Goal: Task Accomplishment & Management: Use online tool/utility

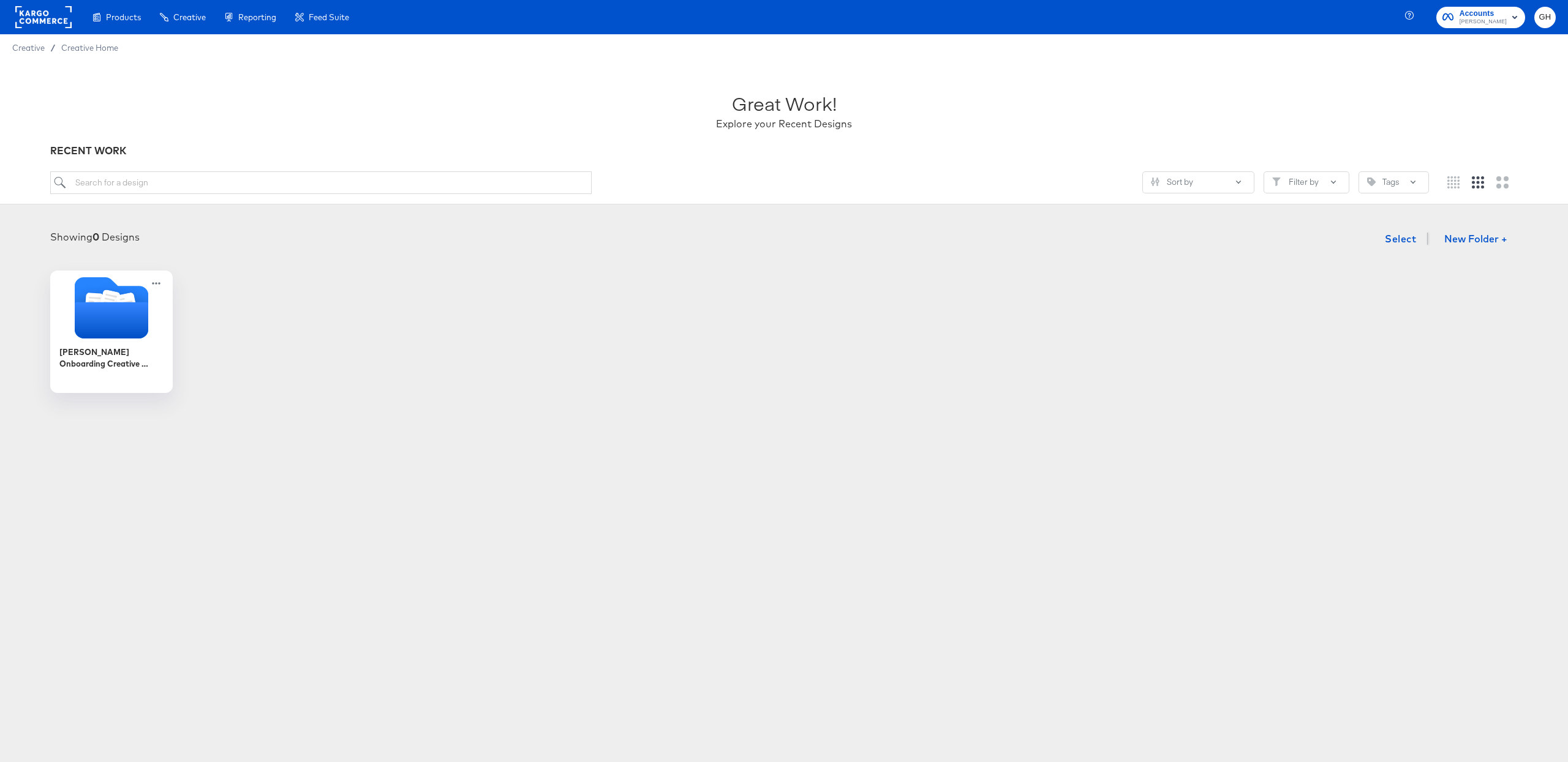
click at [56, 33] on div at bounding box center [43, 17] width 56 height 34
click at [55, 10] on rect at bounding box center [43, 17] width 56 height 22
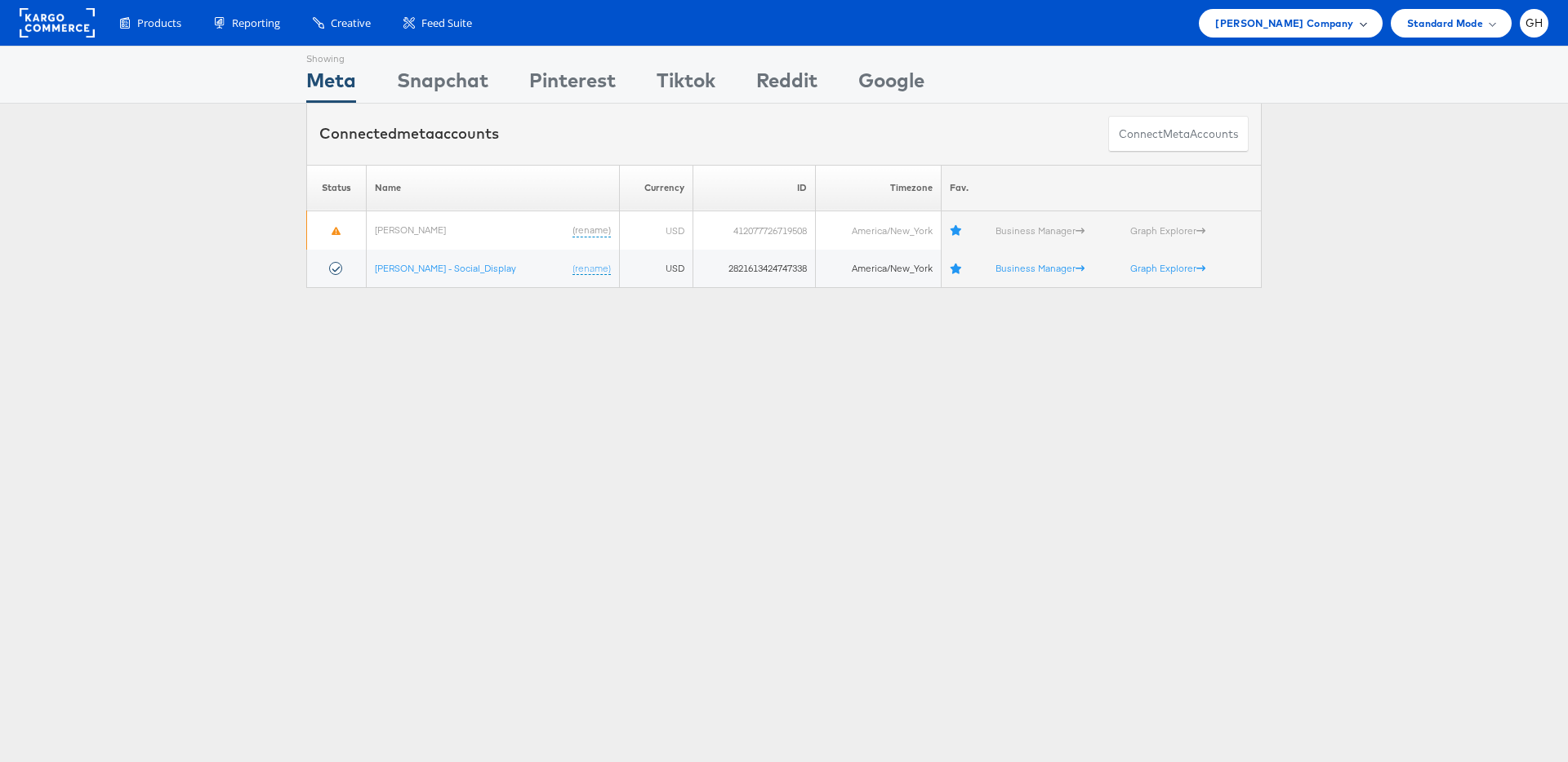
click at [1291, 22] on span "Belk Company" at bounding box center [1284, 23] width 138 height 17
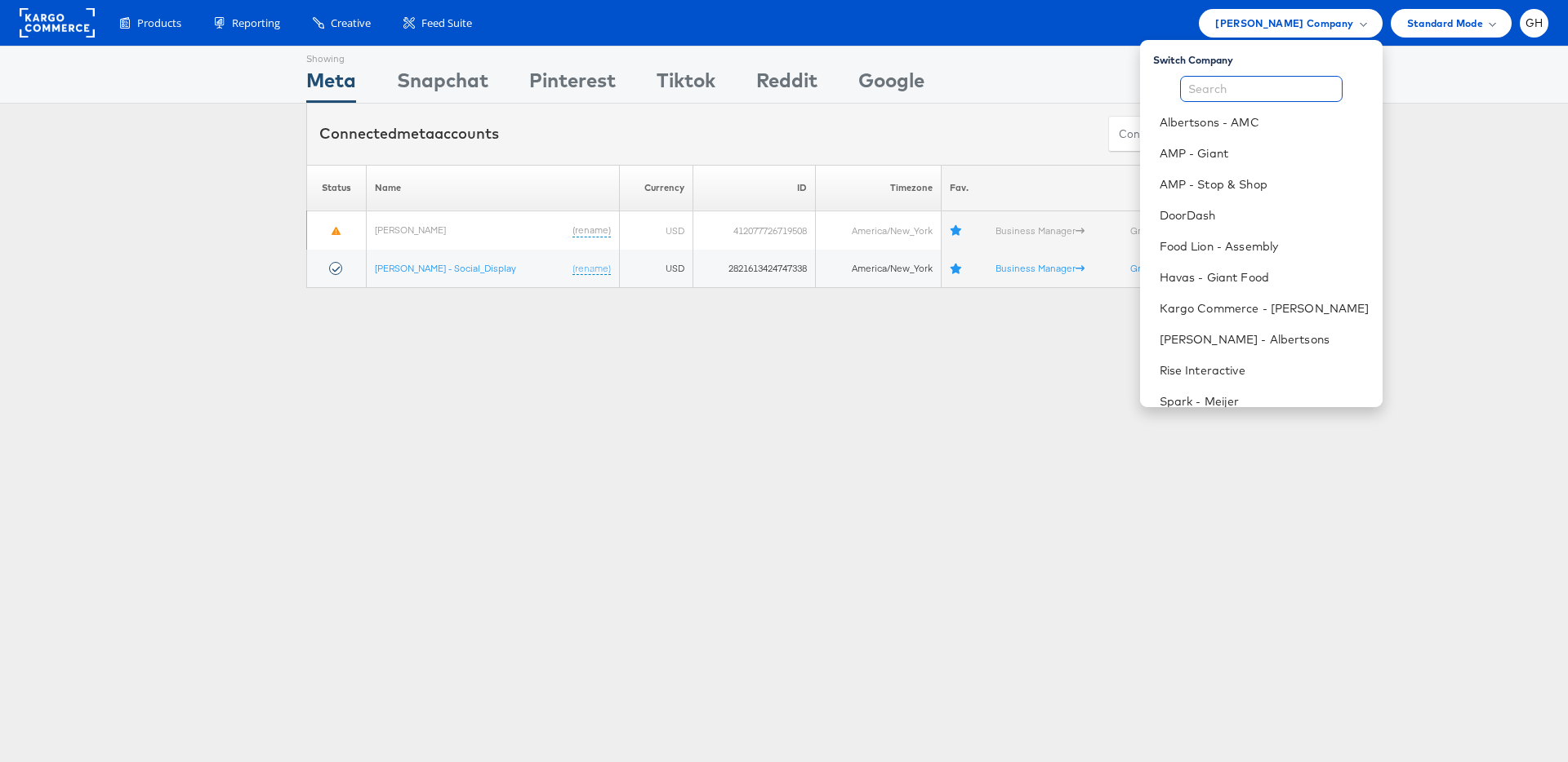
click at [1248, 86] on input "text" at bounding box center [1260, 89] width 162 height 26
type input "o"
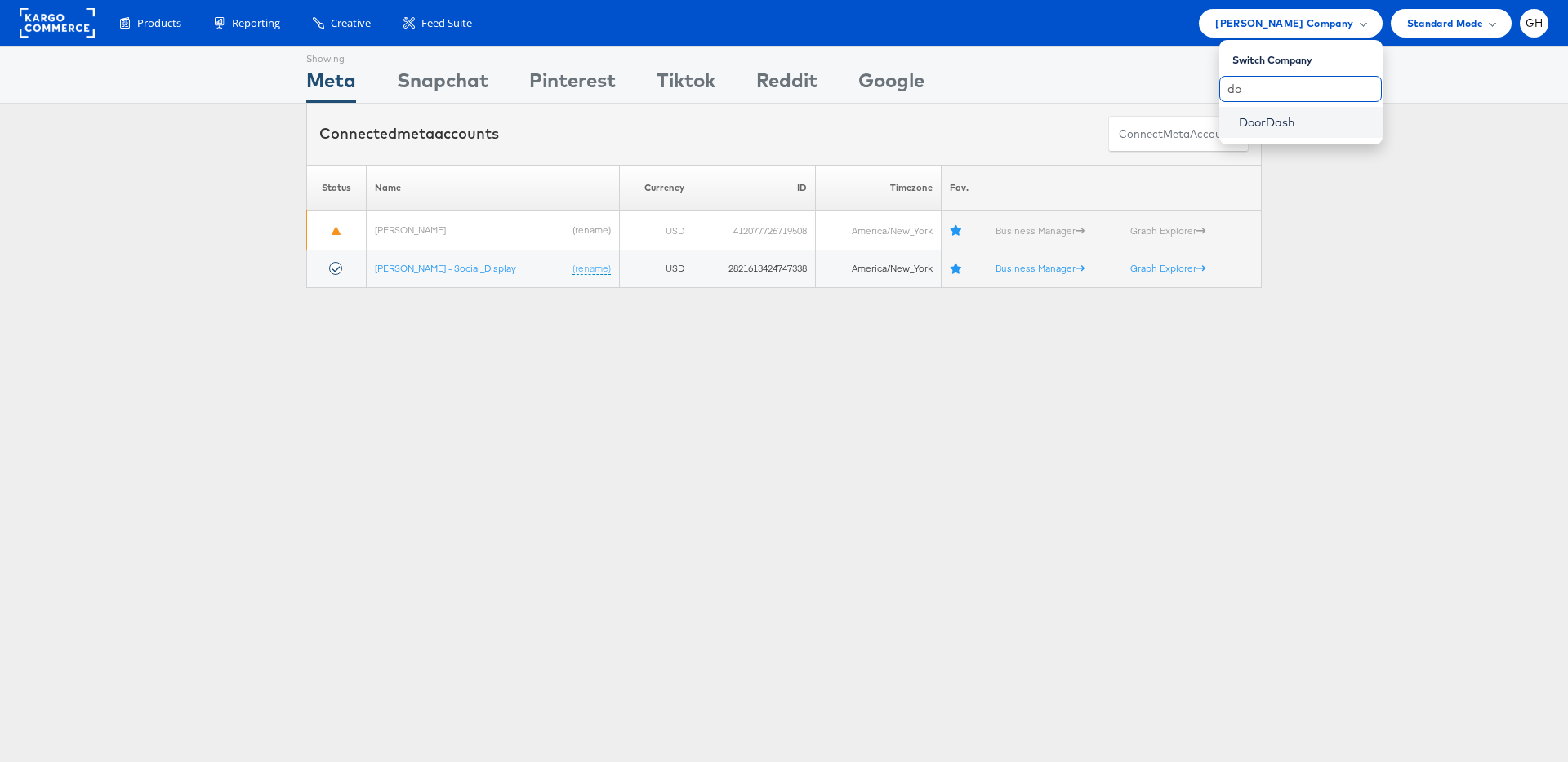
type input "do"
click at [1260, 126] on link "DoorDash" at bounding box center [1304, 122] width 131 height 16
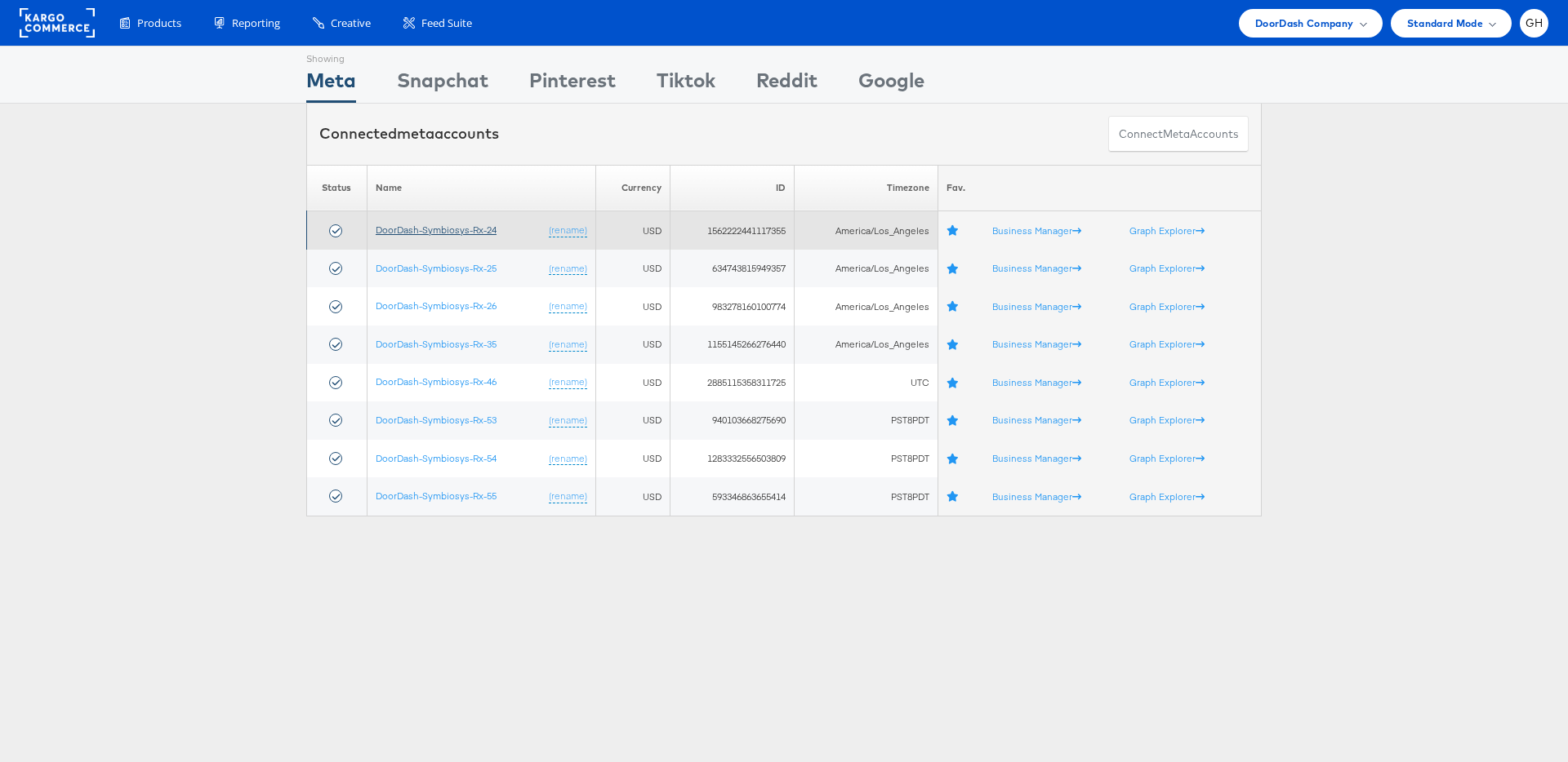
click at [473, 232] on link "DoorDash-Symbiosys-Rx-24" at bounding box center [436, 230] width 121 height 12
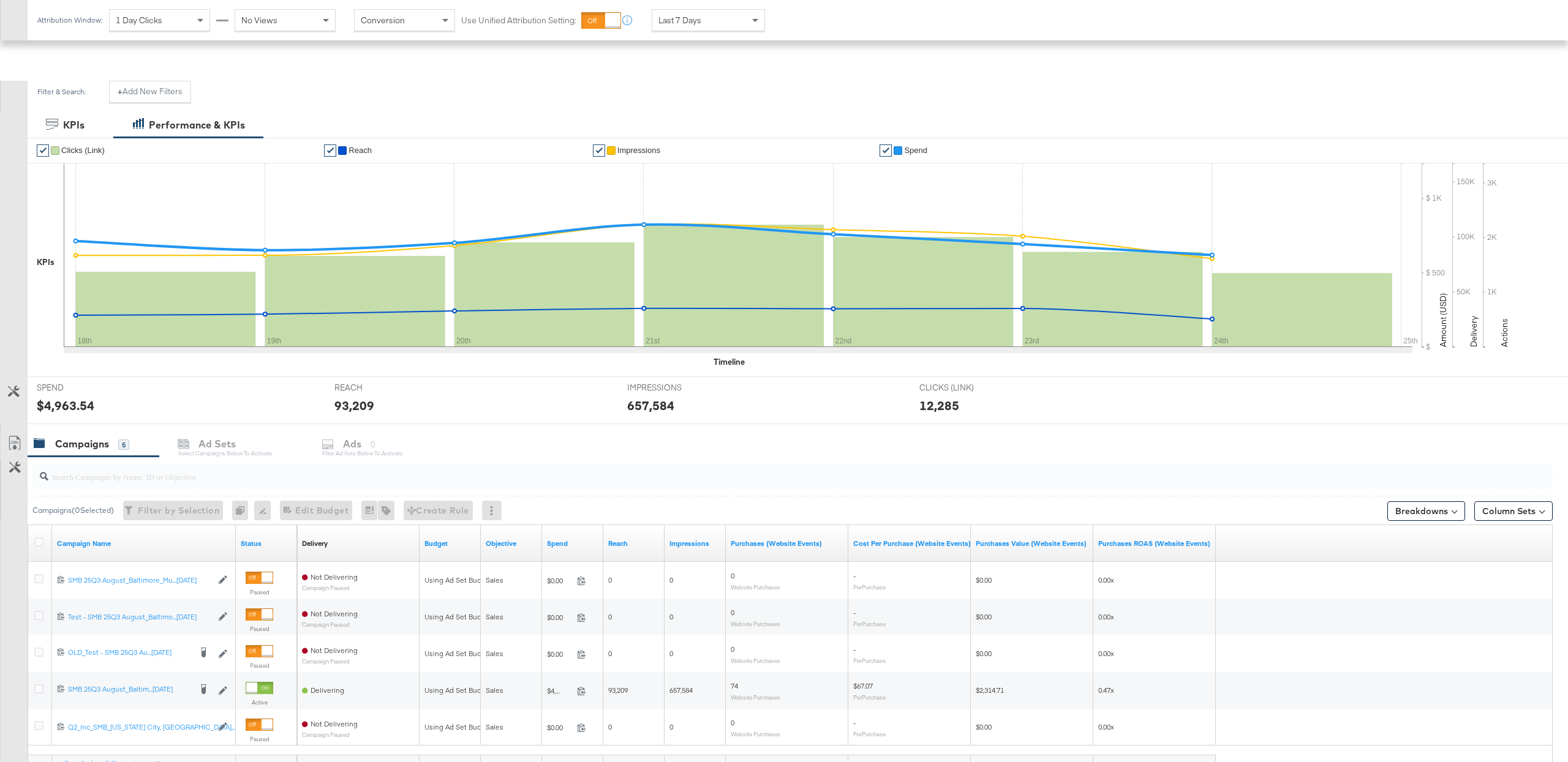
scroll to position [213, 0]
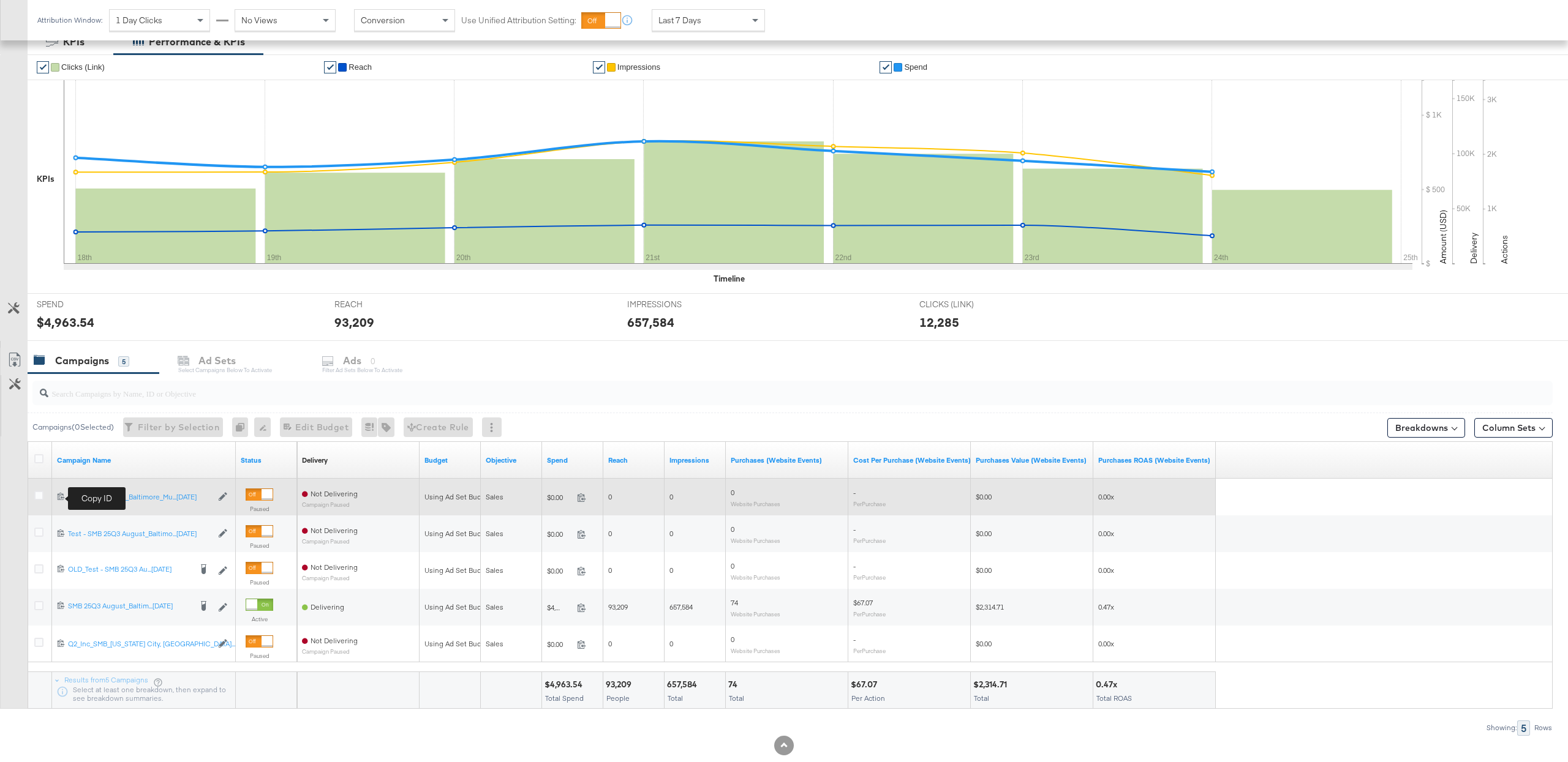
click at [57, 497] on span at bounding box center [63, 497] width 11 height 9
click at [41, 498] on icon at bounding box center [38, 495] width 9 height 9
click at [0, 0] on input "checkbox" at bounding box center [0, 0] width 0 height 0
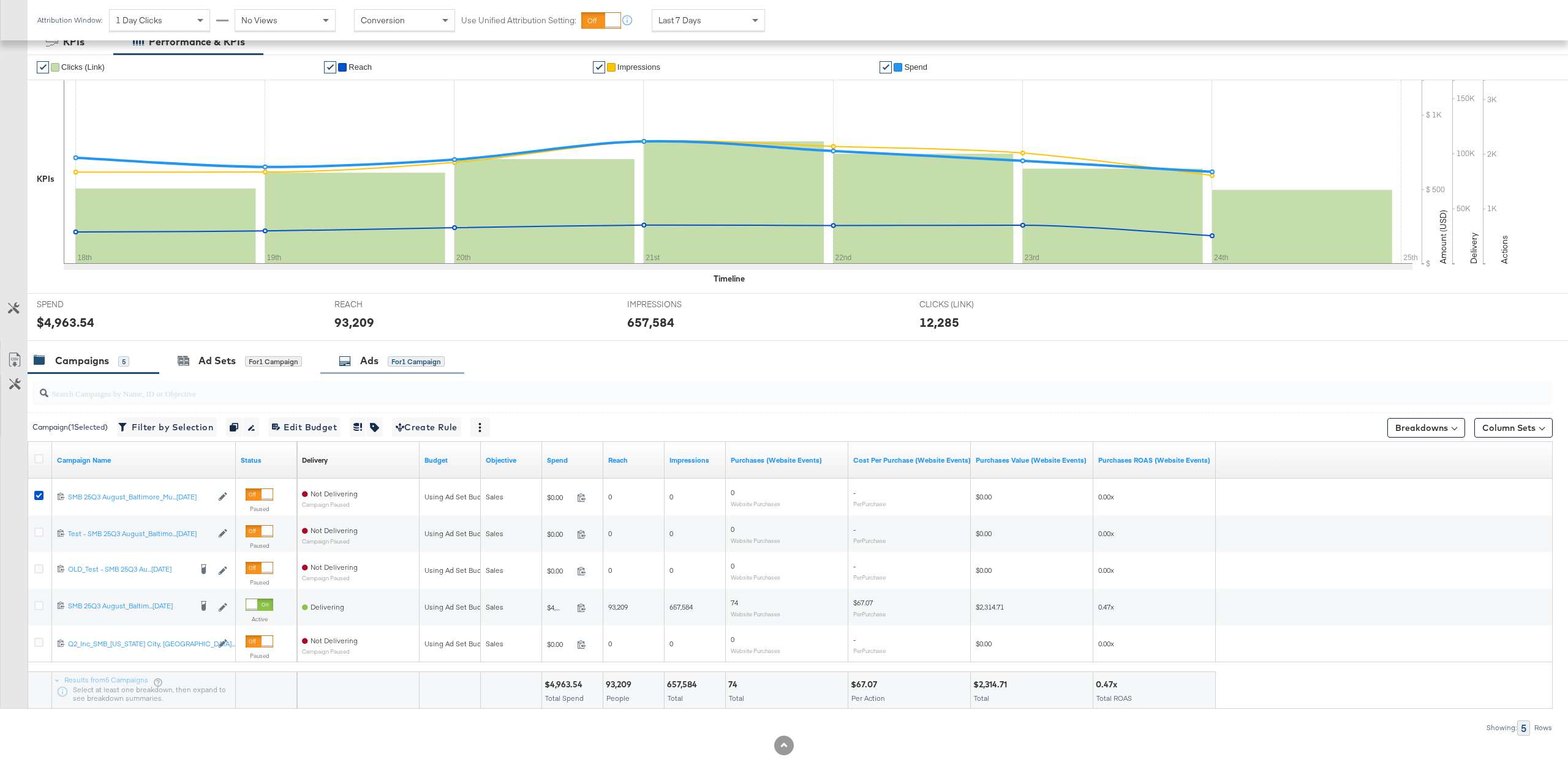
click at [370, 366] on div "Ads" at bounding box center [369, 361] width 18 height 14
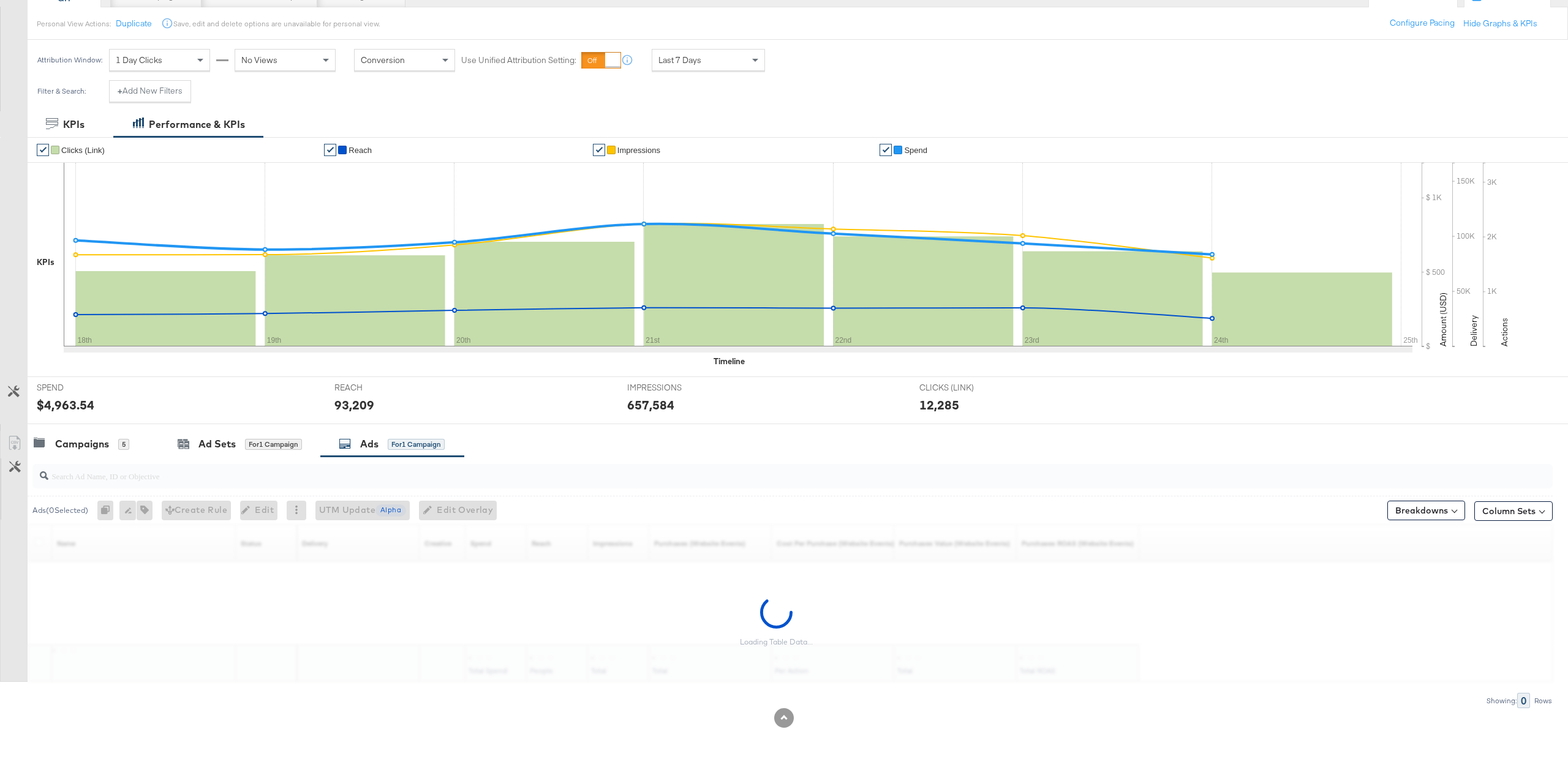
scroll to position [132, 0]
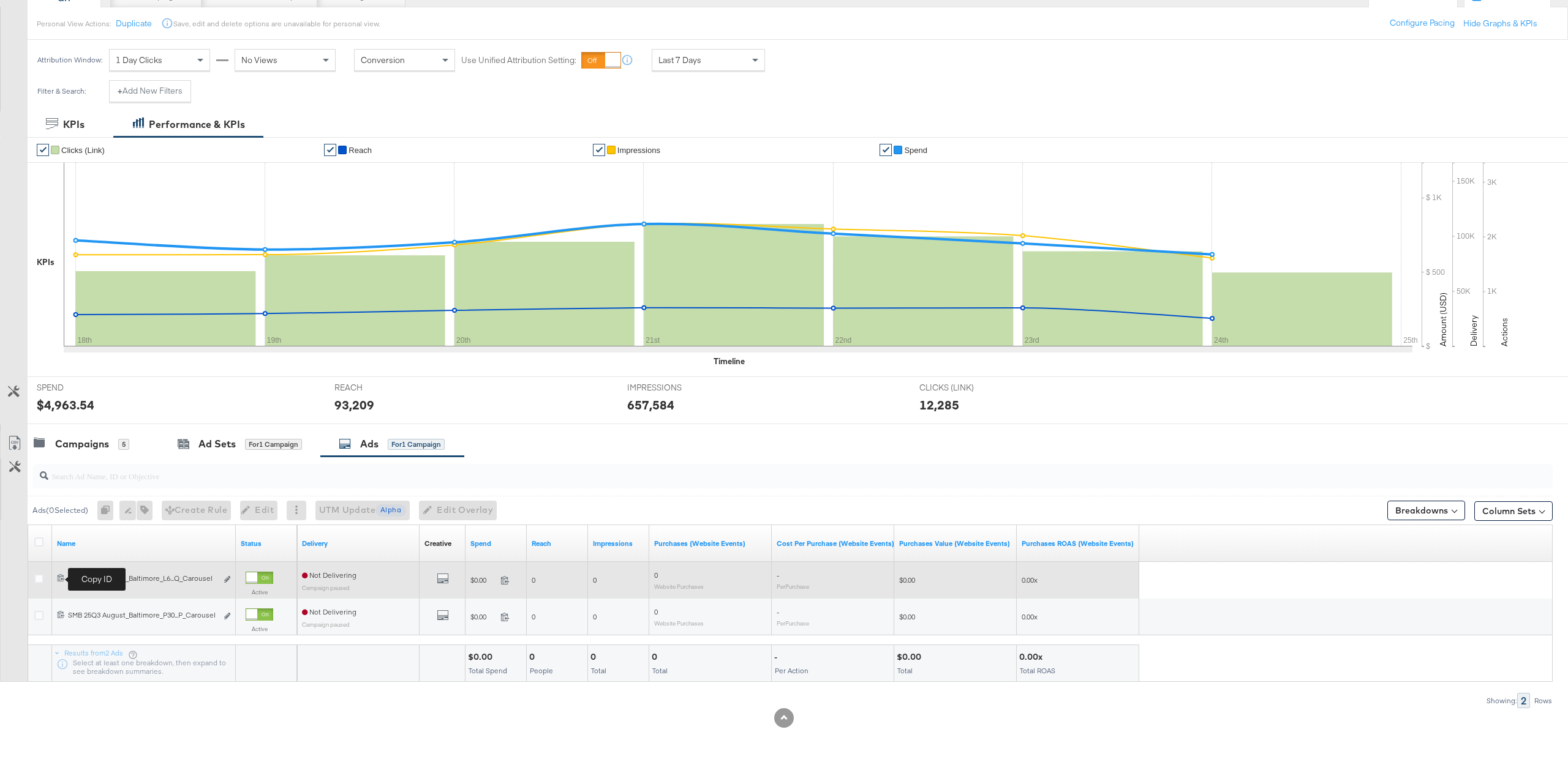
click at [61, 580] on icon at bounding box center [61, 578] width 8 height 8
click at [55, 580] on div "120232822436060010 SMB 25Q3 August_Baltimore_L6m - P30d_Q_Carousel SMB 25Q3 Aug…" at bounding box center [144, 580] width 184 height 22
click at [59, 580] on icon at bounding box center [61, 578] width 8 height 8
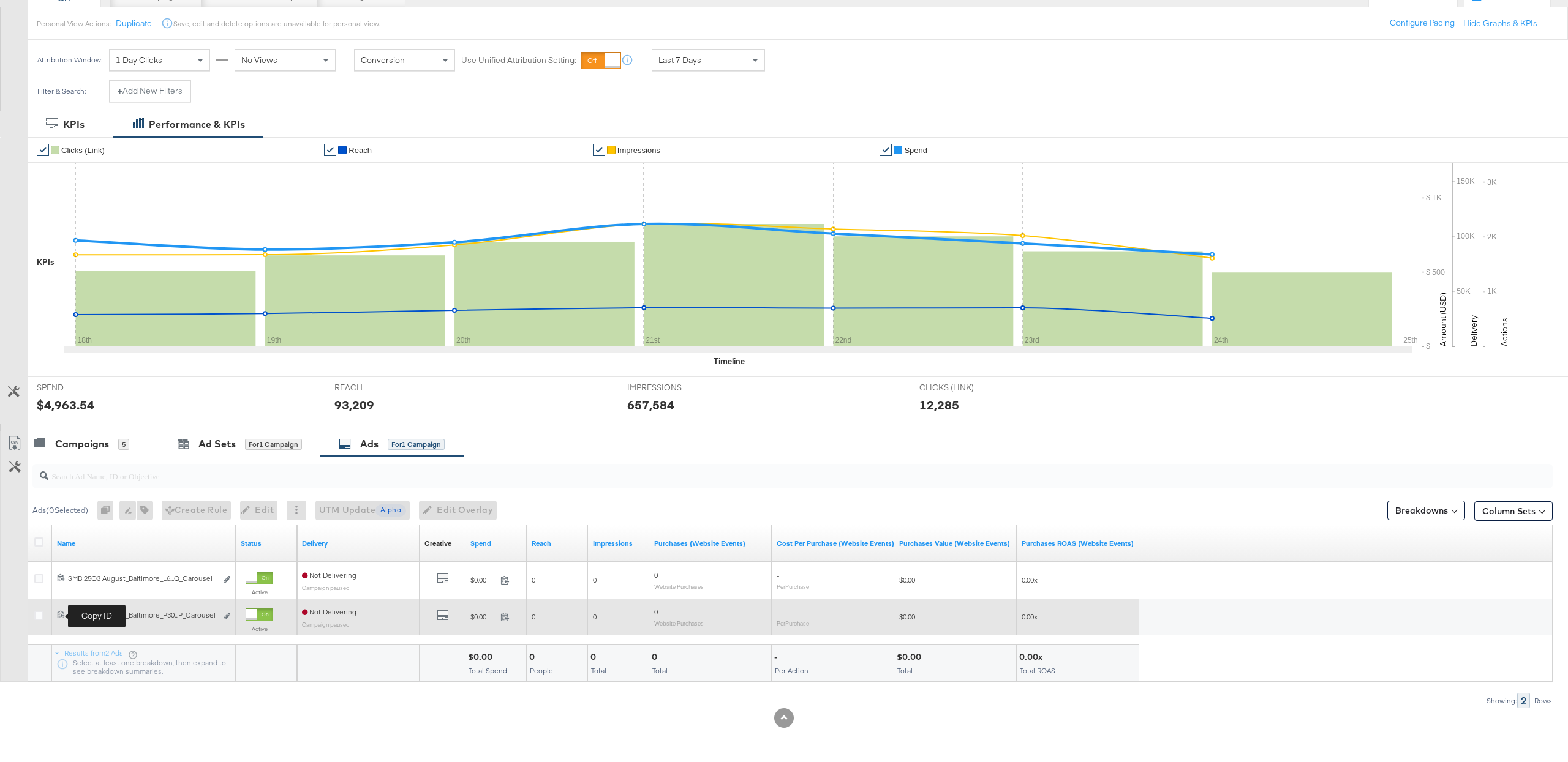
click at [59, 614] on icon at bounding box center [61, 614] width 7 height 7
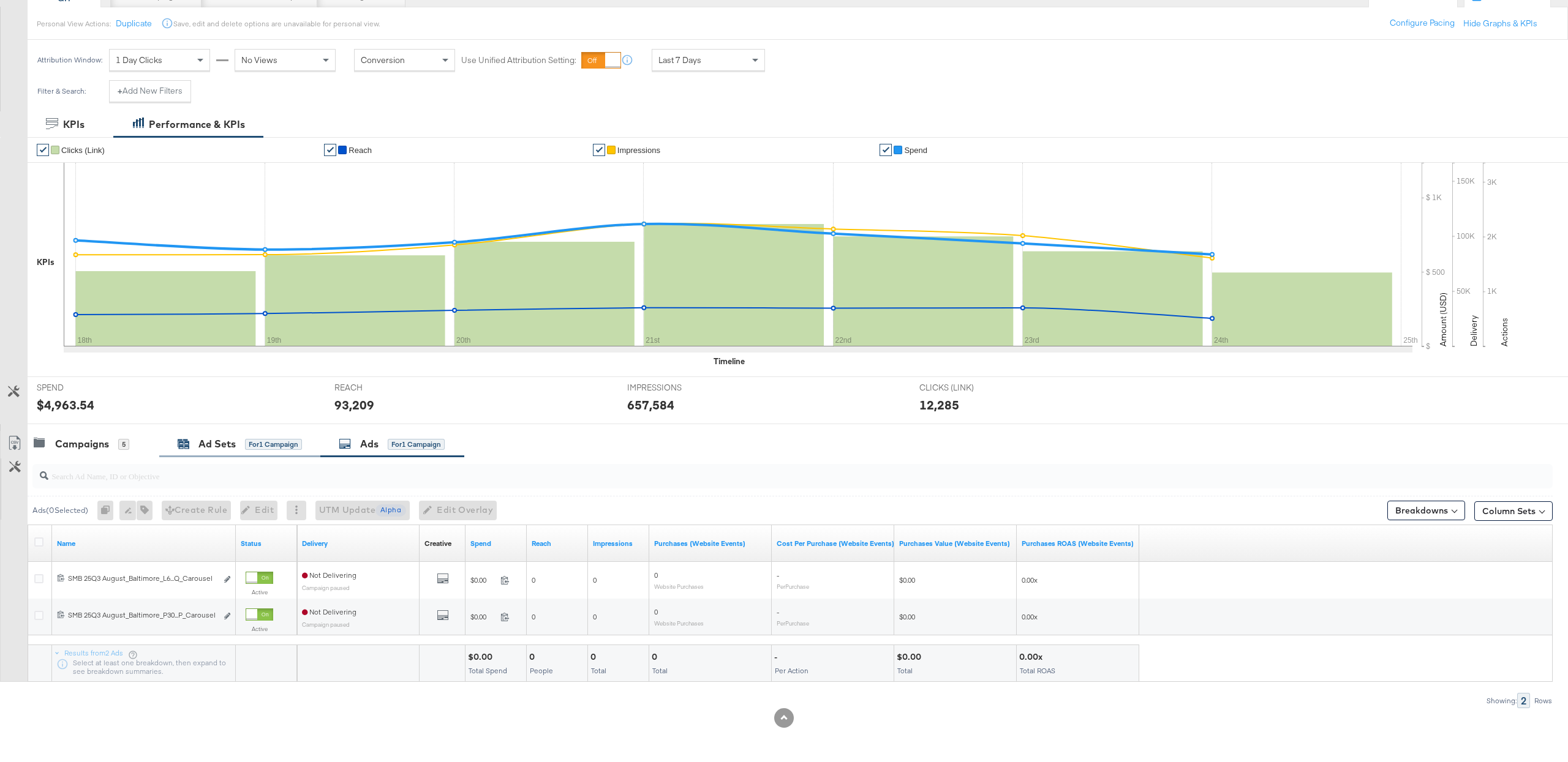
click at [220, 446] on div "Ad Sets" at bounding box center [217, 444] width 37 height 14
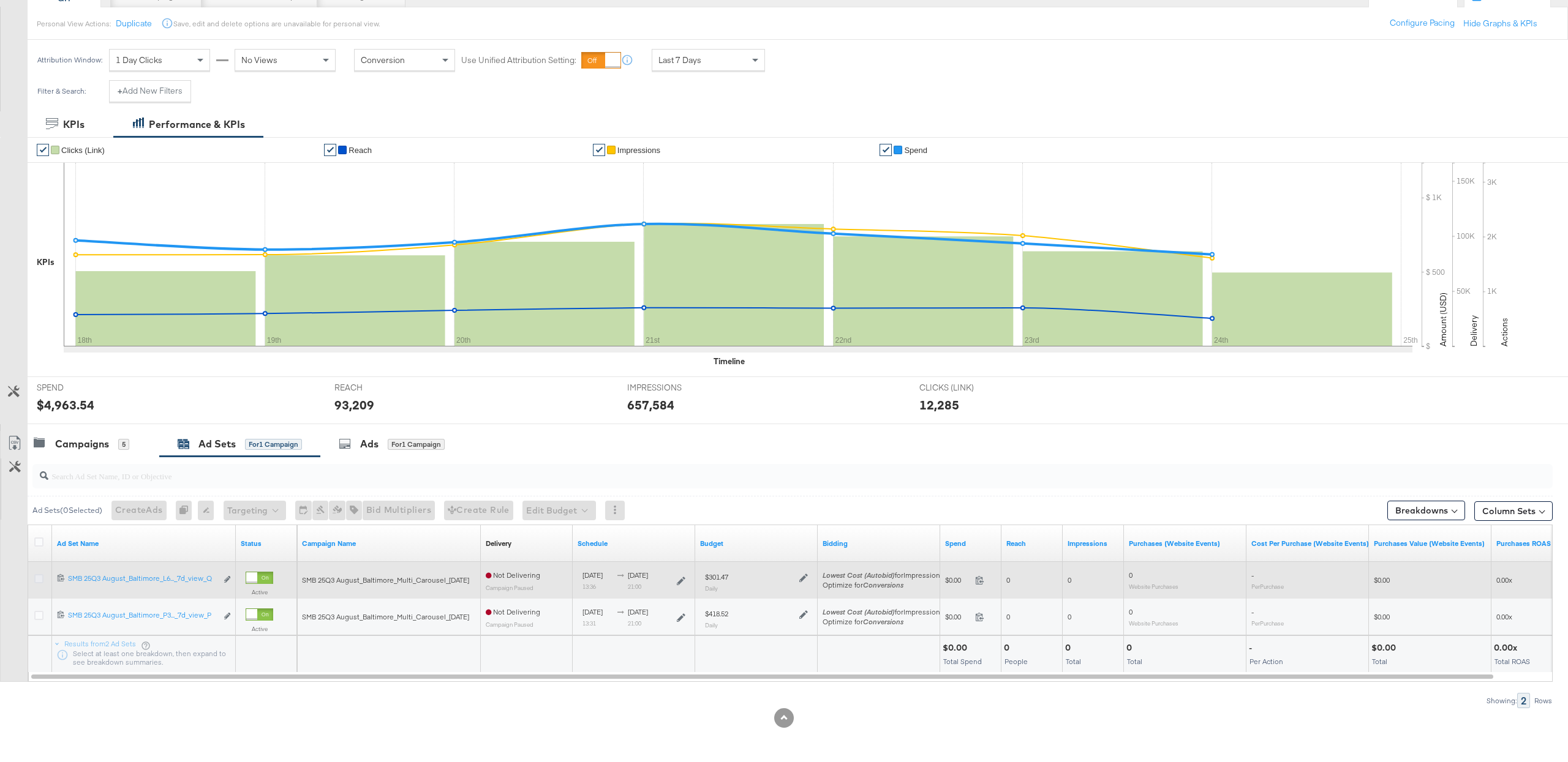
click at [39, 580] on icon at bounding box center [38, 578] width 9 height 9
click at [0, 0] on input "checkbox" at bounding box center [0, 0] width 0 height 0
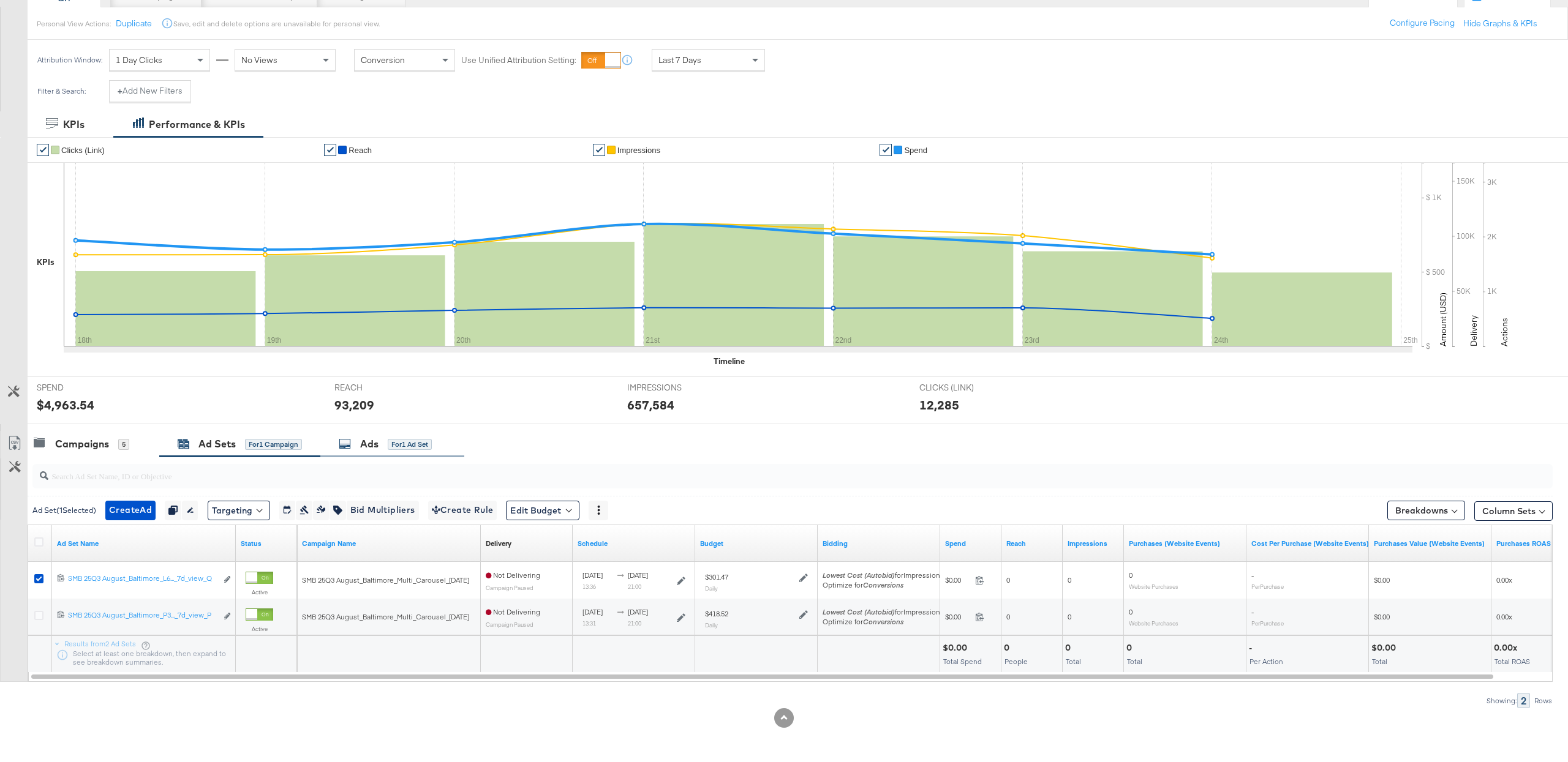
click at [362, 437] on div "Ads" at bounding box center [369, 444] width 18 height 14
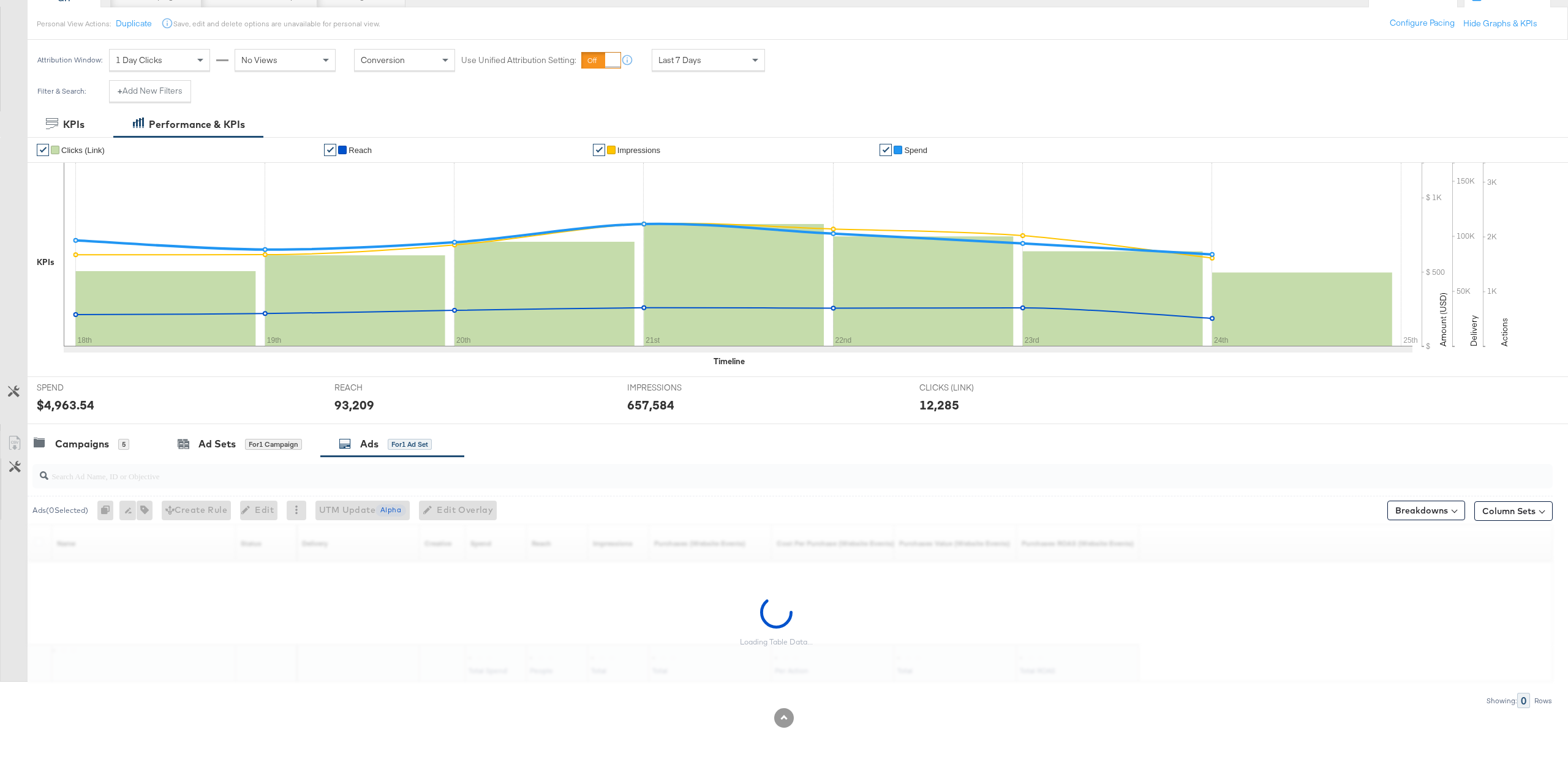
scroll to position [95, 0]
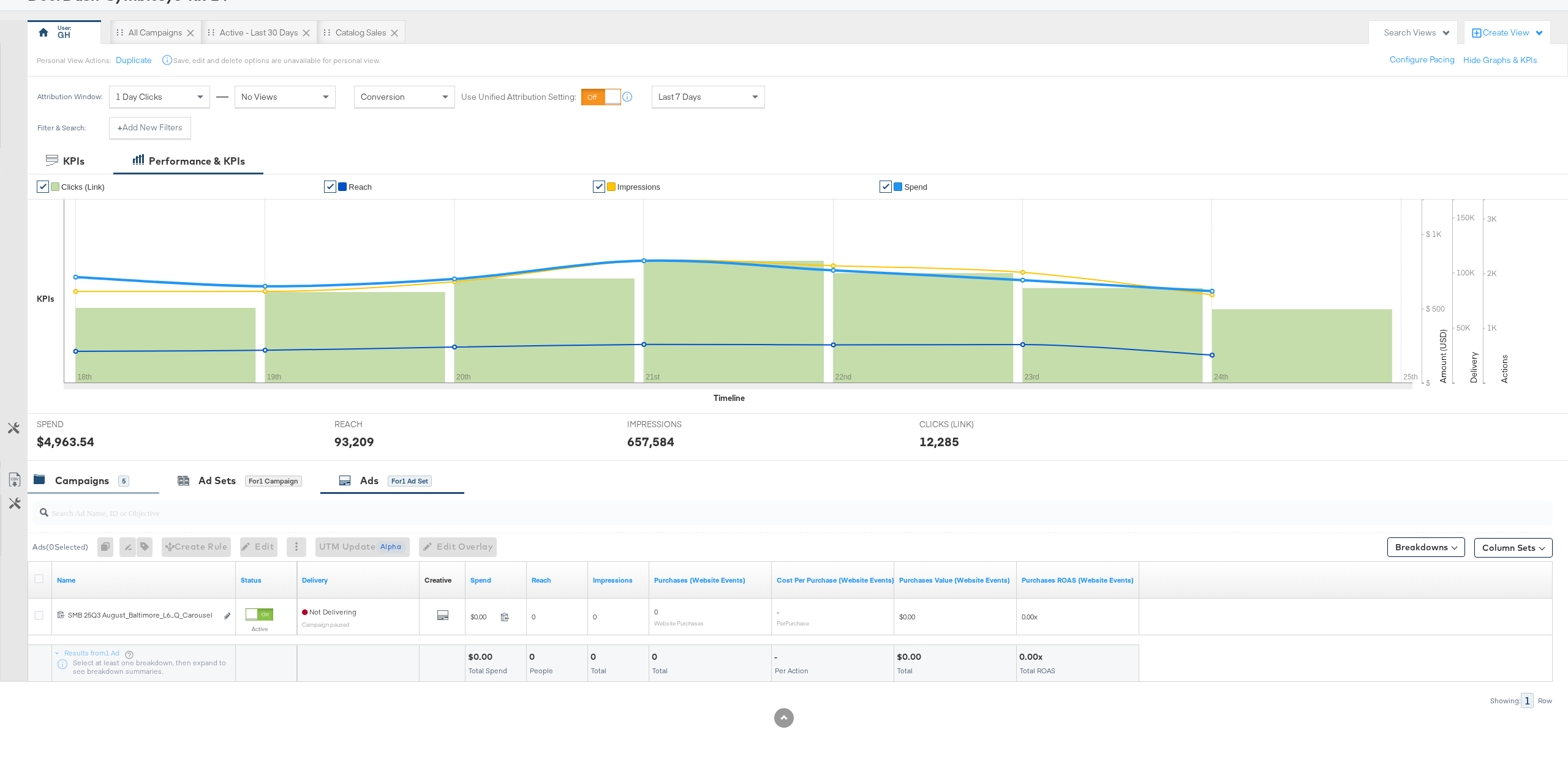
click at [95, 471] on div "Campaigns 5" at bounding box center [93, 481] width 131 height 27
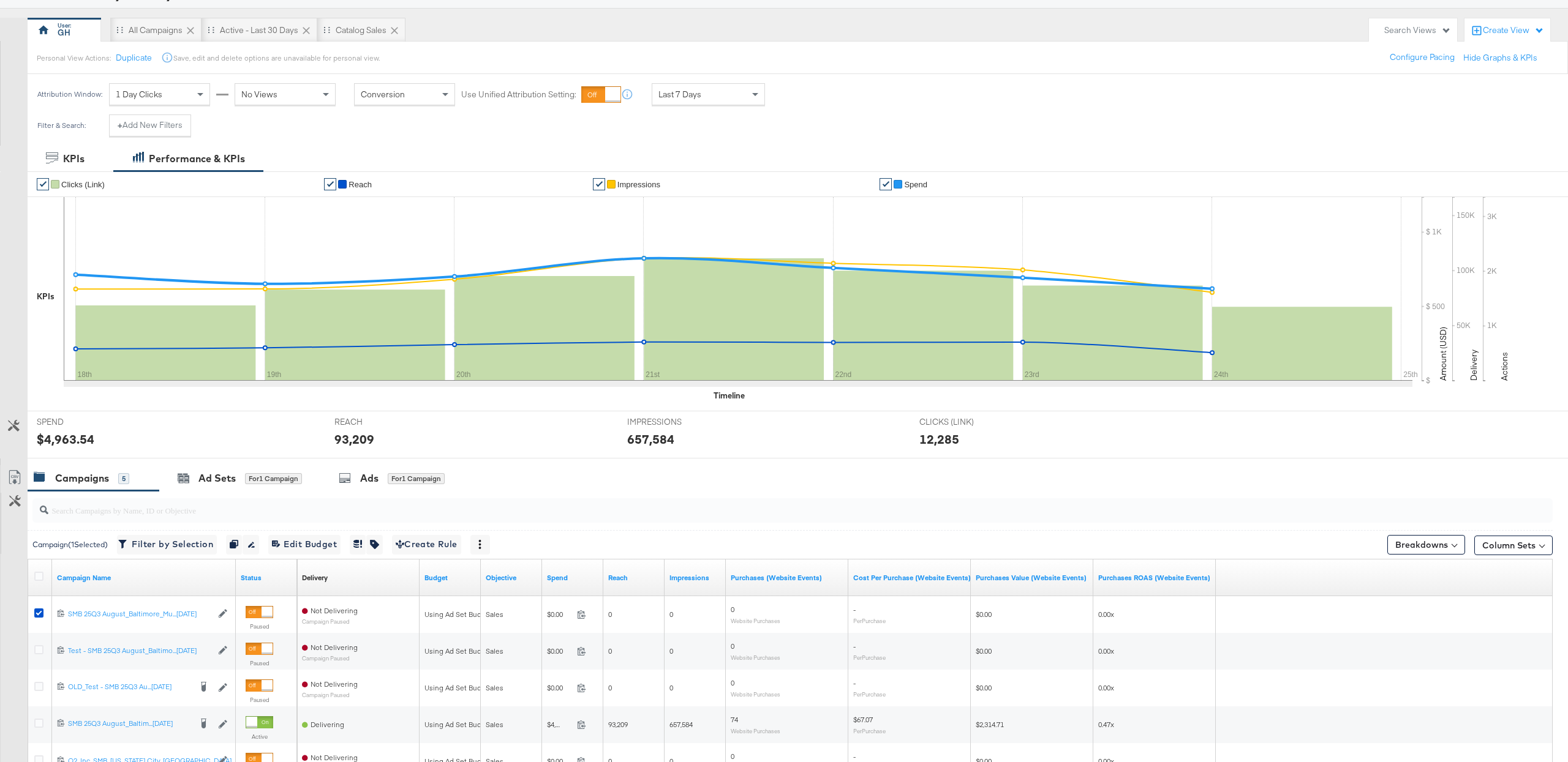
scroll to position [132, 0]
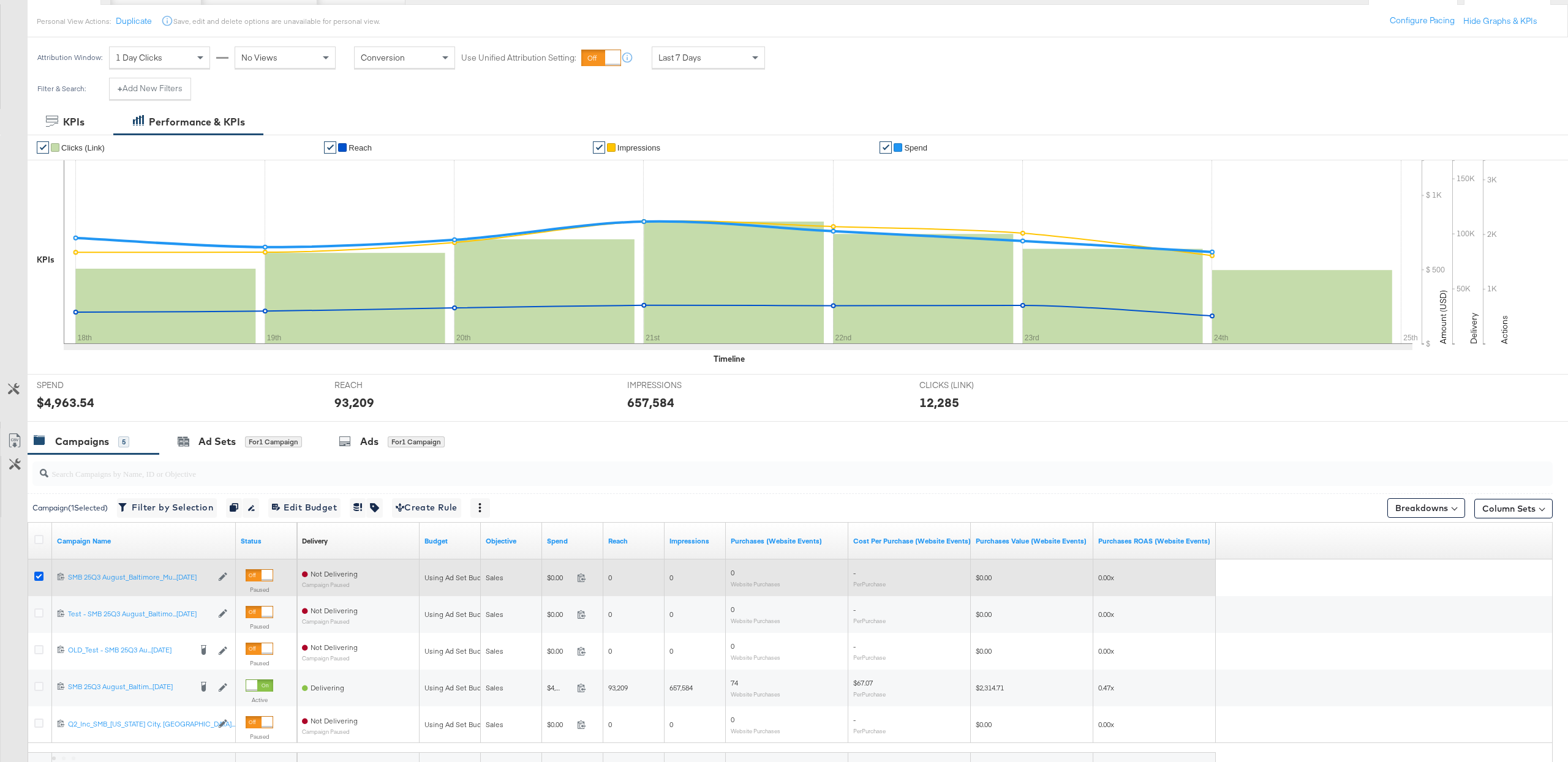
click at [35, 580] on icon at bounding box center [38, 576] width 9 height 9
click at [0, 0] on input "checkbox" at bounding box center [0, 0] width 0 height 0
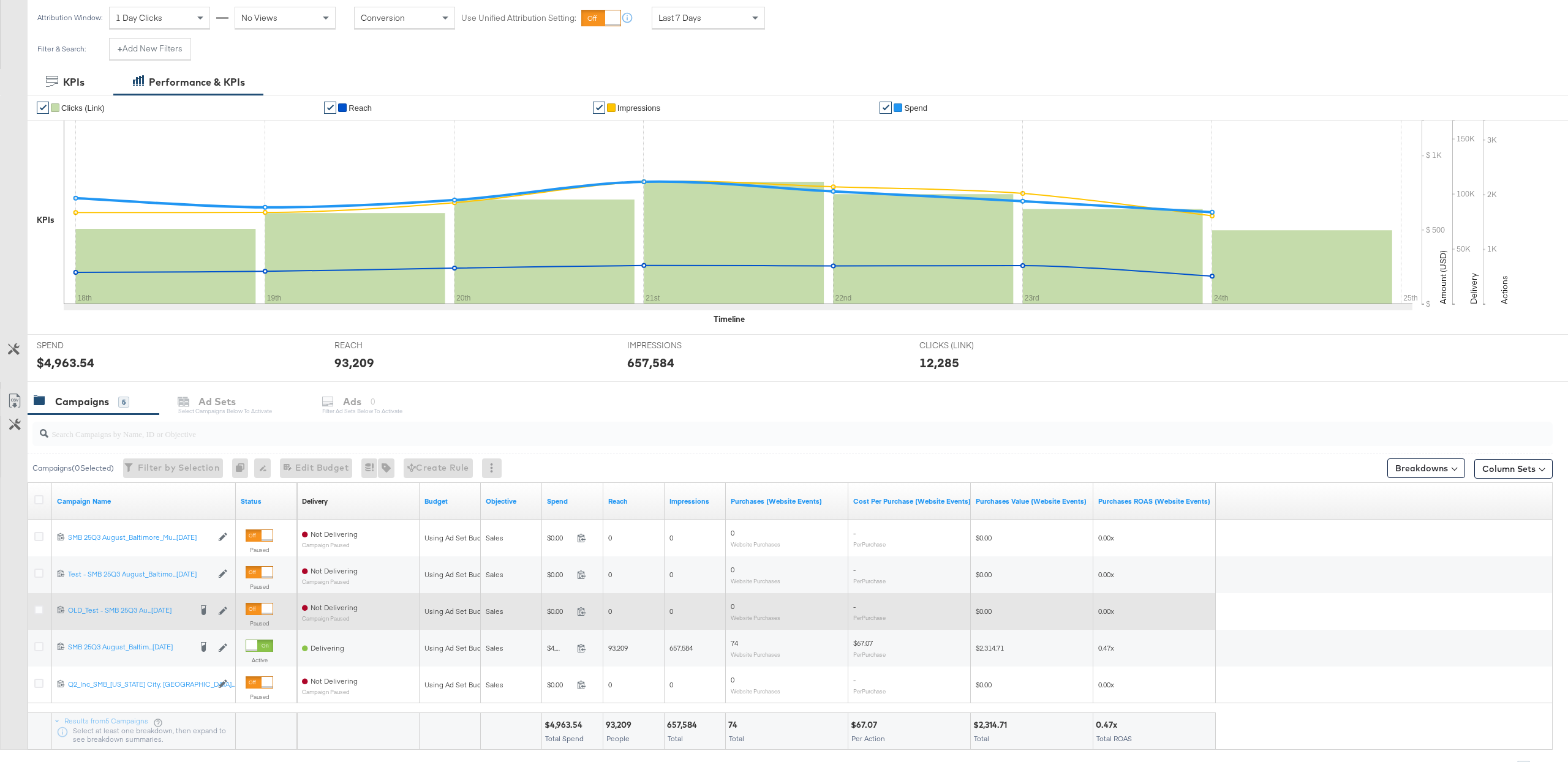
scroll to position [188, 0]
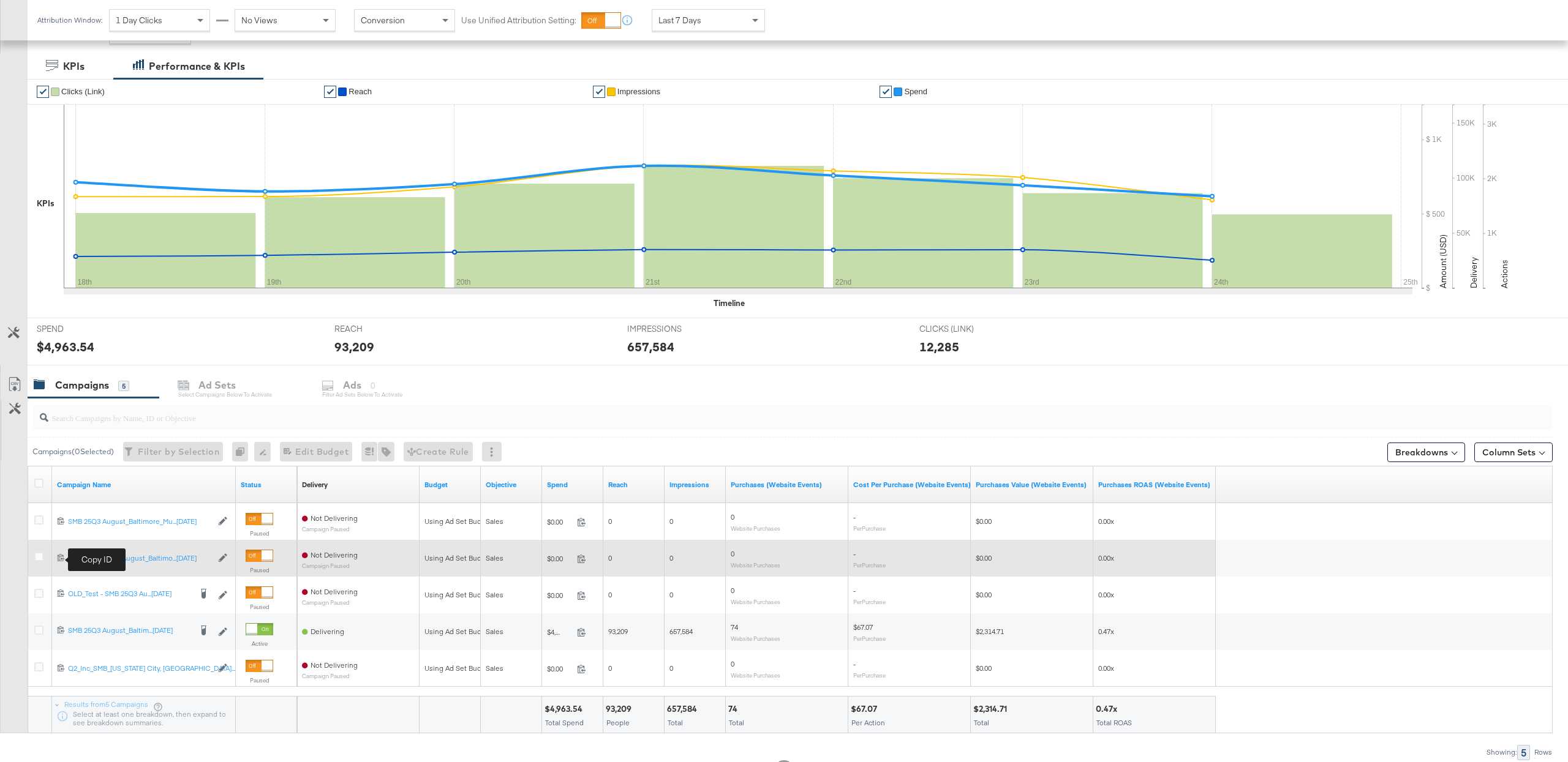
click at [59, 561] on icon at bounding box center [61, 557] width 8 height 8
click at [39, 561] on icon at bounding box center [38, 557] width 9 height 9
click at [0, 0] on input "checkbox" at bounding box center [0, 0] width 0 height 0
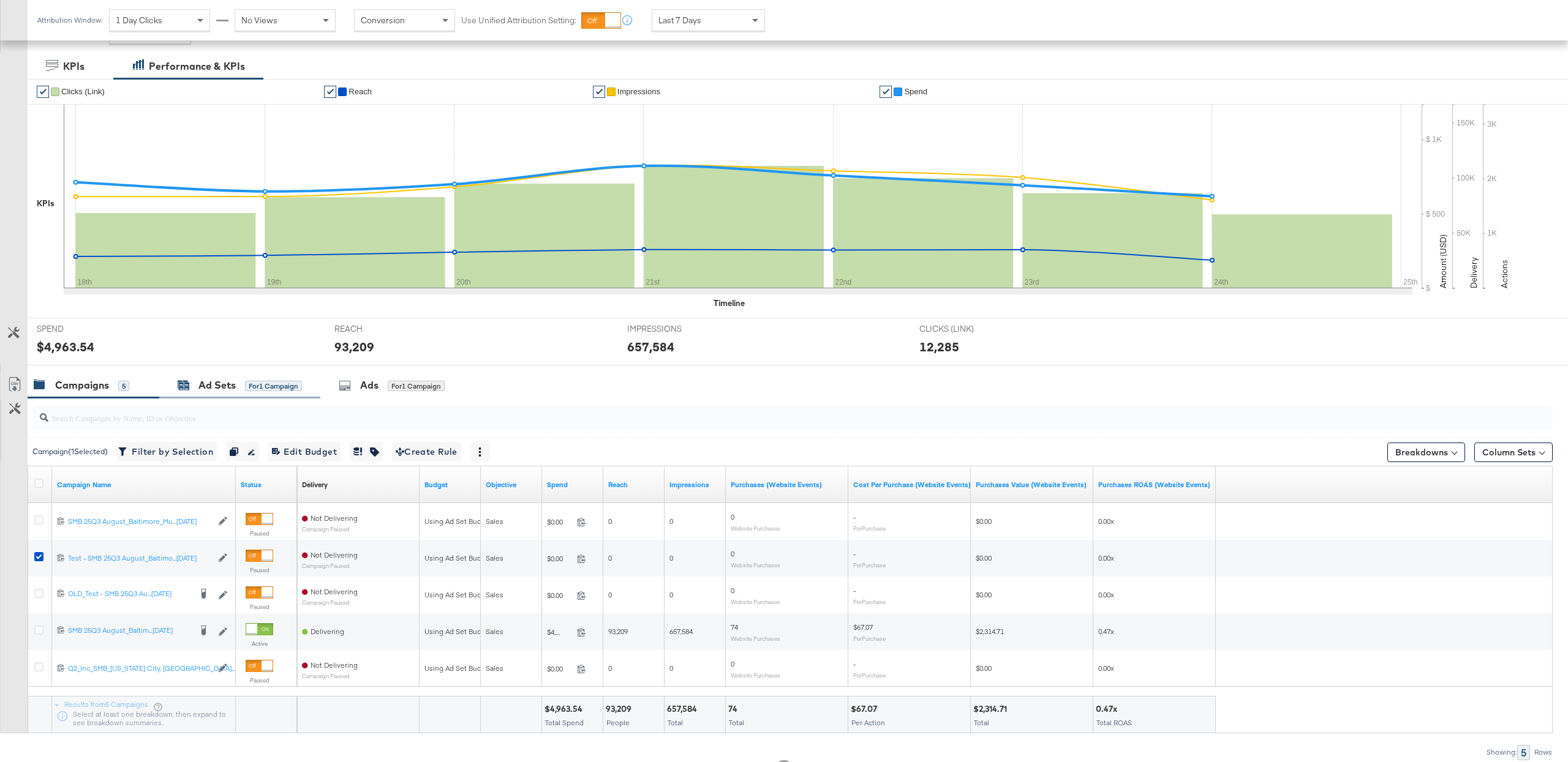
click at [231, 390] on div "Ad Sets" at bounding box center [217, 385] width 37 height 14
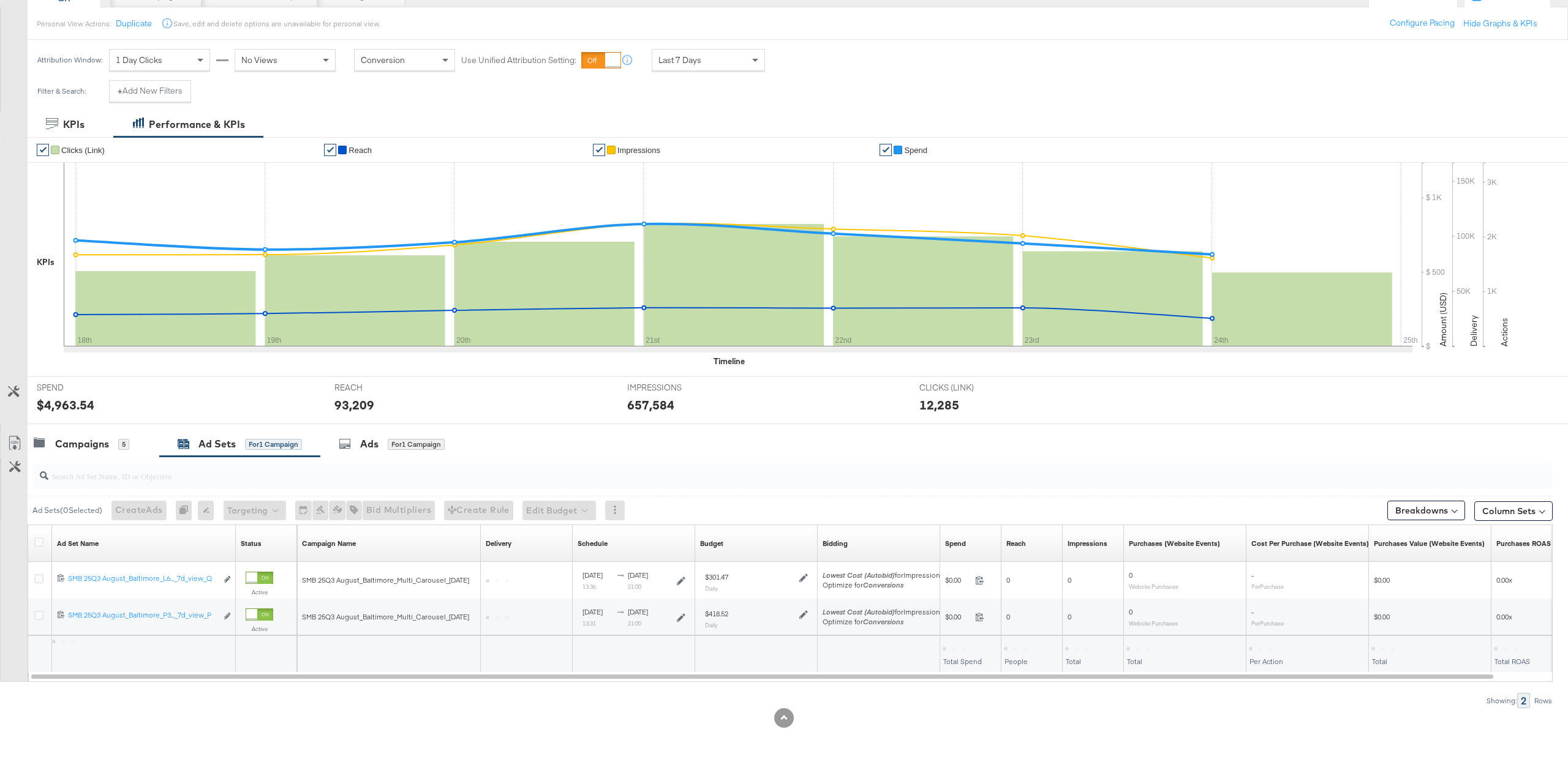
scroll to position [132, 0]
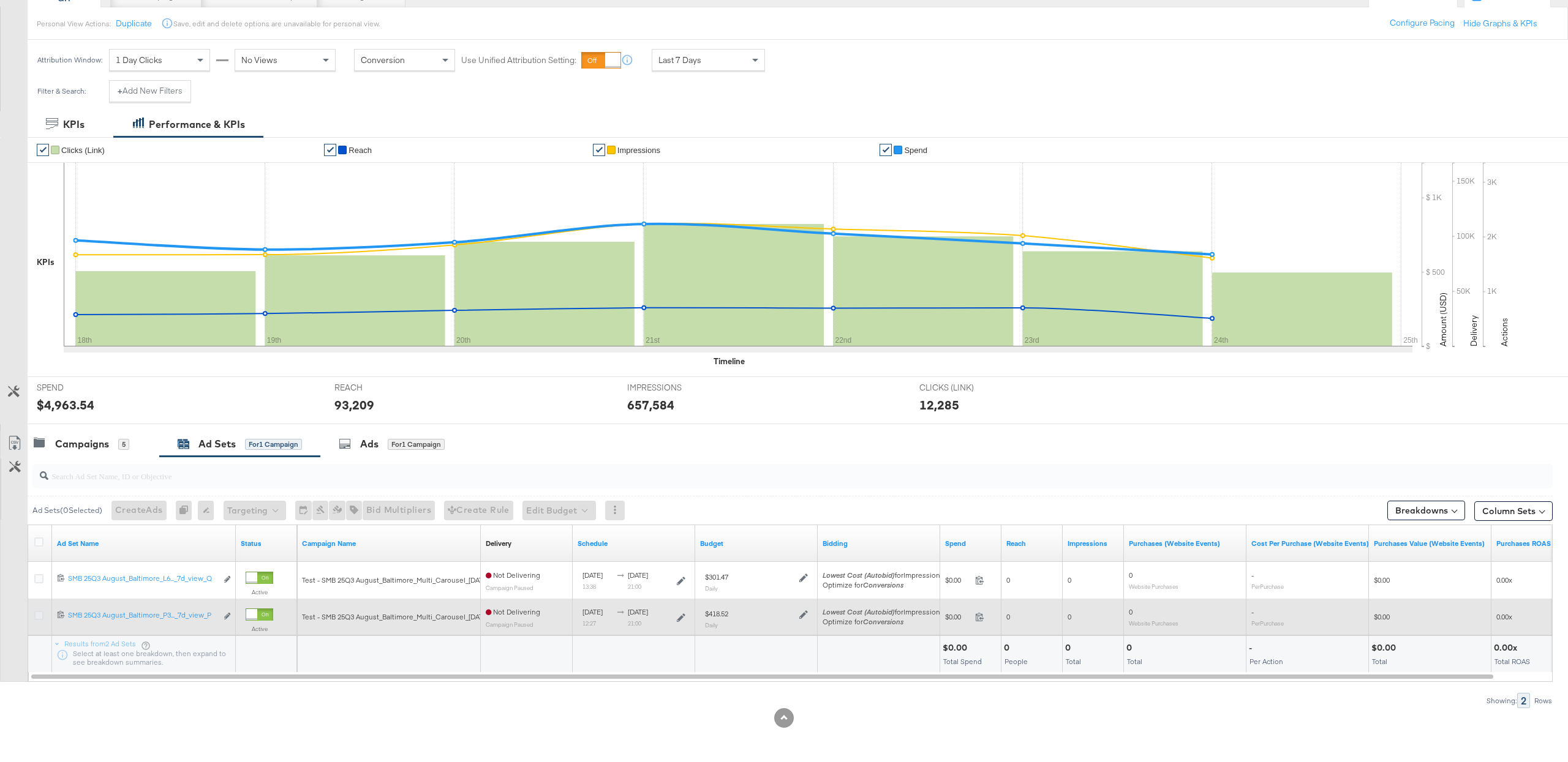
click at [42, 615] on icon at bounding box center [38, 615] width 9 height 9
click at [0, 0] on input "checkbox" at bounding box center [0, 0] width 0 height 0
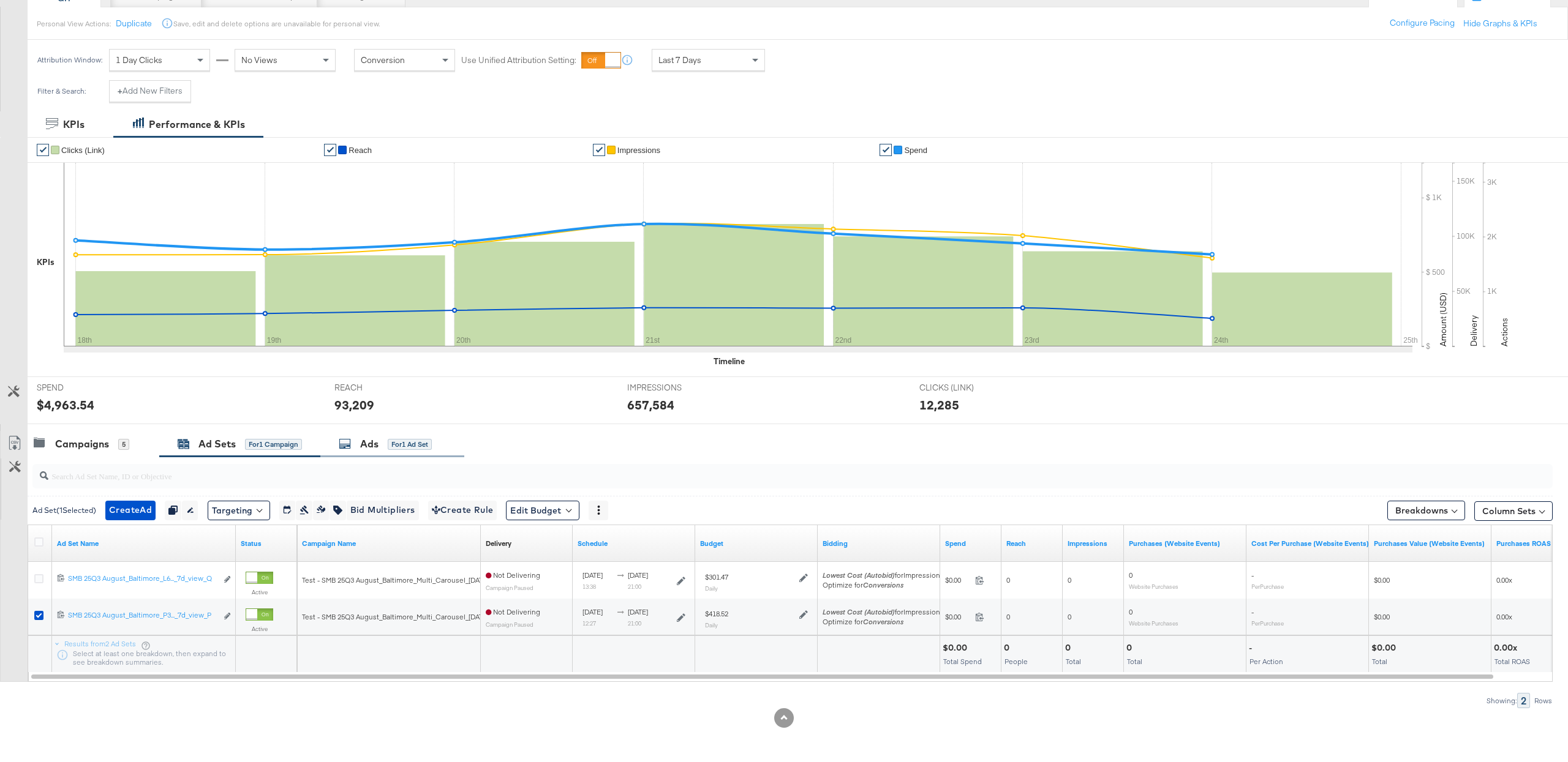
click at [373, 448] on div "Ads" at bounding box center [369, 444] width 18 height 14
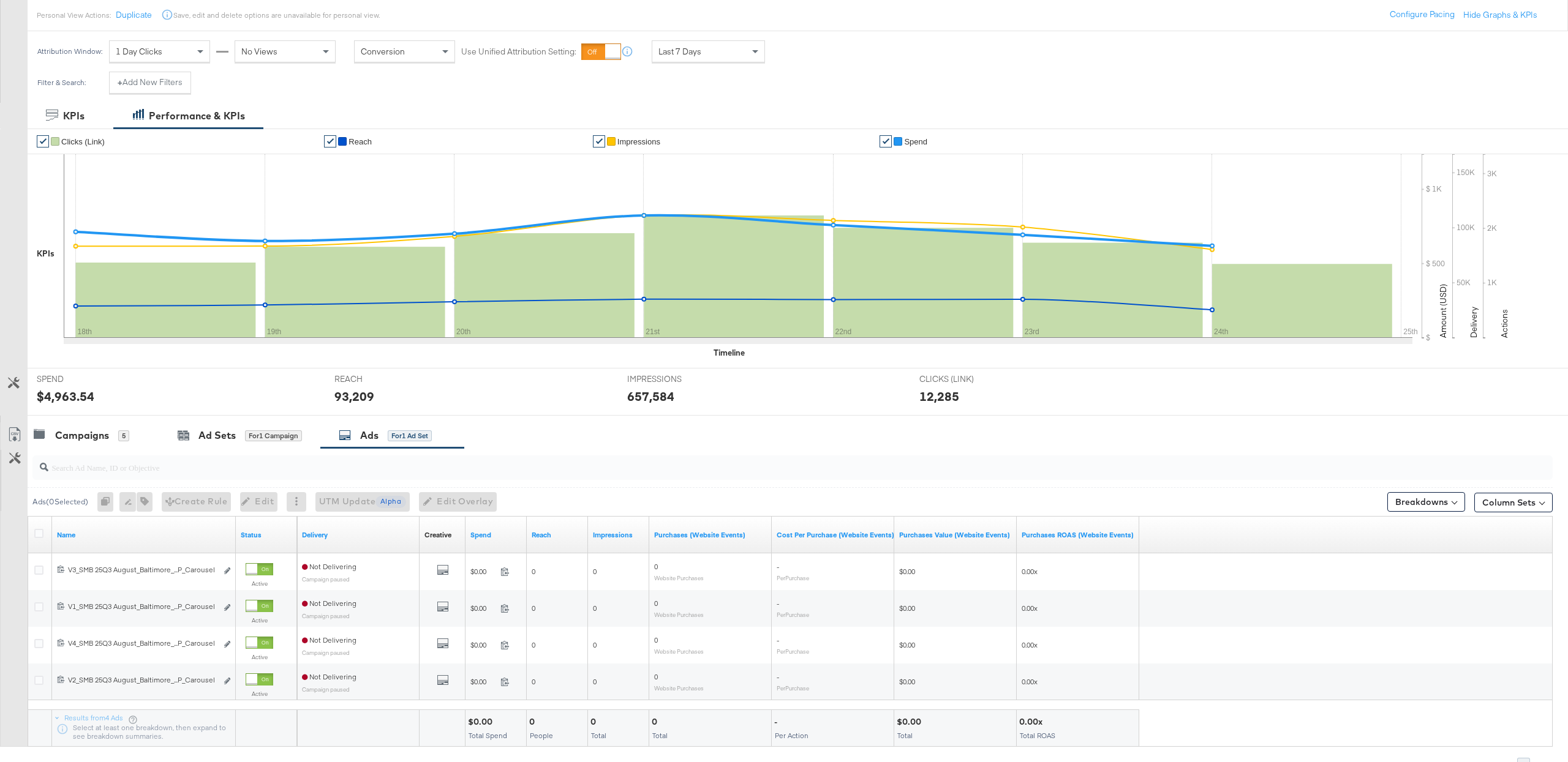
scroll to position [139, 0]
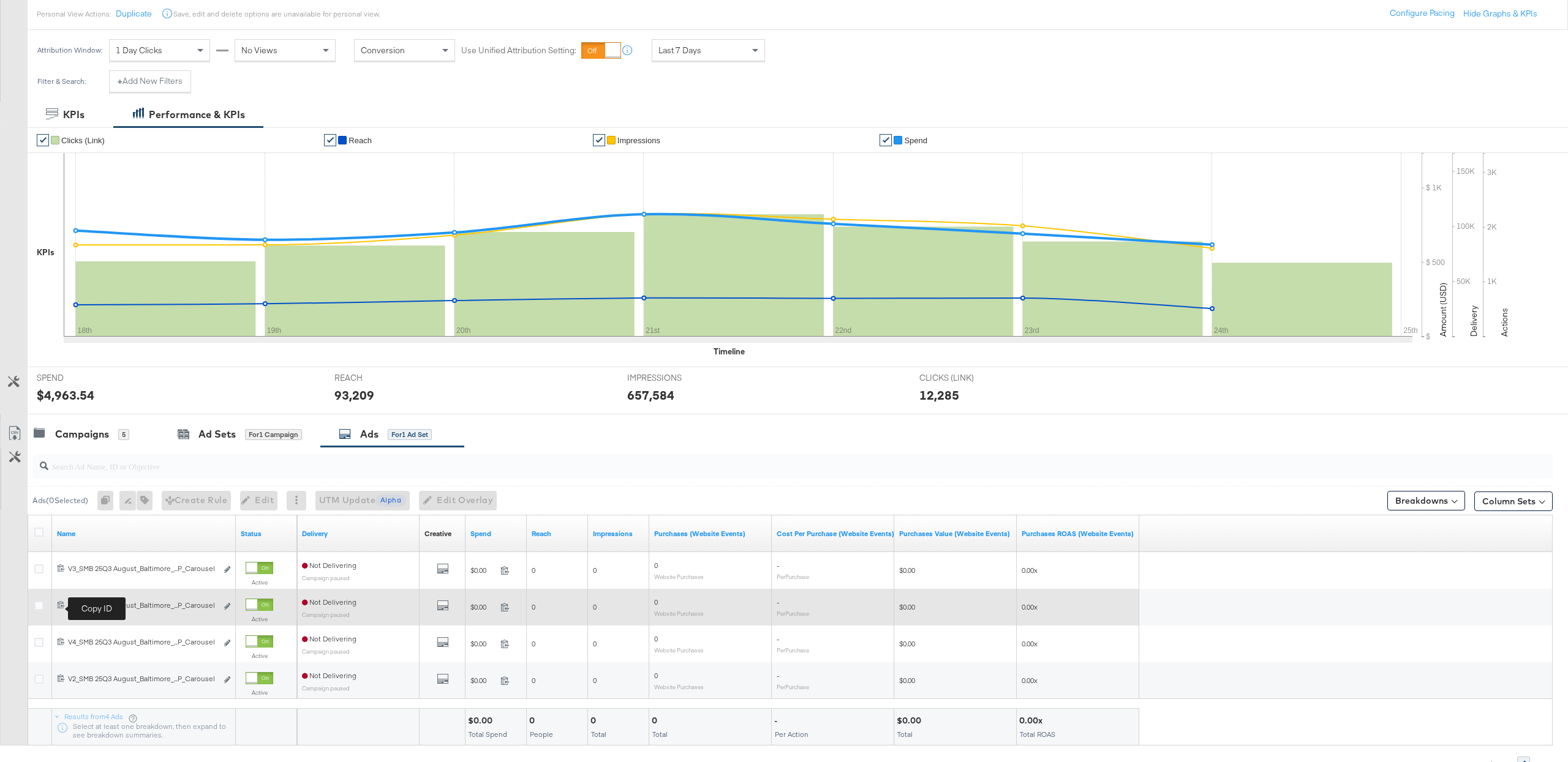
click at [59, 603] on icon at bounding box center [61, 605] width 8 height 8
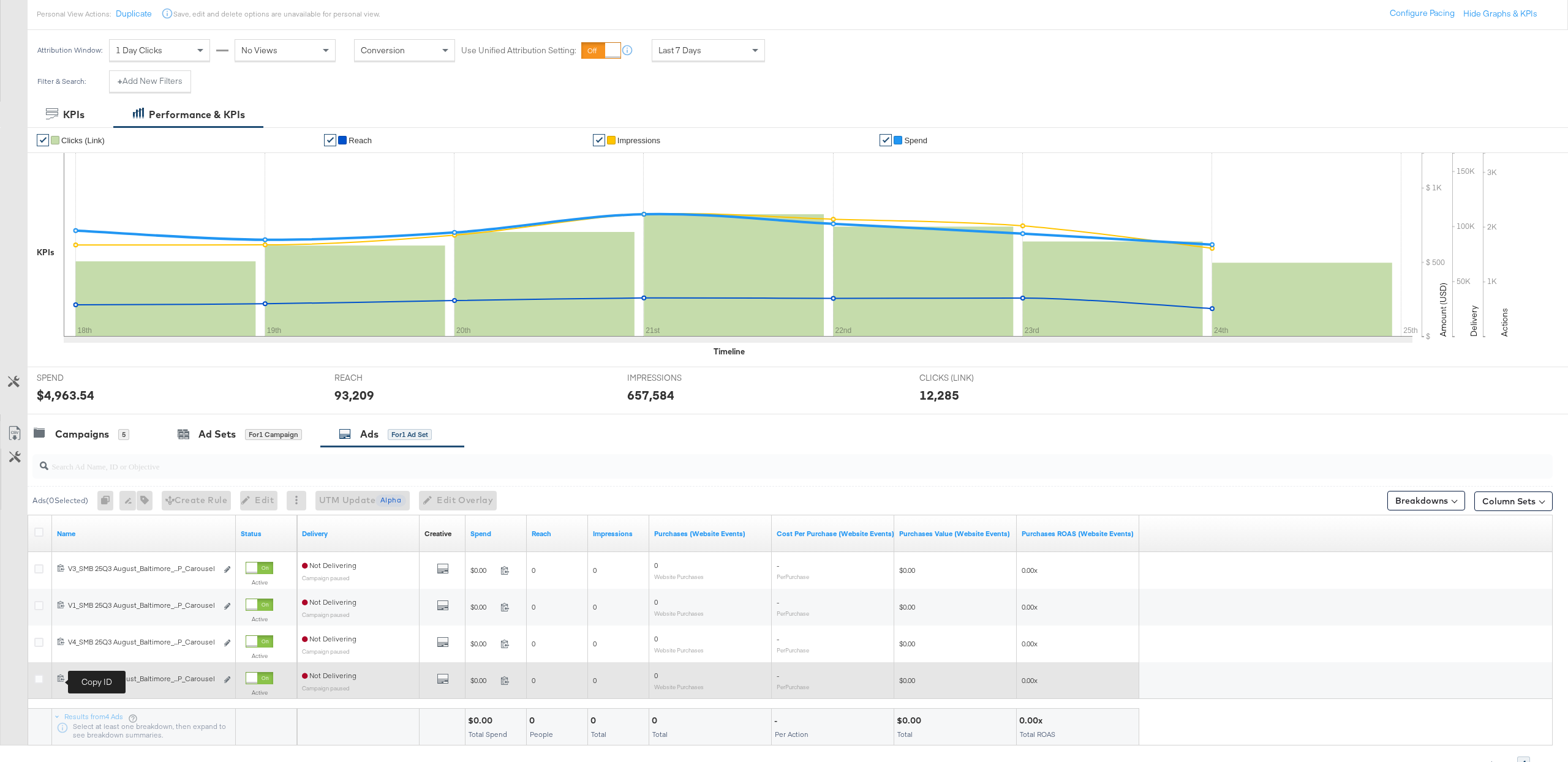
click at [60, 681] on icon at bounding box center [61, 678] width 8 height 8
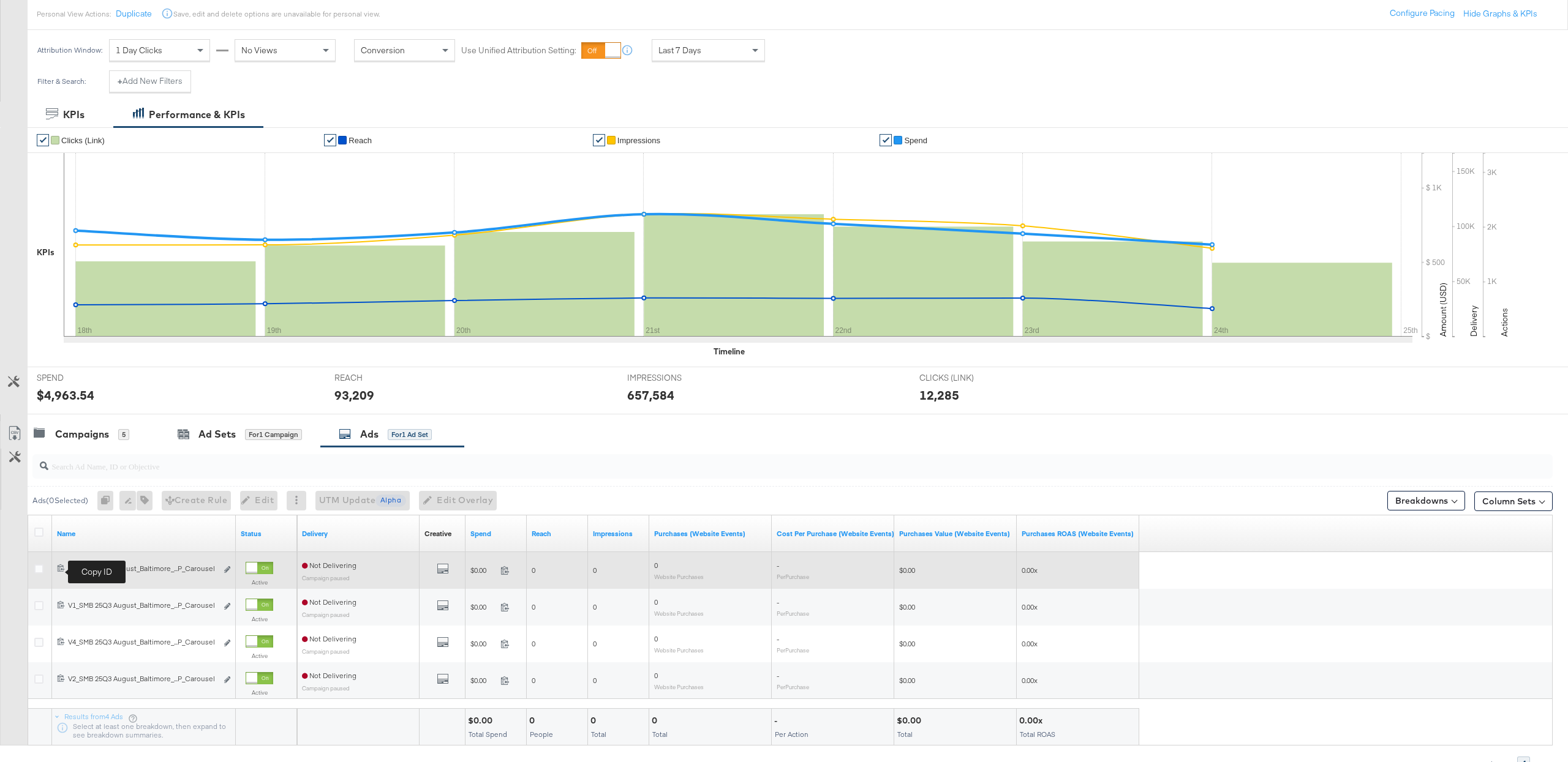
click at [58, 569] on icon at bounding box center [61, 568] width 8 height 8
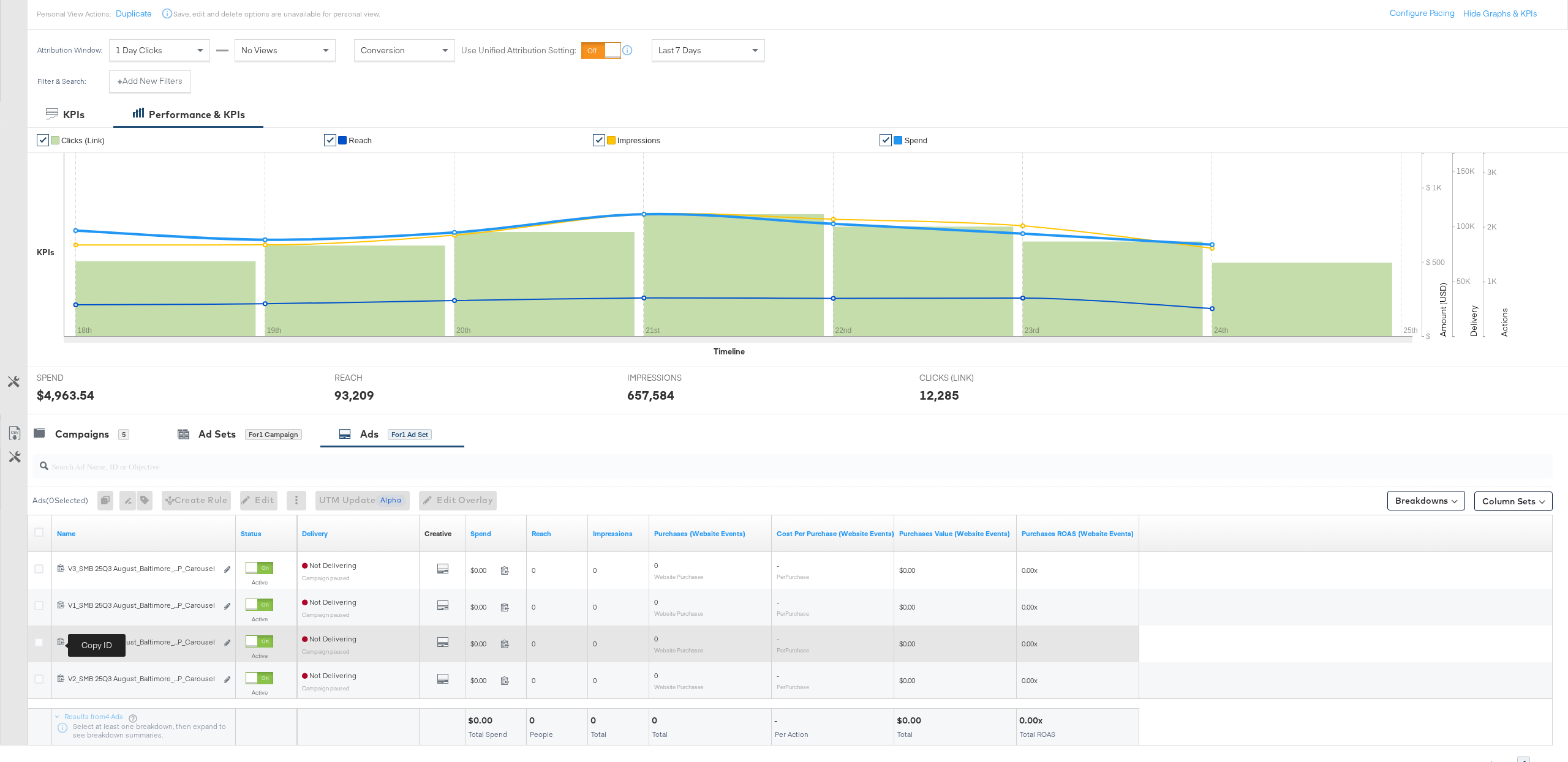
click at [61, 642] on icon at bounding box center [61, 642] width 8 height 8
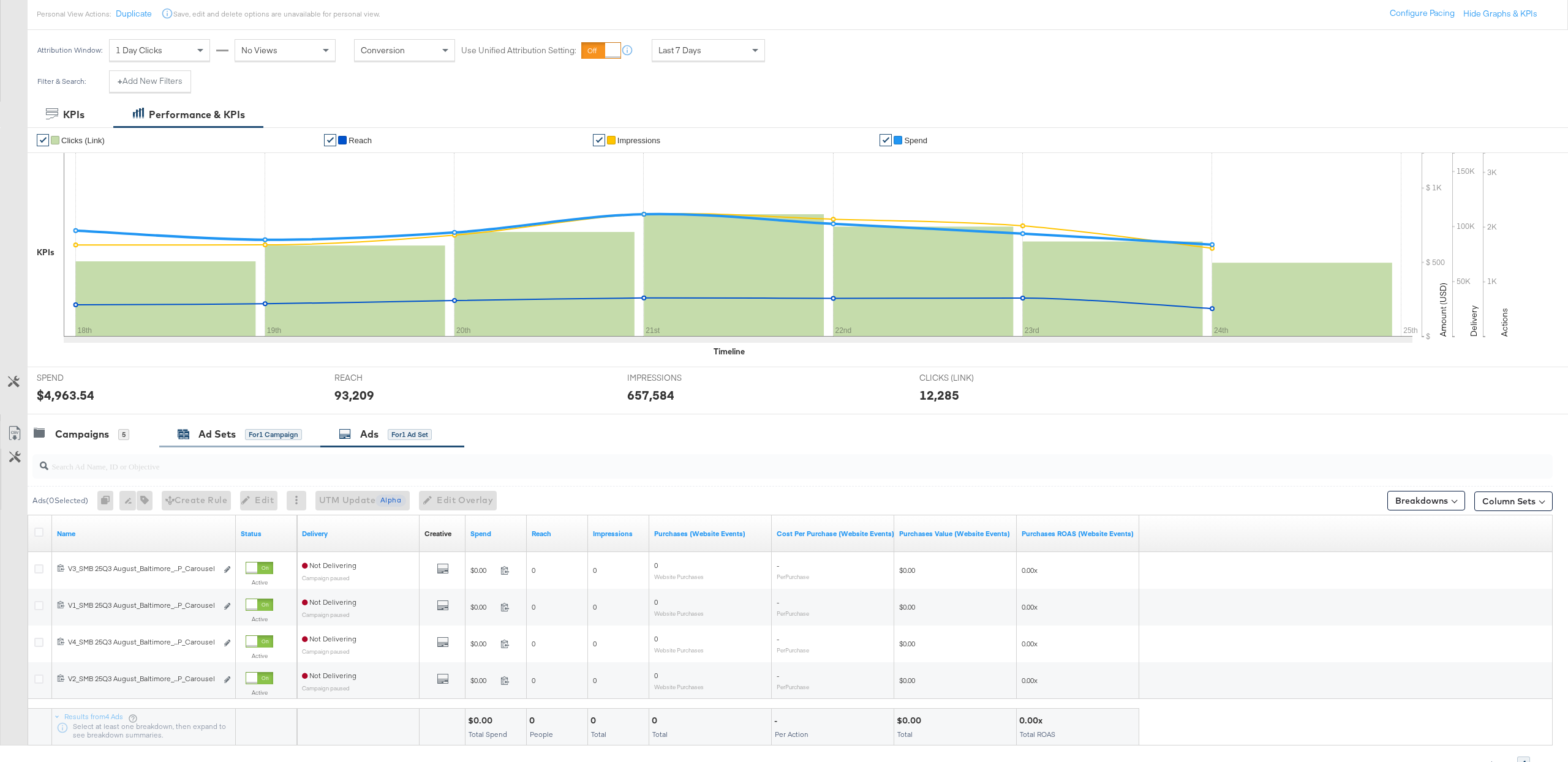
click at [239, 434] on div "Ad Sets for 1 Campaign" at bounding box center [240, 434] width 125 height 14
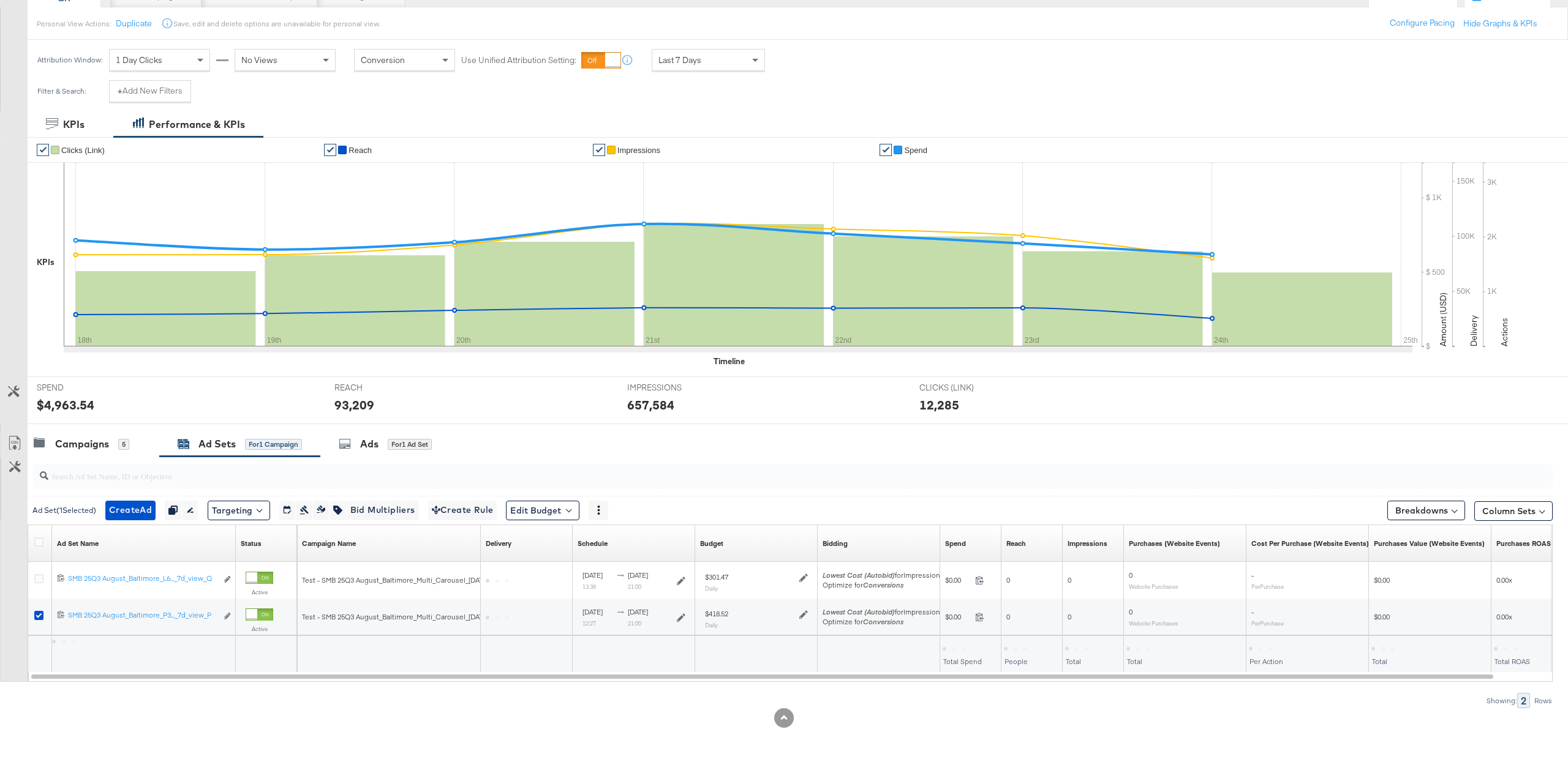
scroll to position [132, 0]
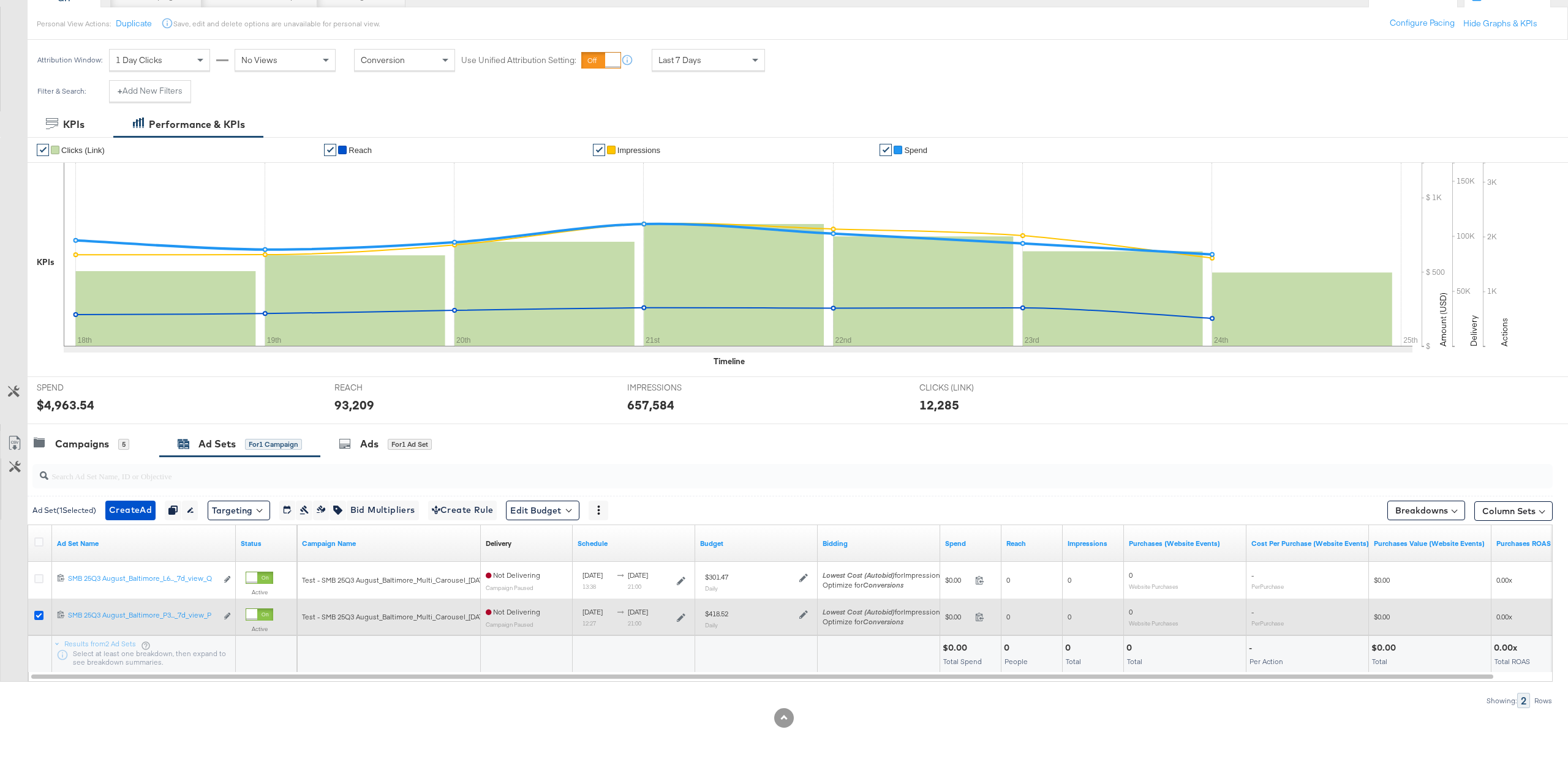
click at [39, 618] on icon at bounding box center [38, 615] width 9 height 9
click at [0, 0] on input "checkbox" at bounding box center [0, 0] width 0 height 0
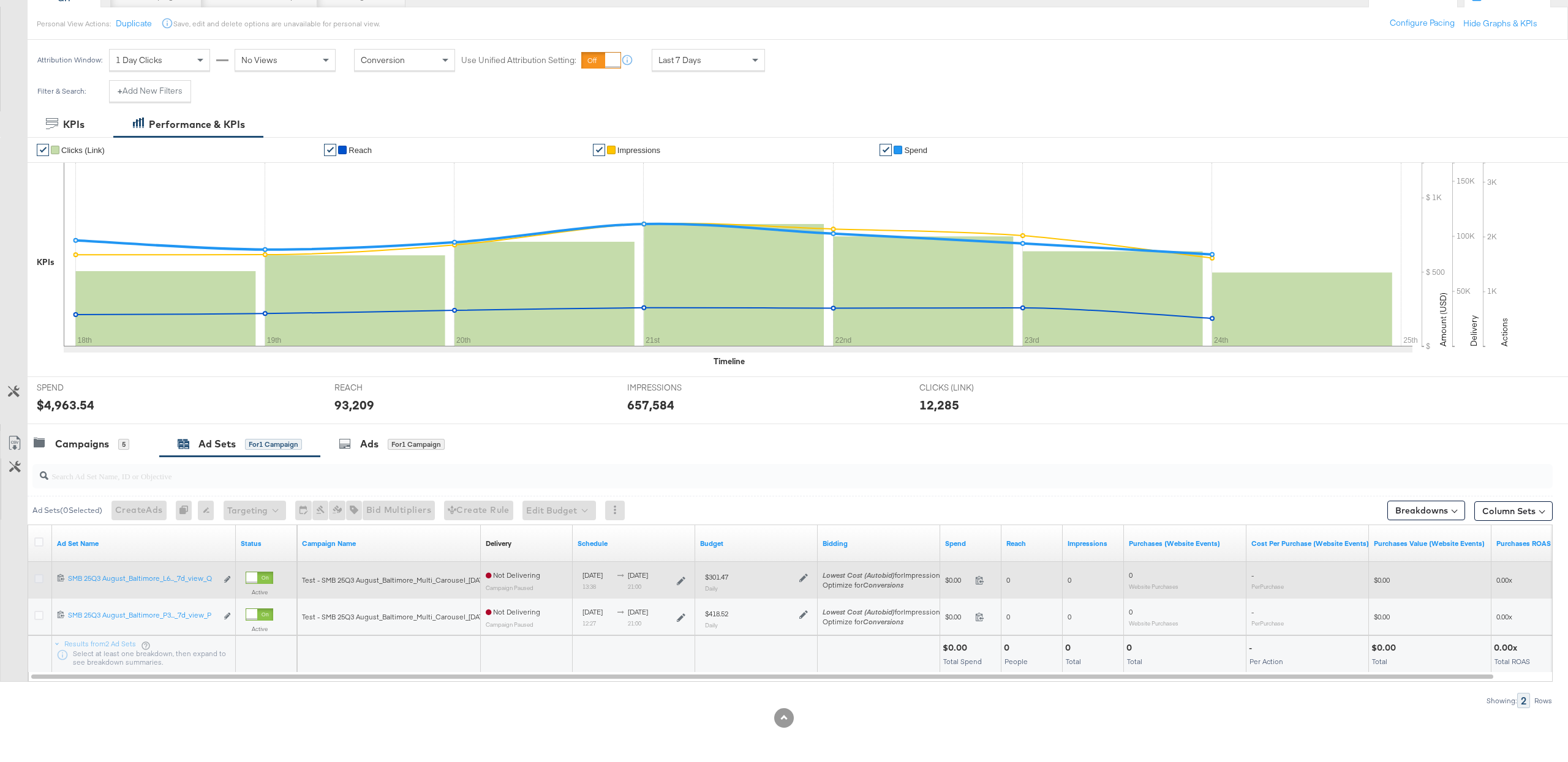
click at [39, 582] on icon at bounding box center [38, 578] width 9 height 9
click at [0, 0] on input "checkbox" at bounding box center [0, 0] width 0 height 0
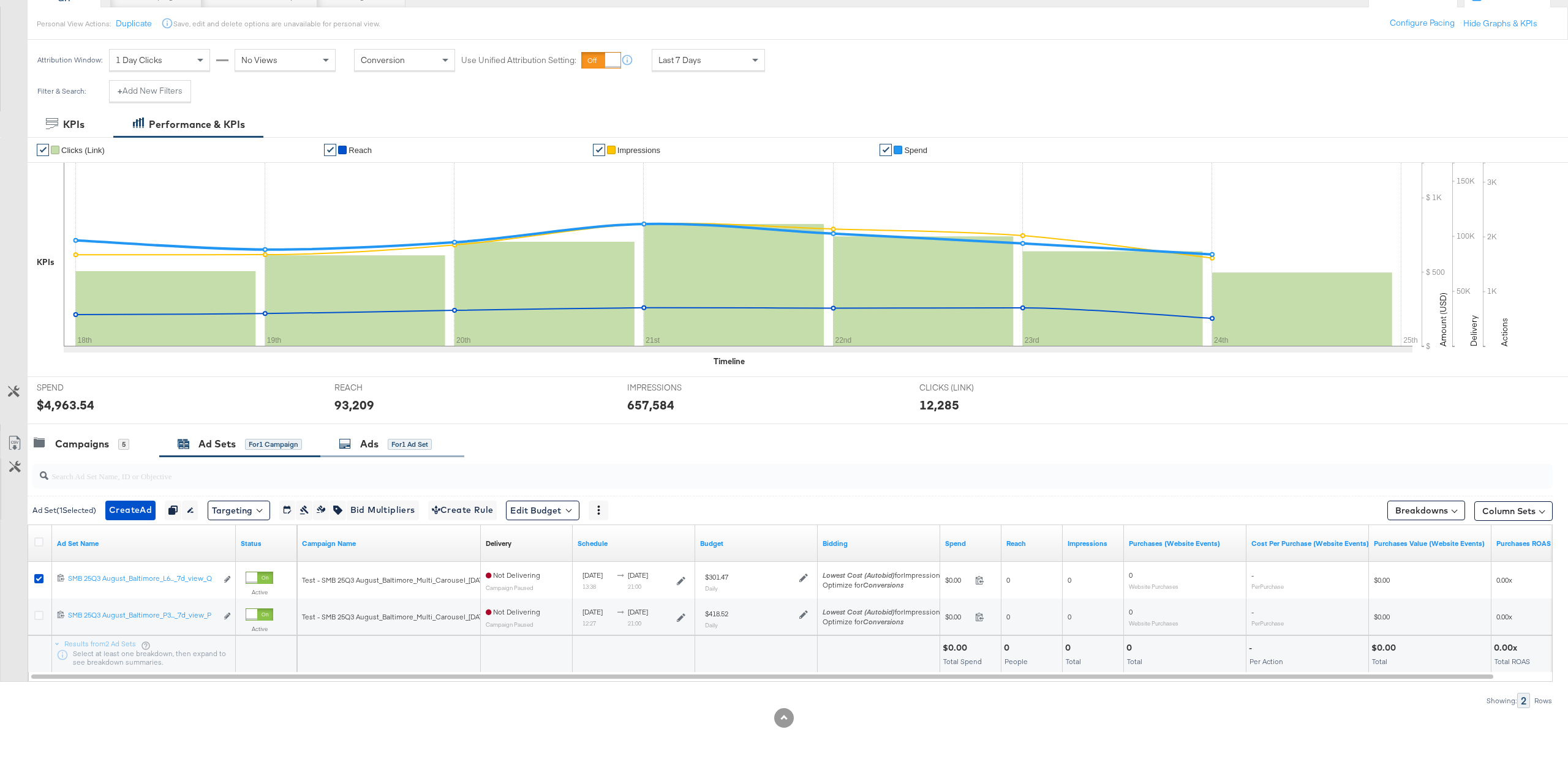
click at [378, 440] on div "Ads" at bounding box center [369, 444] width 18 height 14
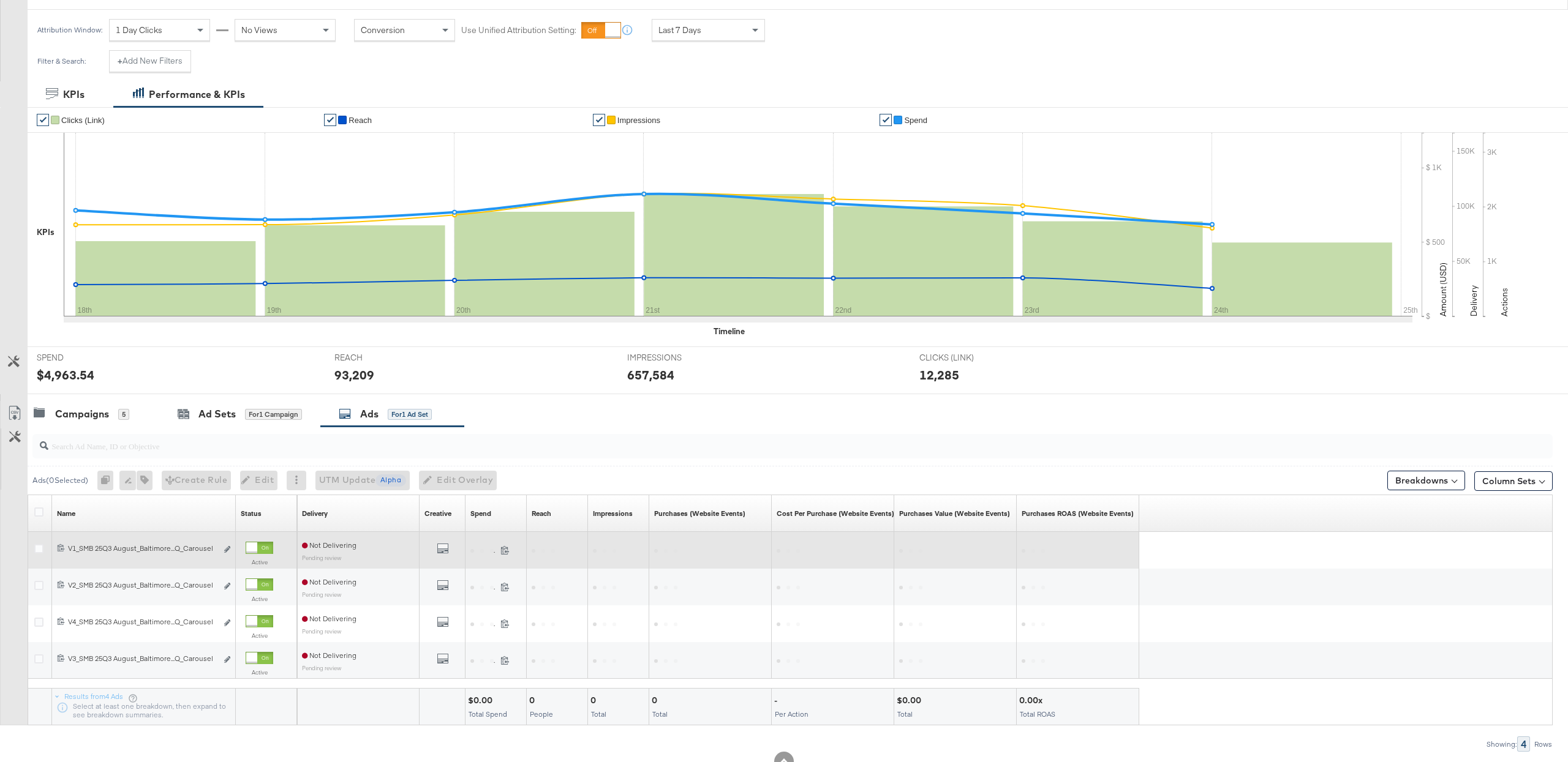
scroll to position [161, 0]
click at [55, 546] on div "120232822478330010 V1_SMB 25Q3 August_Baltimore_L6m - P30d_Q_Carousel V1_SMB 25…" at bounding box center [144, 549] width 184 height 22
click at [58, 548] on icon at bounding box center [61, 547] width 8 height 8
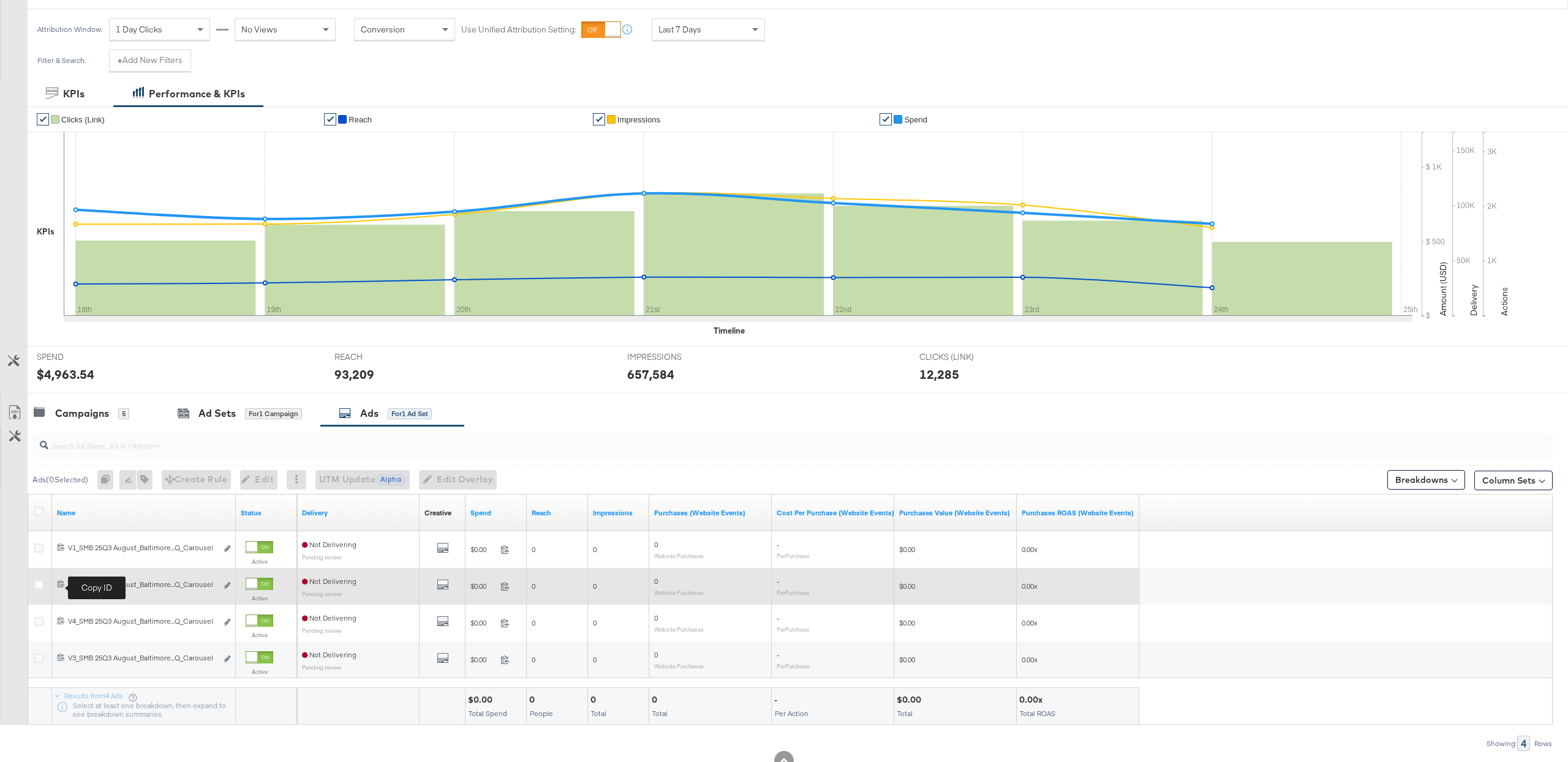
click at [63, 586] on icon at bounding box center [61, 584] width 8 height 8
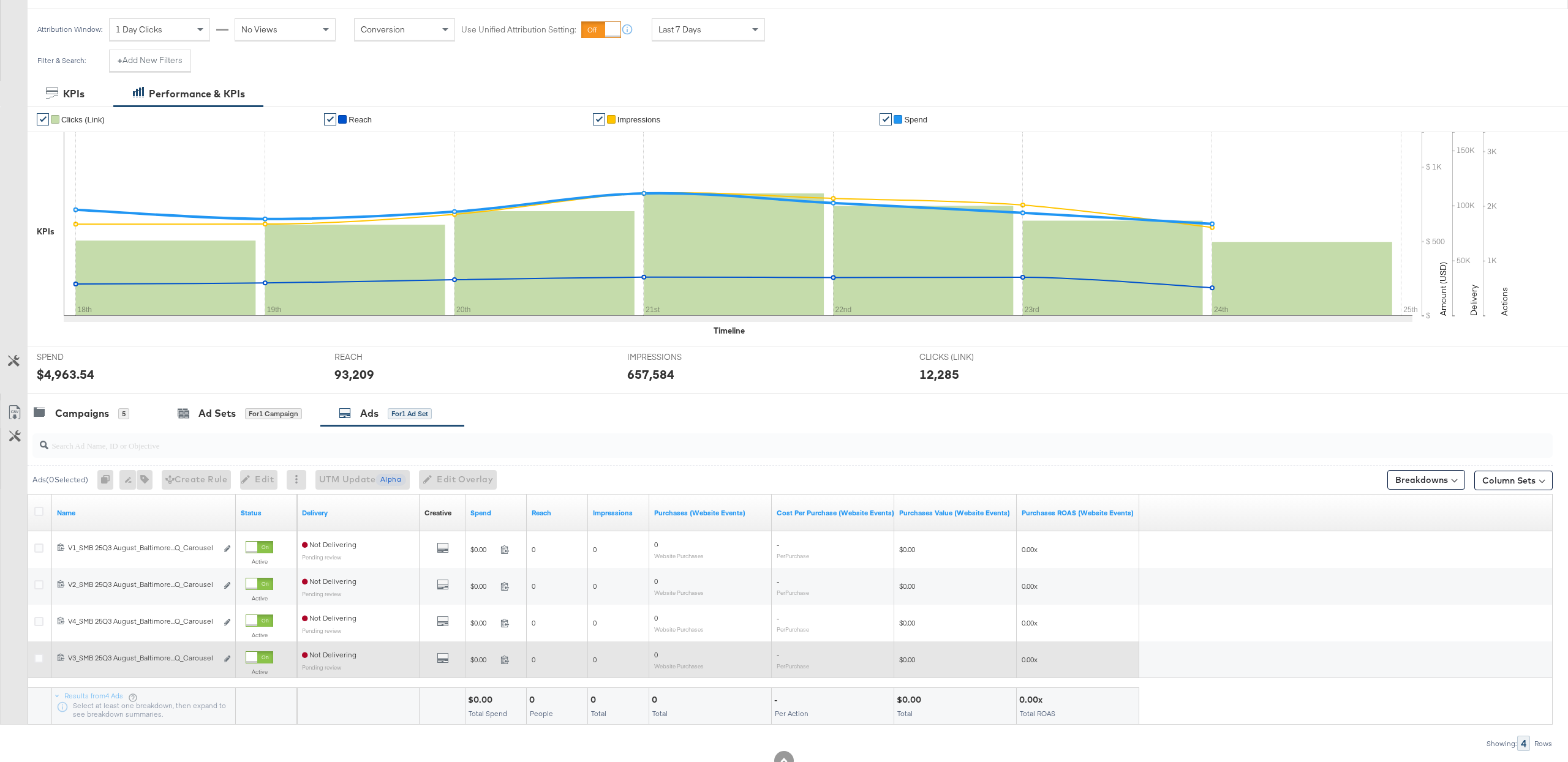
click at [55, 657] on div "120232822478310010 V3_SMB 25Q3 August_Baltimore_L6m - P30d_Q_Carousel V3_SMB 25…" at bounding box center [144, 659] width 184 height 22
click at [64, 661] on icon at bounding box center [61, 657] width 8 height 8
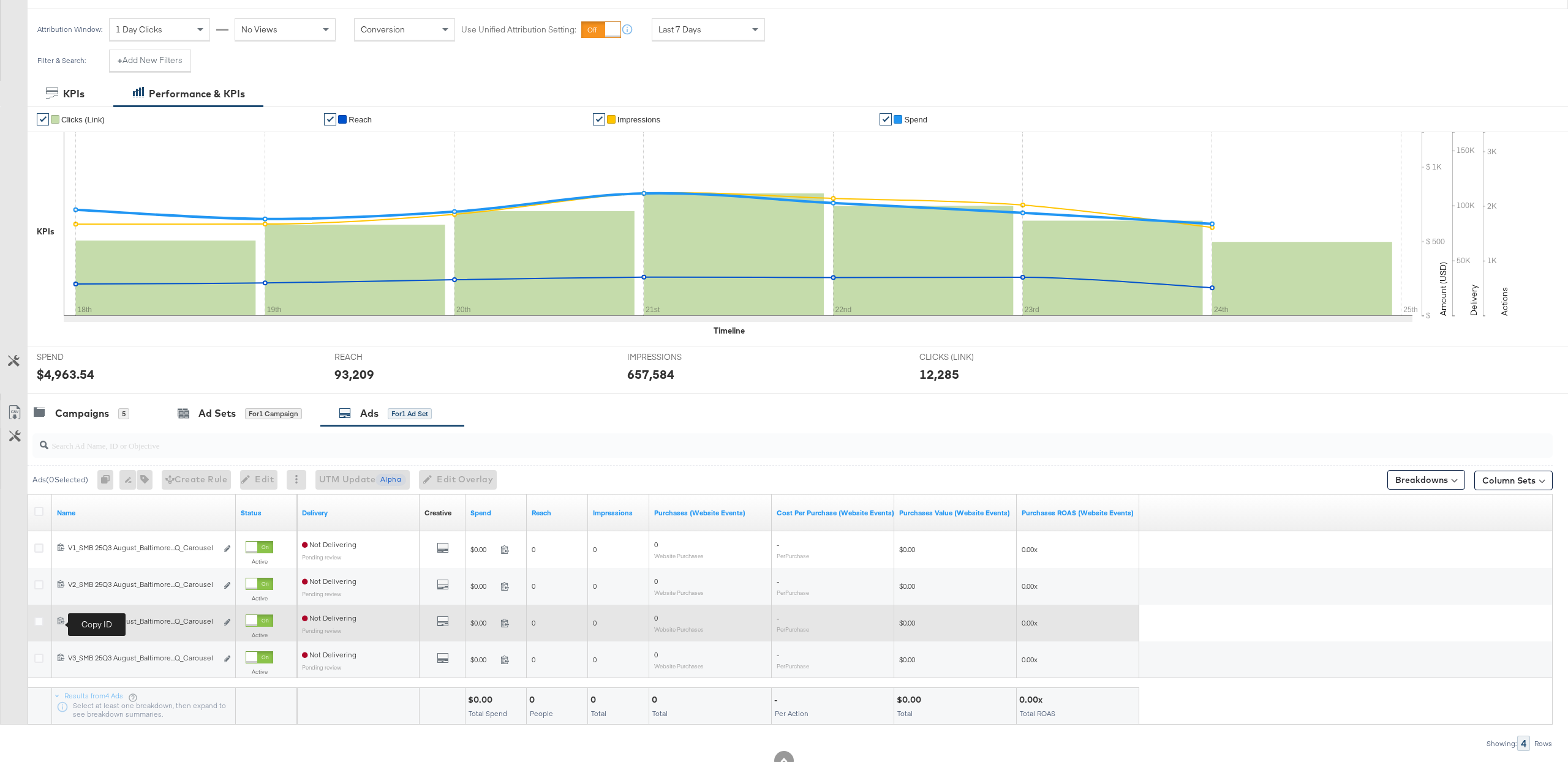
click at [61, 625] on icon at bounding box center [61, 620] width 8 height 8
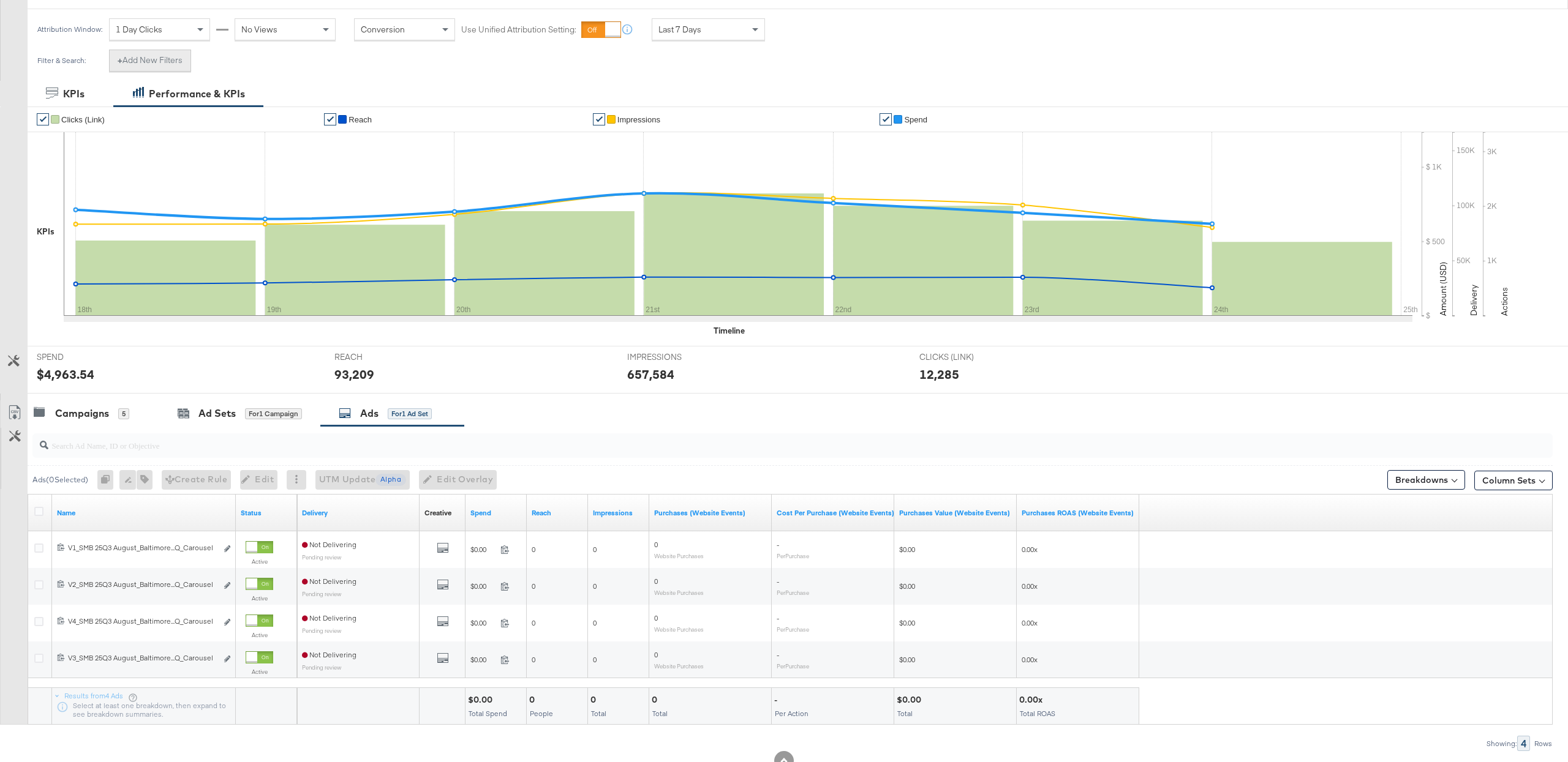
scroll to position [0, 0]
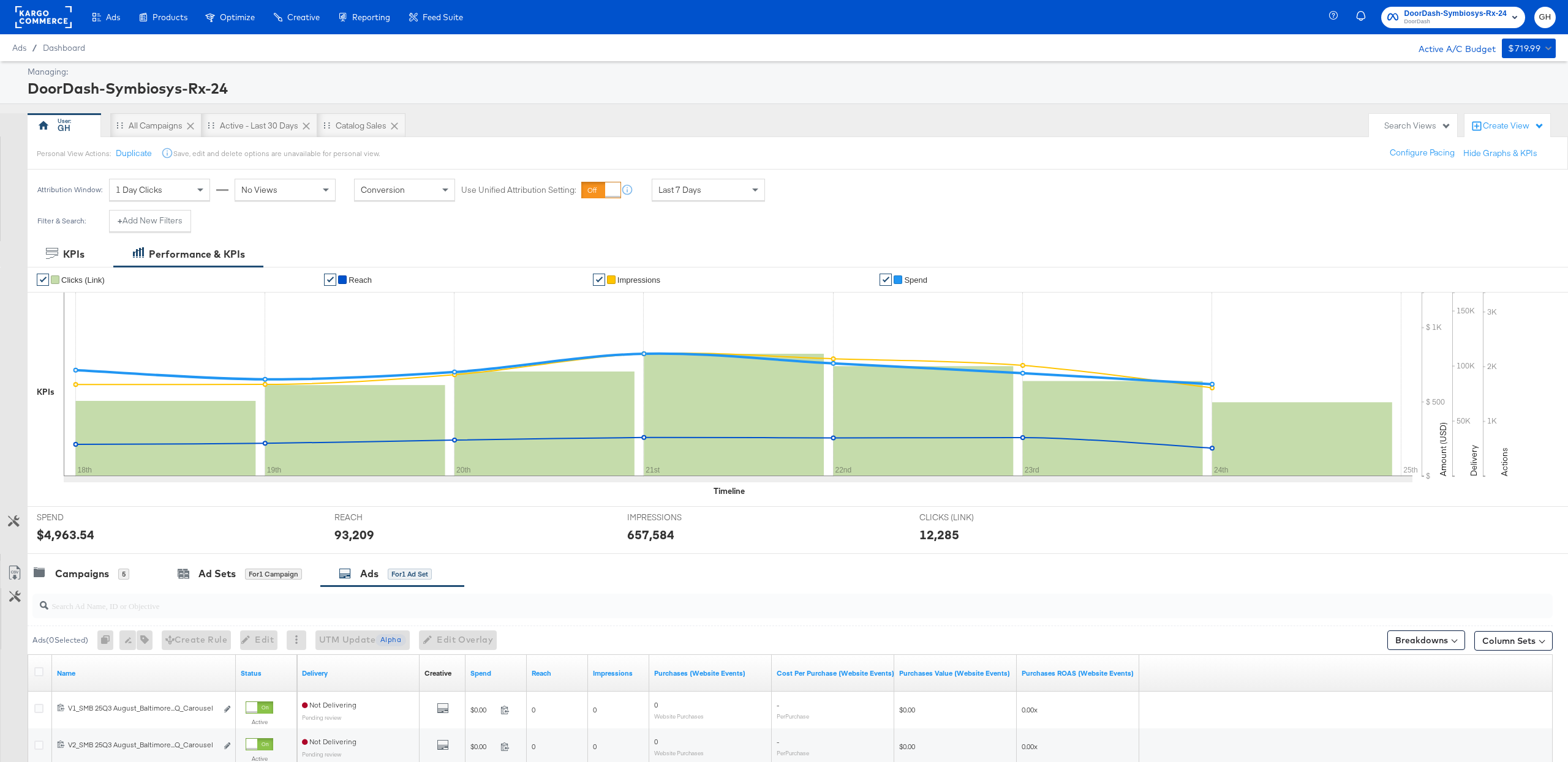
click at [31, 14] on rect at bounding box center [43, 17] width 56 height 22
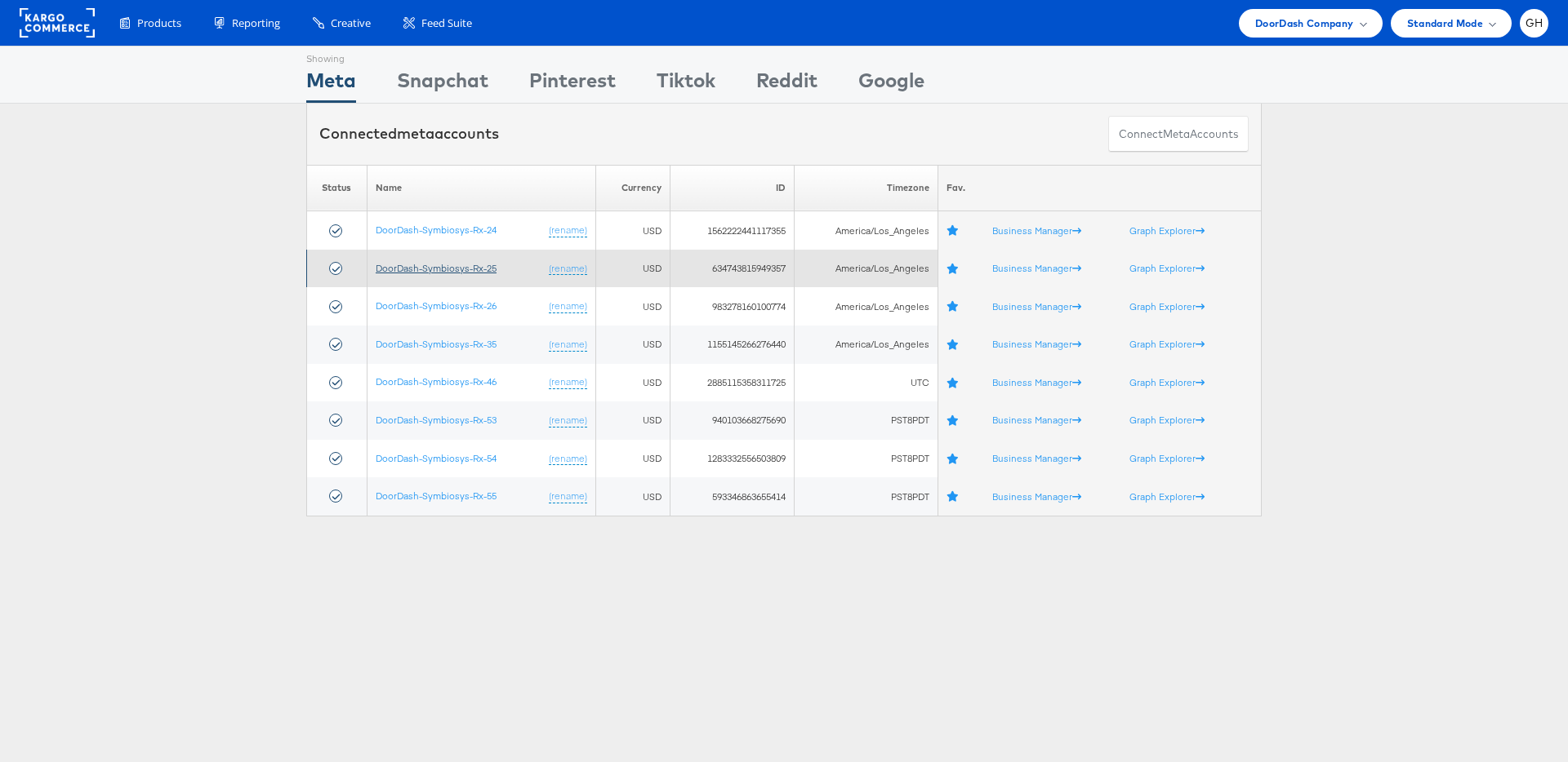
click at [409, 265] on link "DoorDash-Symbiosys-Rx-25" at bounding box center [436, 268] width 121 height 12
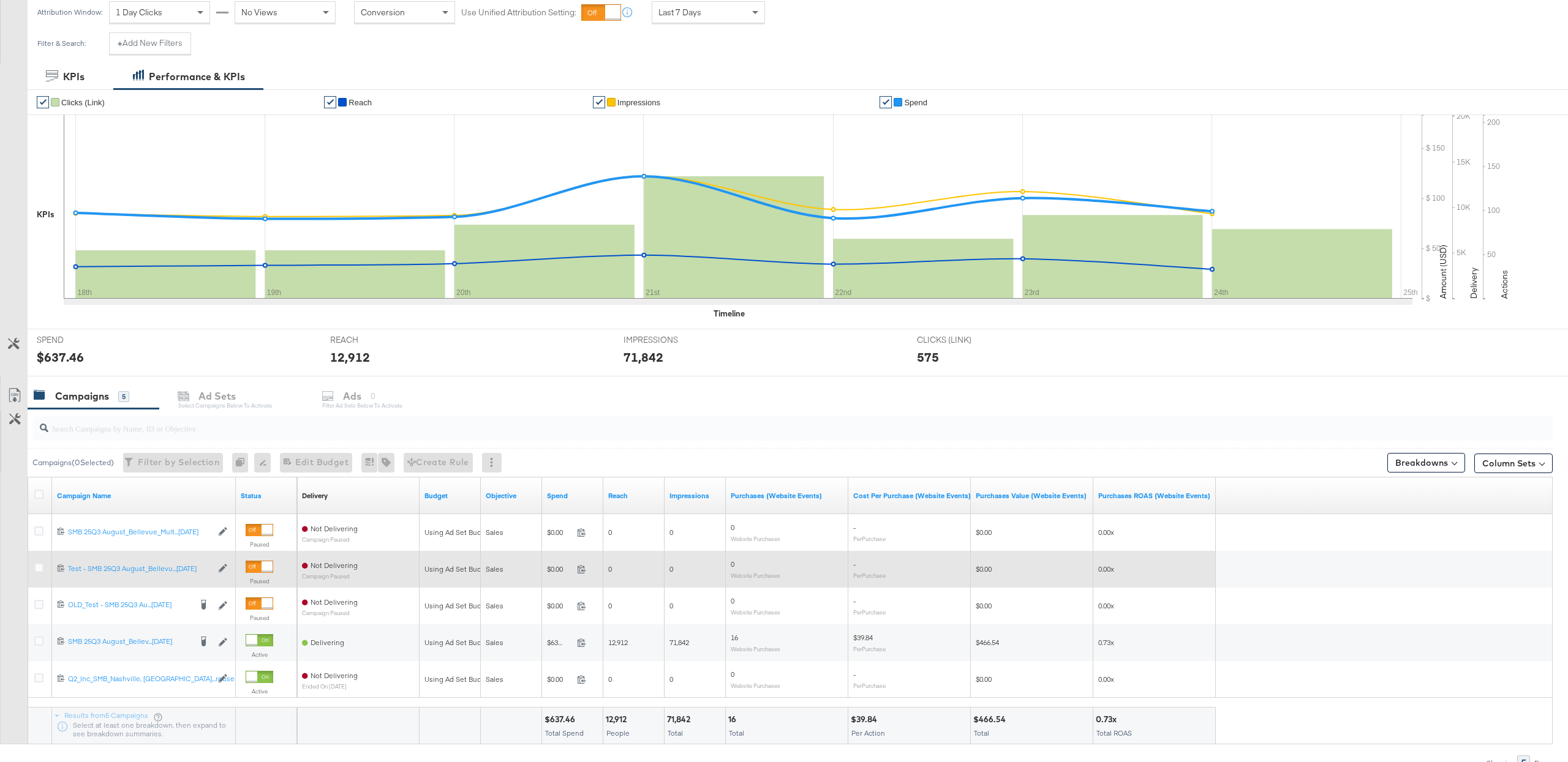
scroll to position [242, 0]
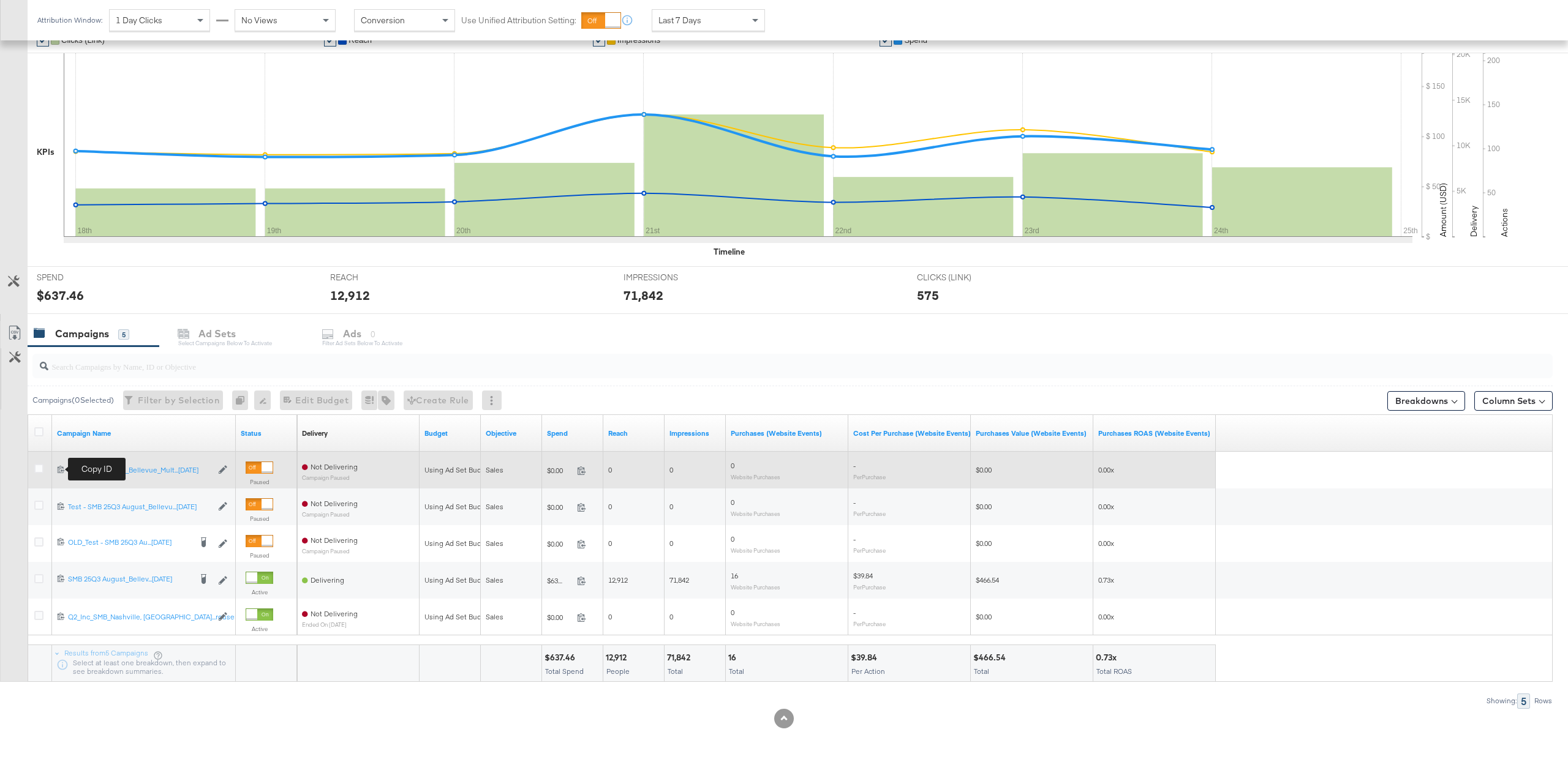
click at [57, 468] on icon at bounding box center [61, 469] width 8 height 8
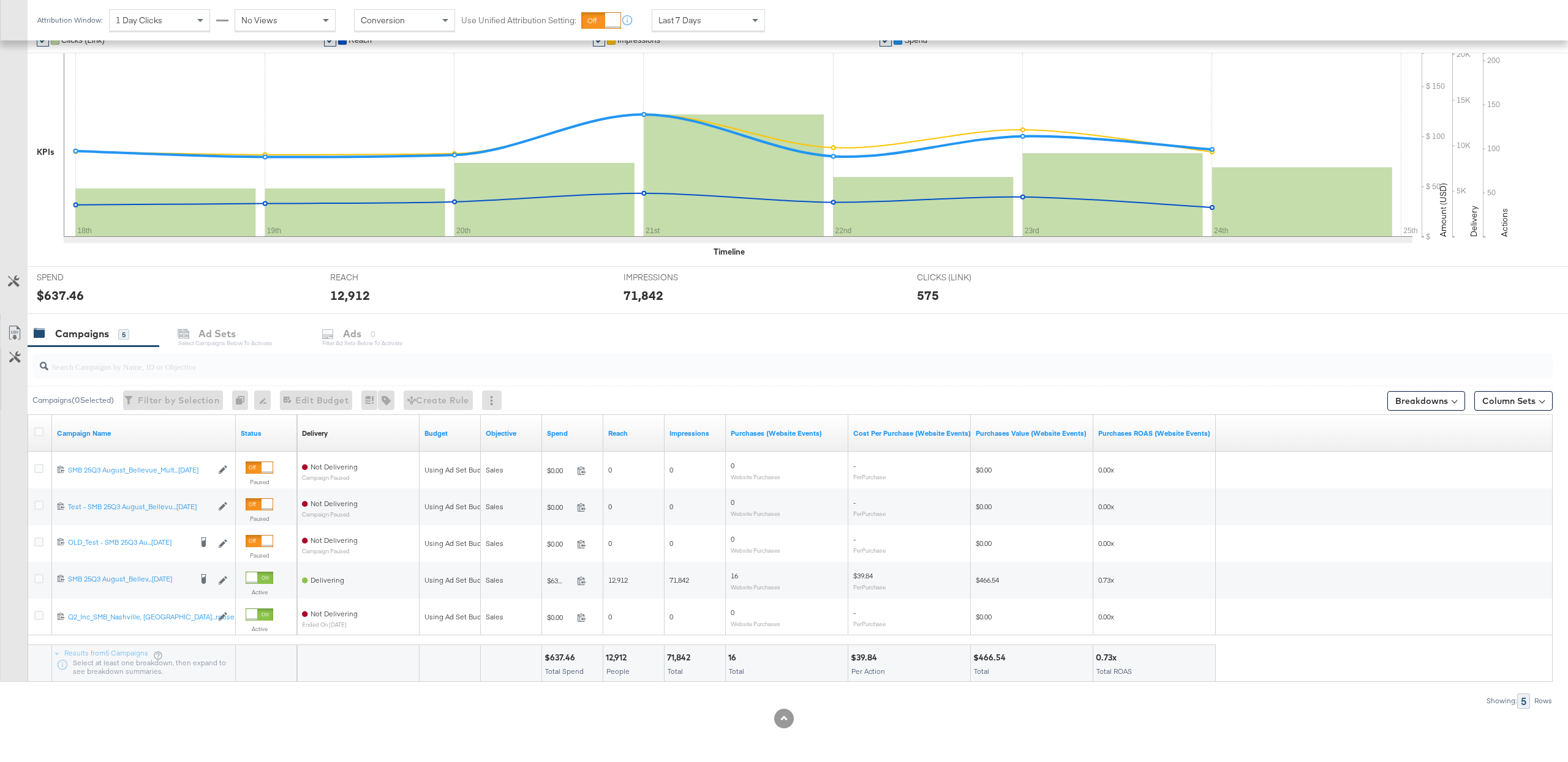
click at [233, 332] on div "Campaigns 5 Ad Sets Select Campaigns below to activate Ads 0 Filter Ad Sets bel…" at bounding box center [797, 334] width 1540 height 27
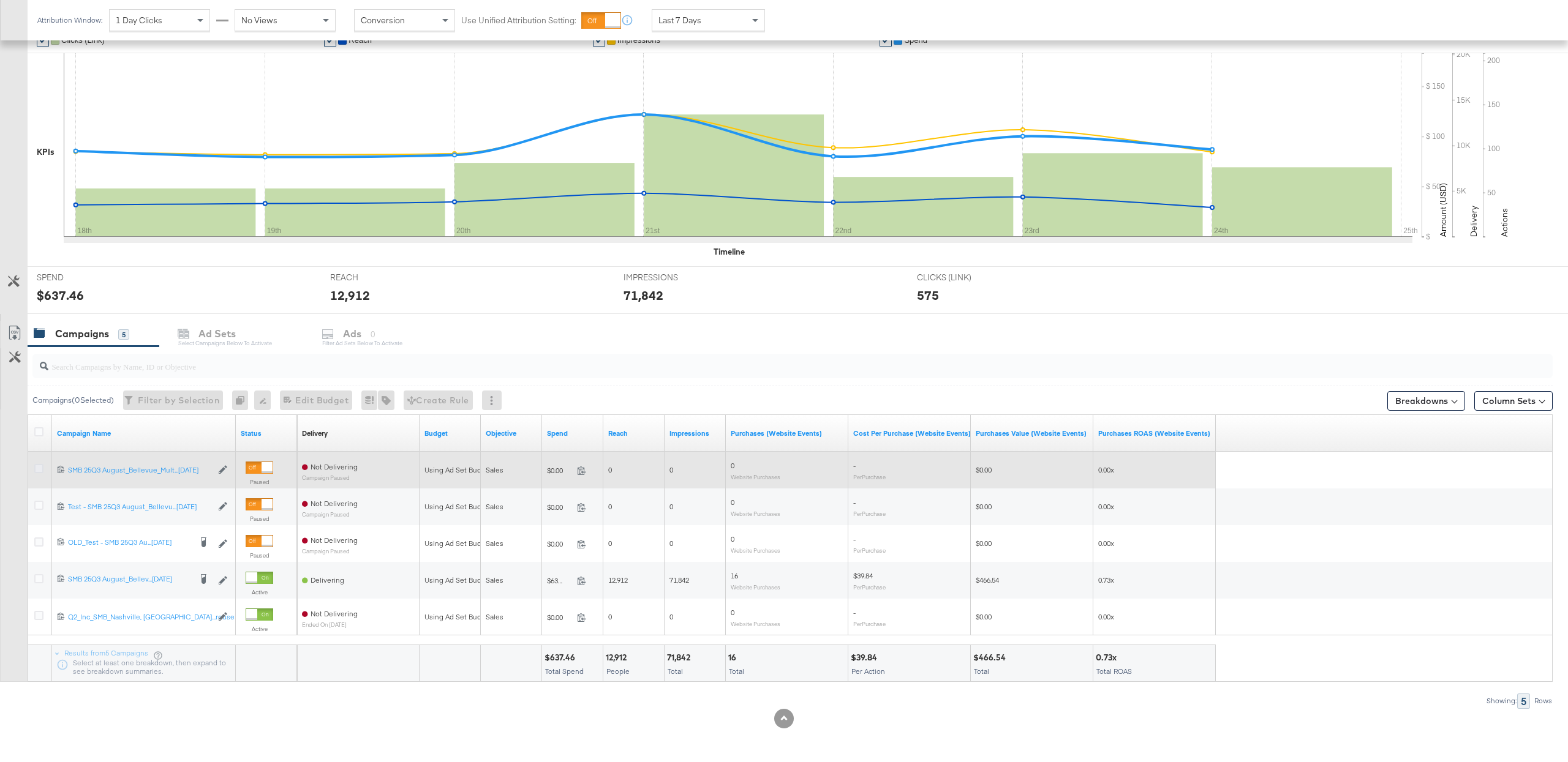
click at [34, 471] on icon at bounding box center [38, 468] width 9 height 9
click at [0, 0] on input "checkbox" at bounding box center [0, 0] width 0 height 0
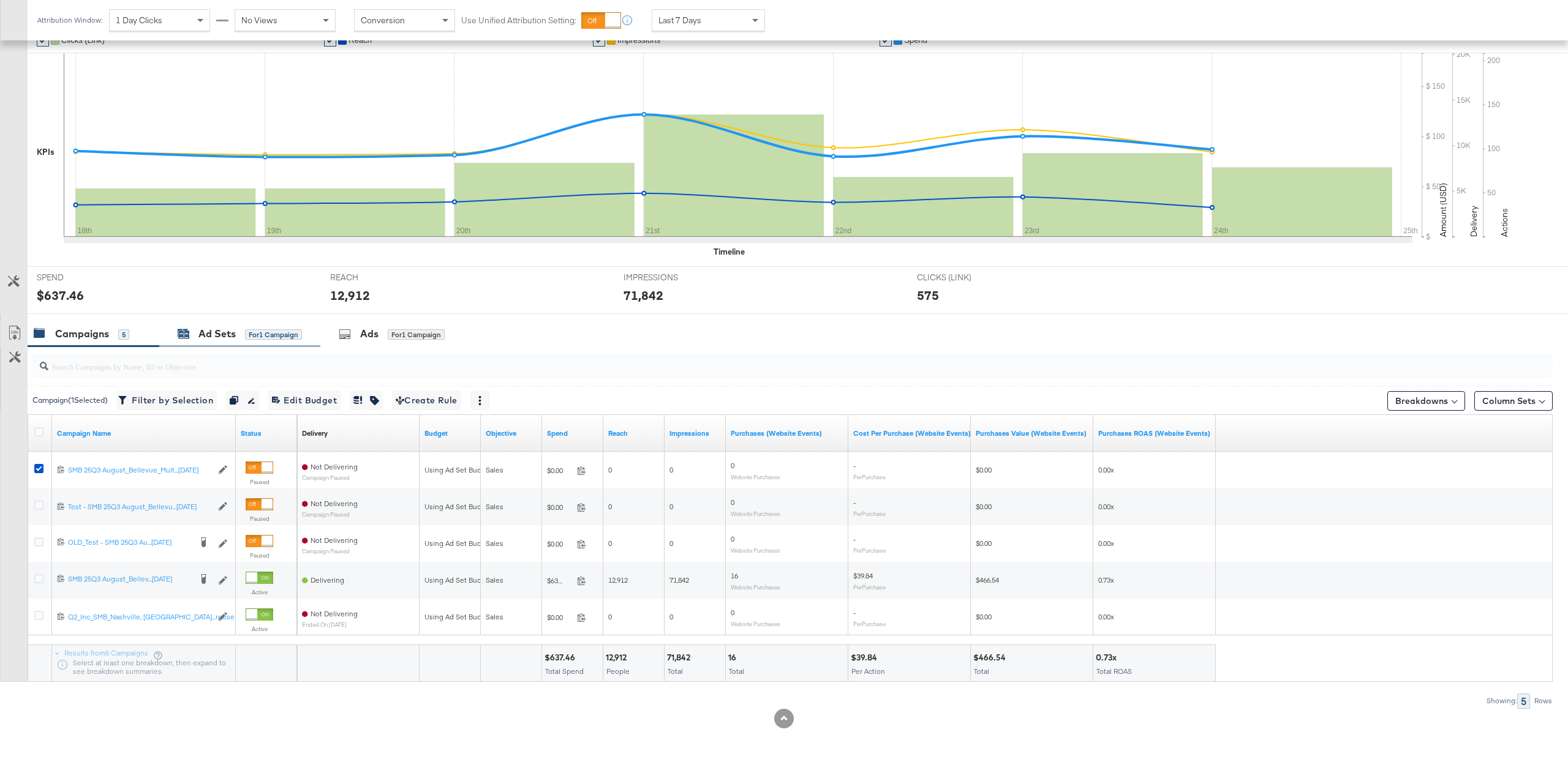
click at [236, 339] on div "Ad Sets for 1 Campaign" at bounding box center [240, 334] width 125 height 14
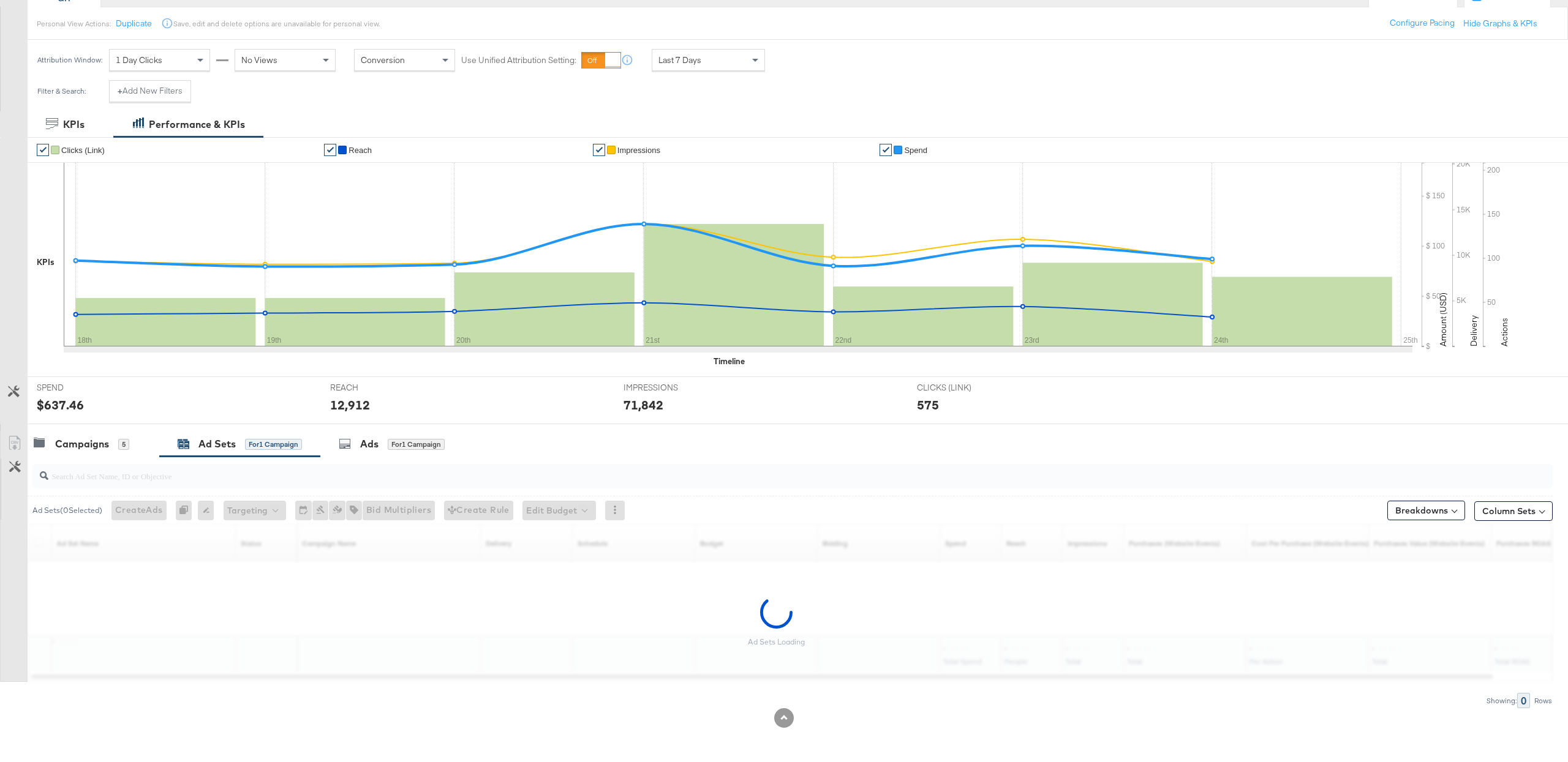
scroll to position [132, 0]
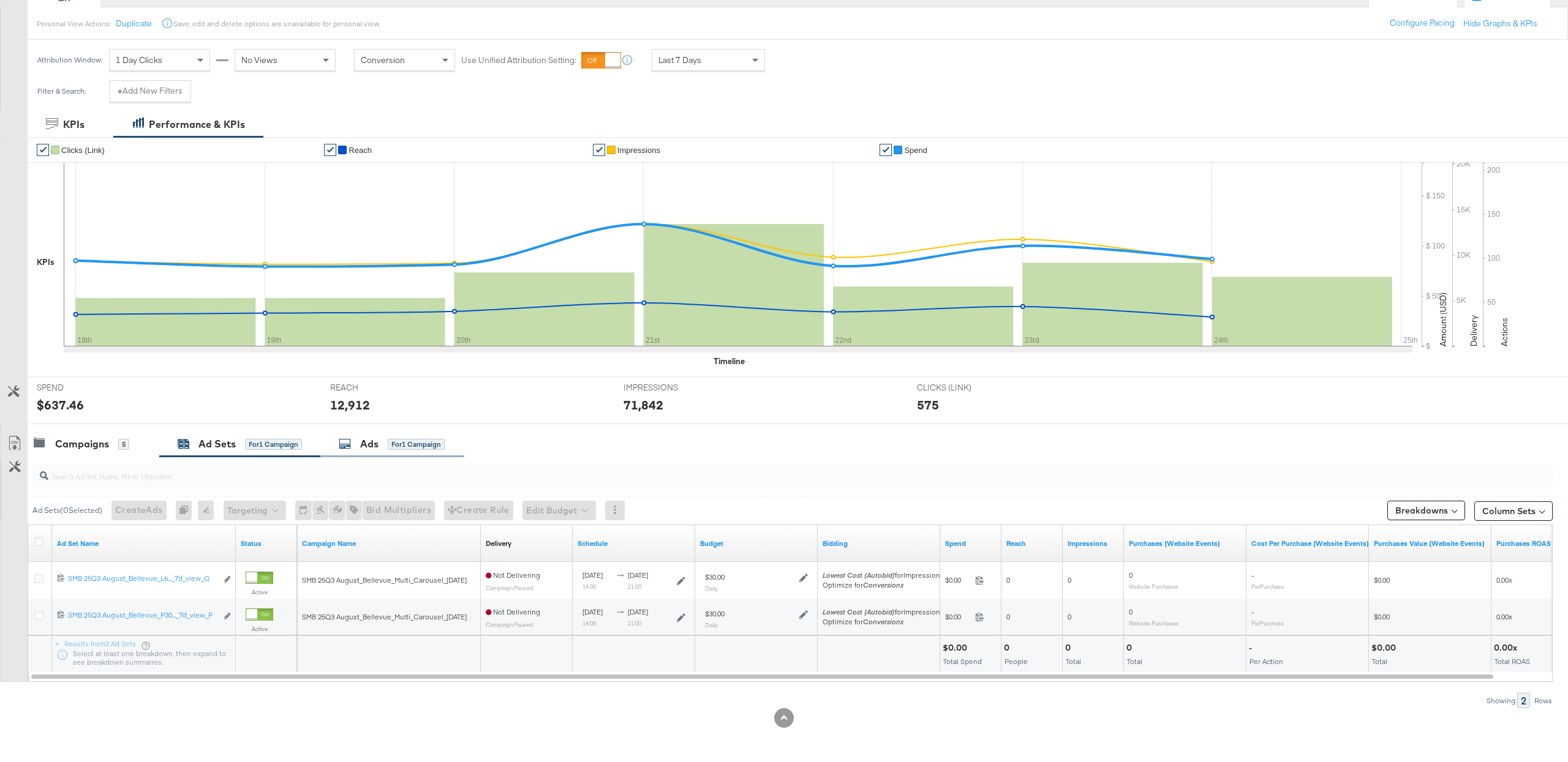
click at [376, 438] on div "Ads" at bounding box center [369, 444] width 18 height 14
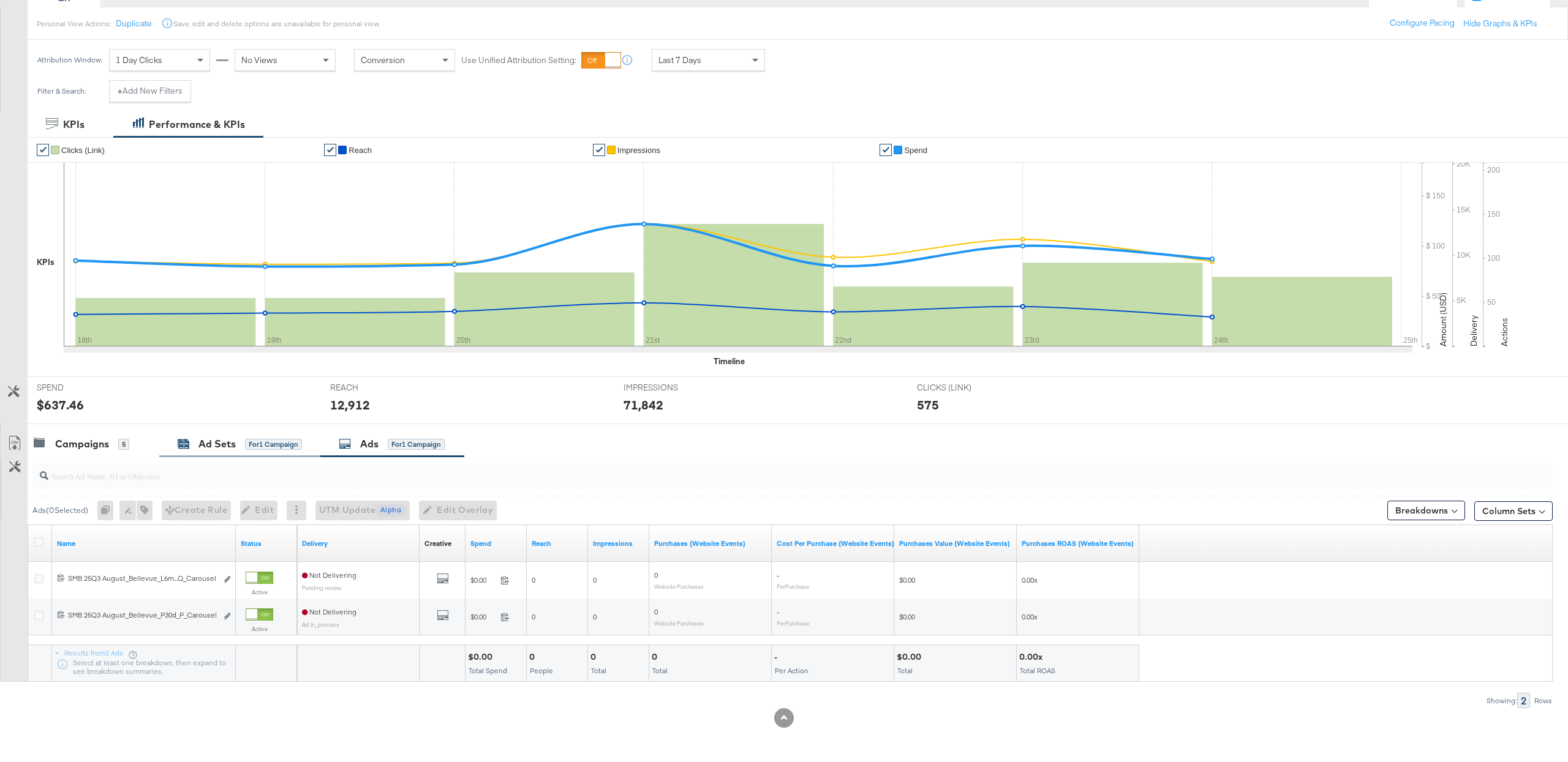
click at [227, 446] on div "Ad Sets" at bounding box center [217, 444] width 37 height 14
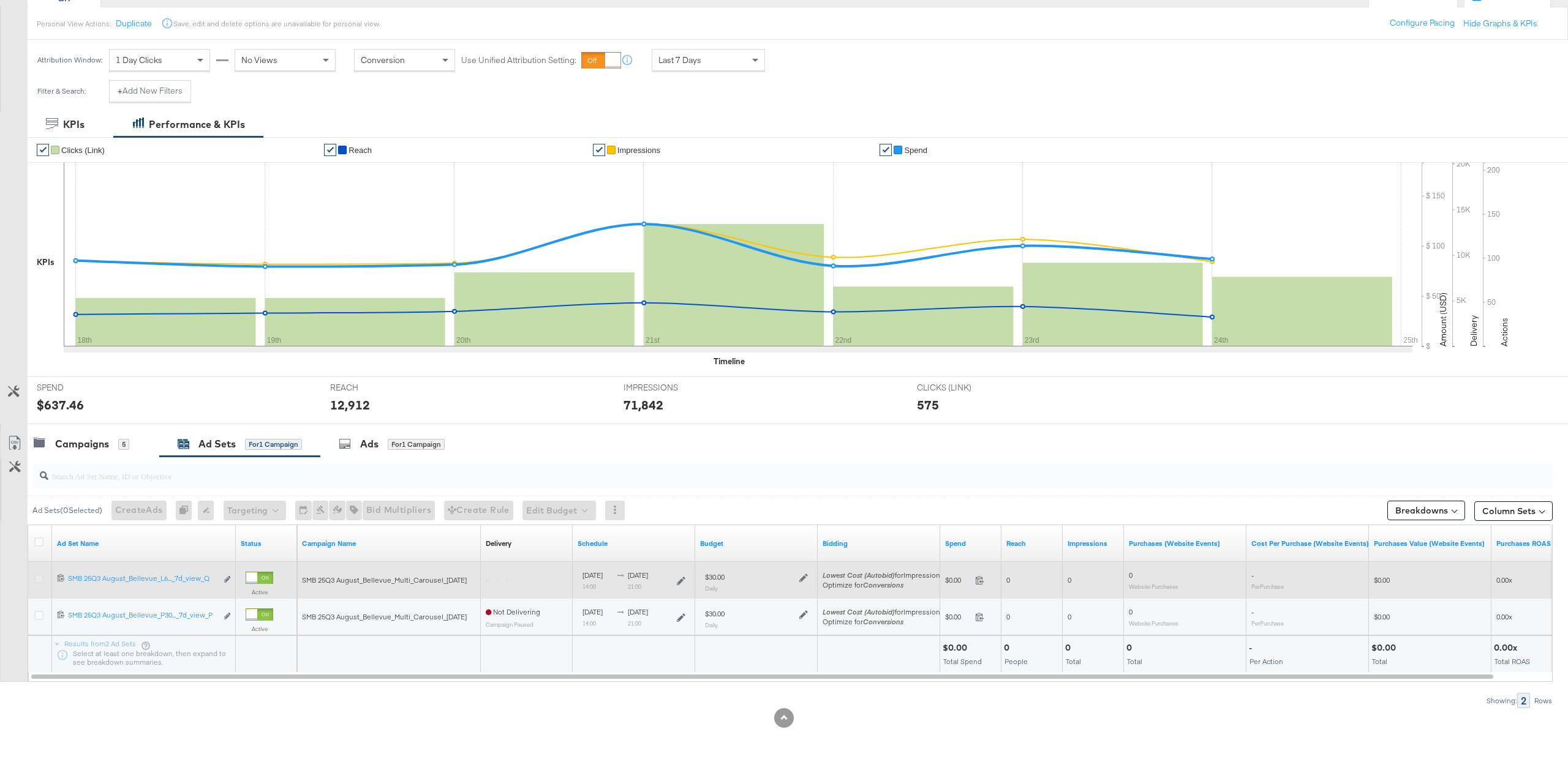
click at [40, 574] on icon at bounding box center [38, 578] width 9 height 9
click at [0, 0] on input "checkbox" at bounding box center [0, 0] width 0 height 0
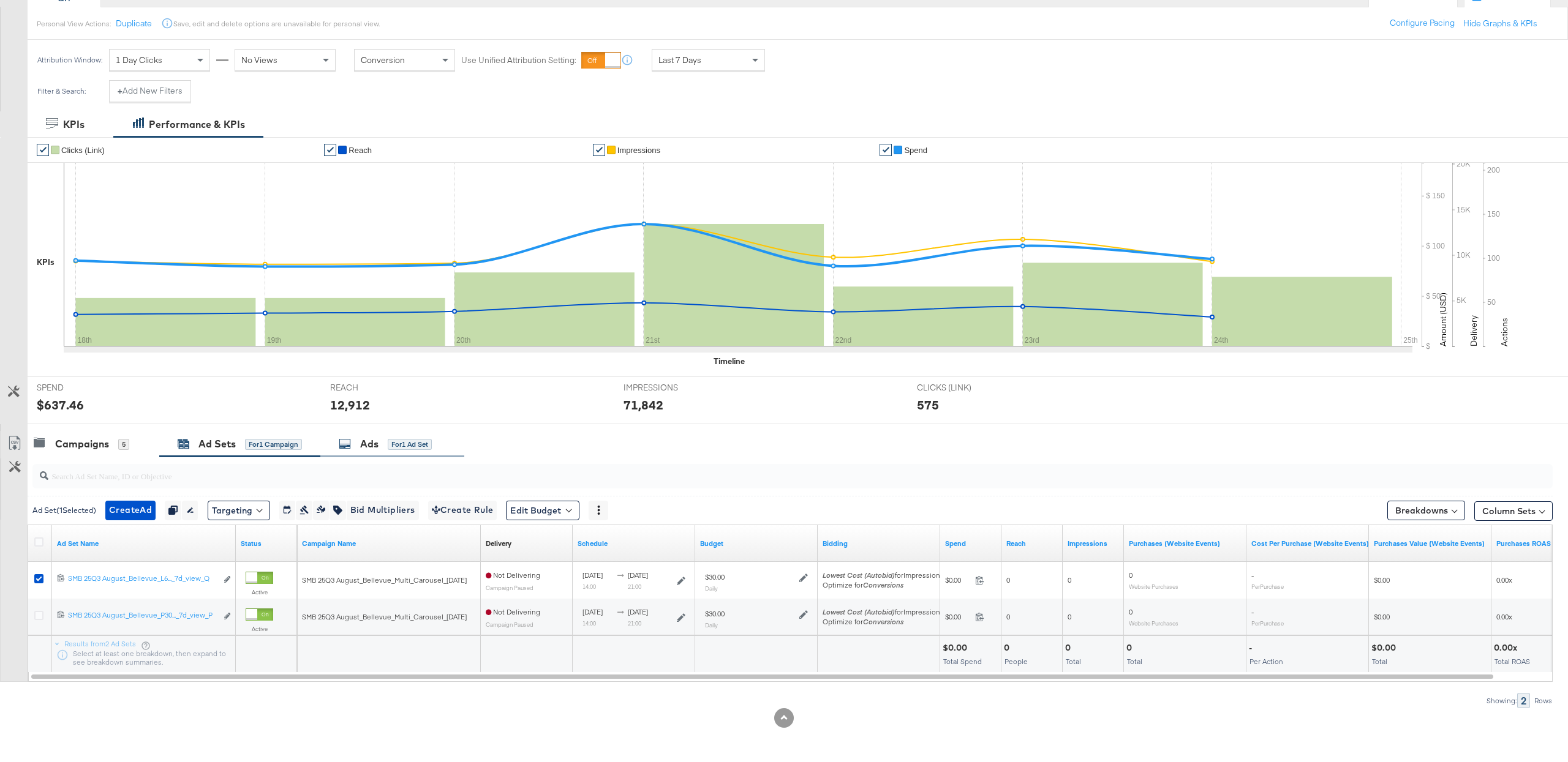
click at [397, 447] on div "for 1 Ad Set" at bounding box center [410, 444] width 44 height 11
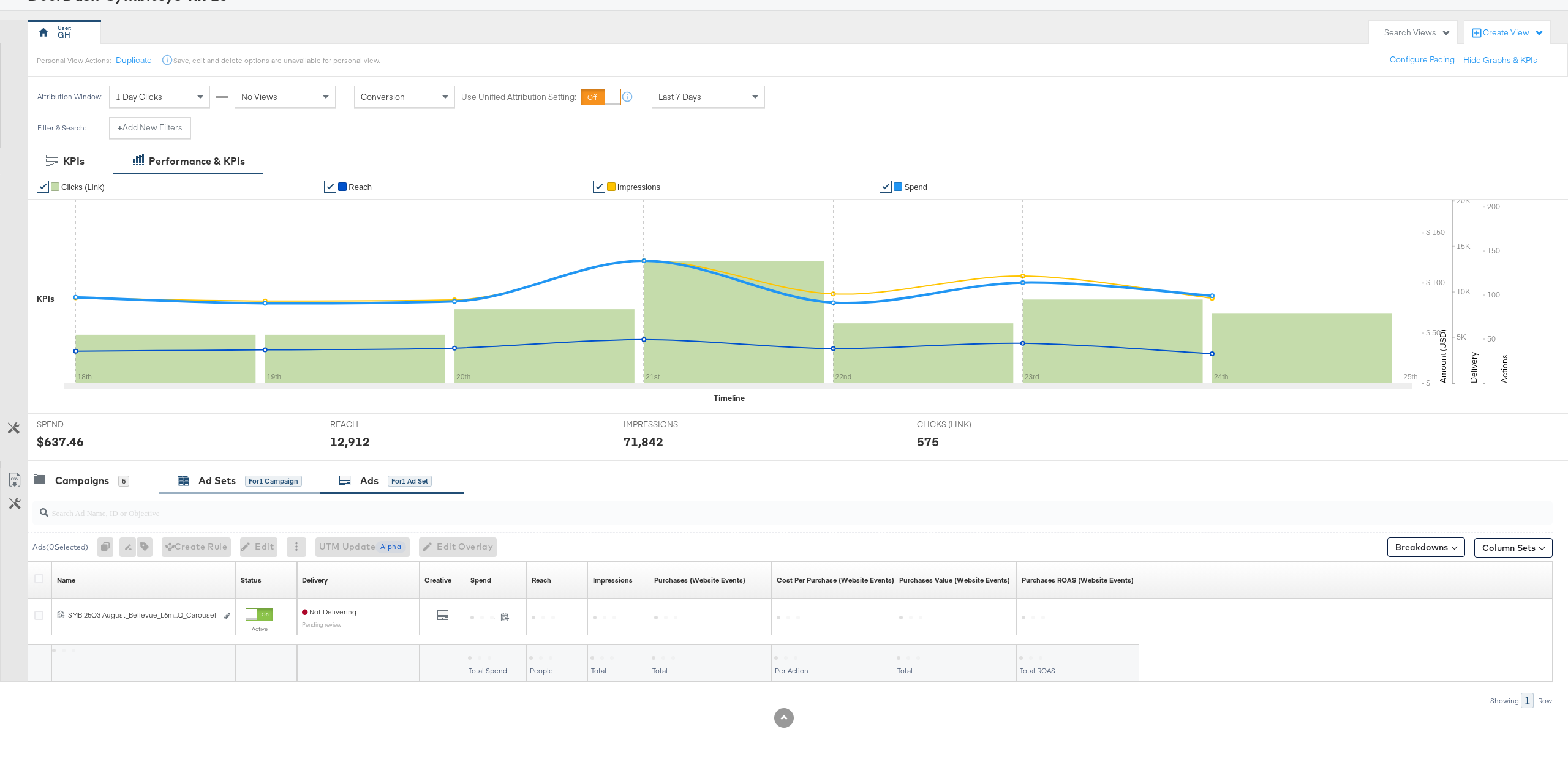
scroll to position [95, 0]
click at [211, 493] on div "Ad Sets for 1 Campaign" at bounding box center [240, 481] width 161 height 27
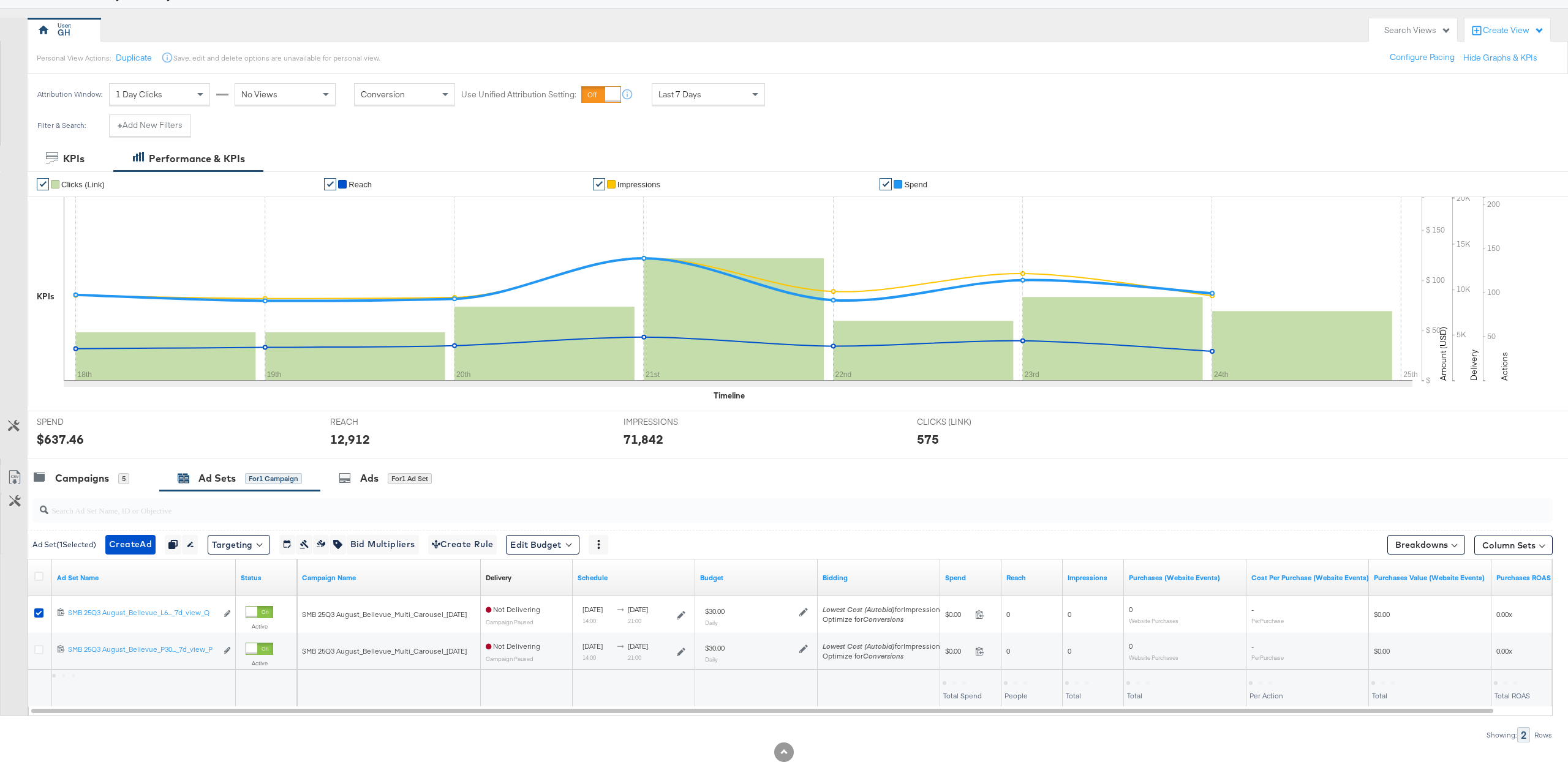
scroll to position [132, 0]
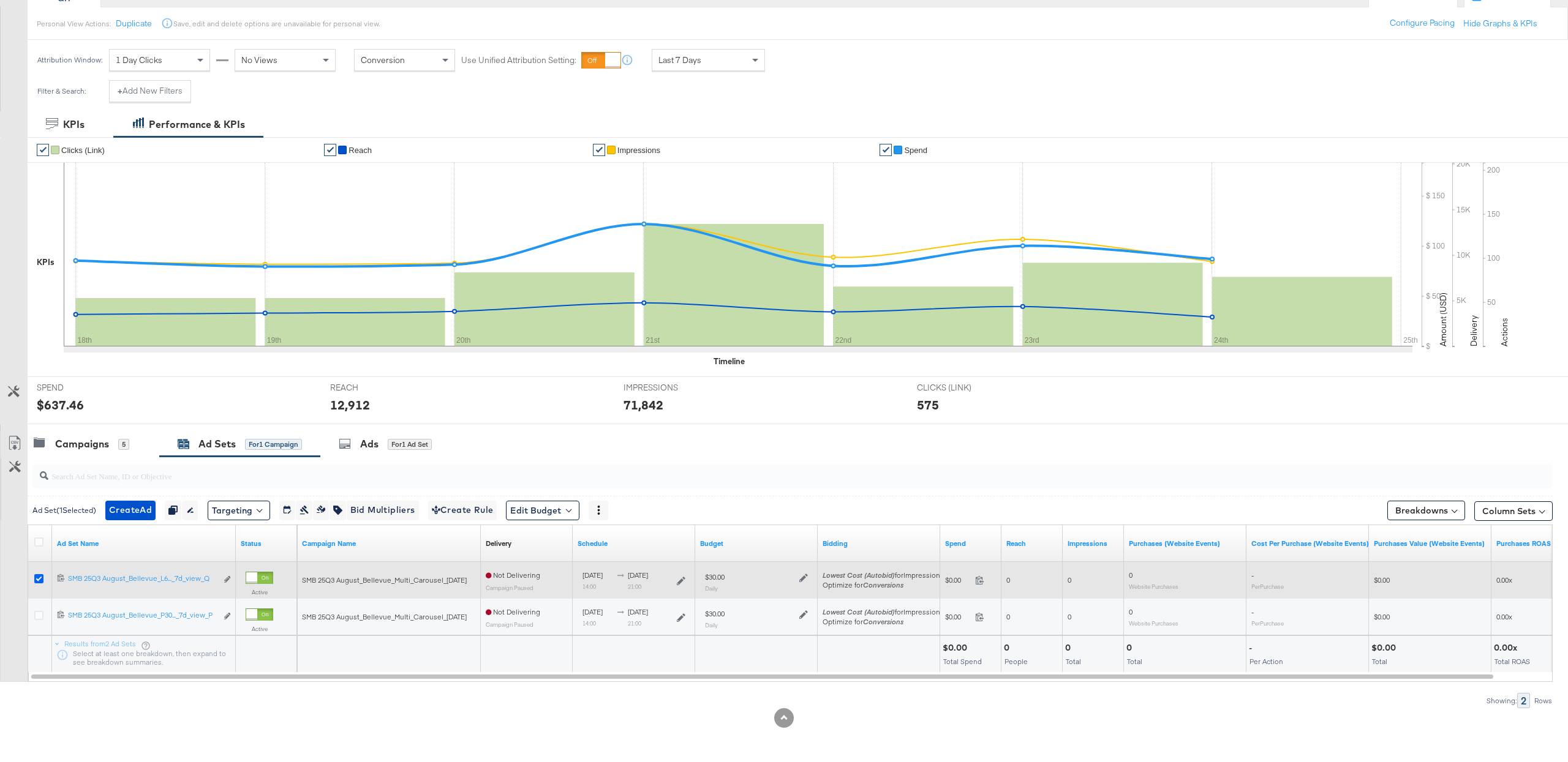
click at [37, 582] on icon at bounding box center [38, 578] width 9 height 9
click at [0, 0] on input "checkbox" at bounding box center [0, 0] width 0 height 0
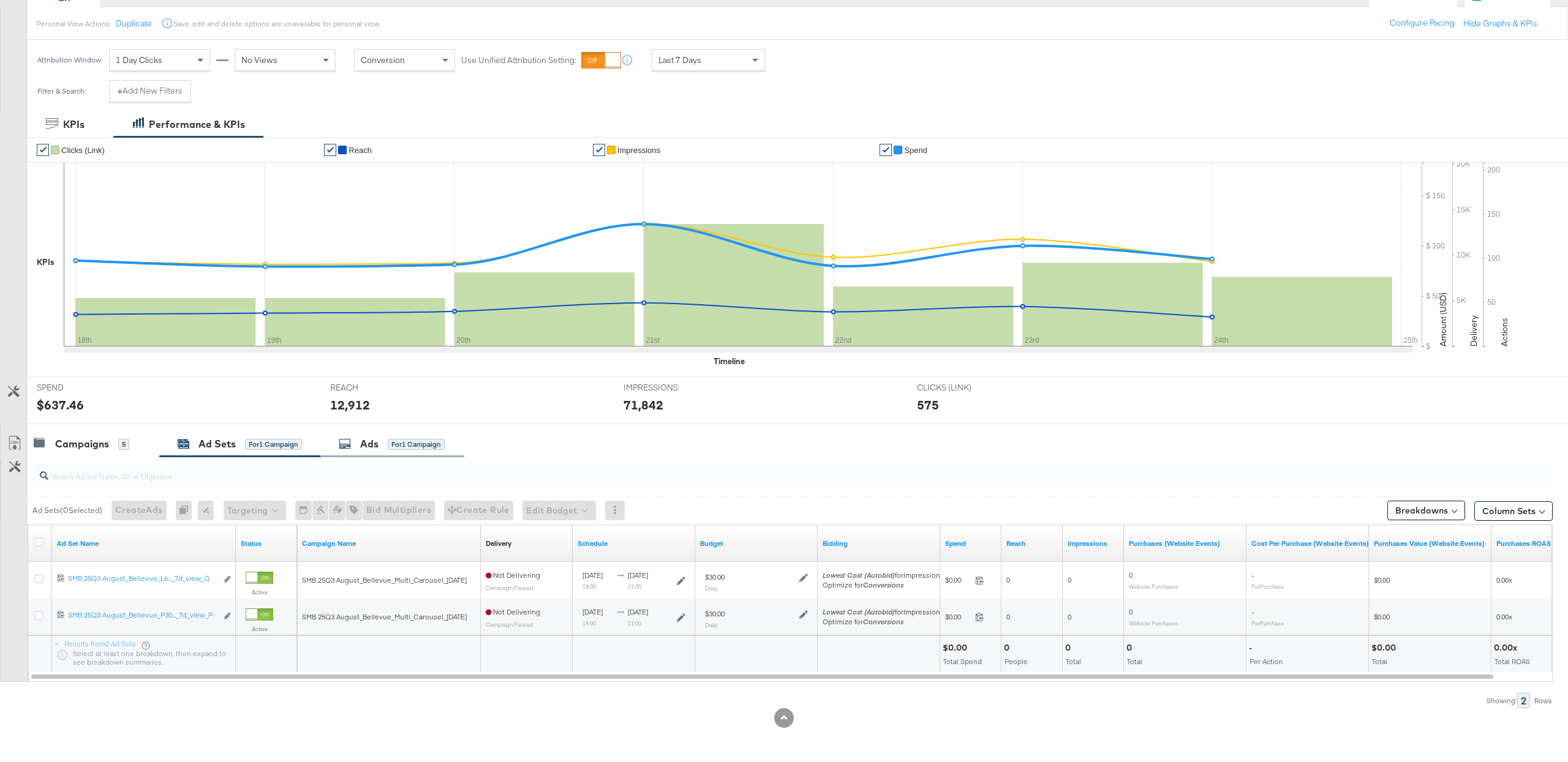
click at [393, 450] on div "Ads for 1 Campaign" at bounding box center [392, 444] width 106 height 14
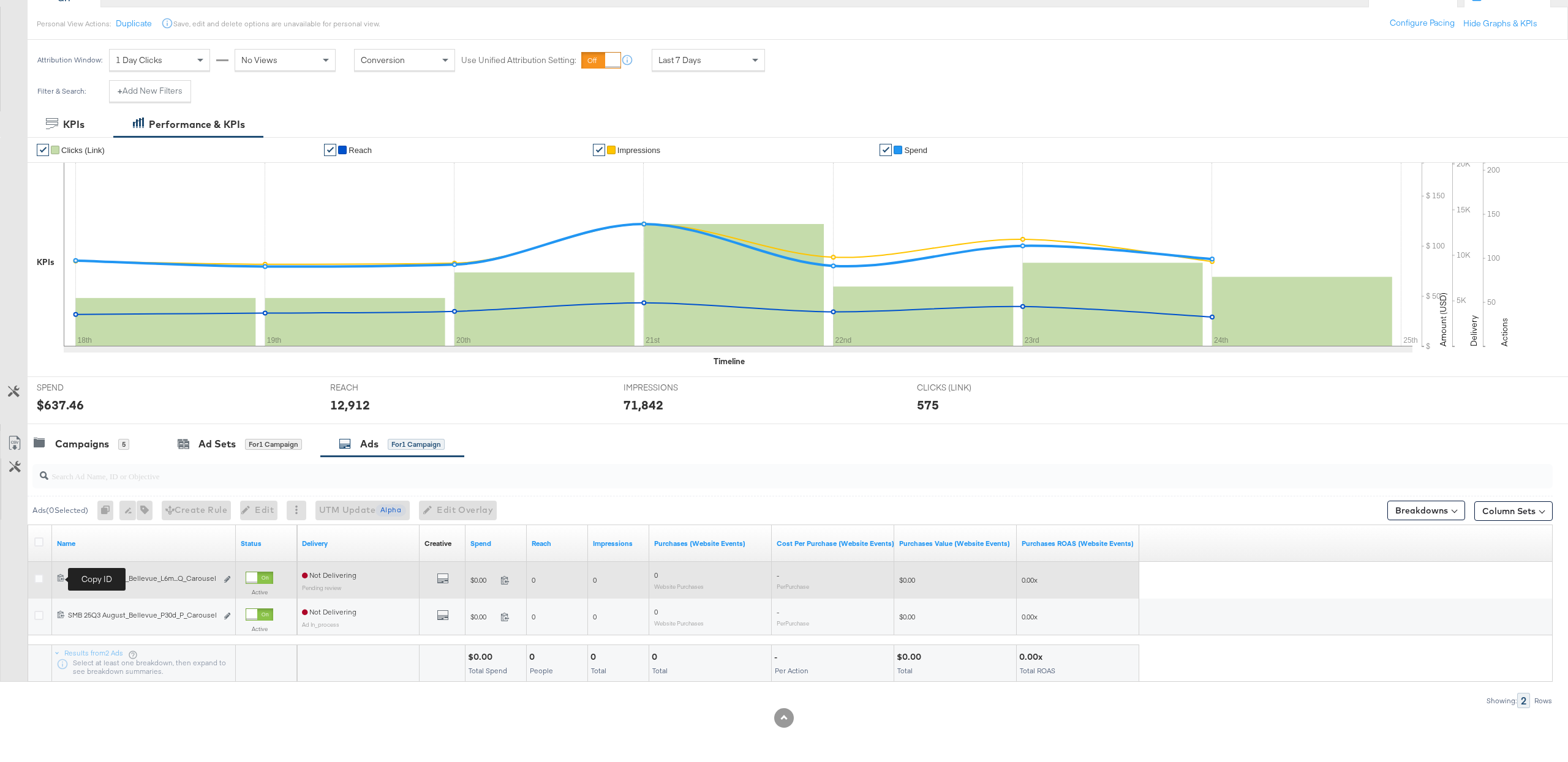
click at [59, 578] on icon at bounding box center [61, 578] width 8 height 8
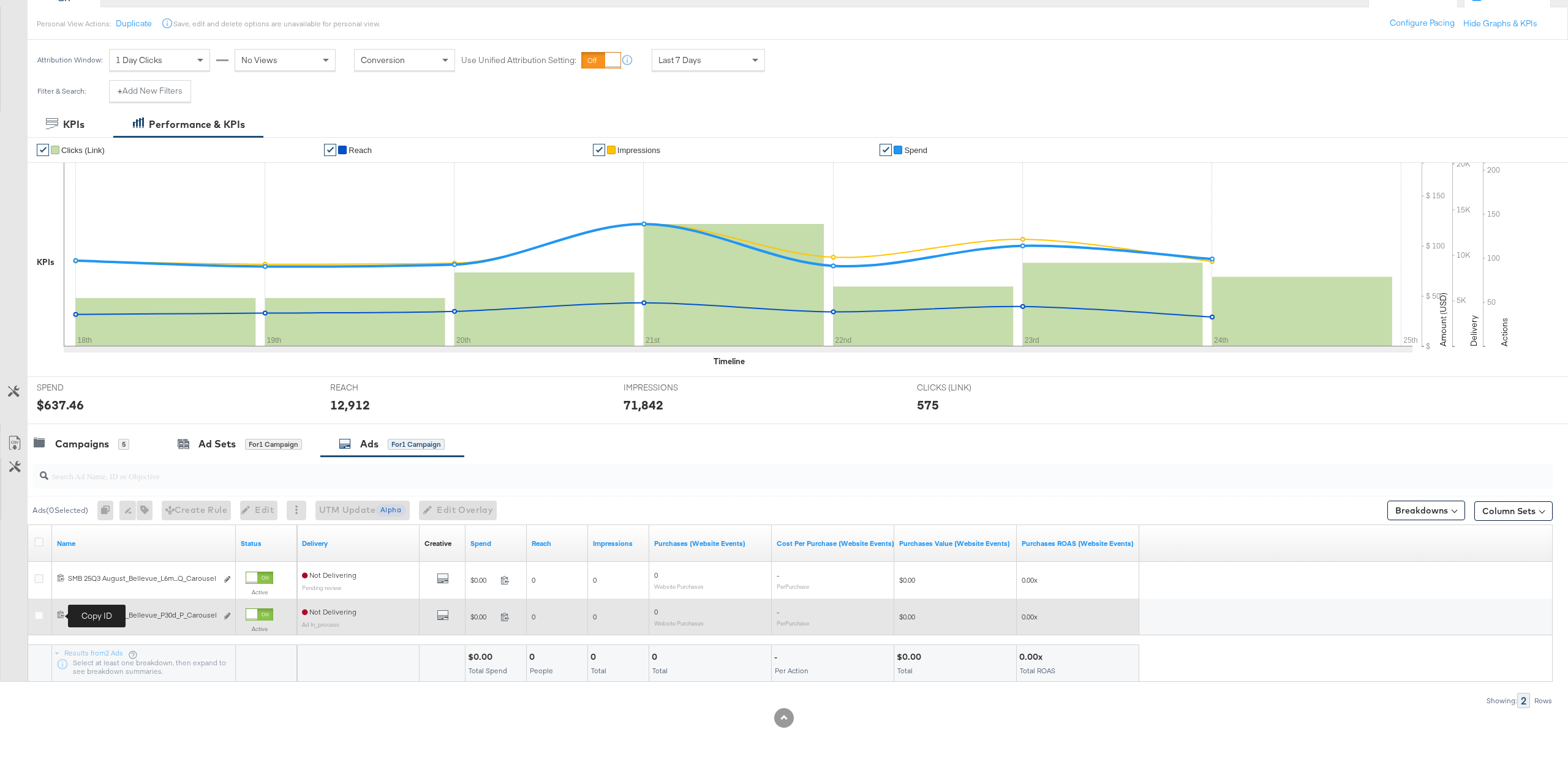
click at [58, 614] on icon at bounding box center [61, 614] width 8 height 8
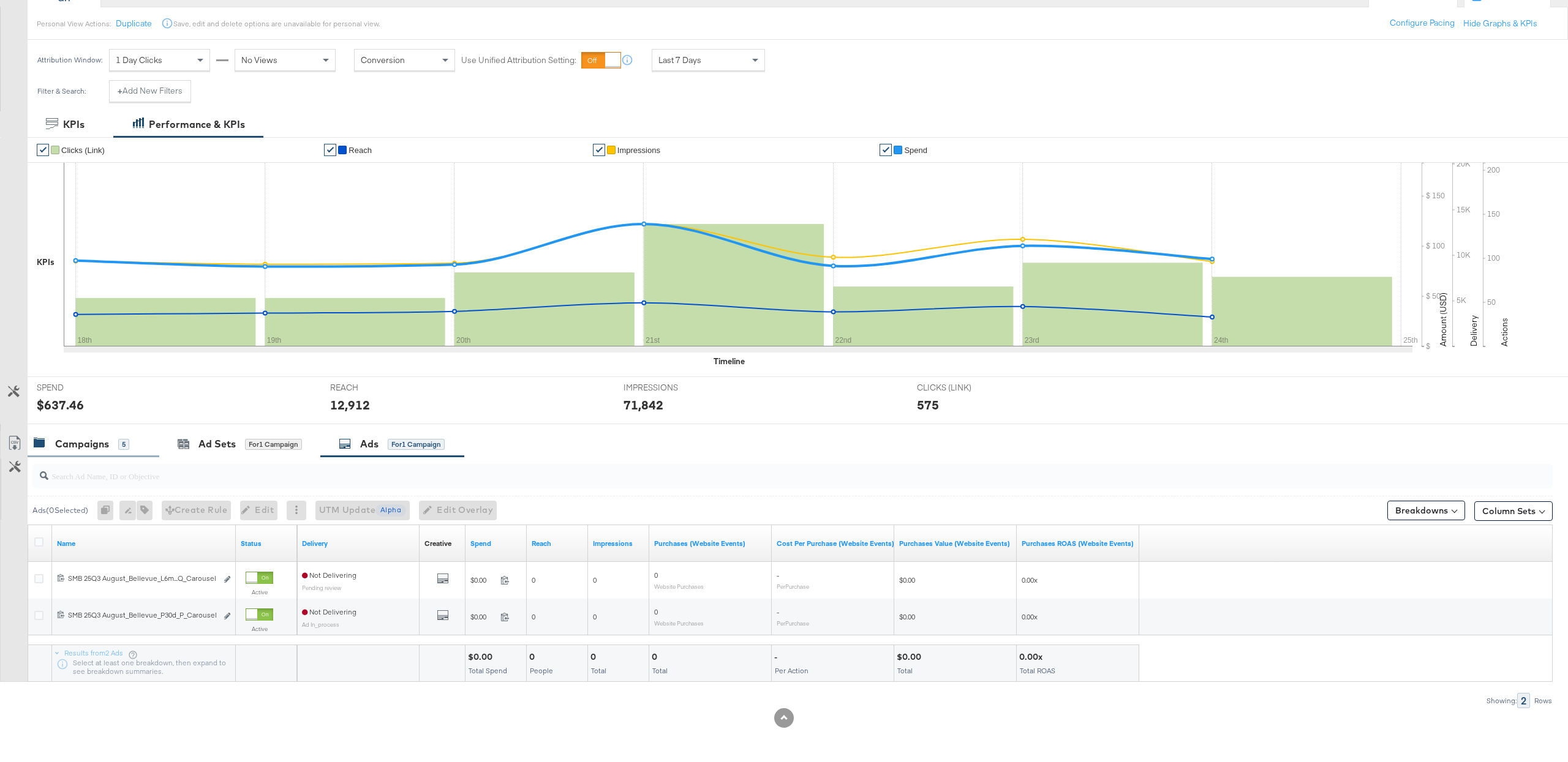
click at [93, 442] on div "Campaigns" at bounding box center [82, 444] width 54 height 14
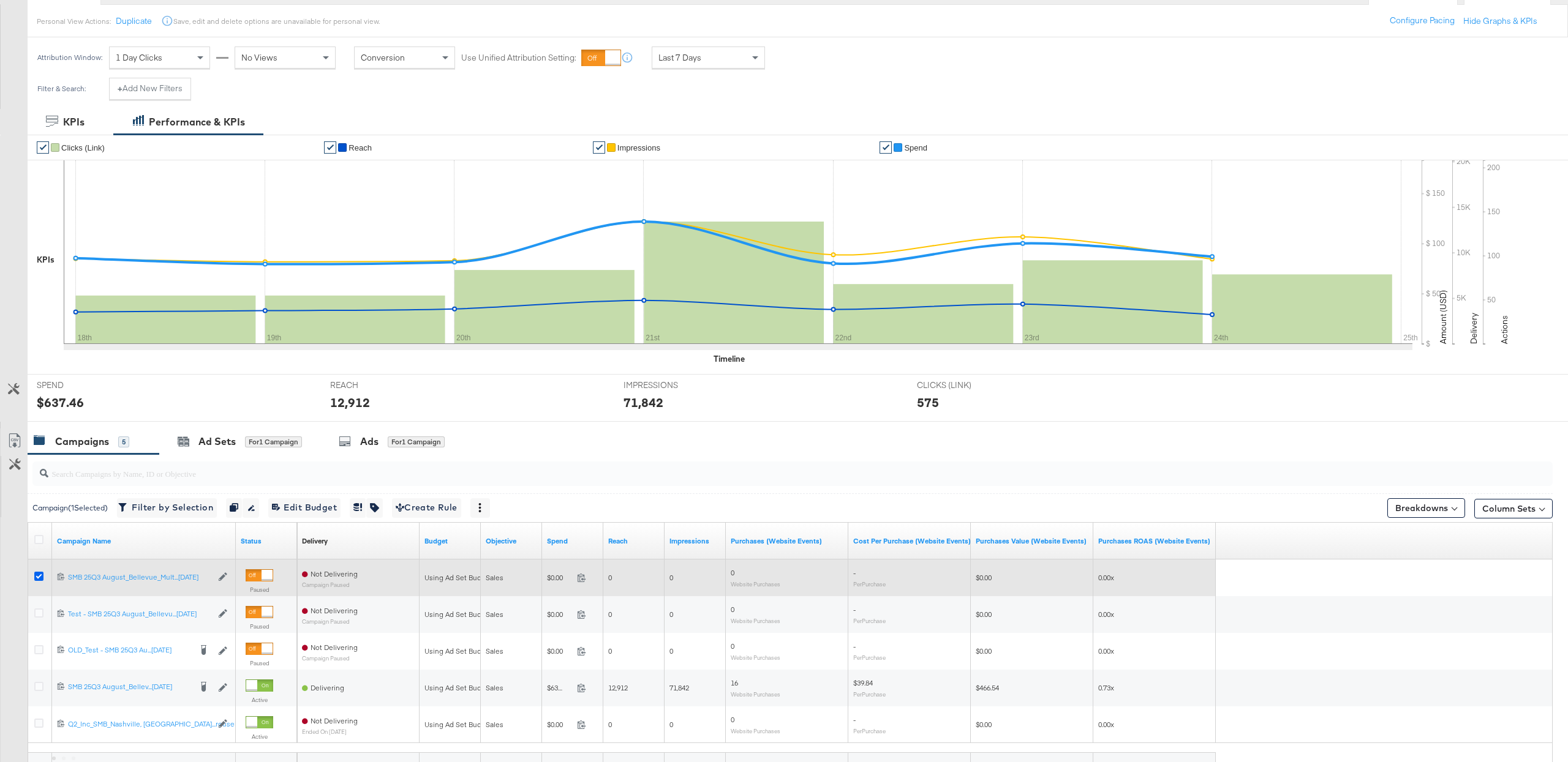
click at [36, 580] on icon at bounding box center [38, 576] width 9 height 9
click at [0, 0] on input "checkbox" at bounding box center [0, 0] width 0 height 0
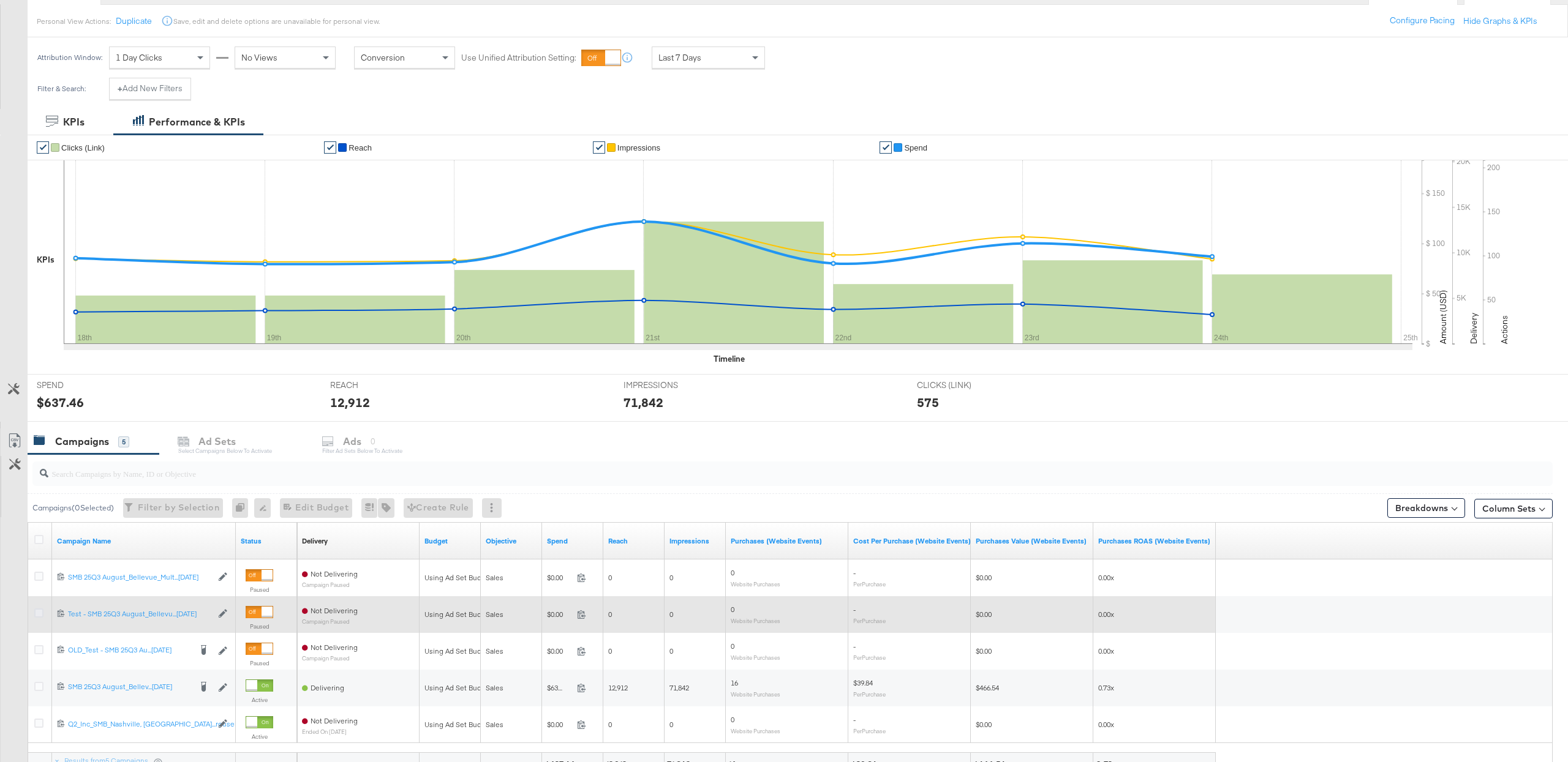
click at [41, 614] on icon at bounding box center [38, 612] width 9 height 9
click at [0, 0] on input "checkbox" at bounding box center [0, 0] width 0 height 0
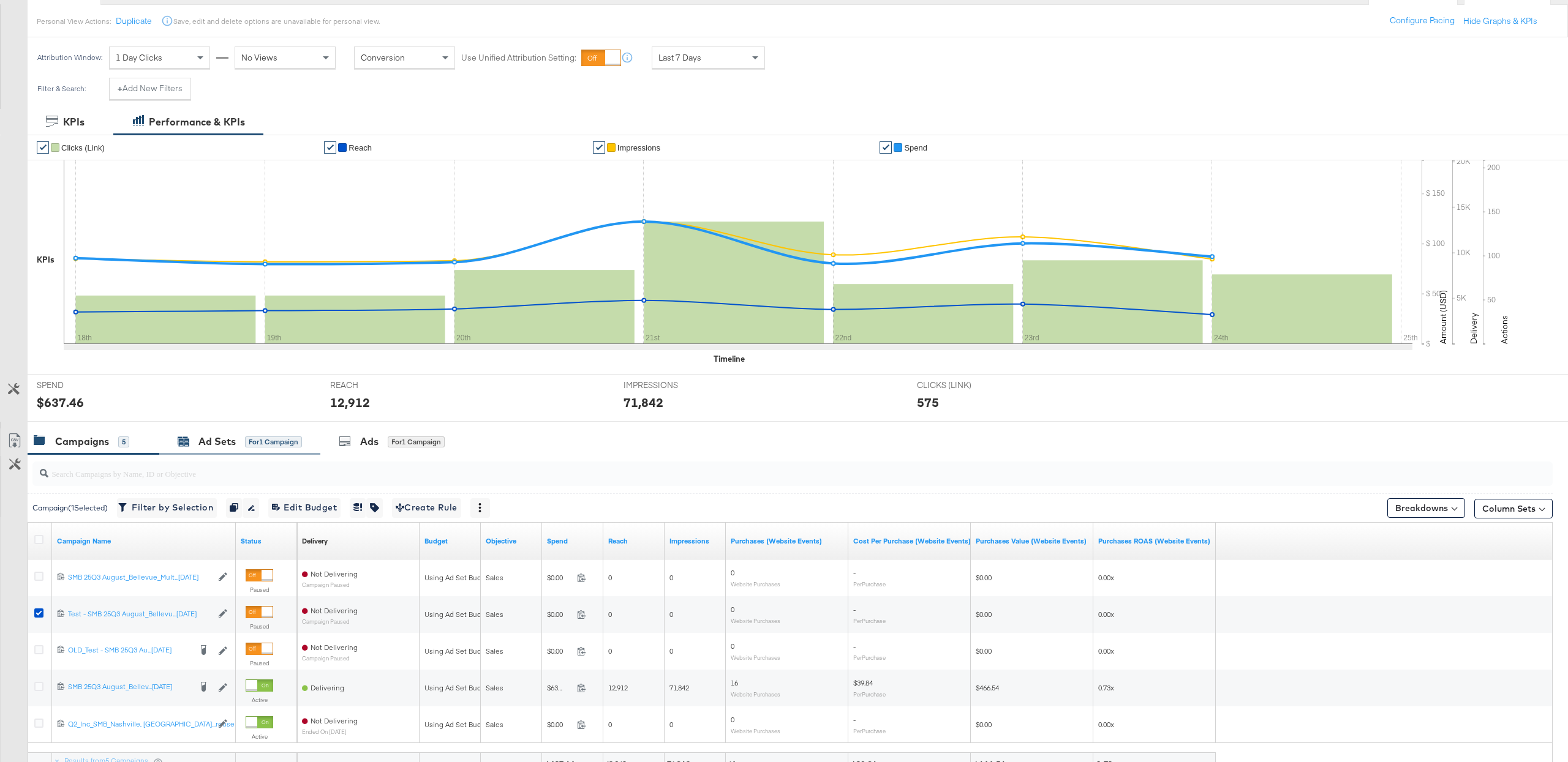
click at [225, 437] on div "Ad Sets" at bounding box center [217, 442] width 37 height 14
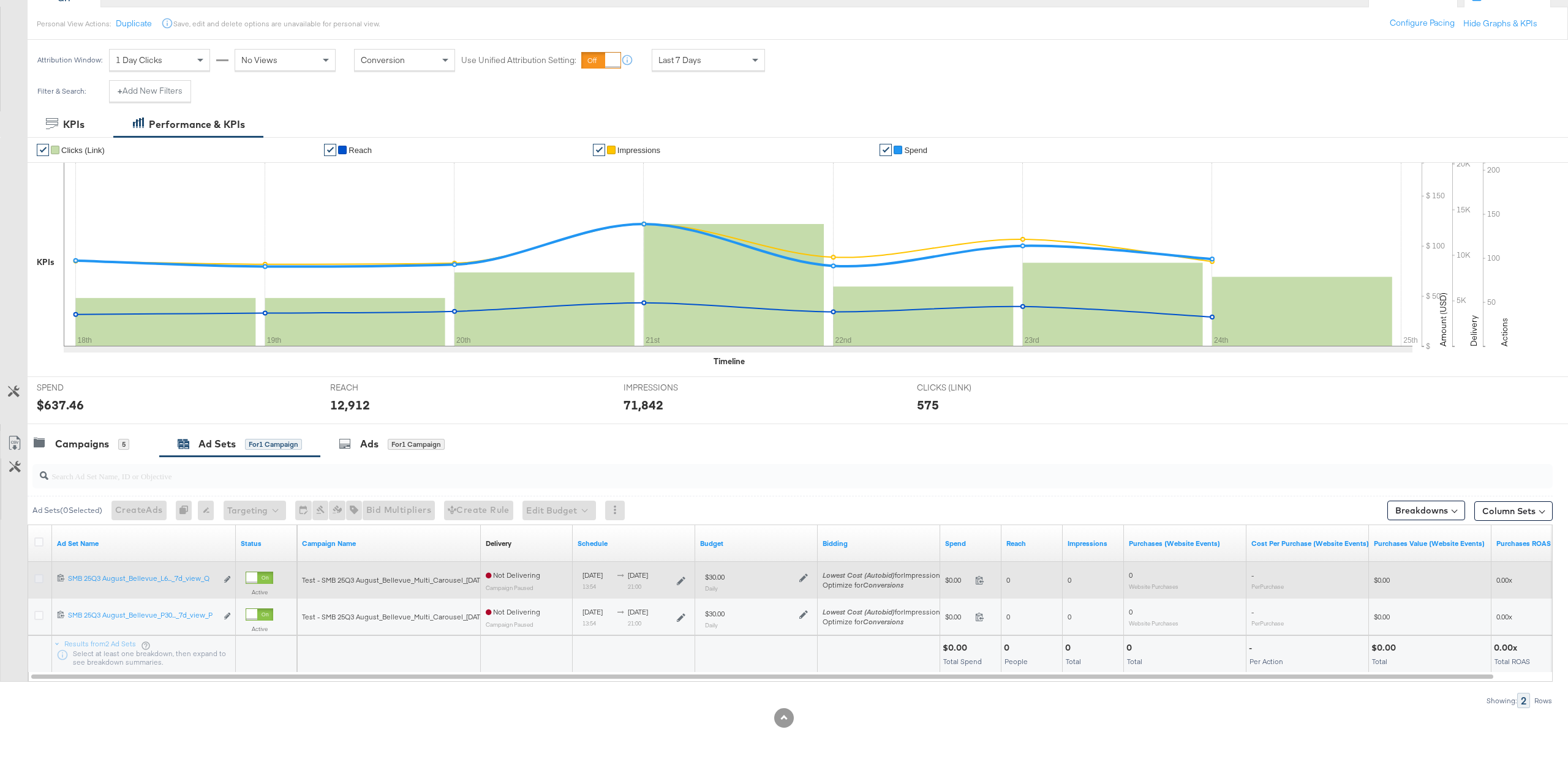
click at [34, 577] on icon at bounding box center [38, 578] width 9 height 9
click at [0, 0] on input "checkbox" at bounding box center [0, 0] width 0 height 0
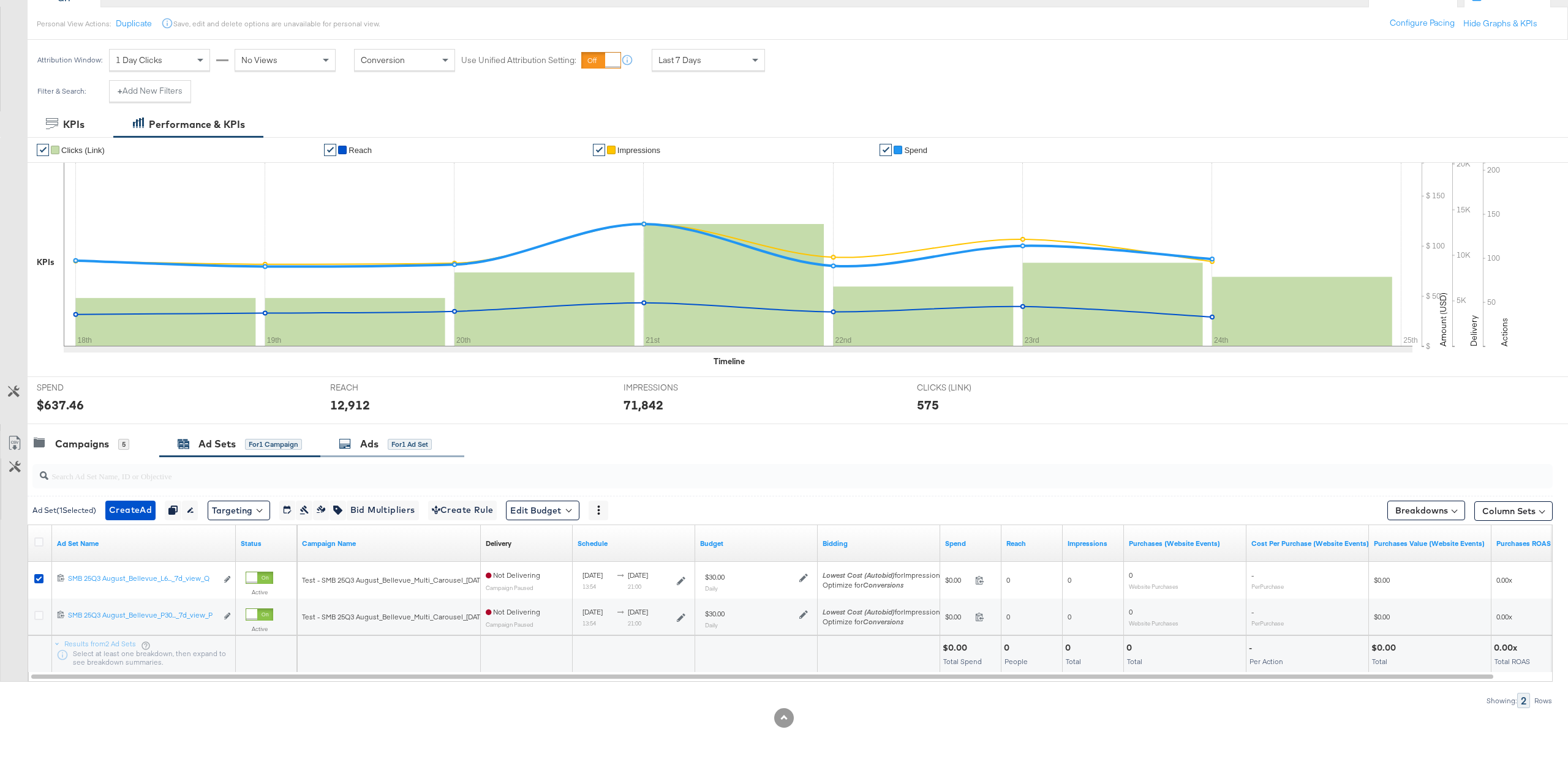
click at [355, 435] on div "Ads for 1 Ad Set" at bounding box center [392, 444] width 144 height 27
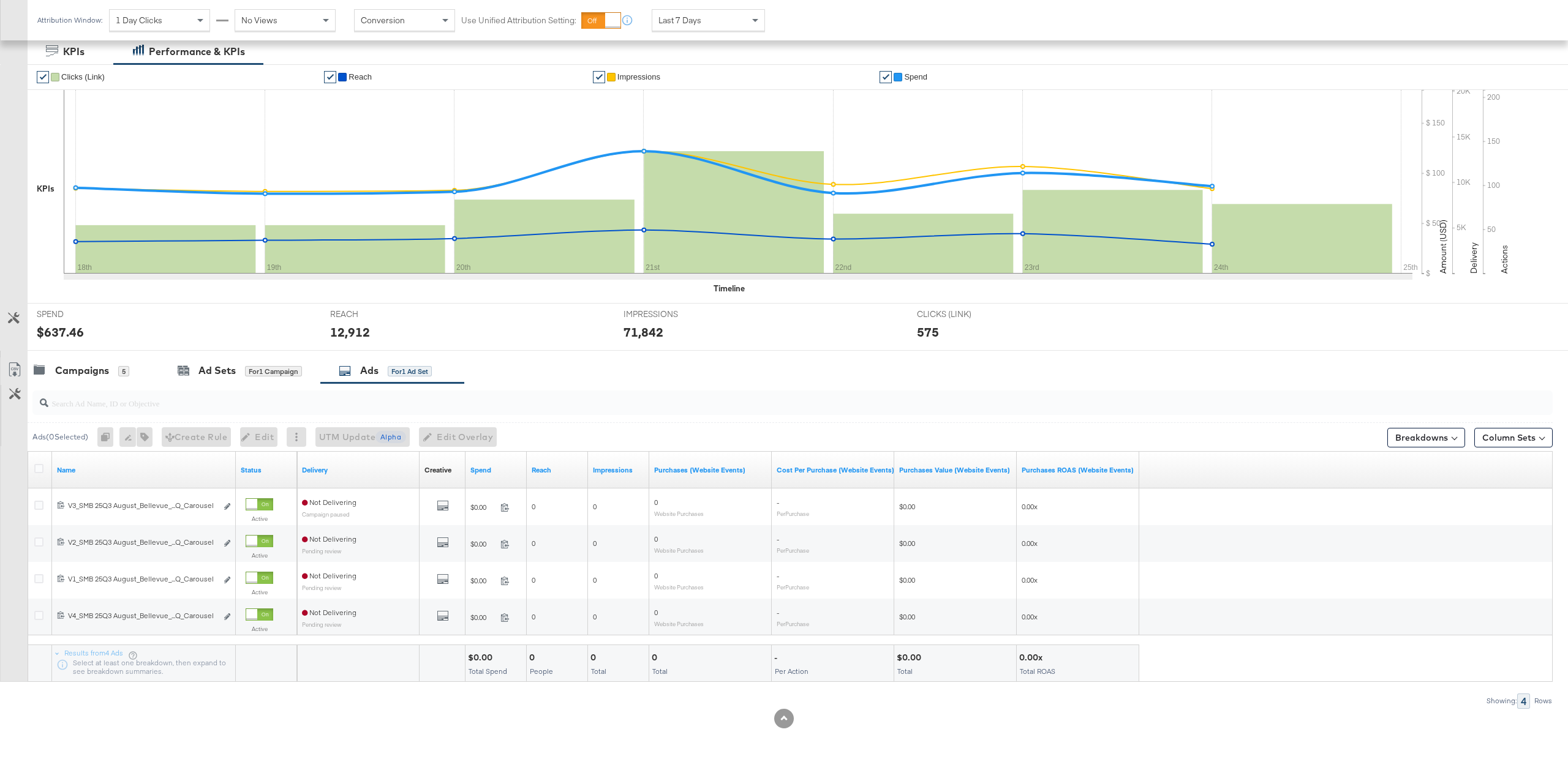
scroll to position [205, 0]
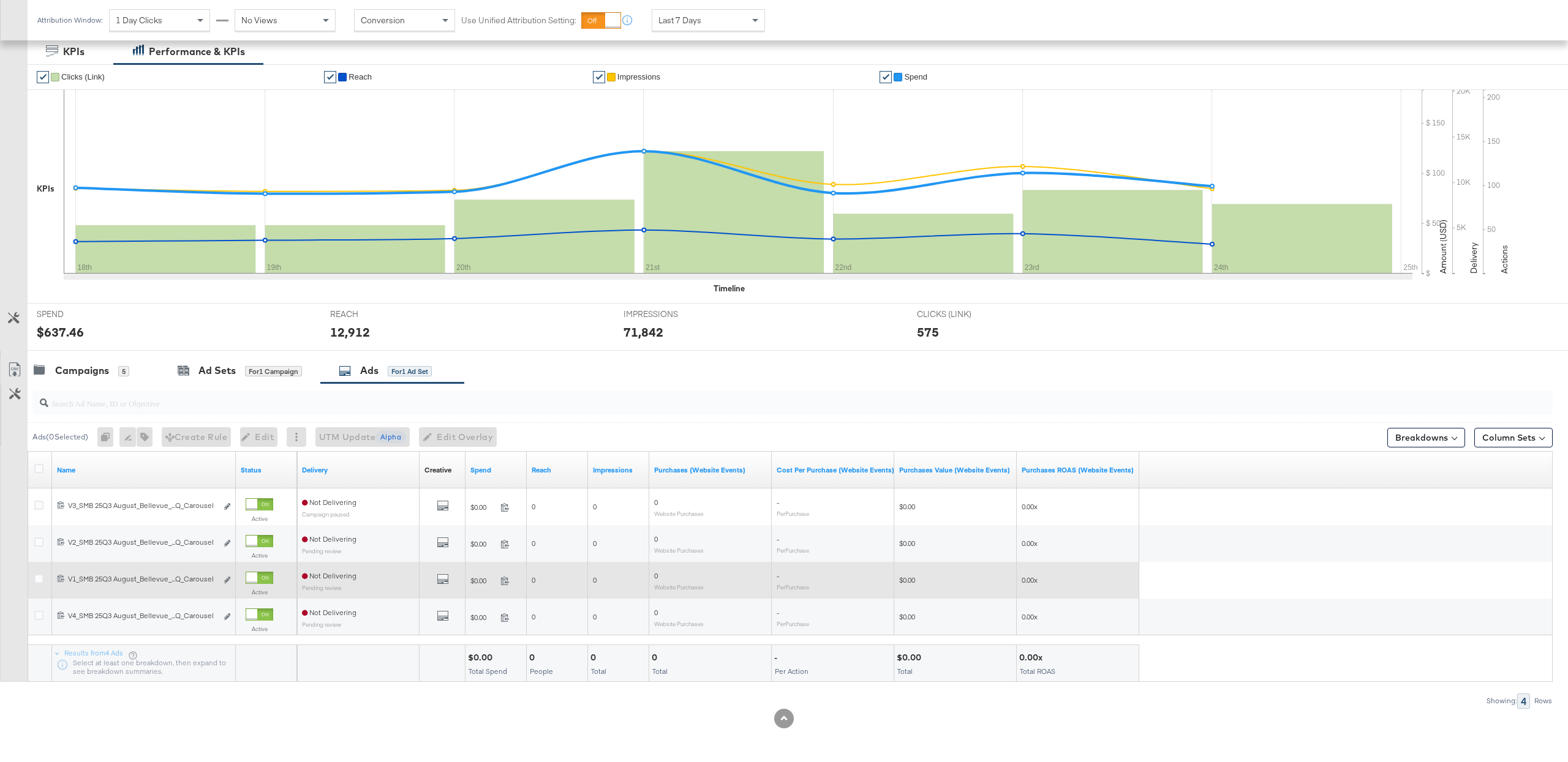
click at [57, 578] on span at bounding box center [63, 579] width 11 height 9
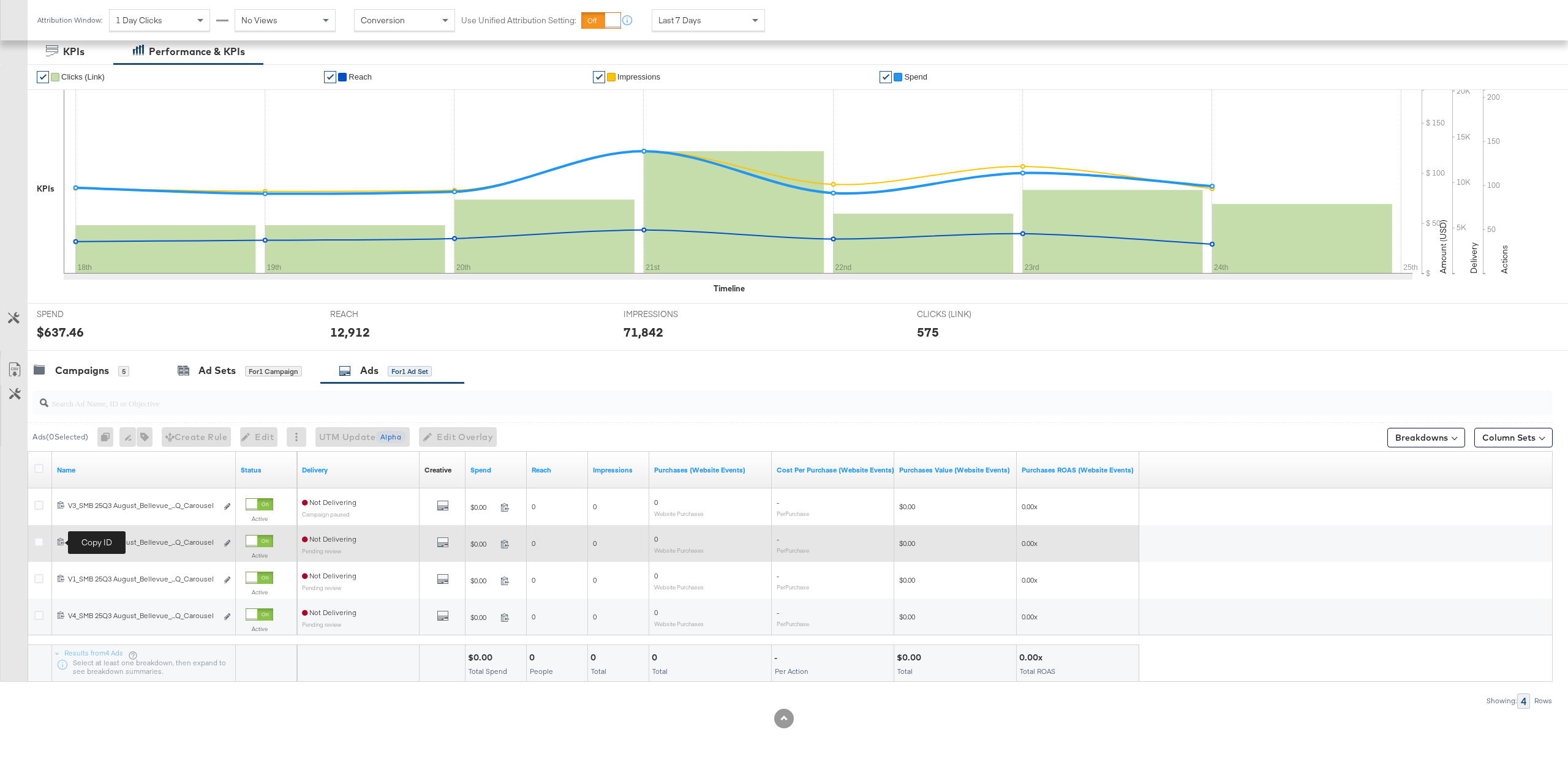
click at [62, 540] on icon at bounding box center [61, 542] width 8 height 8
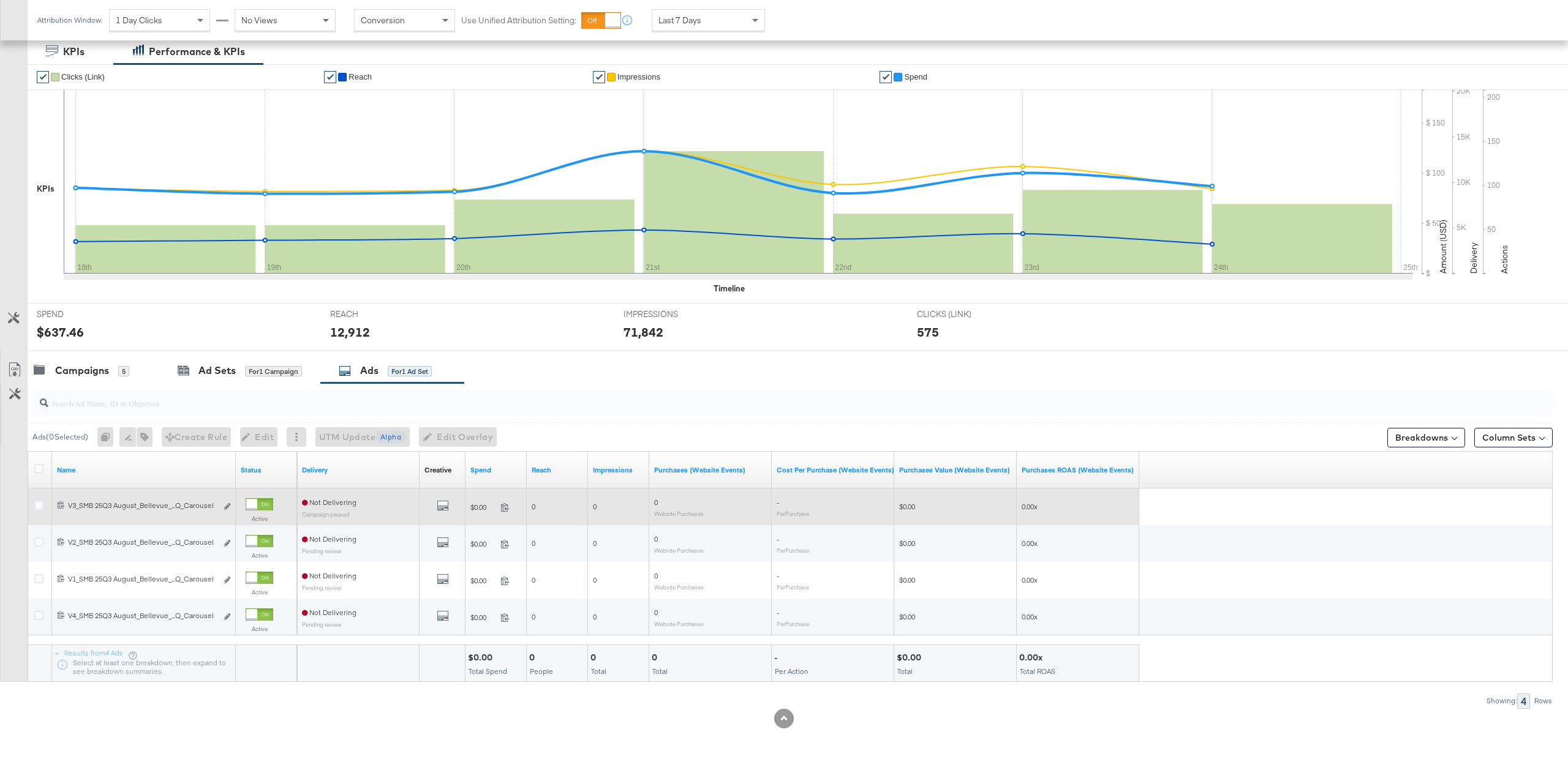
click at [55, 505] on div "120235960134680749 V3_SMB 25Q3 August_Bellevue_L6m - P30d_Q_Carousel V3_SMB 25Q…" at bounding box center [144, 507] width 184 height 22
click at [58, 505] on icon at bounding box center [61, 505] width 8 height 8
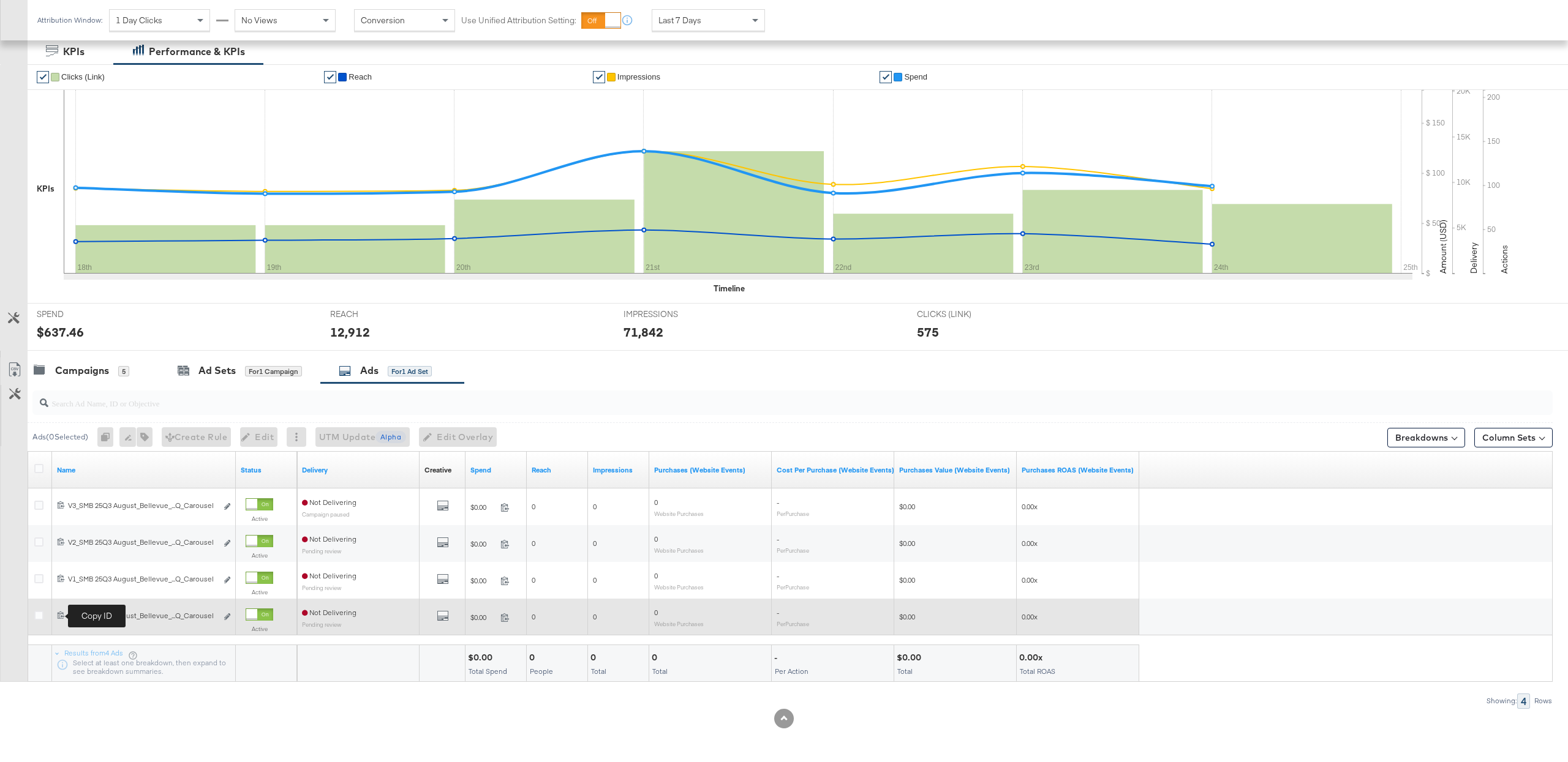
click at [59, 613] on icon at bounding box center [61, 615] width 8 height 8
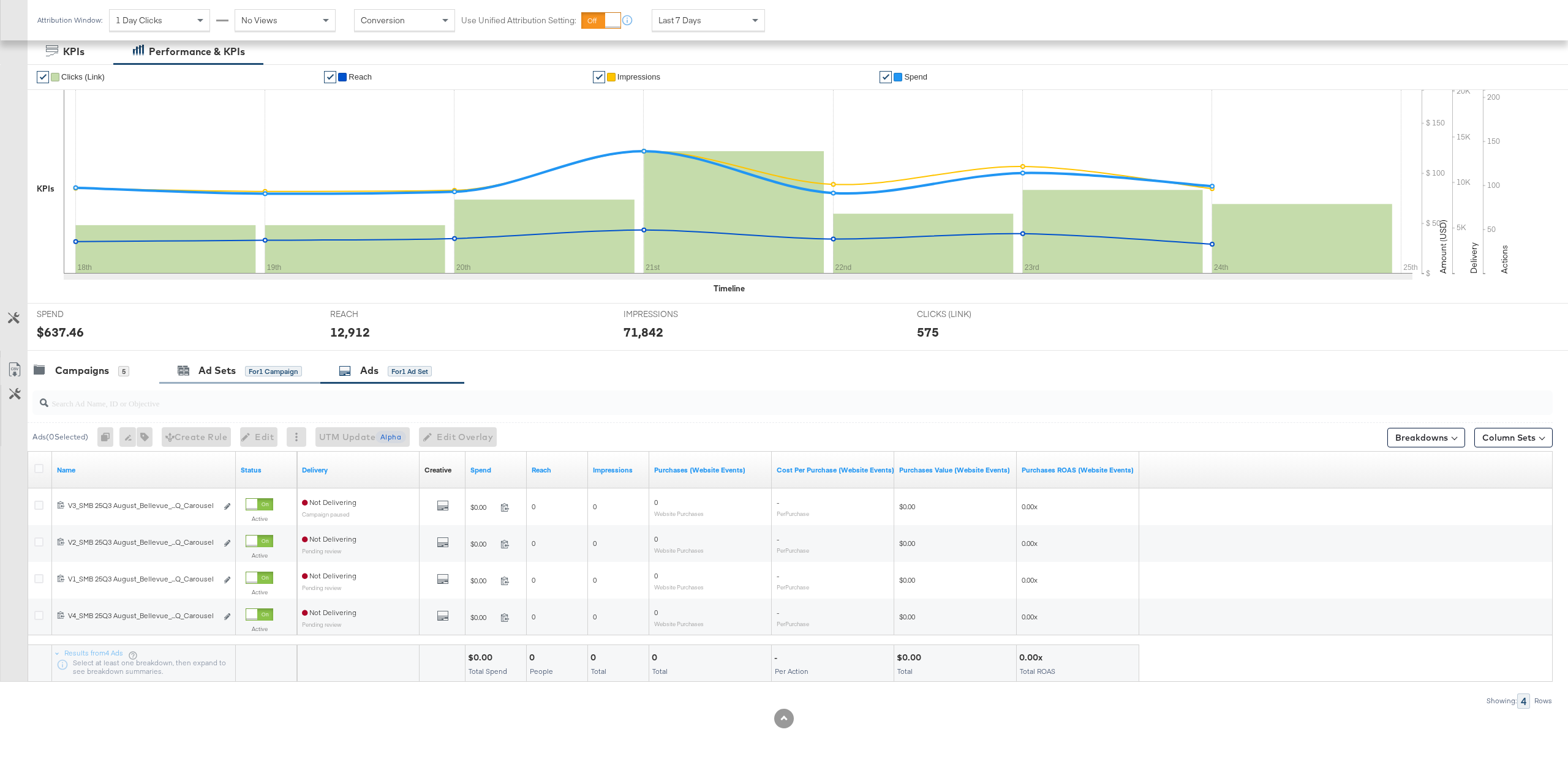
click at [199, 358] on div "Ad Sets for 1 Campaign" at bounding box center [240, 371] width 161 height 27
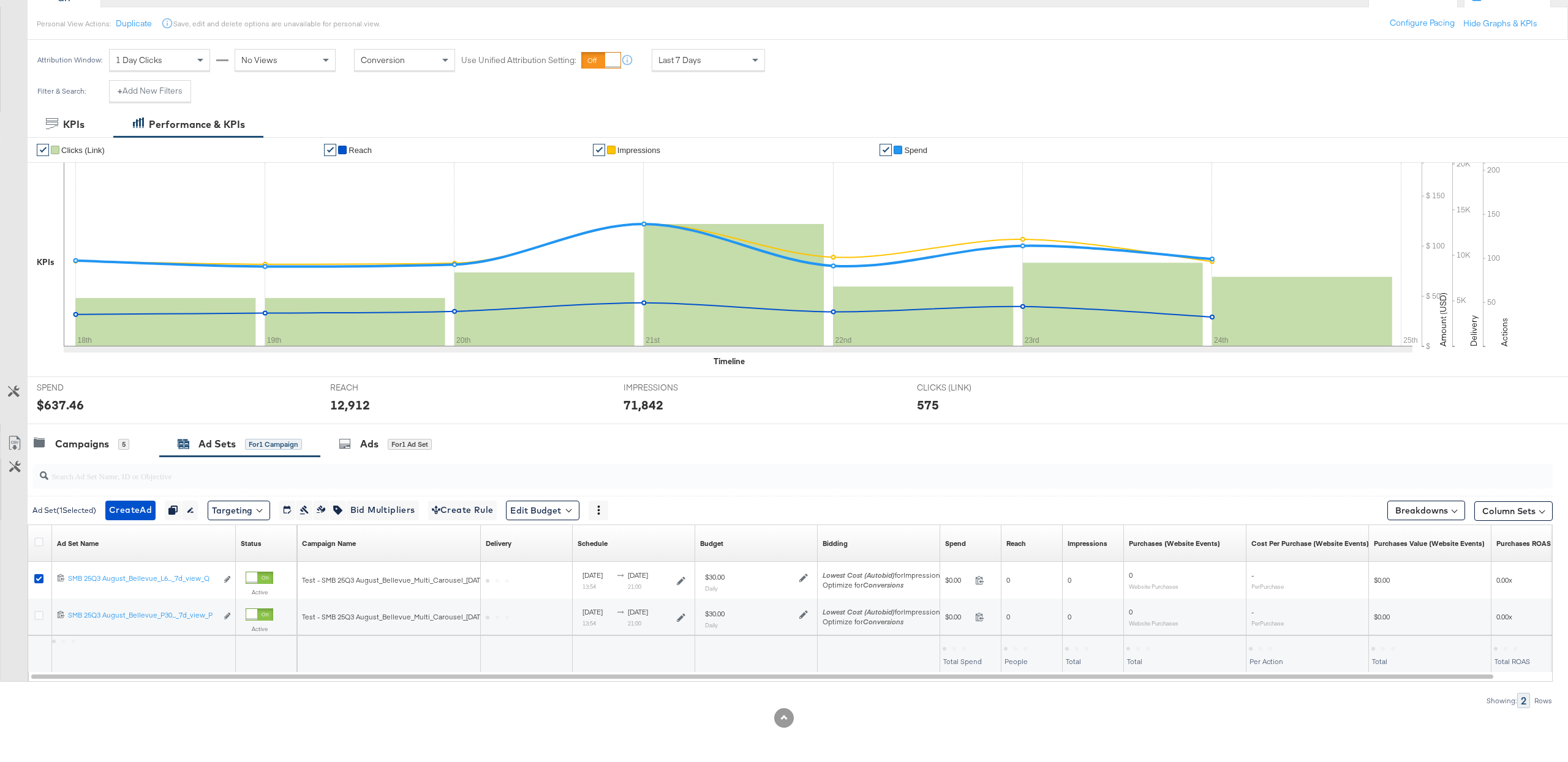
scroll to position [132, 0]
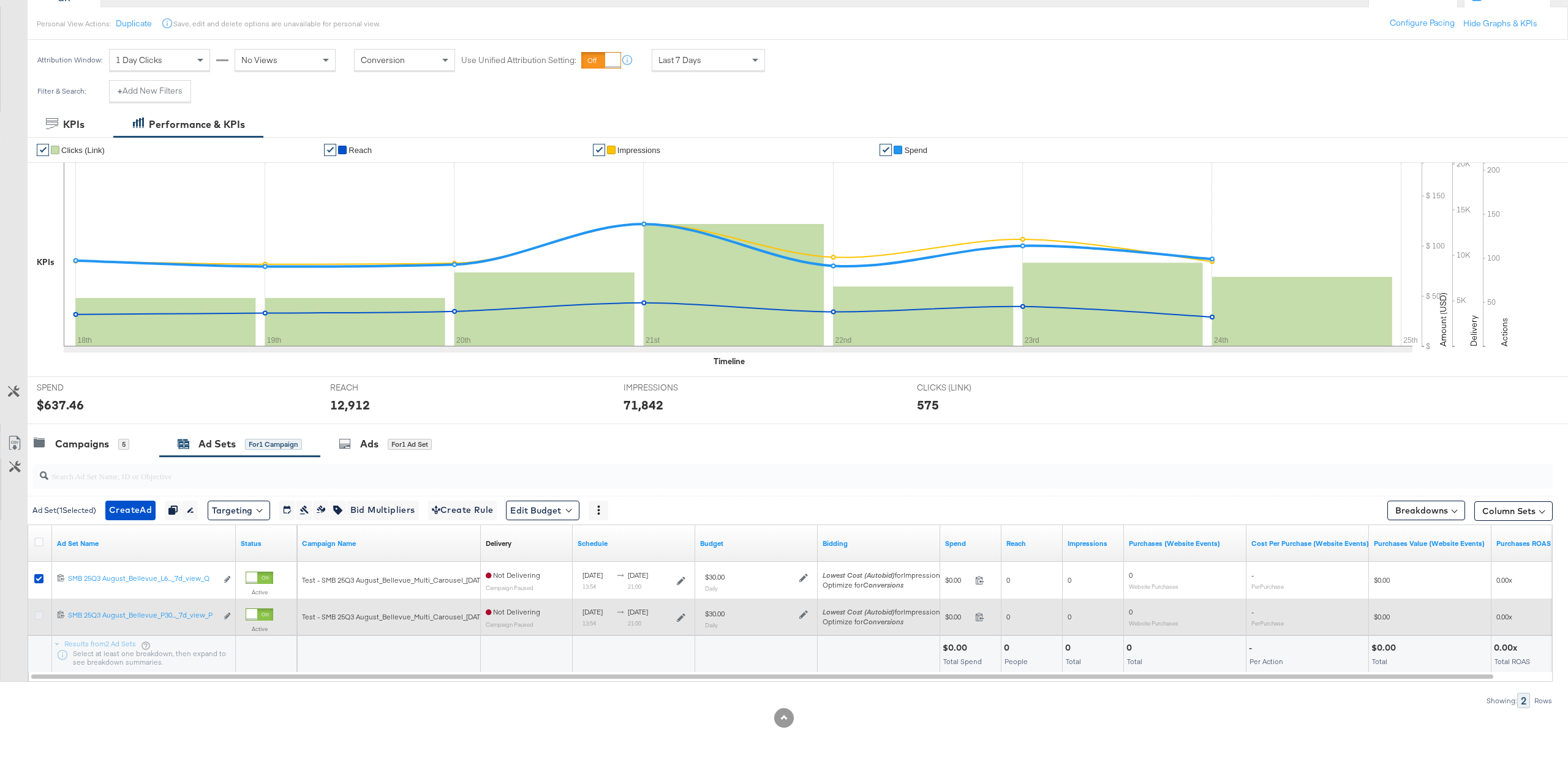
click at [39, 617] on icon at bounding box center [38, 615] width 9 height 9
click at [0, 0] on input "checkbox" at bounding box center [0, 0] width 0 height 0
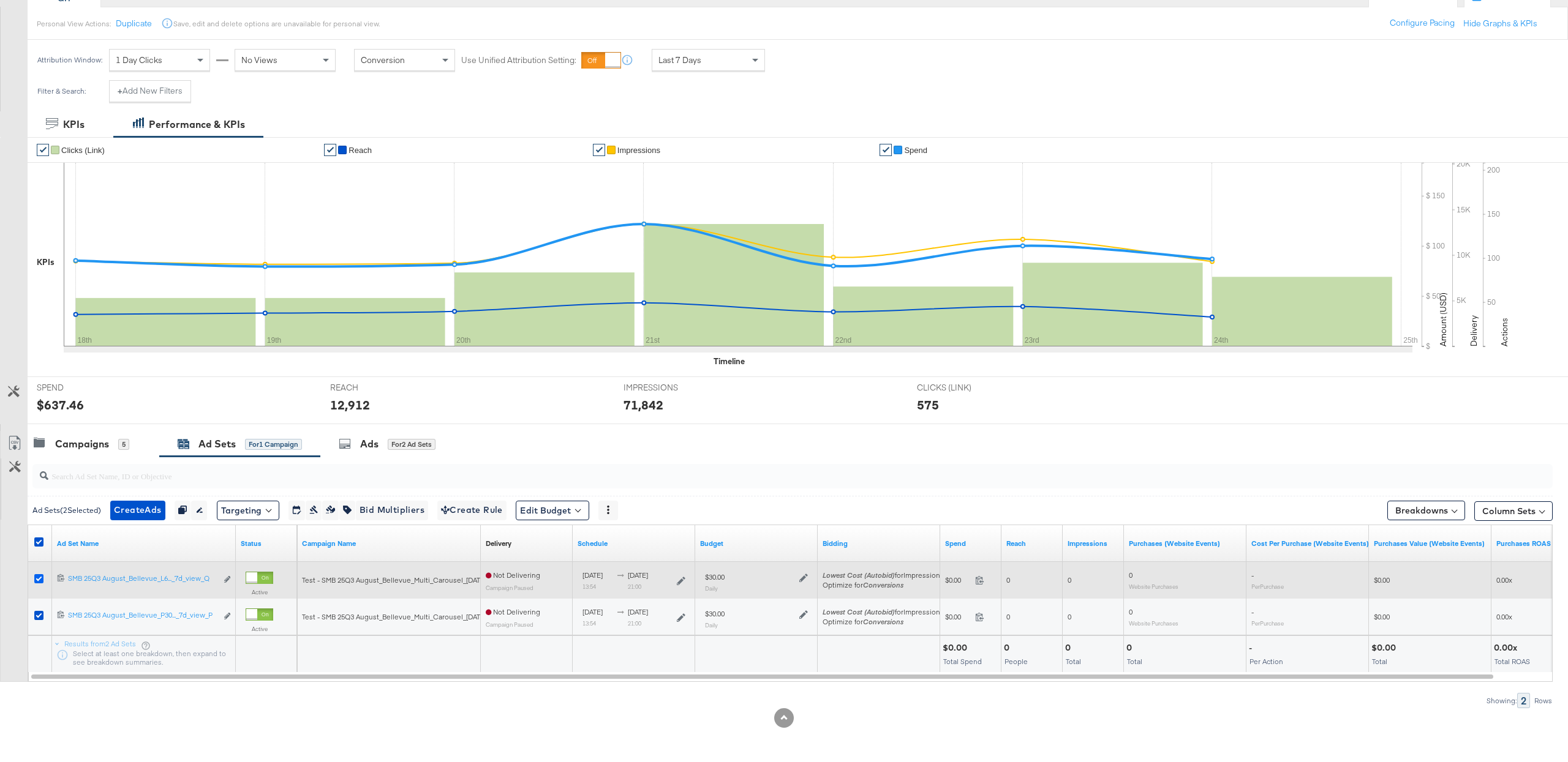
click at [39, 575] on icon at bounding box center [38, 578] width 9 height 9
click at [0, 0] on input "checkbox" at bounding box center [0, 0] width 0 height 0
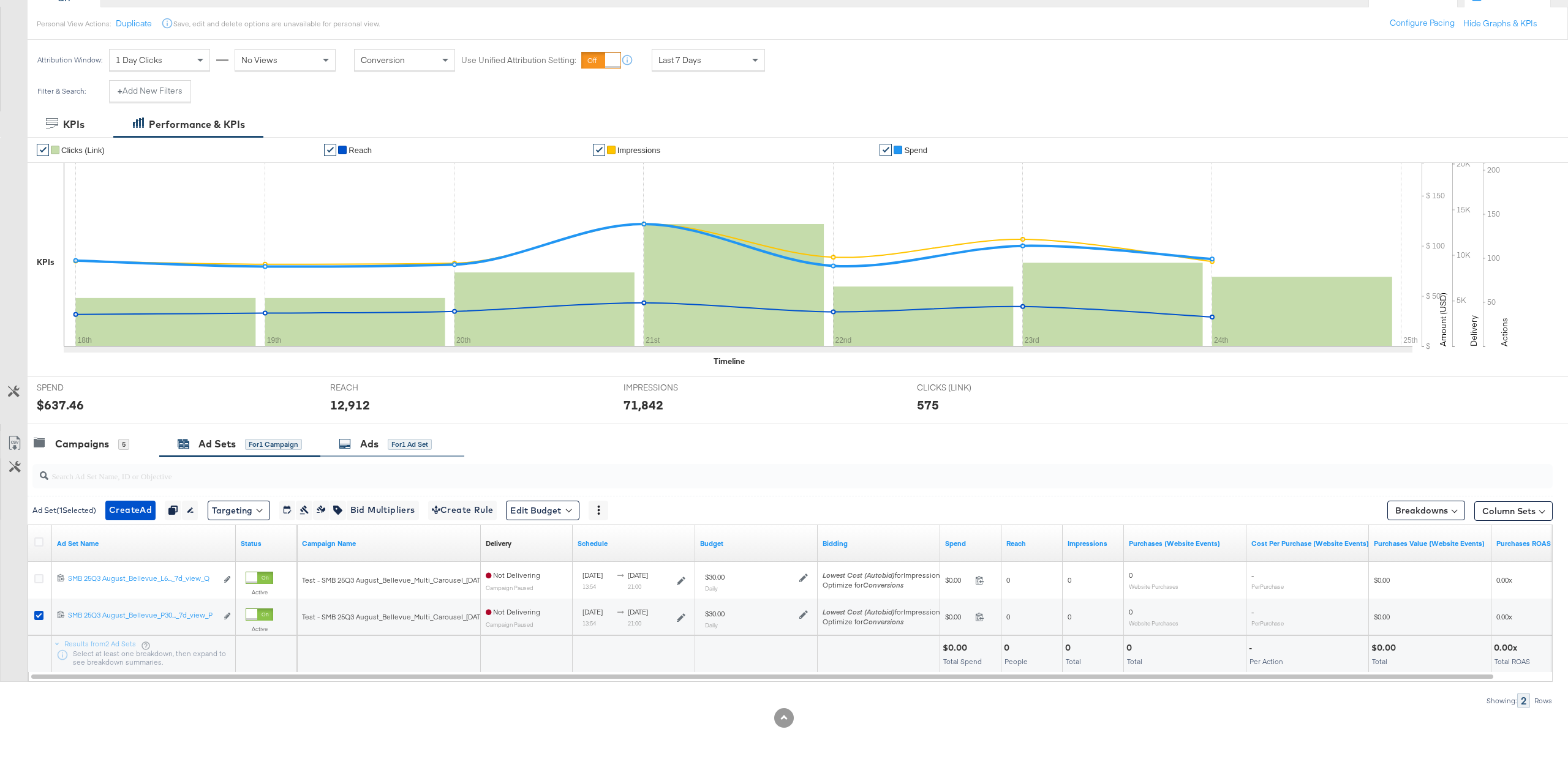
click at [378, 437] on div "Ads" at bounding box center [369, 444] width 18 height 14
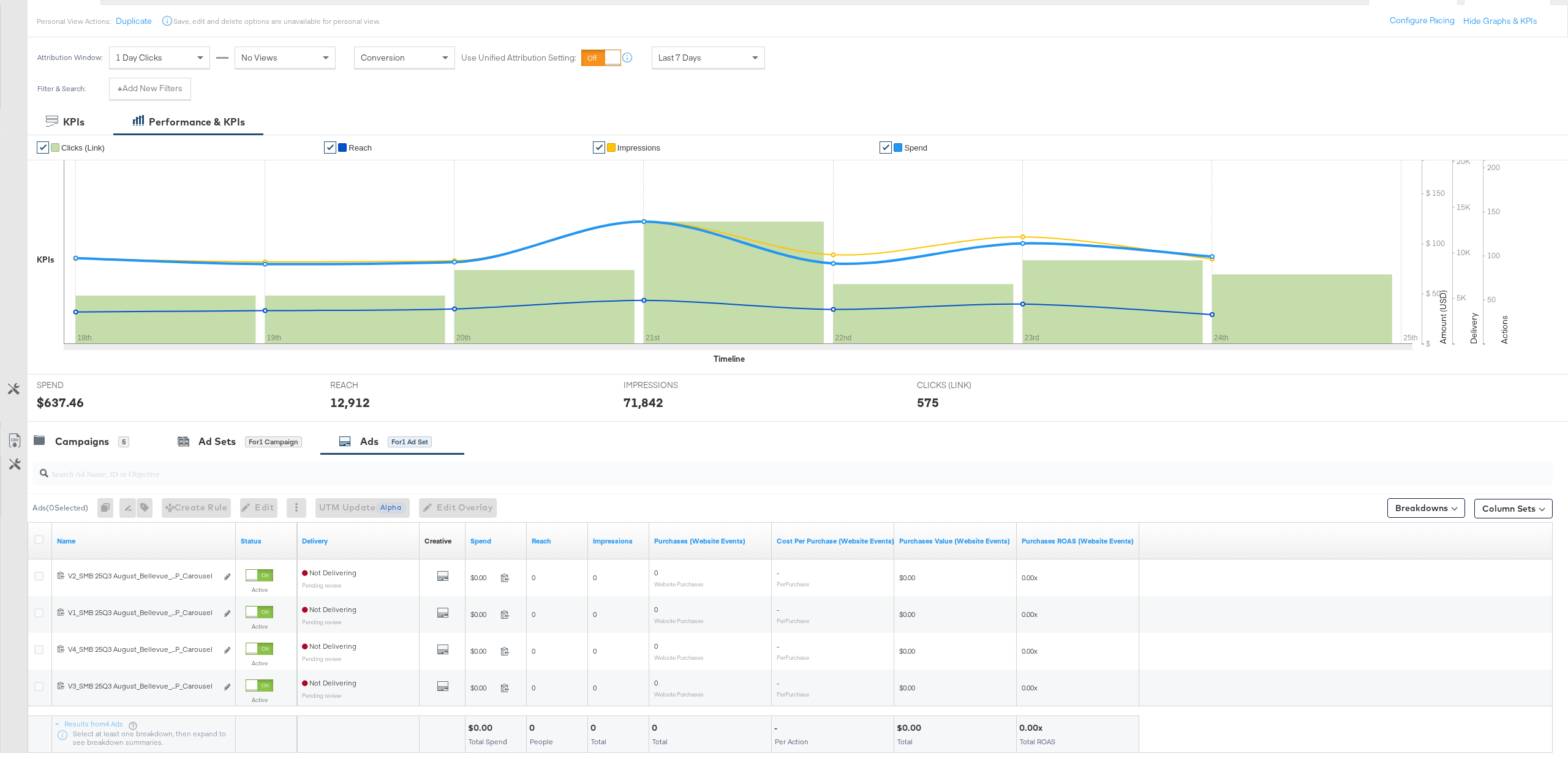
scroll to position [205, 0]
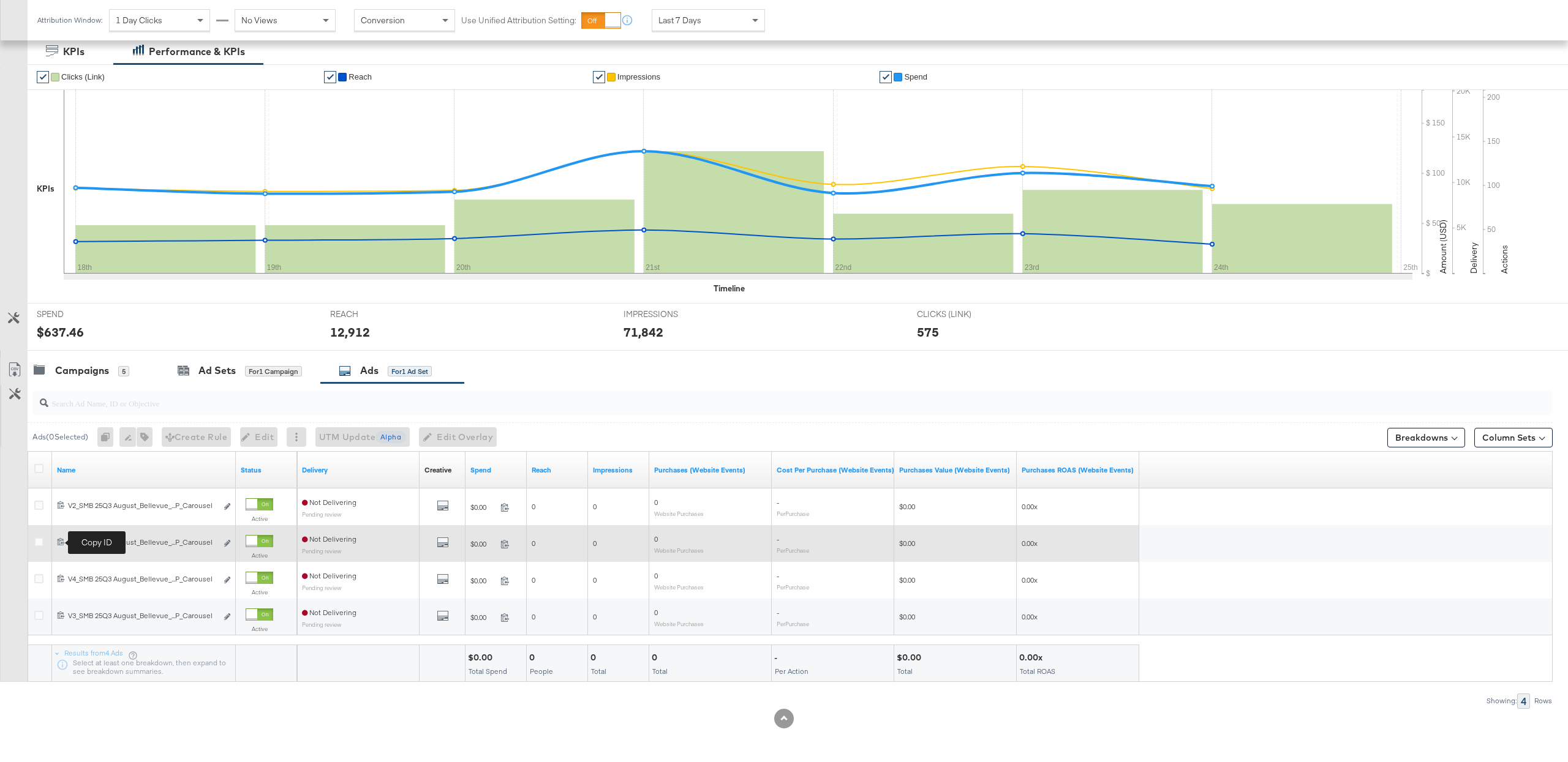
click at [58, 541] on icon at bounding box center [61, 542] width 8 height 8
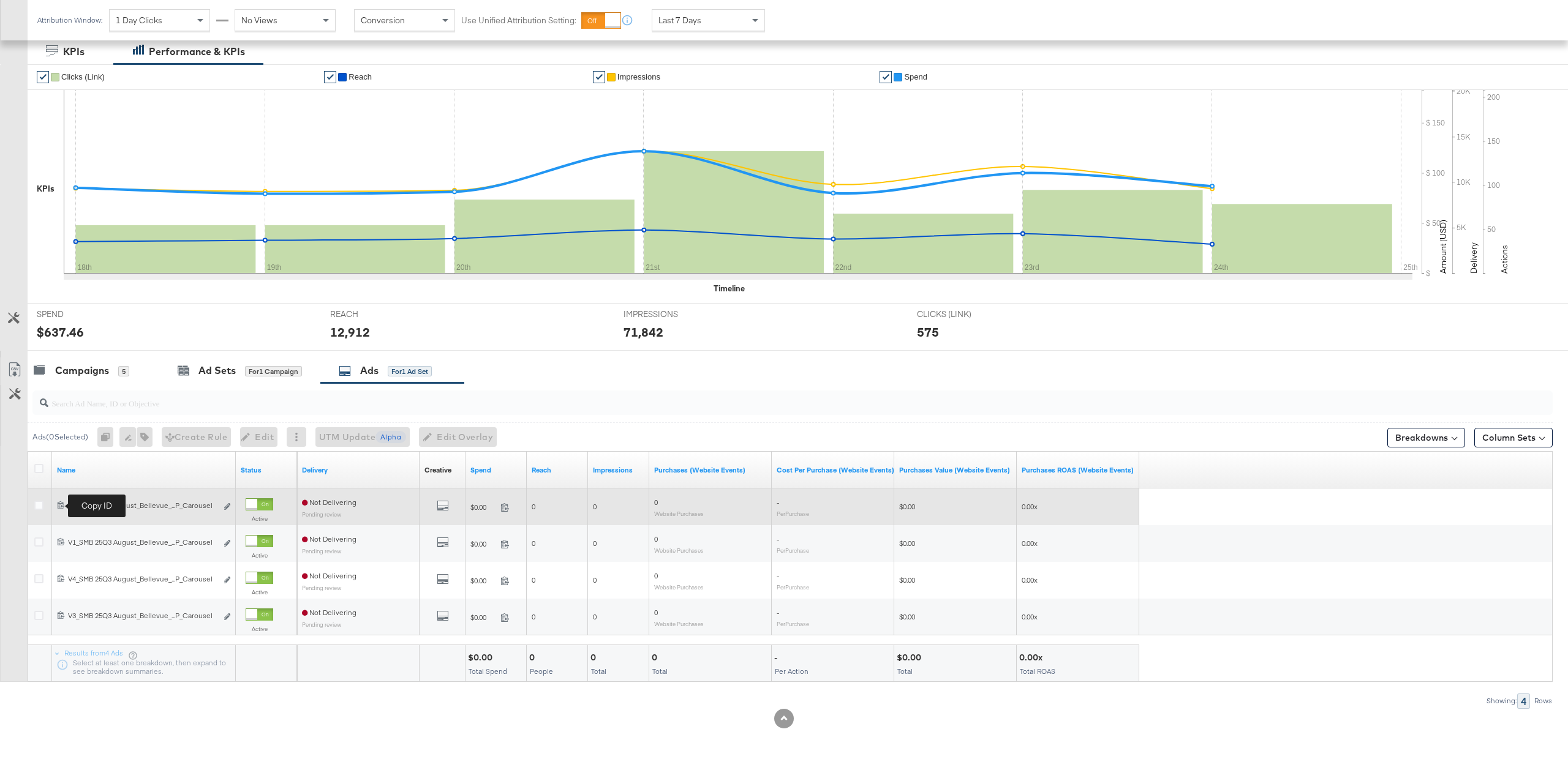
click at [64, 507] on icon at bounding box center [61, 505] width 8 height 8
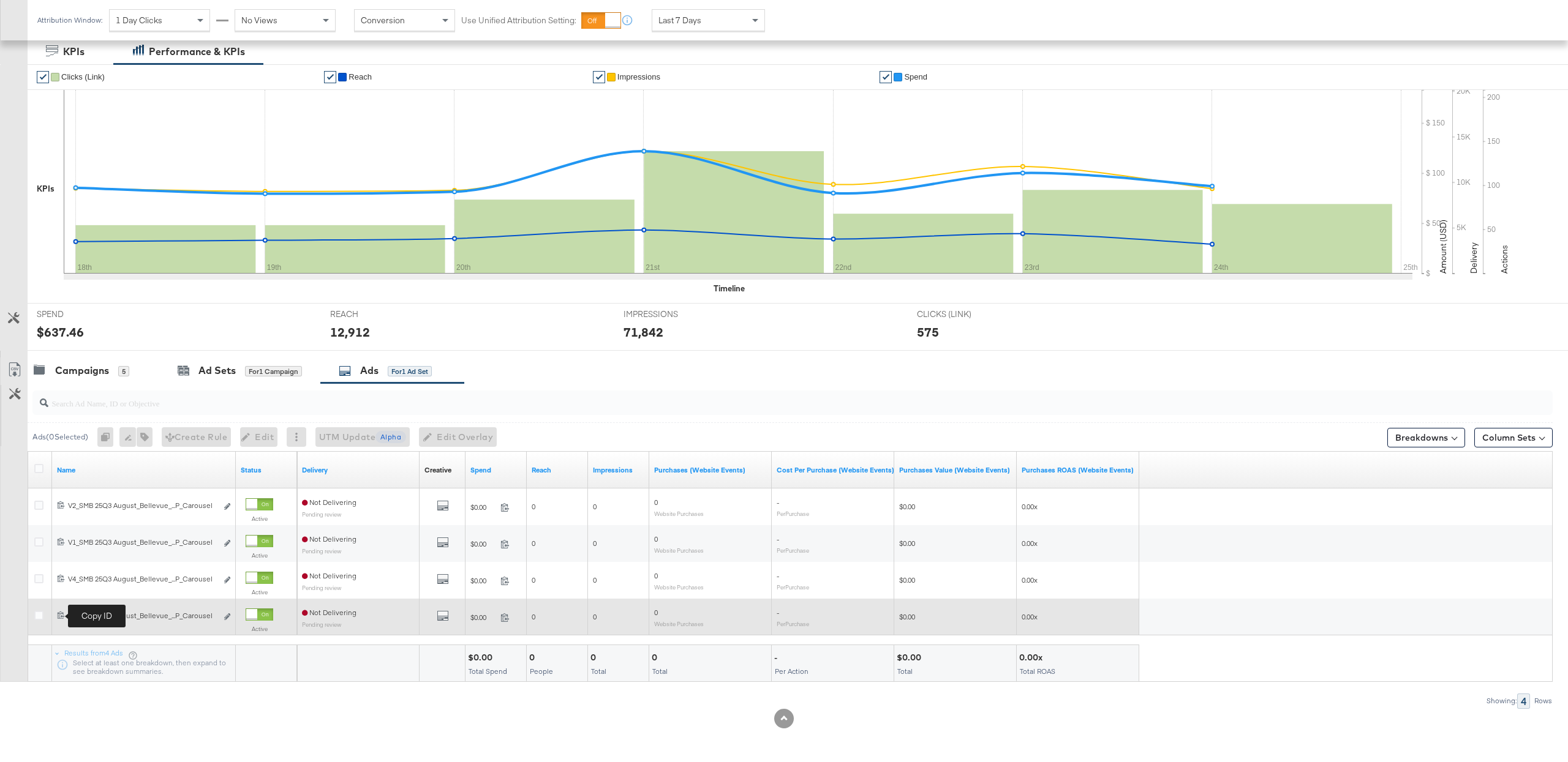
click at [61, 612] on icon at bounding box center [61, 615] width 8 height 8
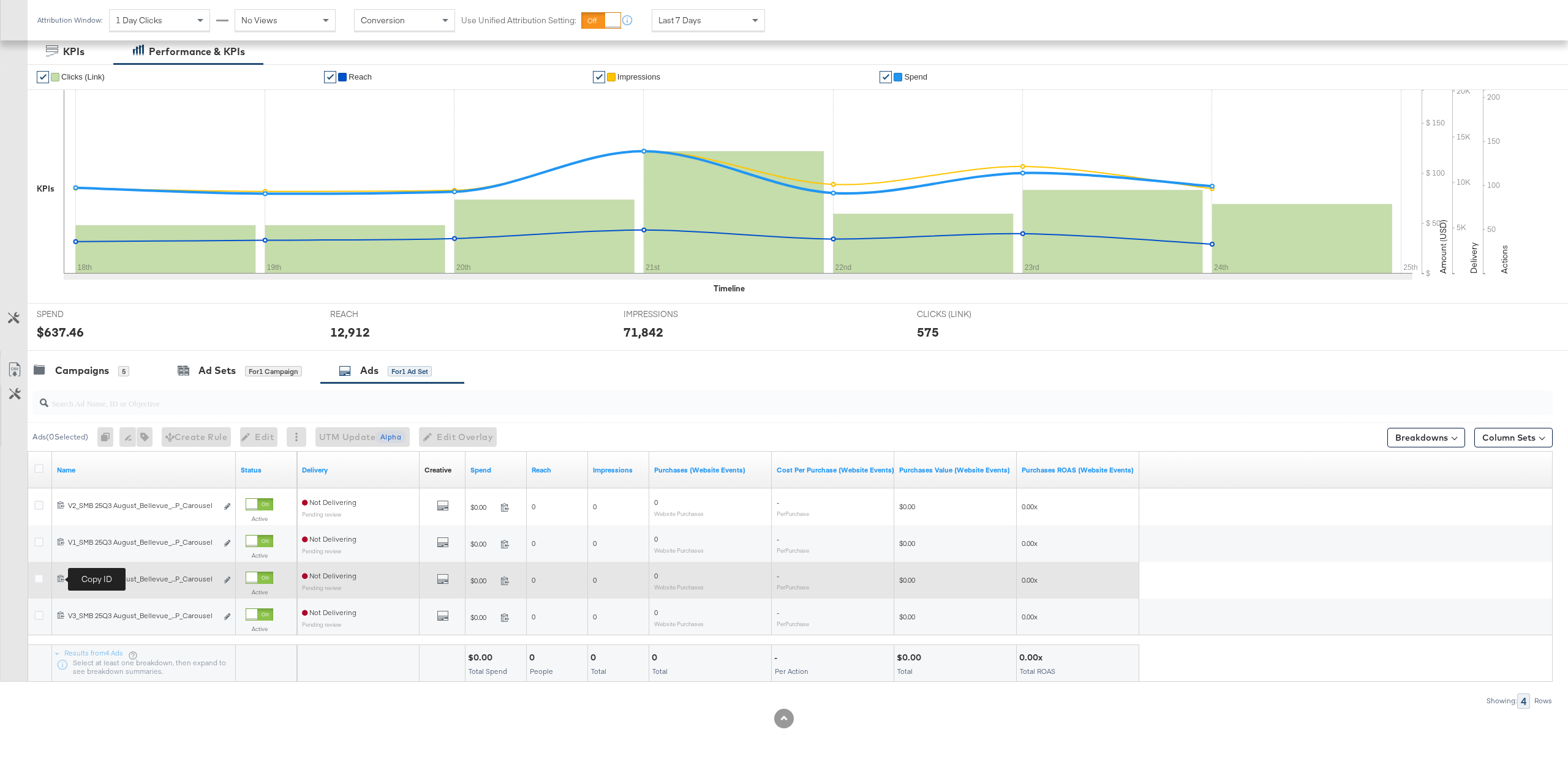
click at [63, 575] on icon at bounding box center [61, 578] width 8 height 8
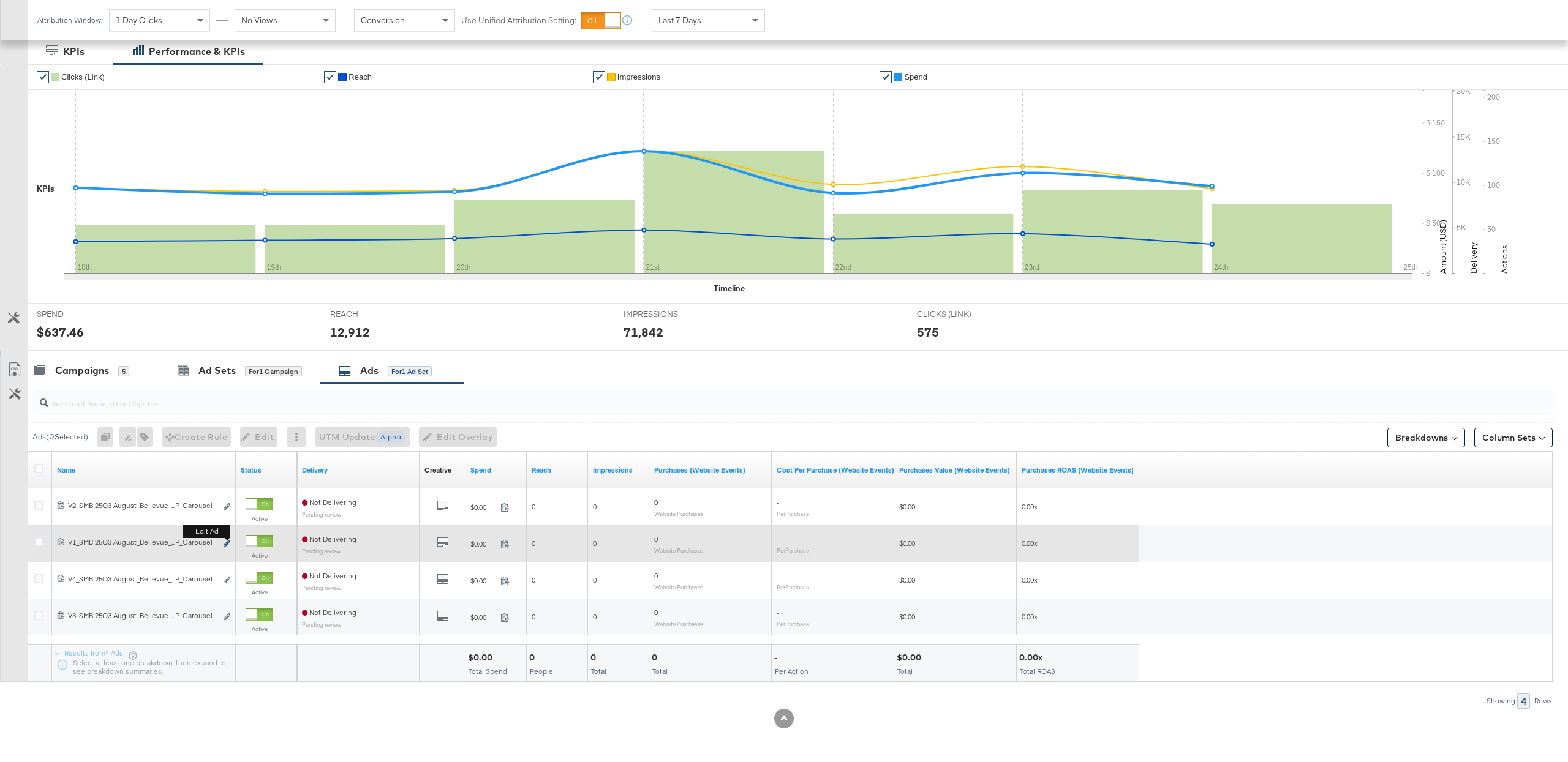
click at [225, 544] on icon "link" at bounding box center [227, 544] width 6 height 7
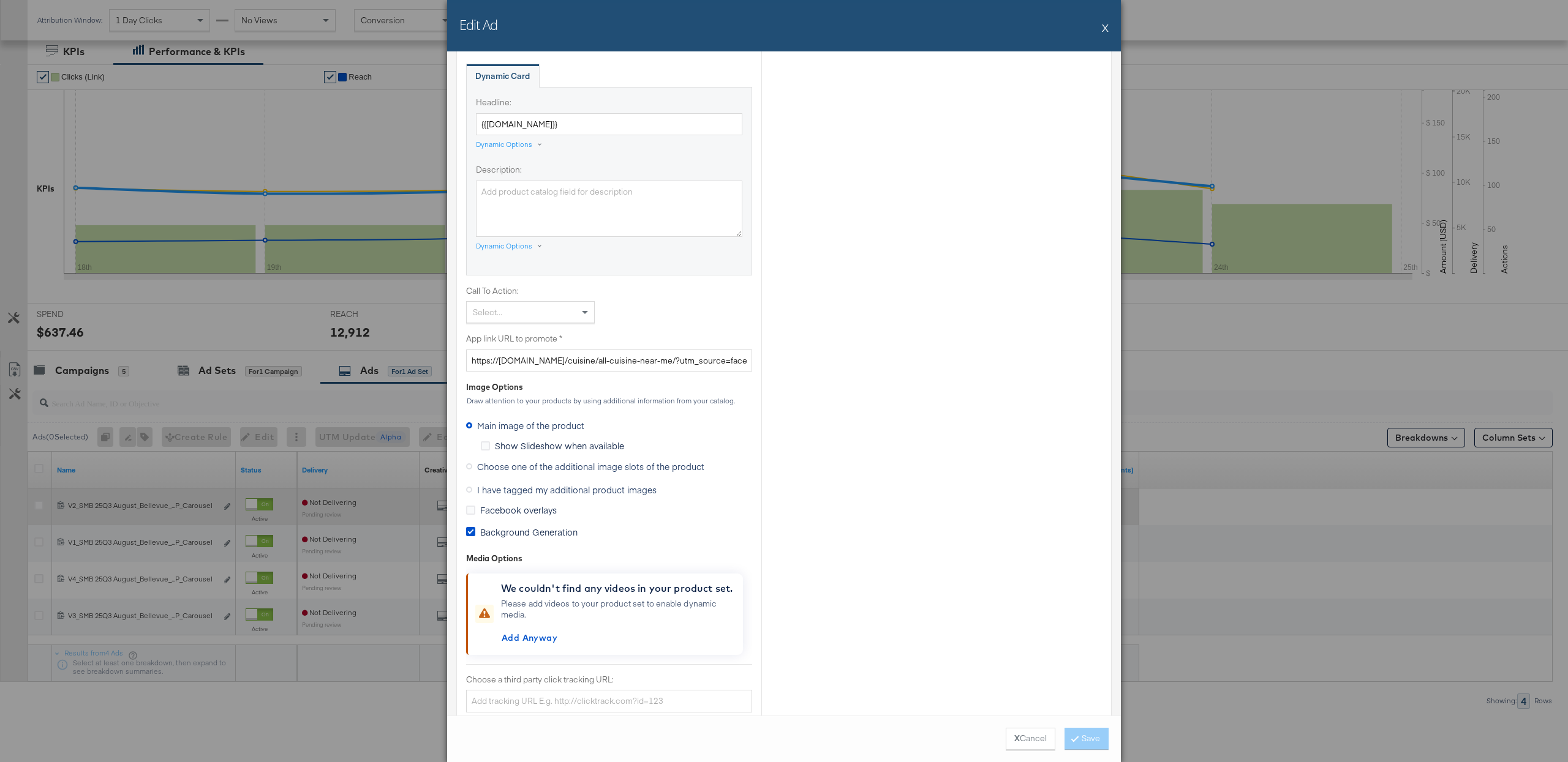
scroll to position [742, 0]
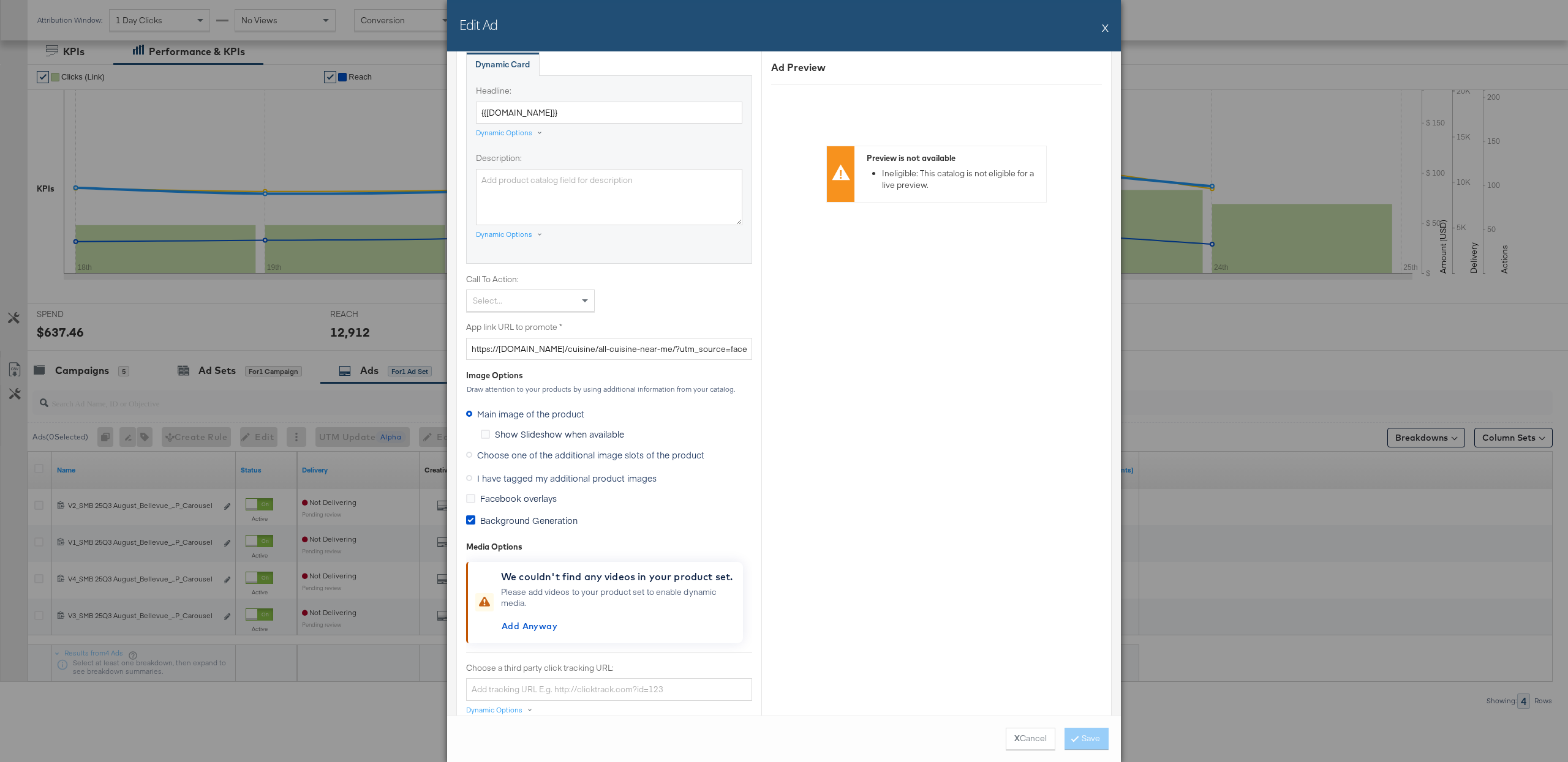
click at [547, 482] on span "I have tagged my additional product images" at bounding box center [567, 478] width 180 height 12
click at [0, 0] on input "I have tagged my additional product images" at bounding box center [0, 0] width 0 height 0
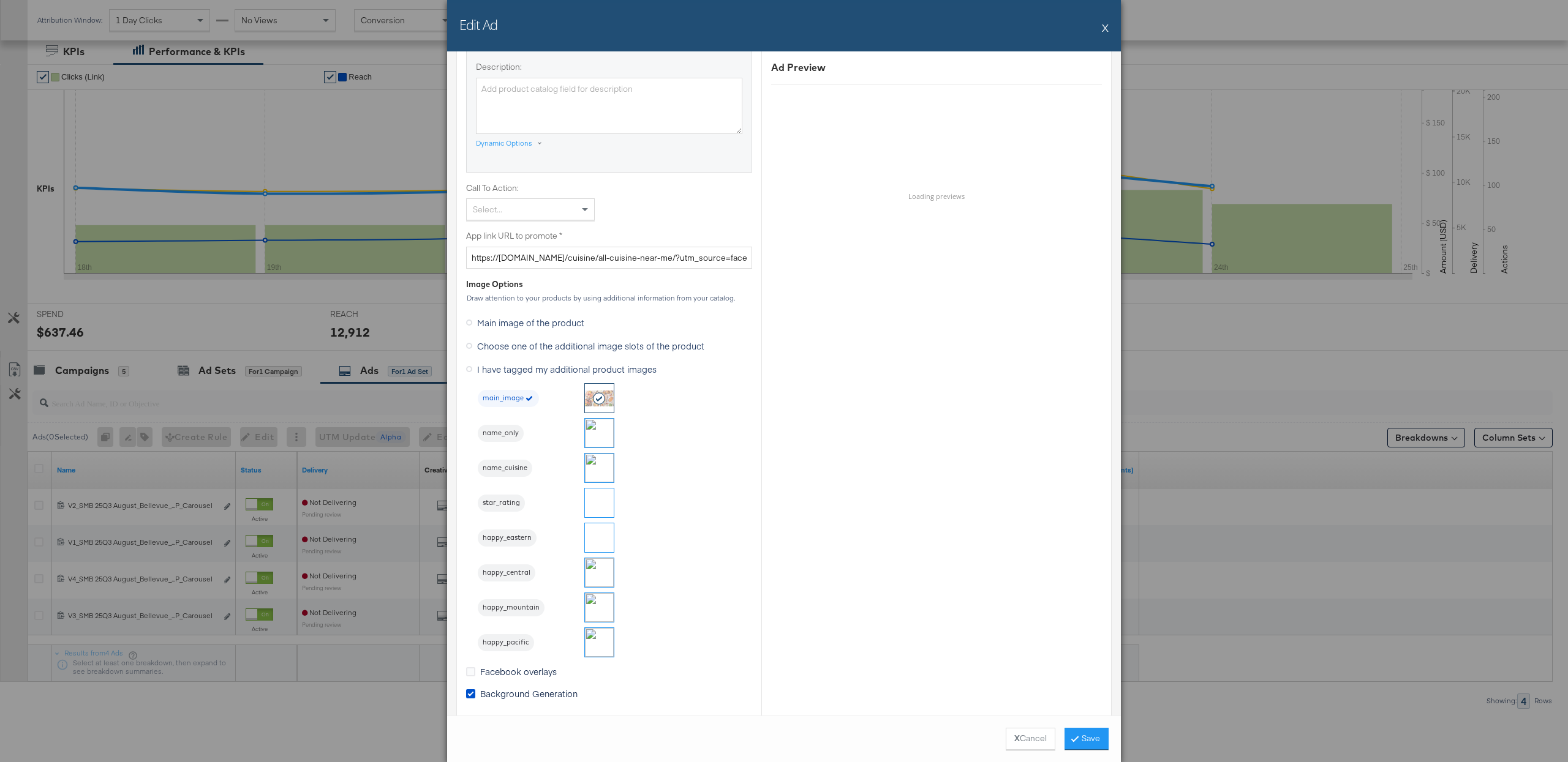
scroll to position [834, 0]
click at [598, 437] on img at bounding box center [599, 433] width 29 height 29
click at [1087, 735] on button "Save" at bounding box center [1086, 739] width 44 height 22
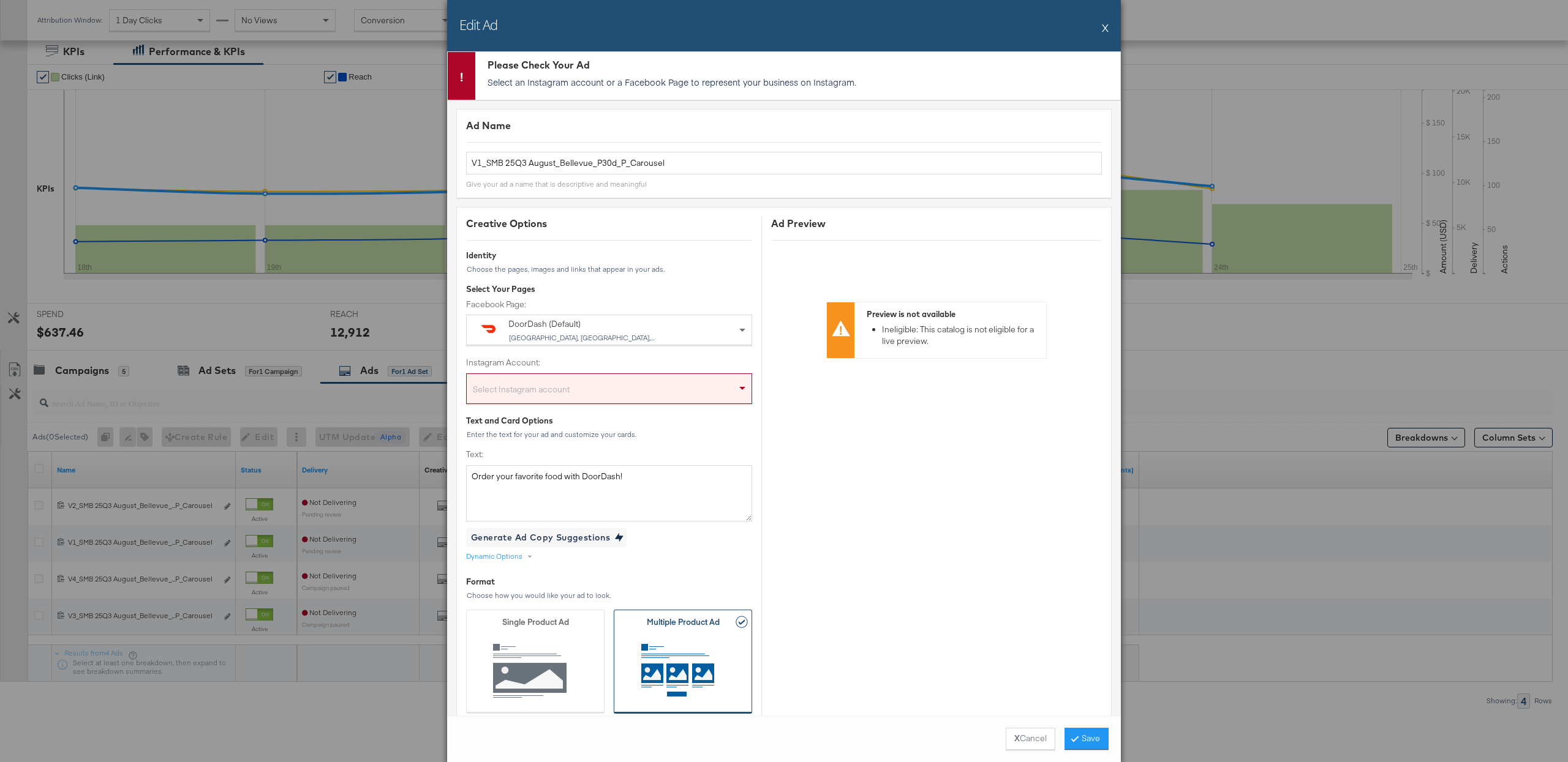
scroll to position [1, 0]
click at [598, 397] on div "Select Instagram account" at bounding box center [609, 391] width 284 height 24
click at [1090, 742] on button "Save" at bounding box center [1086, 739] width 44 height 22
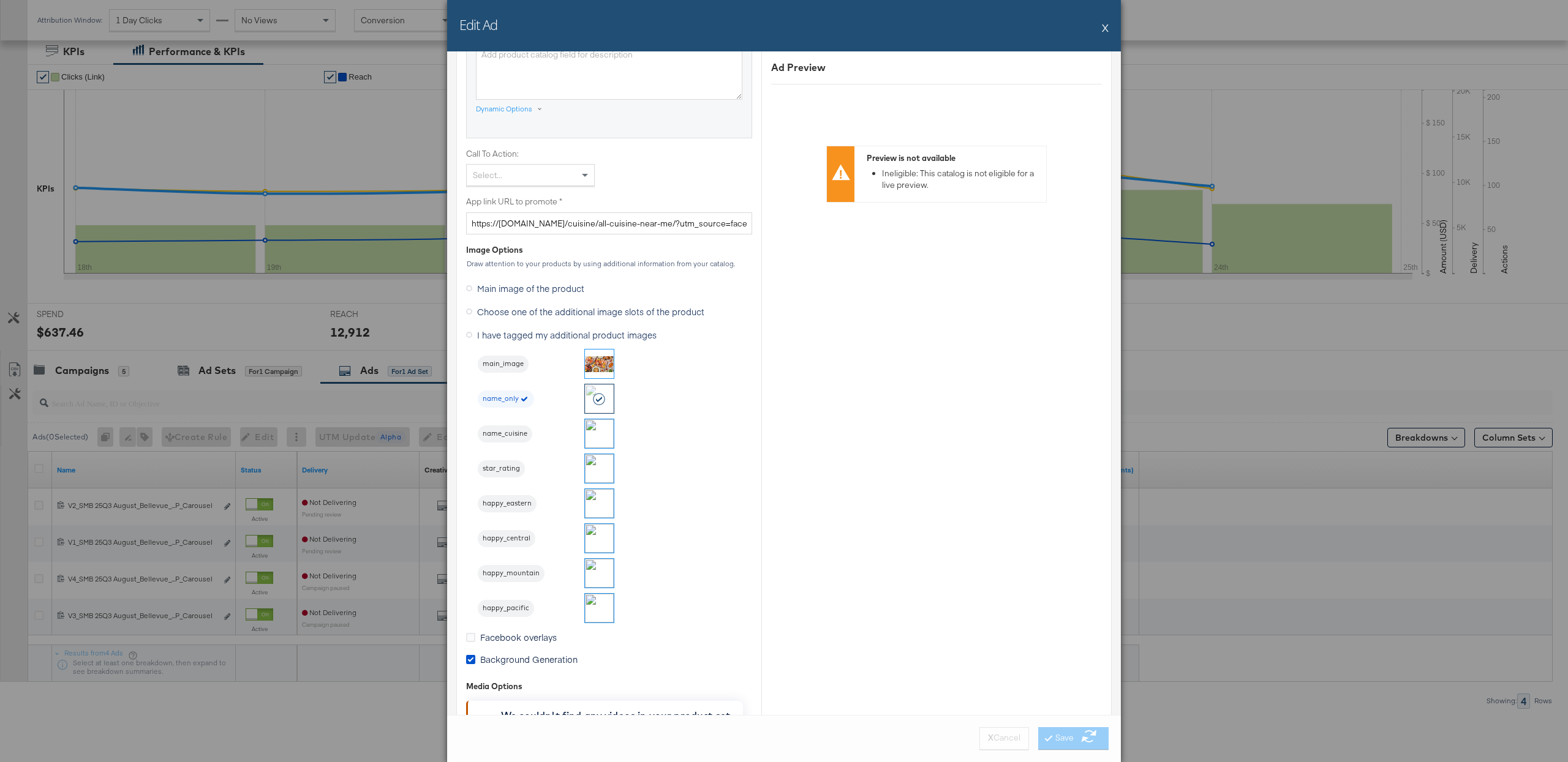
scroll to position [882, 0]
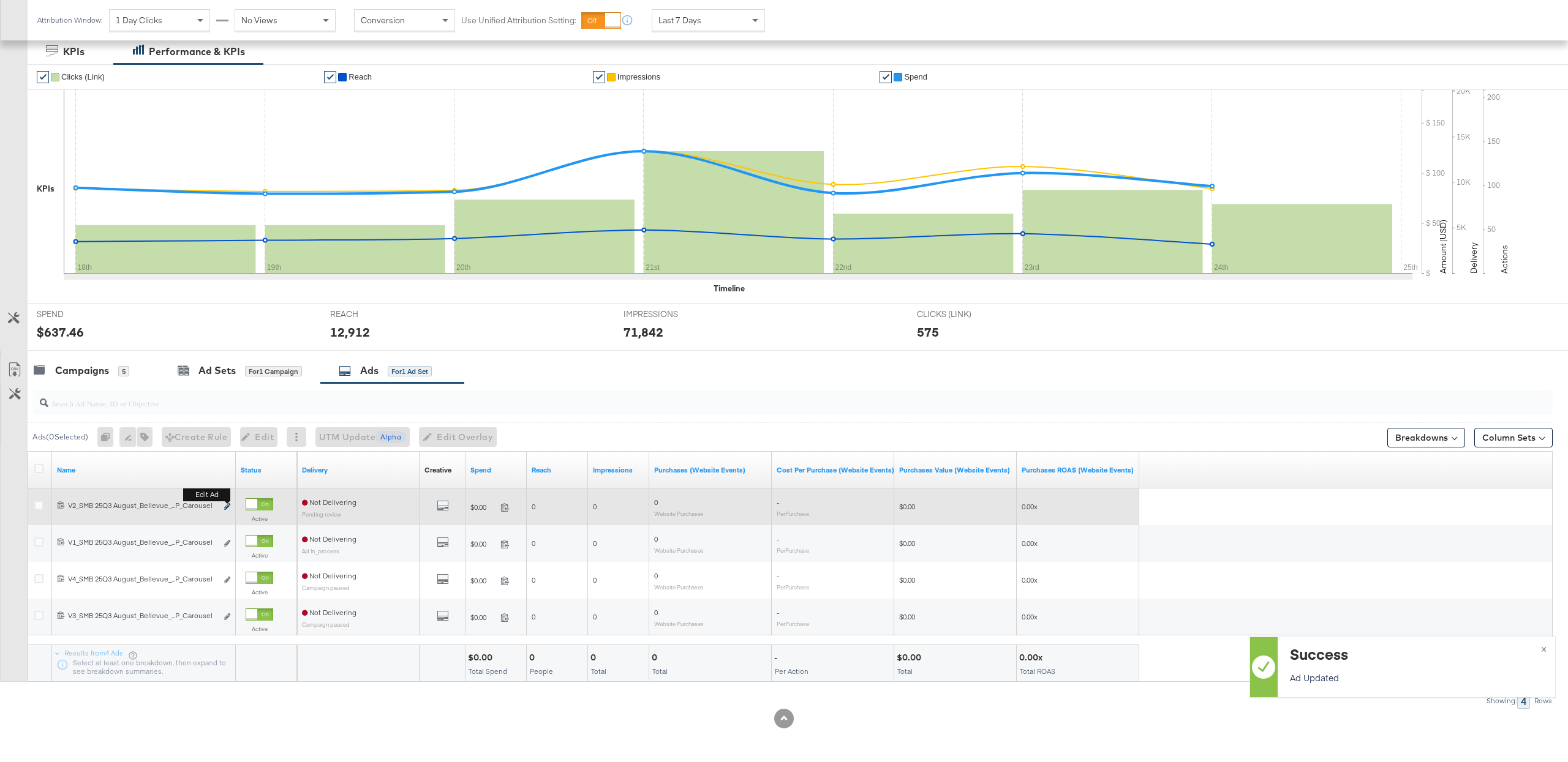
click at [229, 505] on icon "link" at bounding box center [227, 507] width 6 height 7
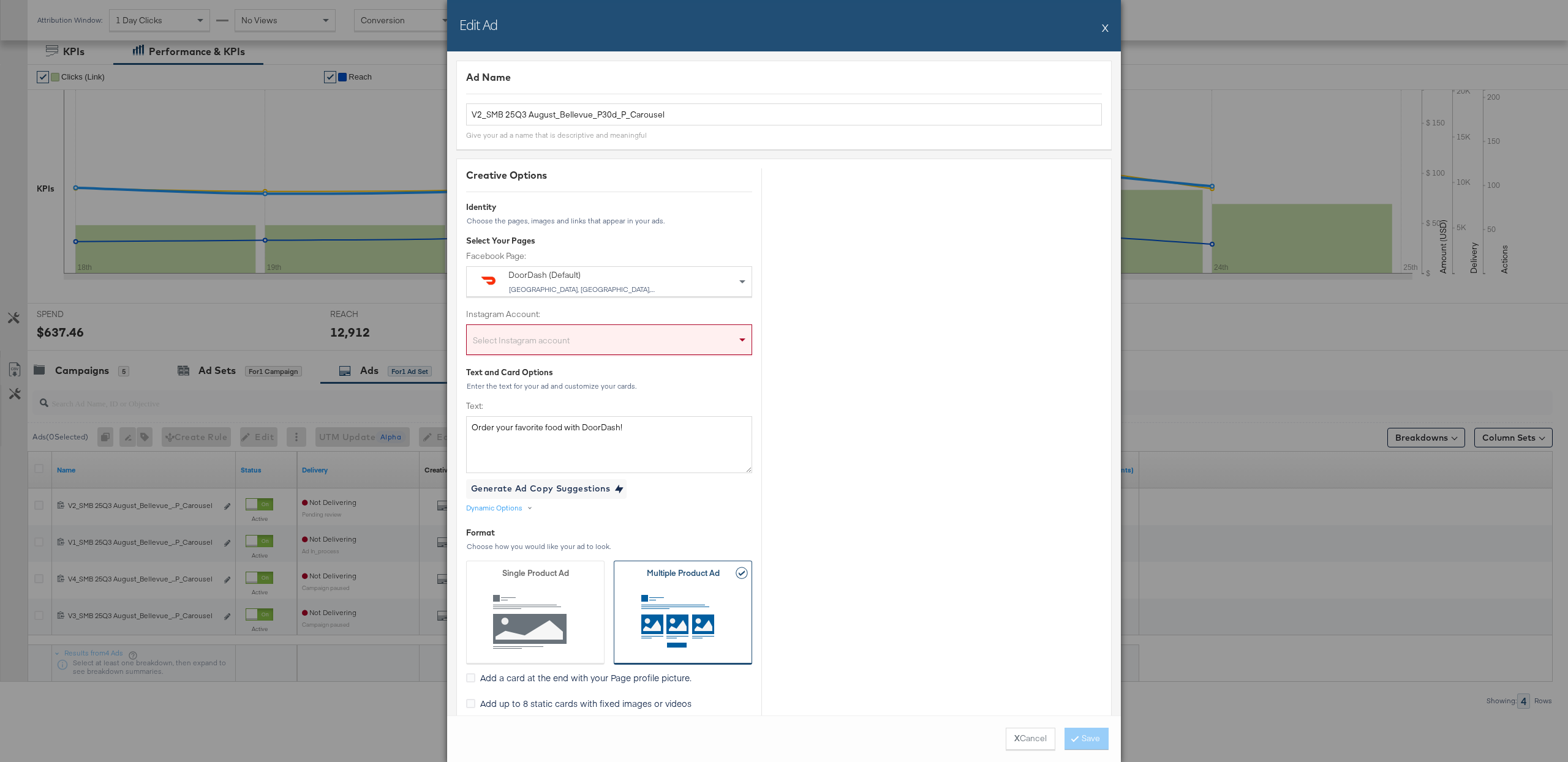
click at [559, 330] on div "Select Instagram account" at bounding box center [609, 339] width 286 height 31
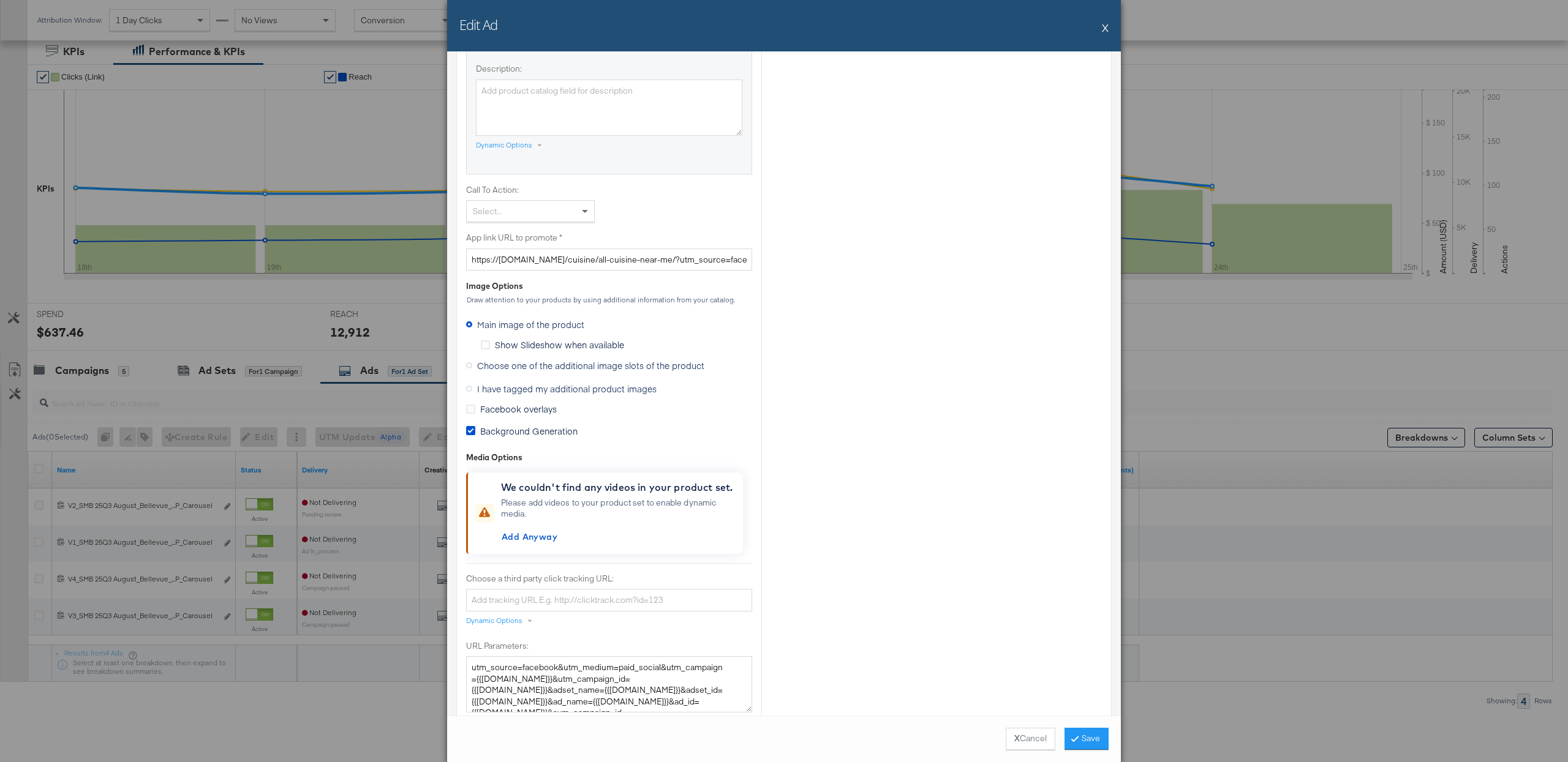
scroll to position [1032, 0]
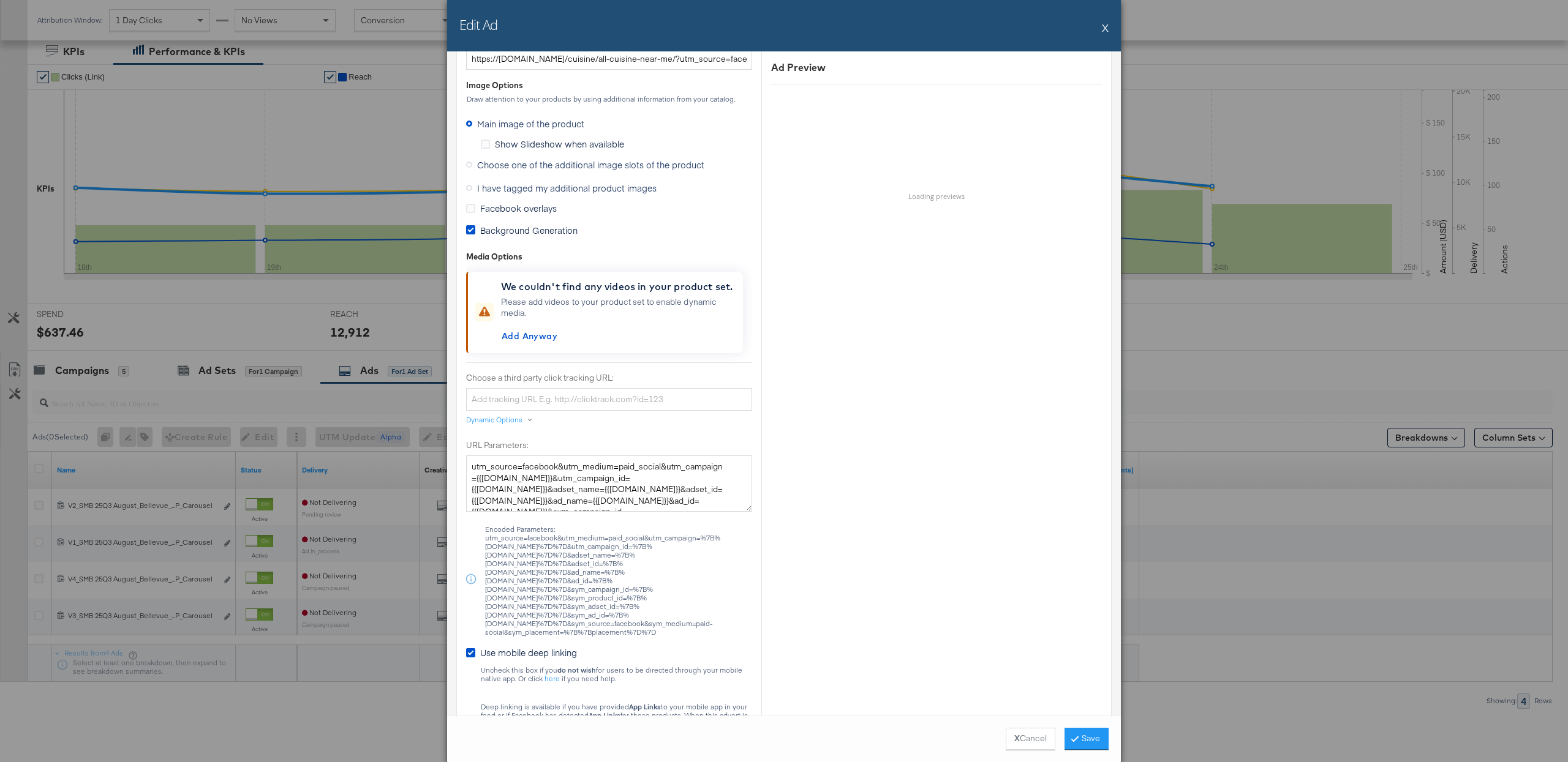
click at [515, 190] on span "I have tagged my additional product images" at bounding box center [567, 188] width 180 height 12
click at [0, 0] on input "I have tagged my additional product images" at bounding box center [0, 0] width 0 height 0
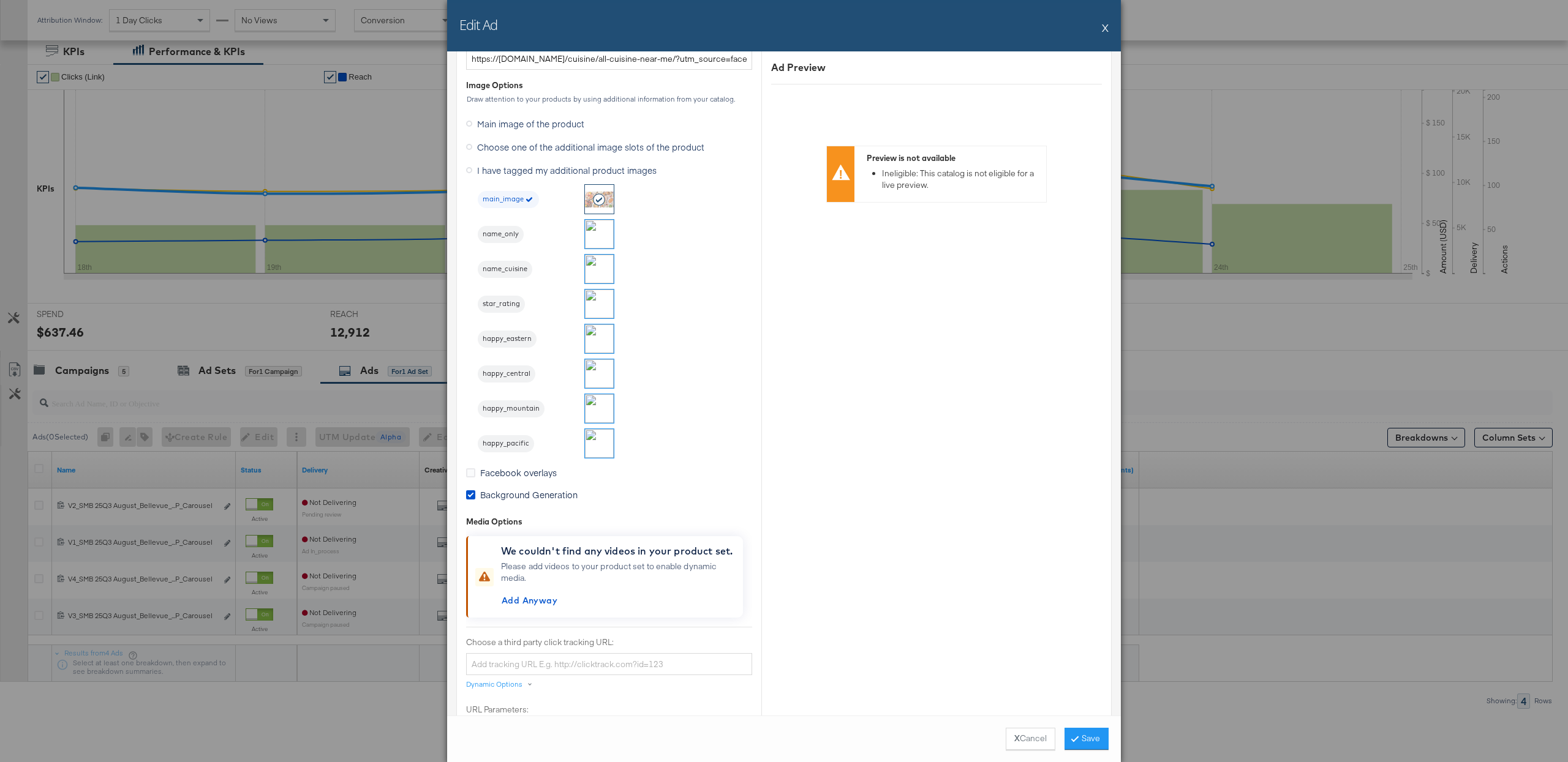
click at [495, 271] on span "name_cuisine" at bounding box center [505, 269] width 54 height 10
click at [1085, 731] on button "Save" at bounding box center [1086, 739] width 44 height 22
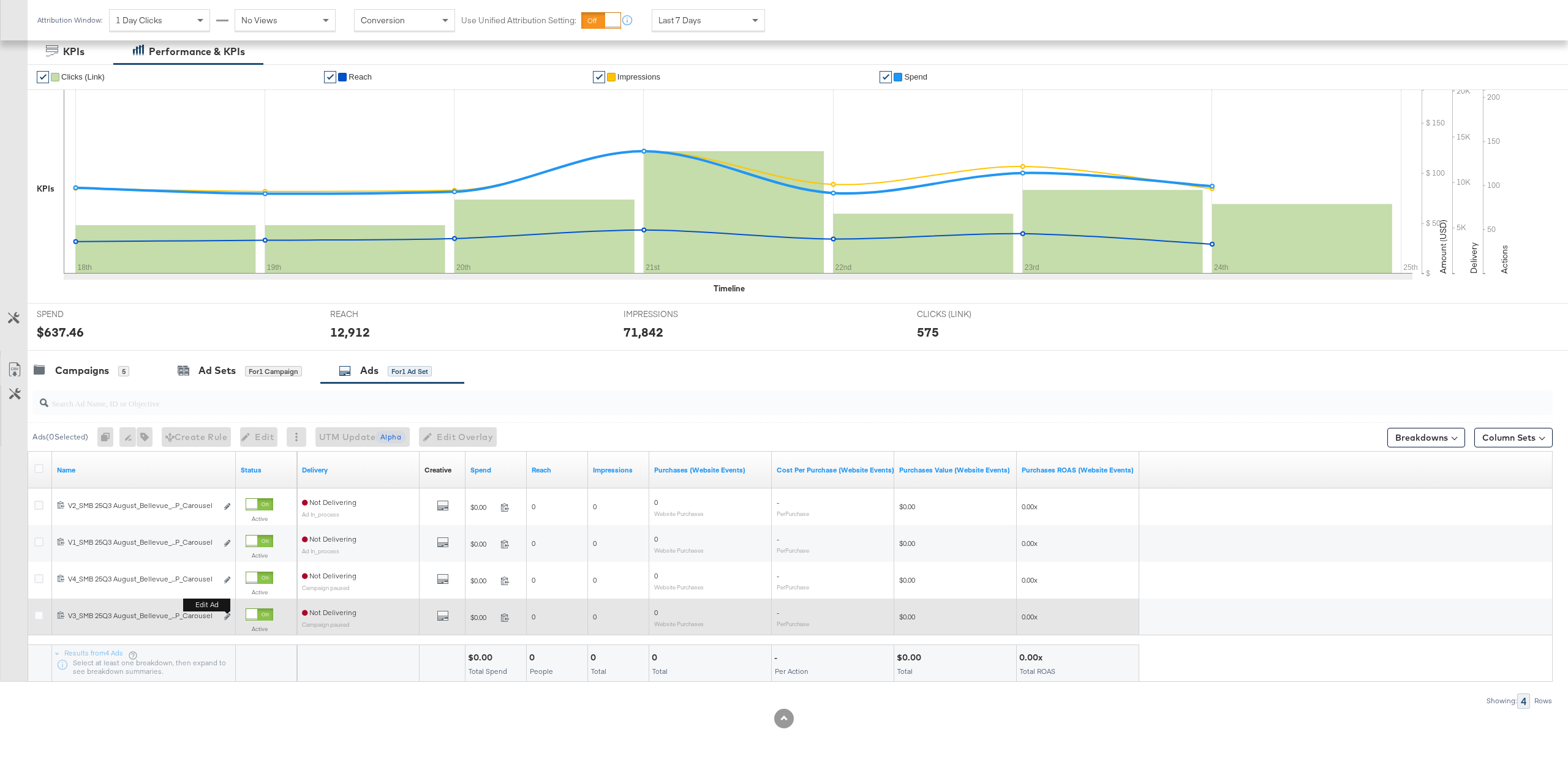
click at [225, 612] on b "Edit ad" at bounding box center [206, 605] width 47 height 13
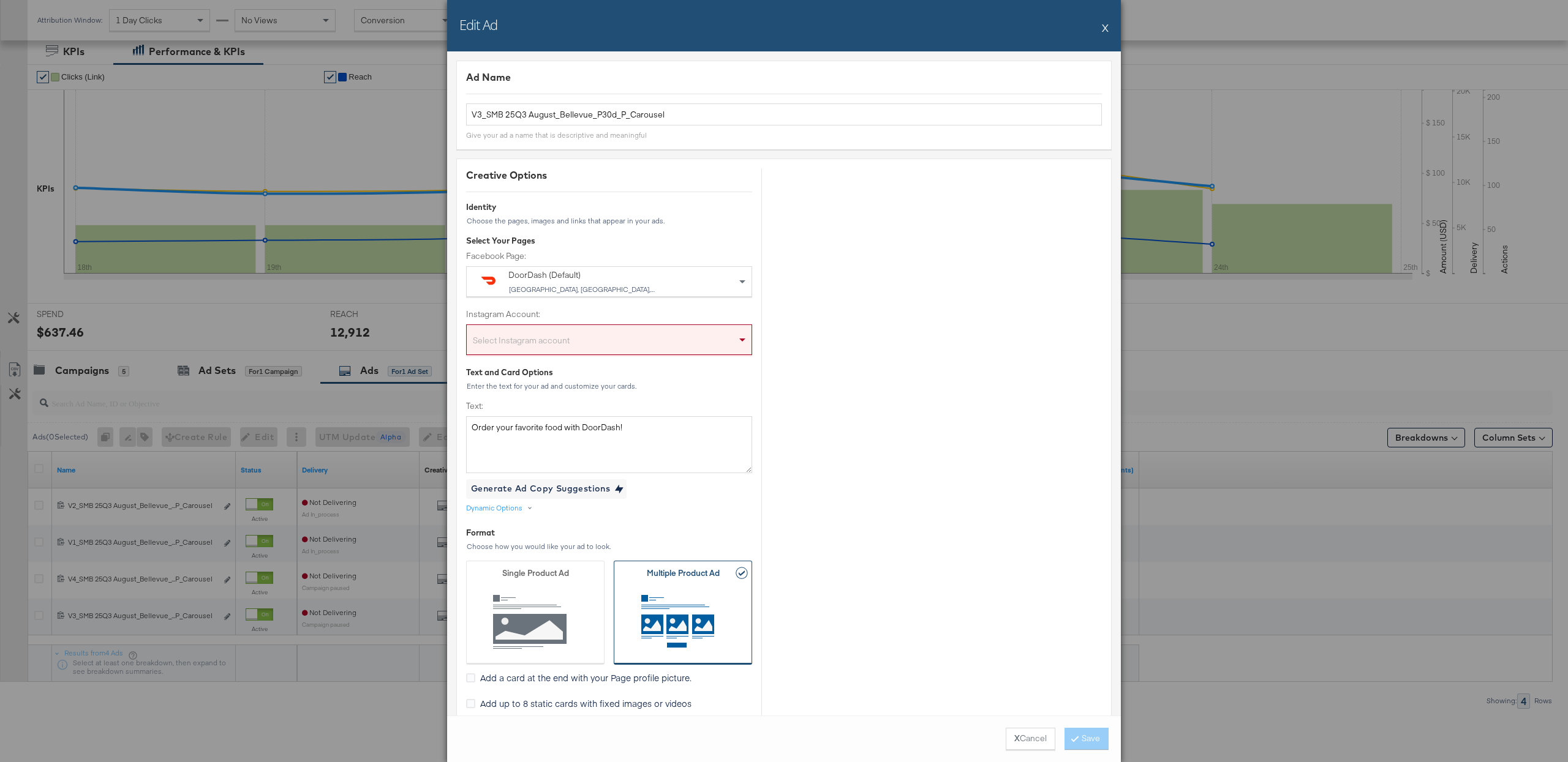
click at [568, 350] on div "Select Instagram account" at bounding box center [609, 342] width 284 height 24
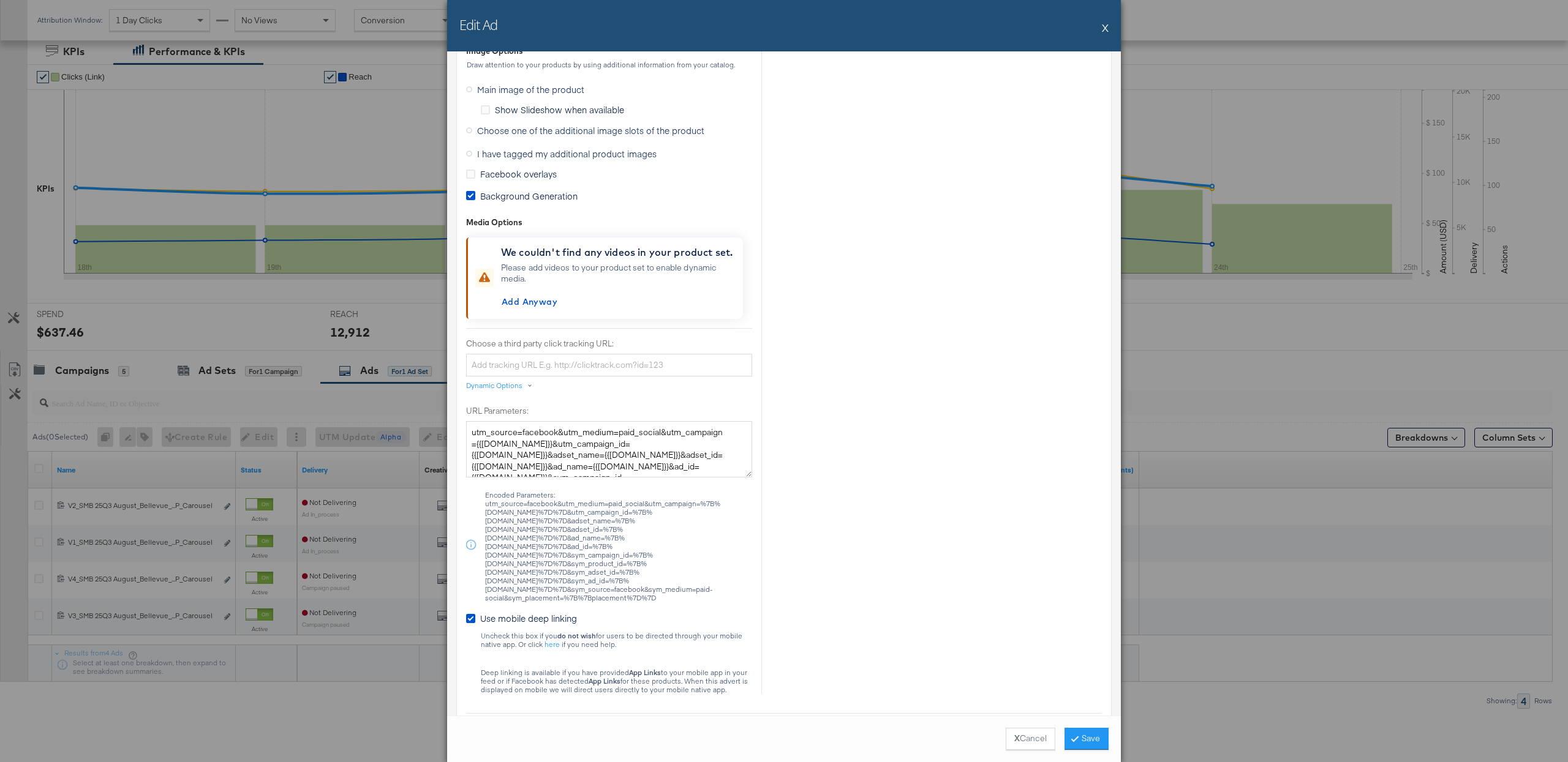
scroll to position [1063, 0]
click at [521, 154] on span "I have tagged my additional product images" at bounding box center [567, 156] width 180 height 12
click at [0, 0] on input "I have tagged my additional product images" at bounding box center [0, 0] width 0 height 0
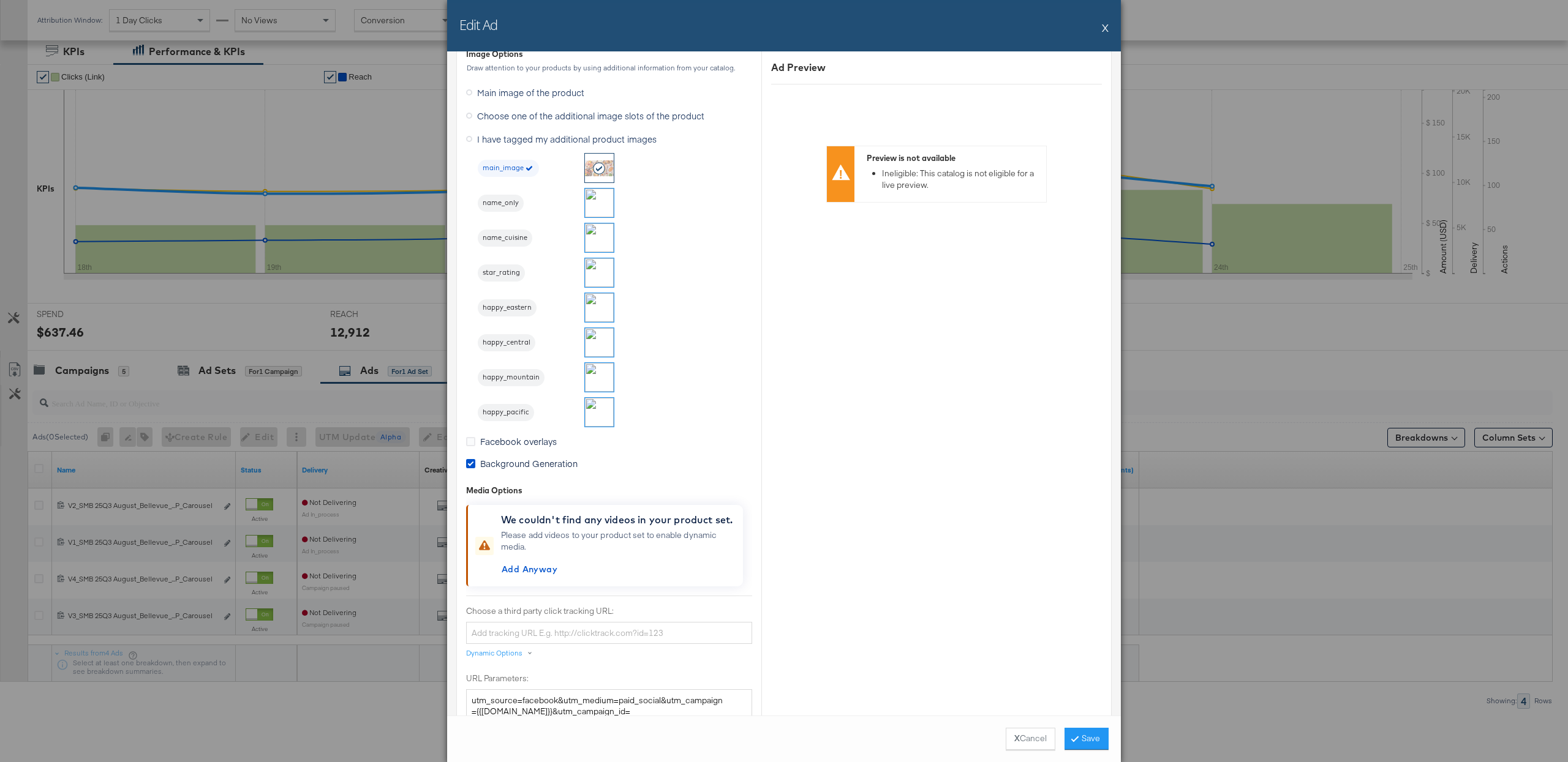
click at [504, 278] on span "star_rating" at bounding box center [501, 273] width 47 height 10
click at [1094, 734] on button "Save" at bounding box center [1086, 739] width 44 height 22
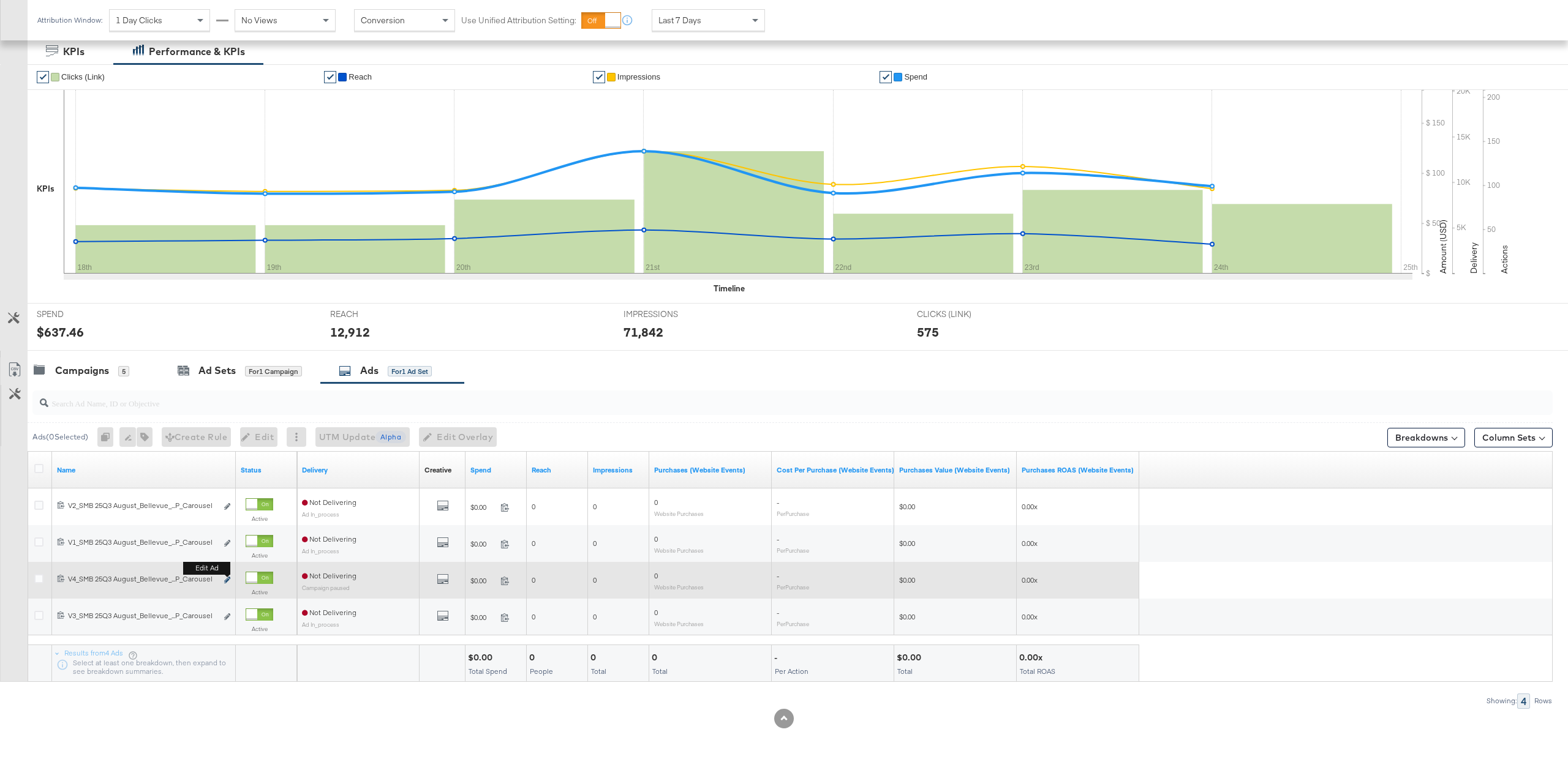
click at [229, 580] on icon "link" at bounding box center [227, 580] width 6 height 7
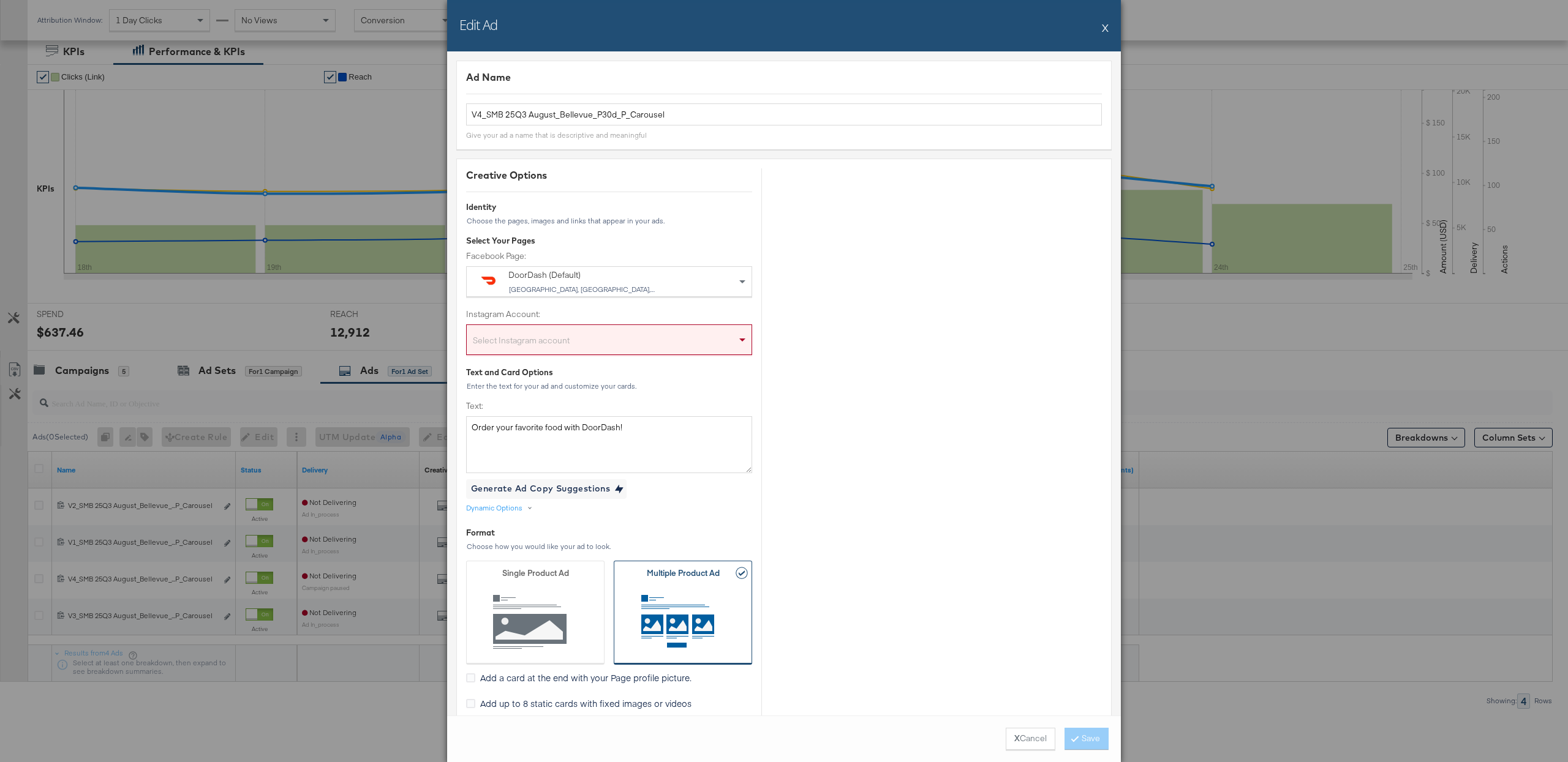
click at [570, 329] on div "Select Instagram account" at bounding box center [609, 339] width 286 height 31
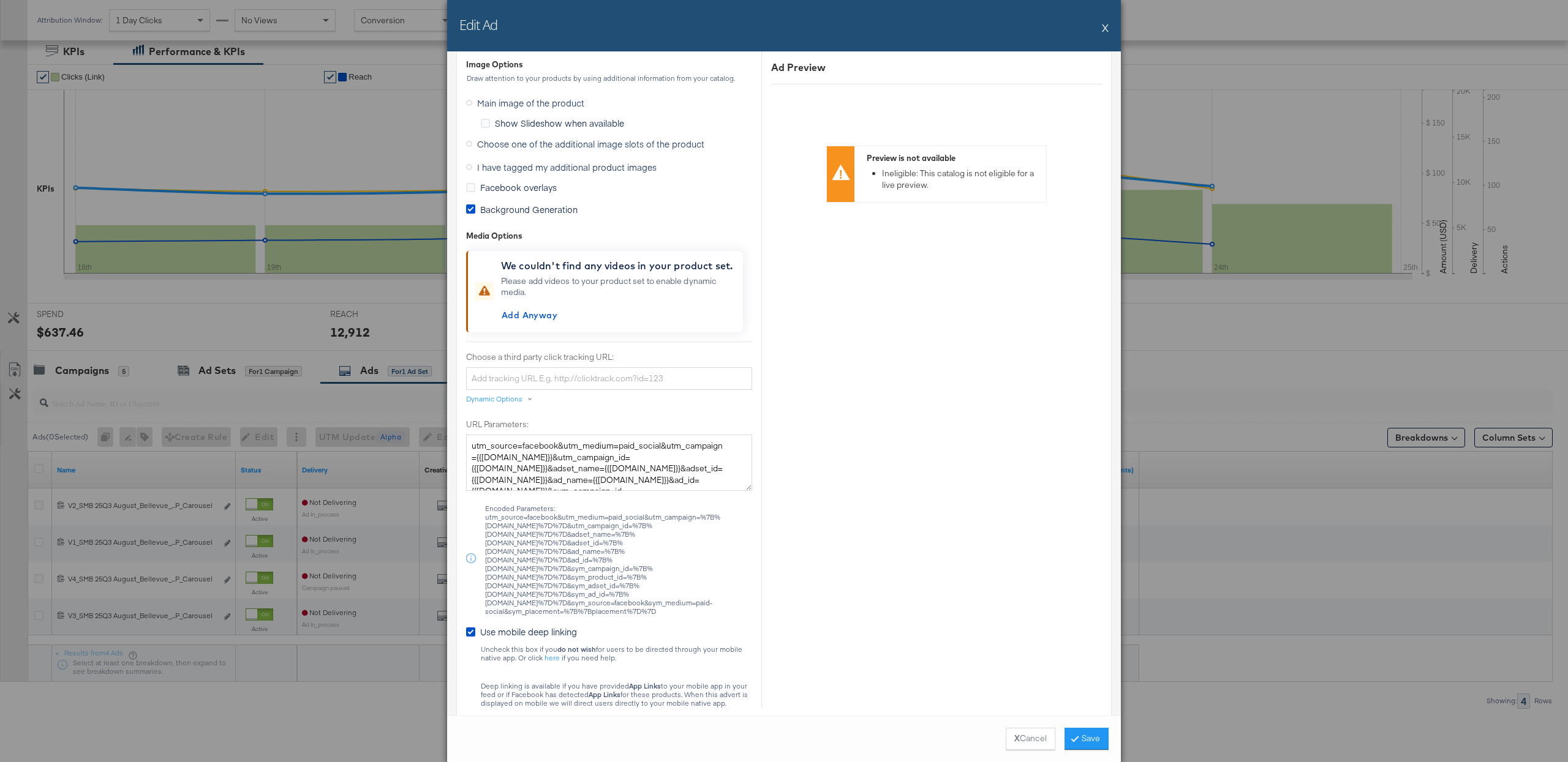
scroll to position [1037, 0]
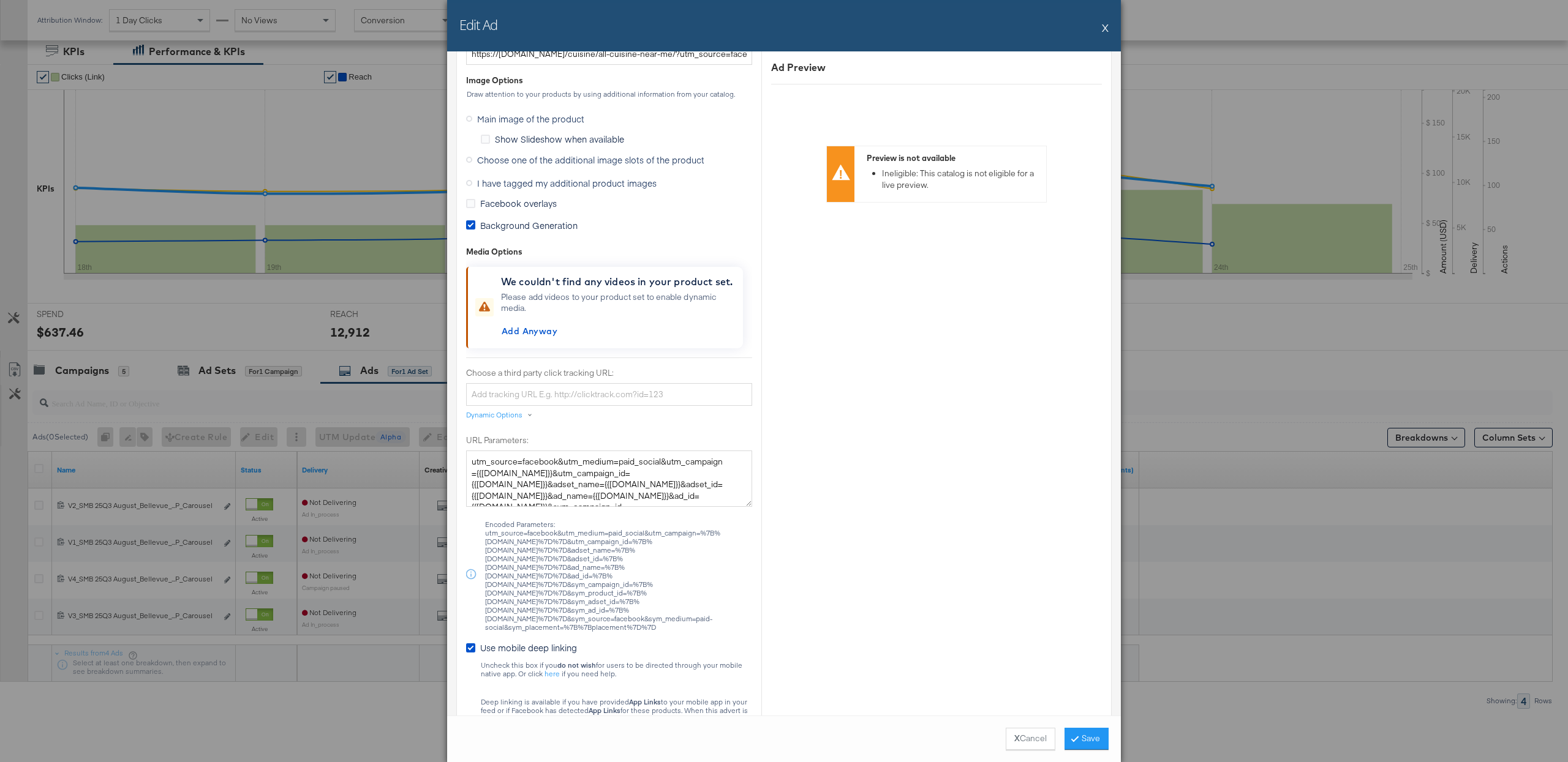
click at [510, 184] on span "I have tagged my additional product images" at bounding box center [567, 183] width 180 height 12
click at [0, 0] on input "I have tagged my additional product images" at bounding box center [0, 0] width 0 height 0
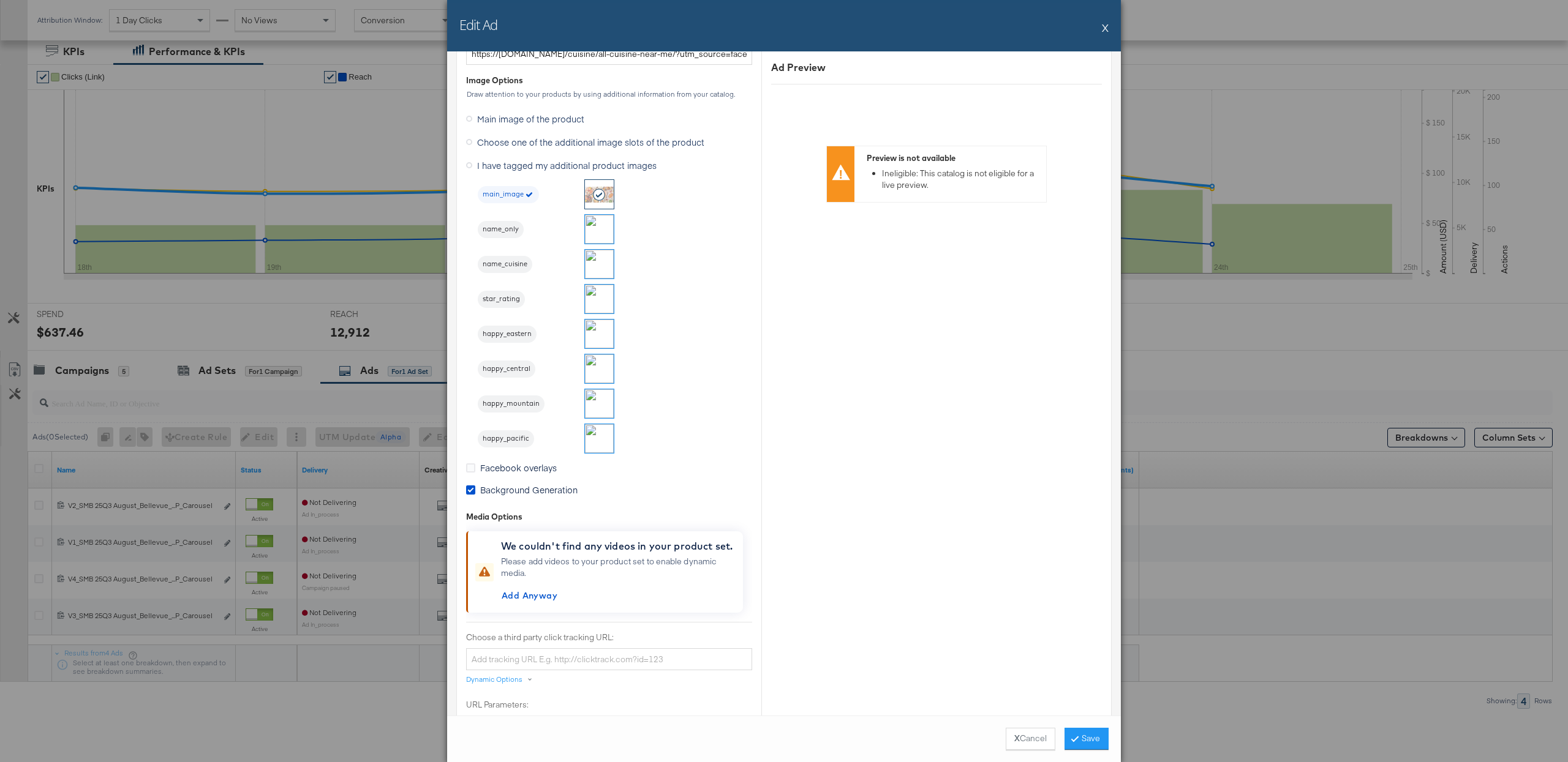
click at [591, 337] on img at bounding box center [599, 334] width 29 height 29
click at [1087, 736] on button "Save" at bounding box center [1086, 739] width 44 height 22
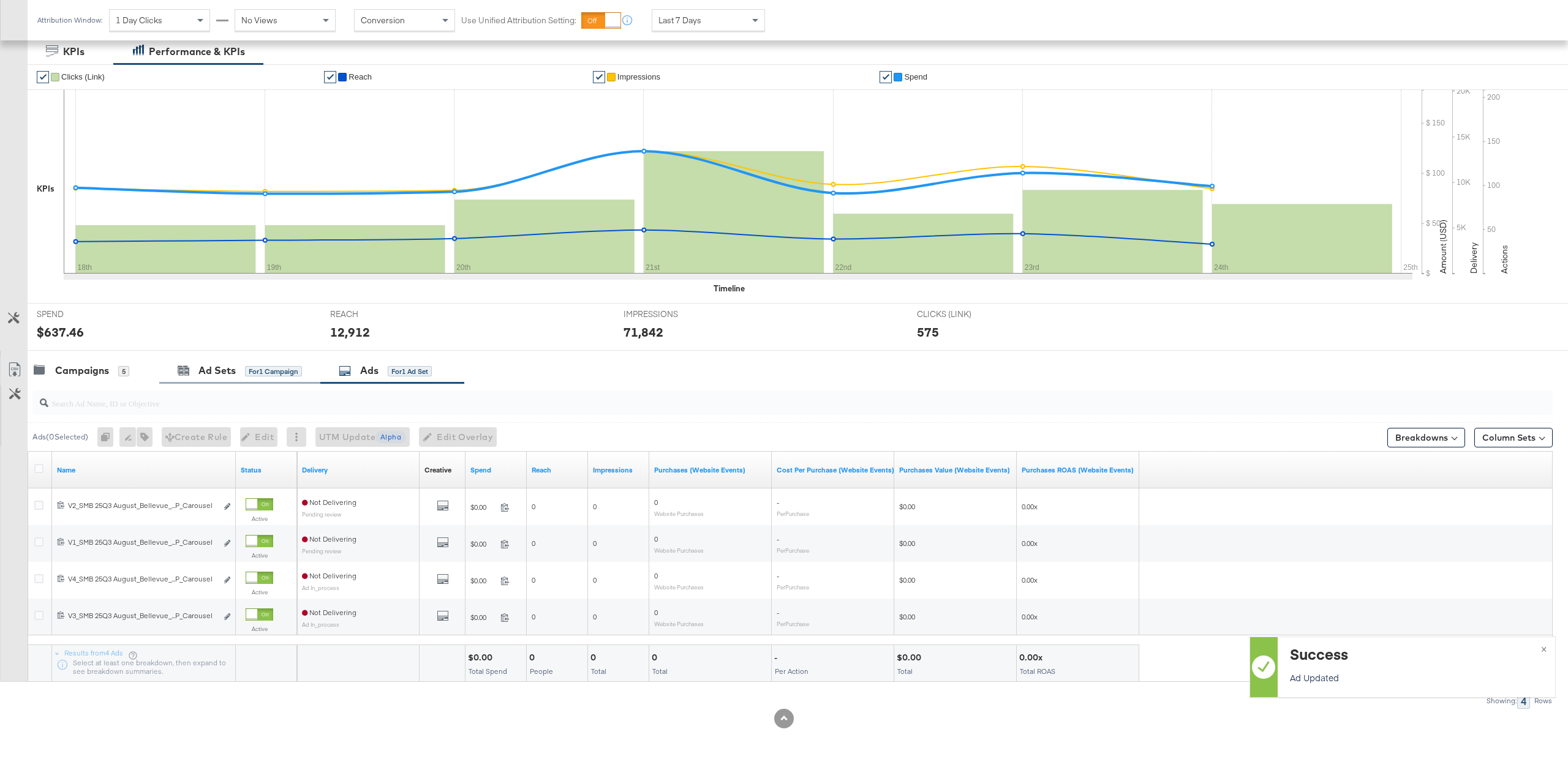
click at [227, 377] on div "Ad Sets for 1 Campaign" at bounding box center [240, 371] width 161 height 27
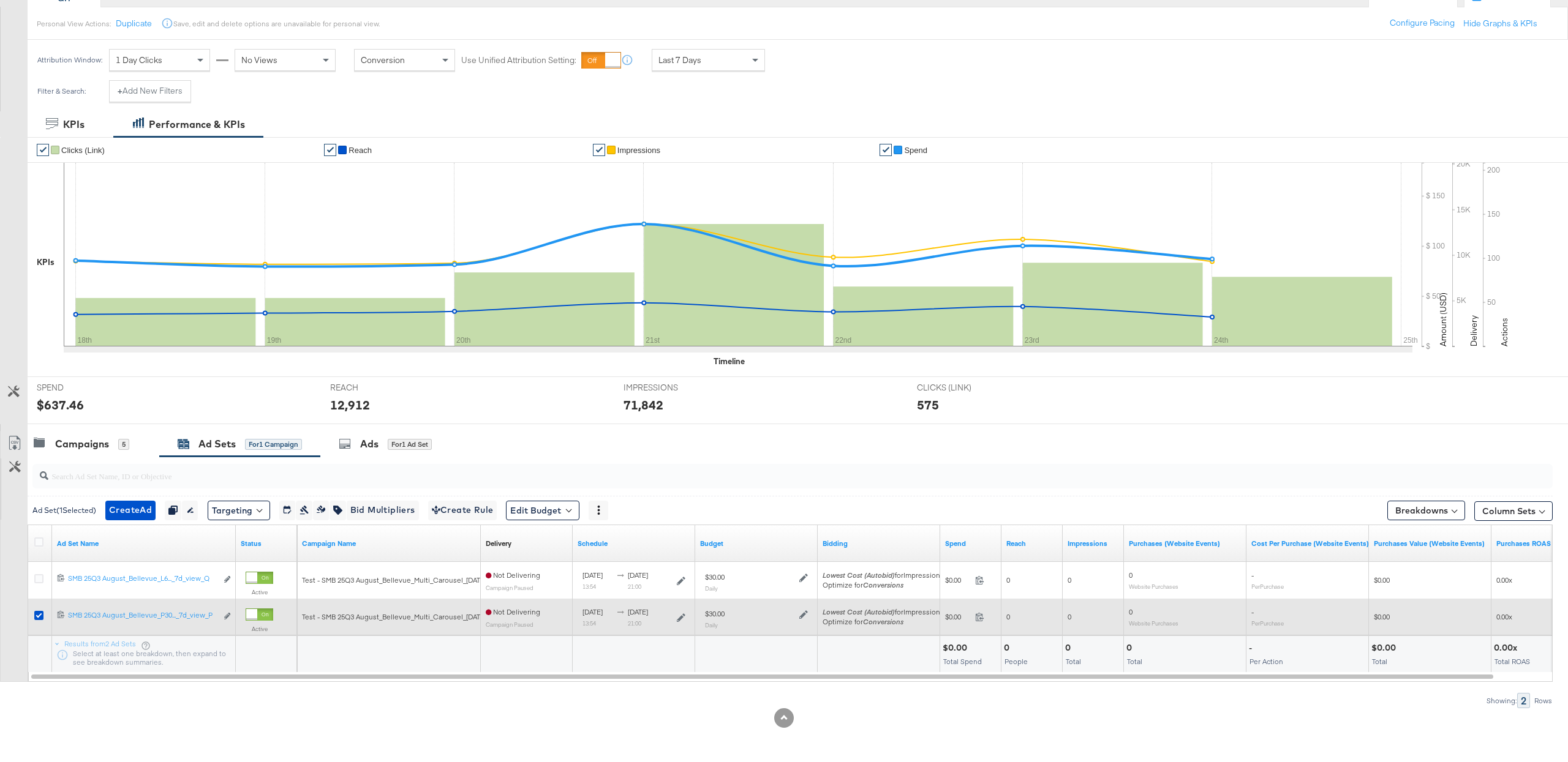
click at [39, 620] on div at bounding box center [40, 617] width 13 height 12
click at [39, 618] on icon at bounding box center [38, 615] width 9 height 9
click at [0, 0] on input "checkbox" at bounding box center [0, 0] width 0 height 0
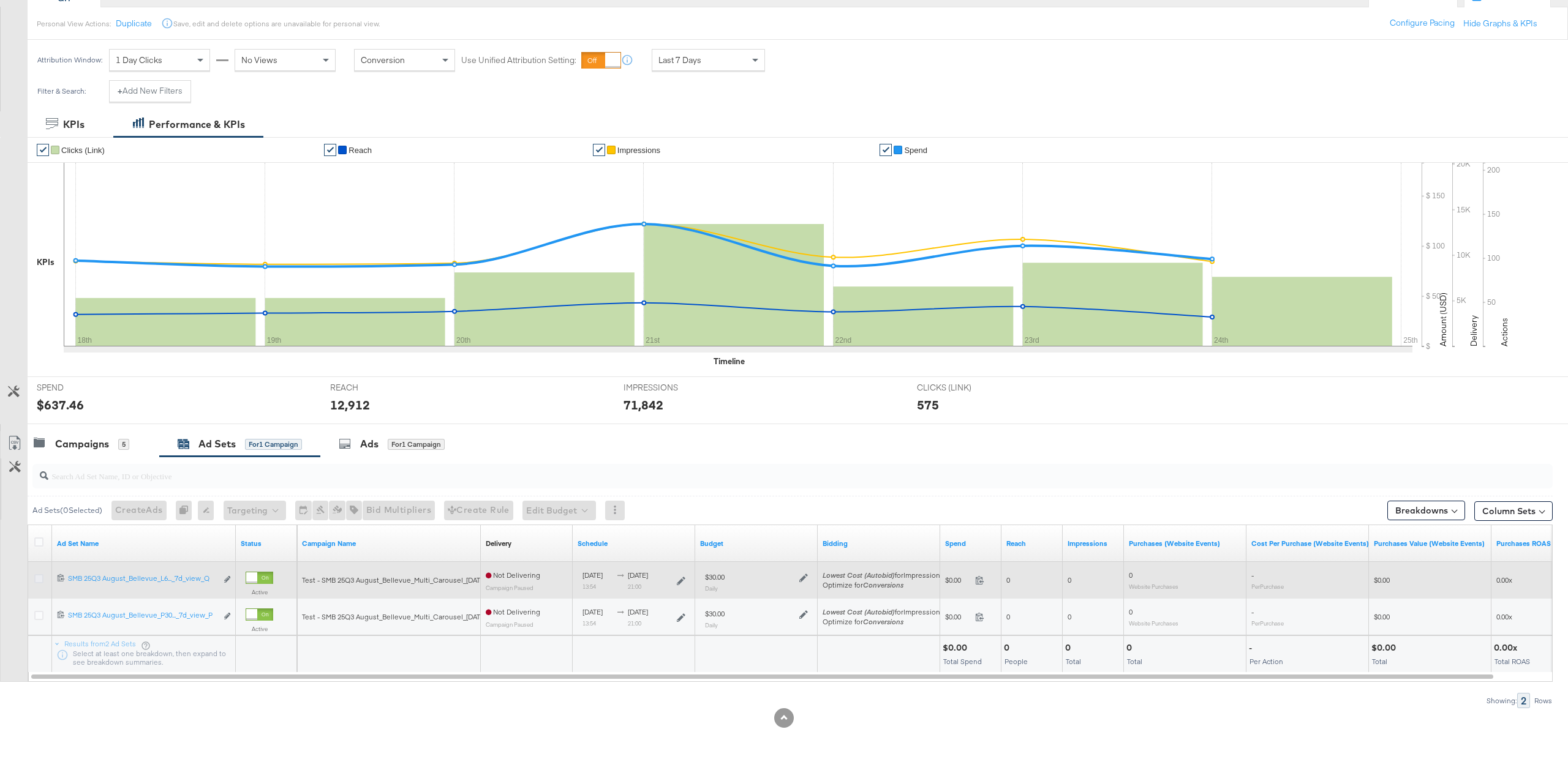
click at [39, 578] on icon at bounding box center [38, 578] width 9 height 9
click at [0, 0] on input "checkbox" at bounding box center [0, 0] width 0 height 0
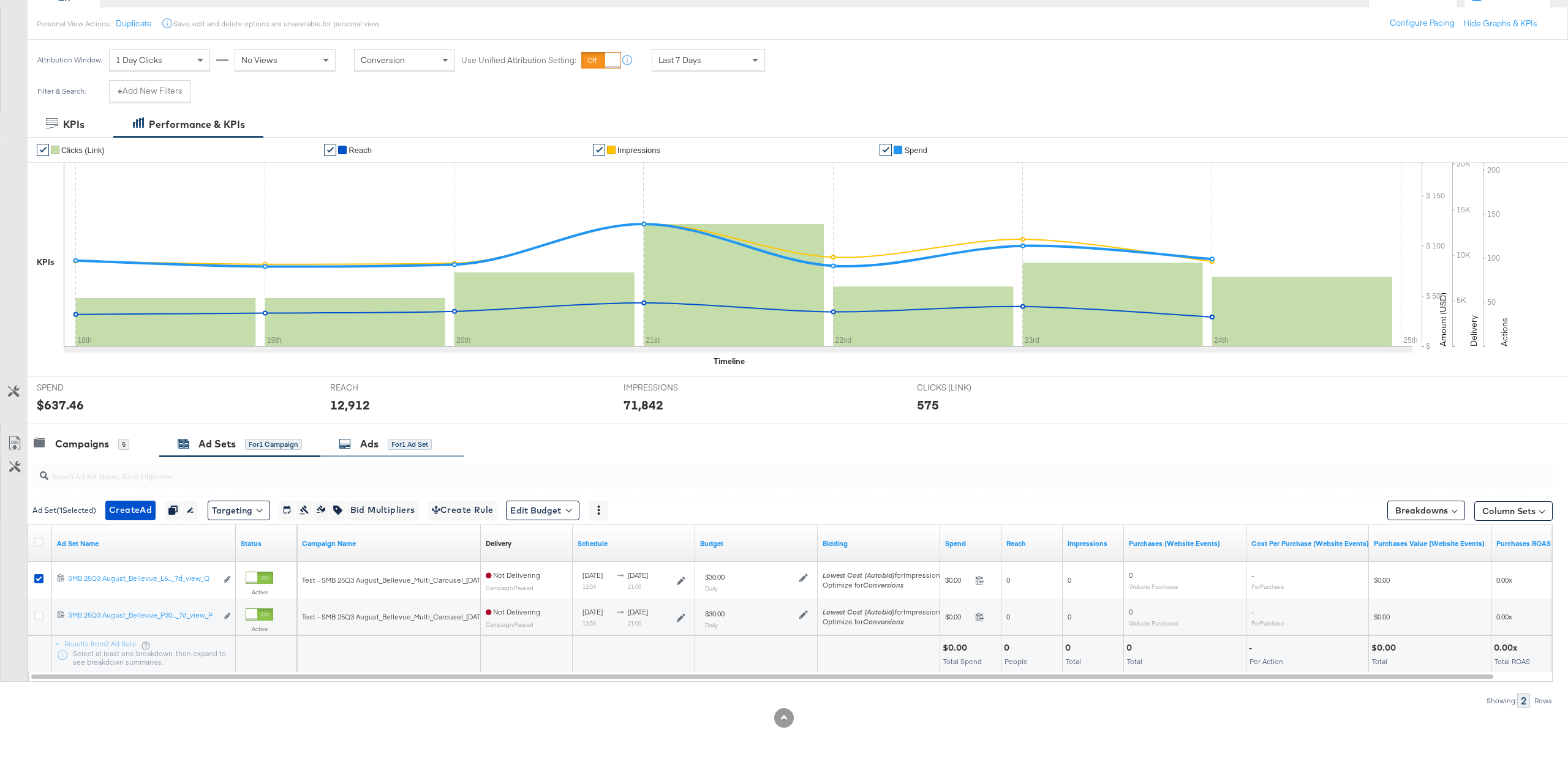
click at [357, 433] on div "Ads for 1 Ad Set" at bounding box center [392, 444] width 144 height 27
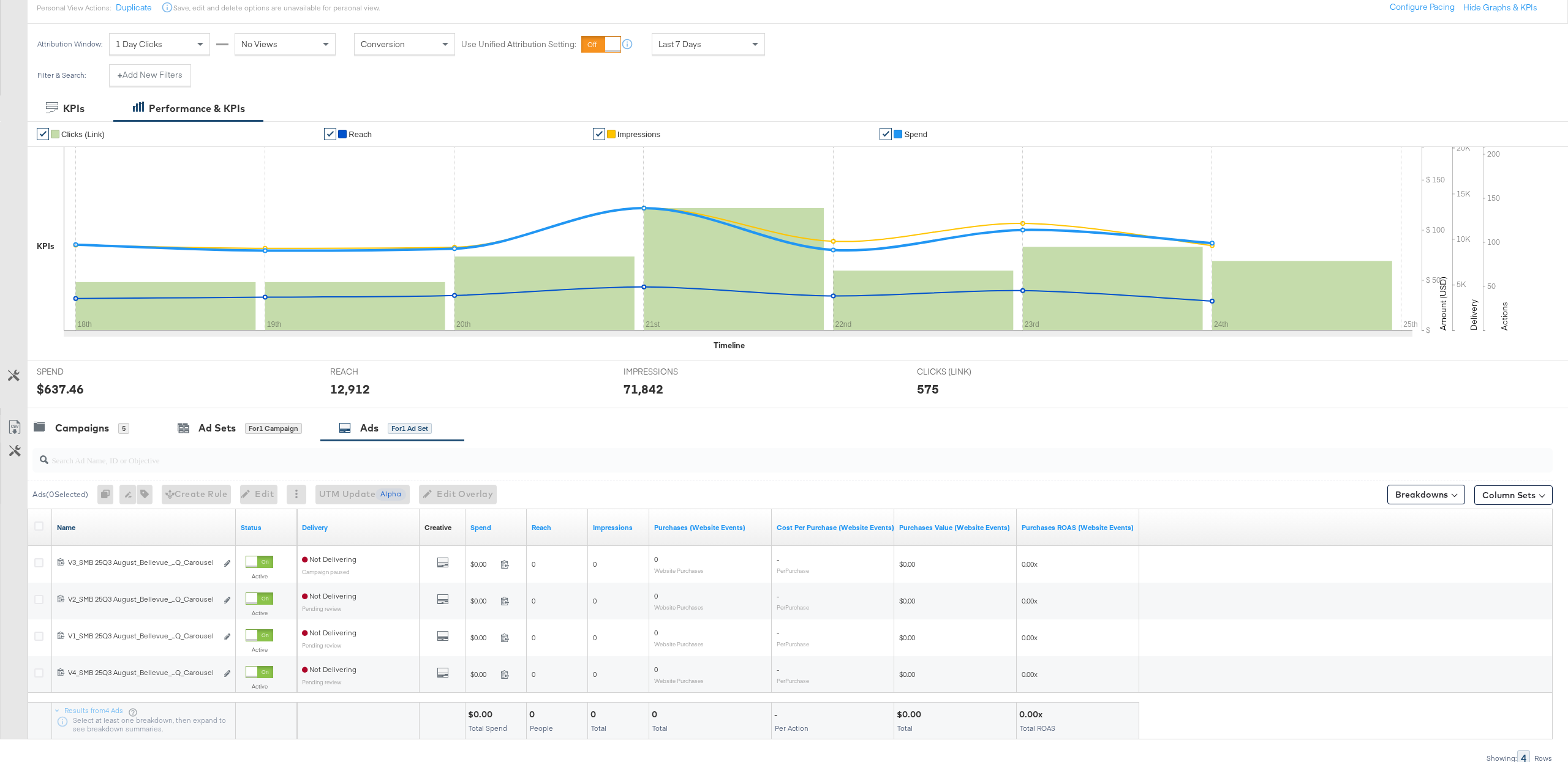
scroll to position [147, 0]
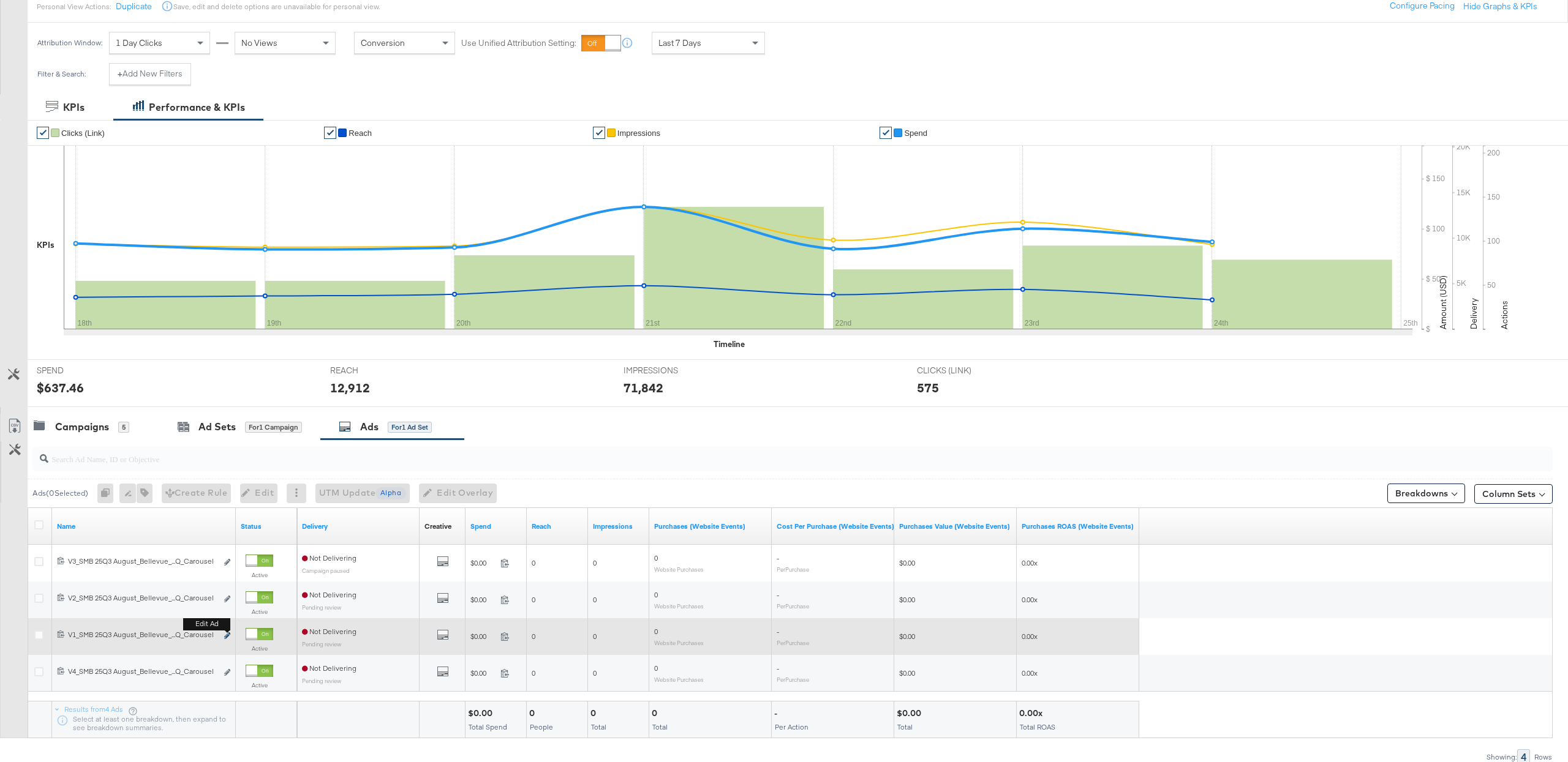
click at [227, 634] on button "Edit ad" at bounding box center [227, 636] width 7 height 13
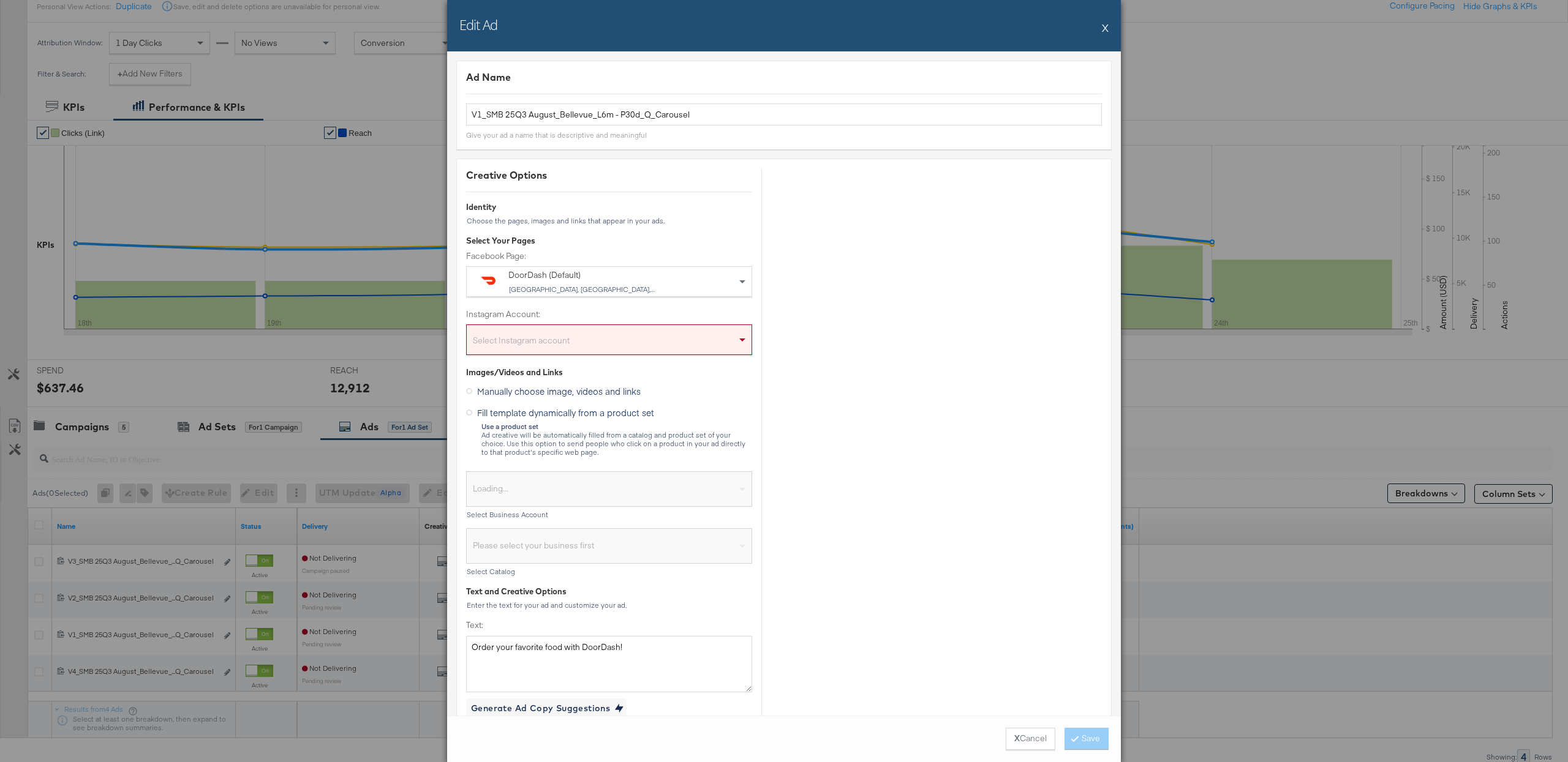
click at [574, 327] on div "Select Instagram account" at bounding box center [609, 339] width 286 height 31
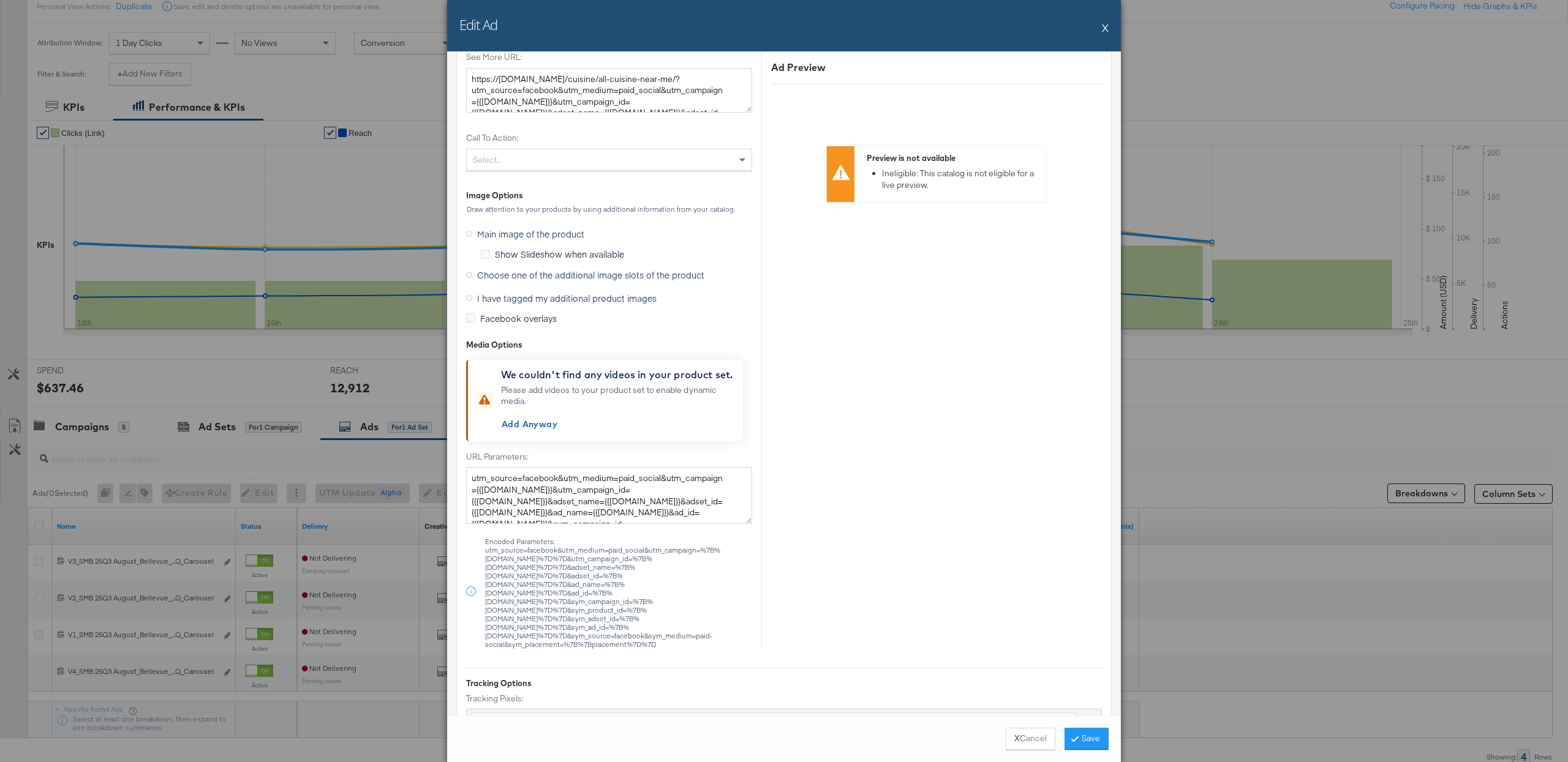
click at [542, 299] on span "I have tagged my additional product images" at bounding box center [567, 298] width 180 height 12
click at [0, 0] on input "I have tagged my additional product images" at bounding box center [0, 0] width 0 height 0
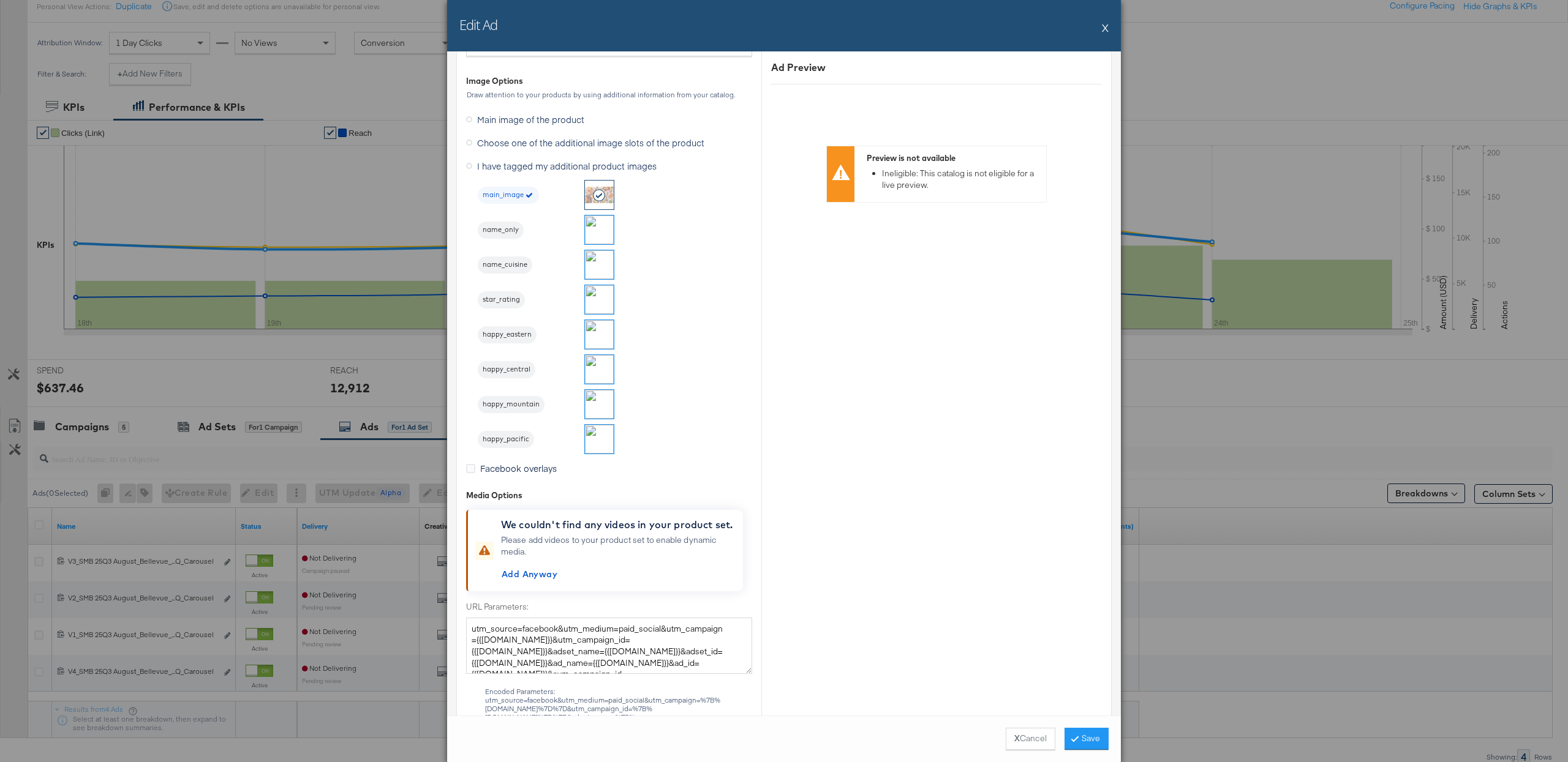
scroll to position [955, 0]
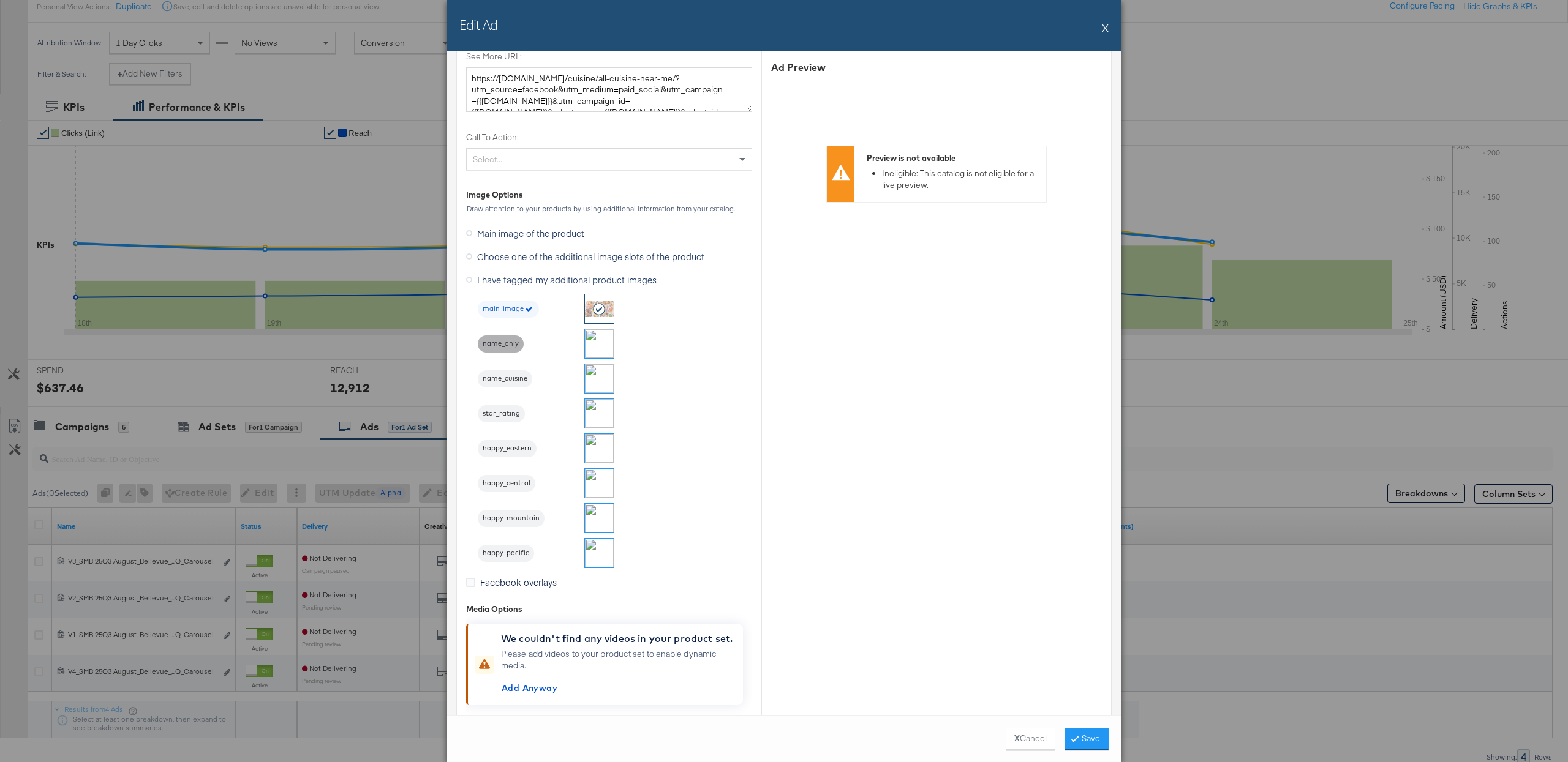
click at [518, 339] on div "name_only" at bounding box center [500, 344] width 46 height 17
click at [1090, 735] on button "Save" at bounding box center [1086, 739] width 44 height 22
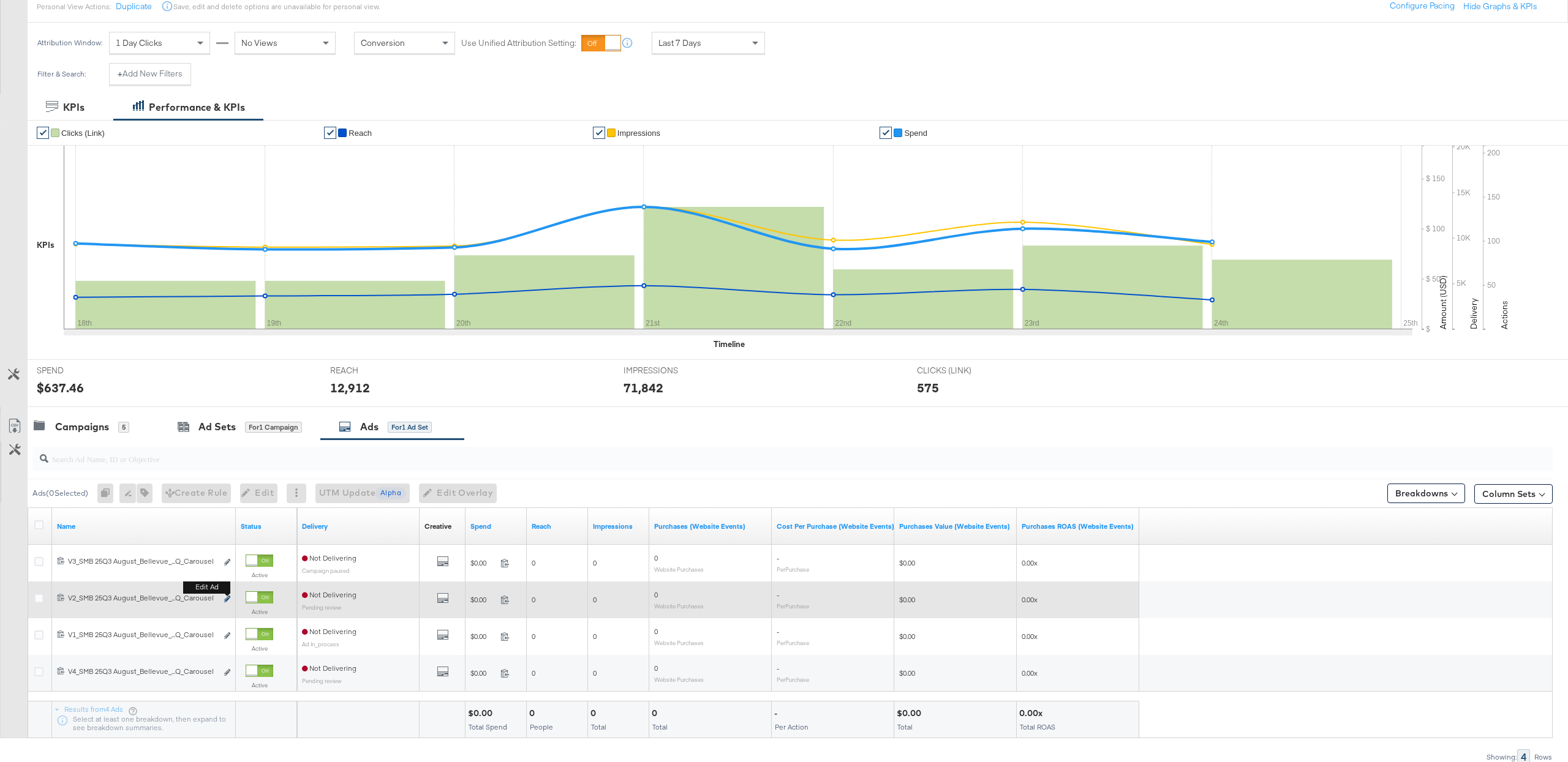
click at [229, 602] on icon "link" at bounding box center [227, 599] width 6 height 7
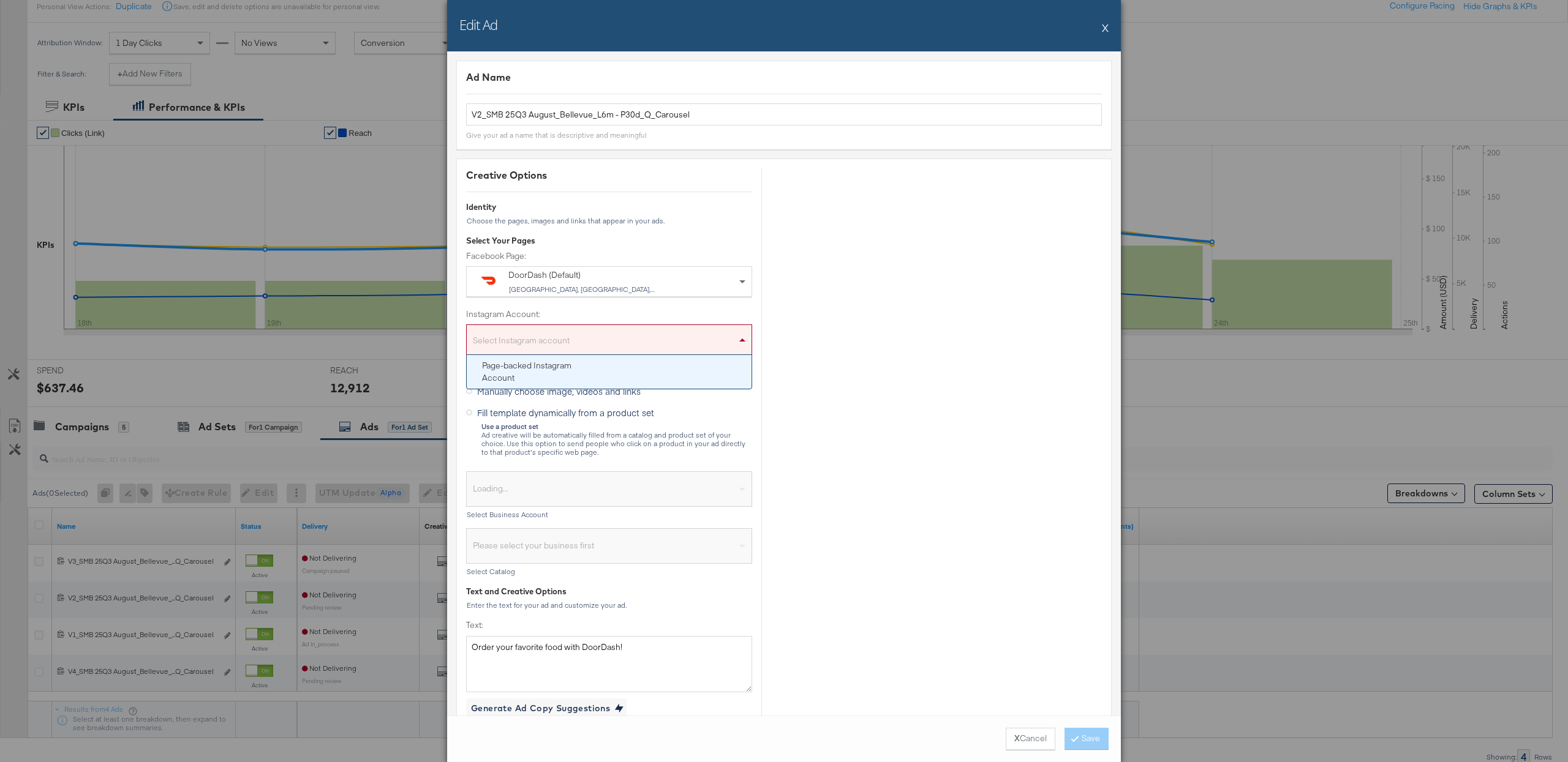
click at [589, 345] on div "Select Instagram account" at bounding box center [609, 342] width 284 height 24
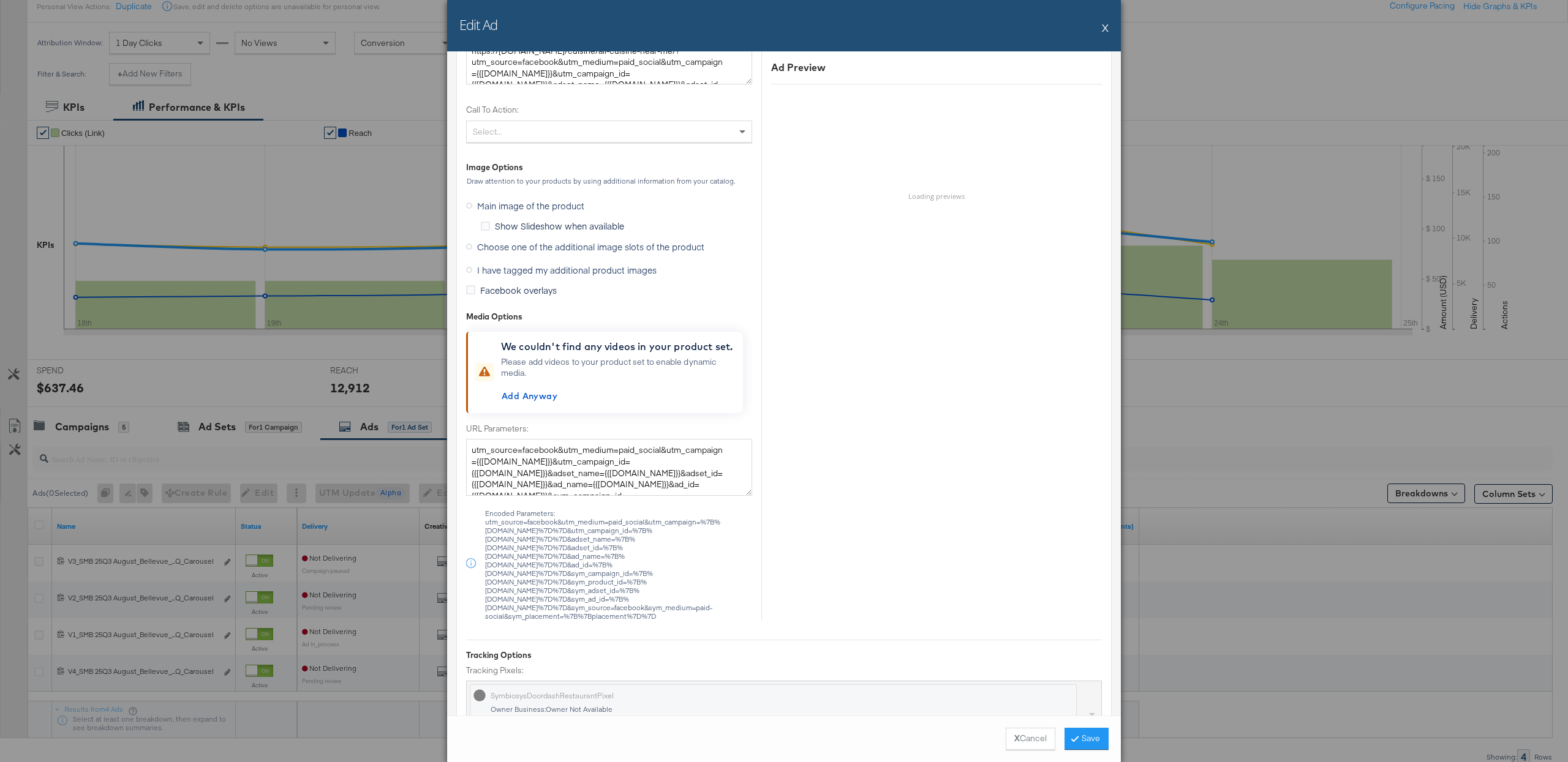
click at [517, 271] on span "I have tagged my additional product images" at bounding box center [567, 270] width 180 height 12
click at [0, 0] on input "I have tagged my additional product images" at bounding box center [0, 0] width 0 height 0
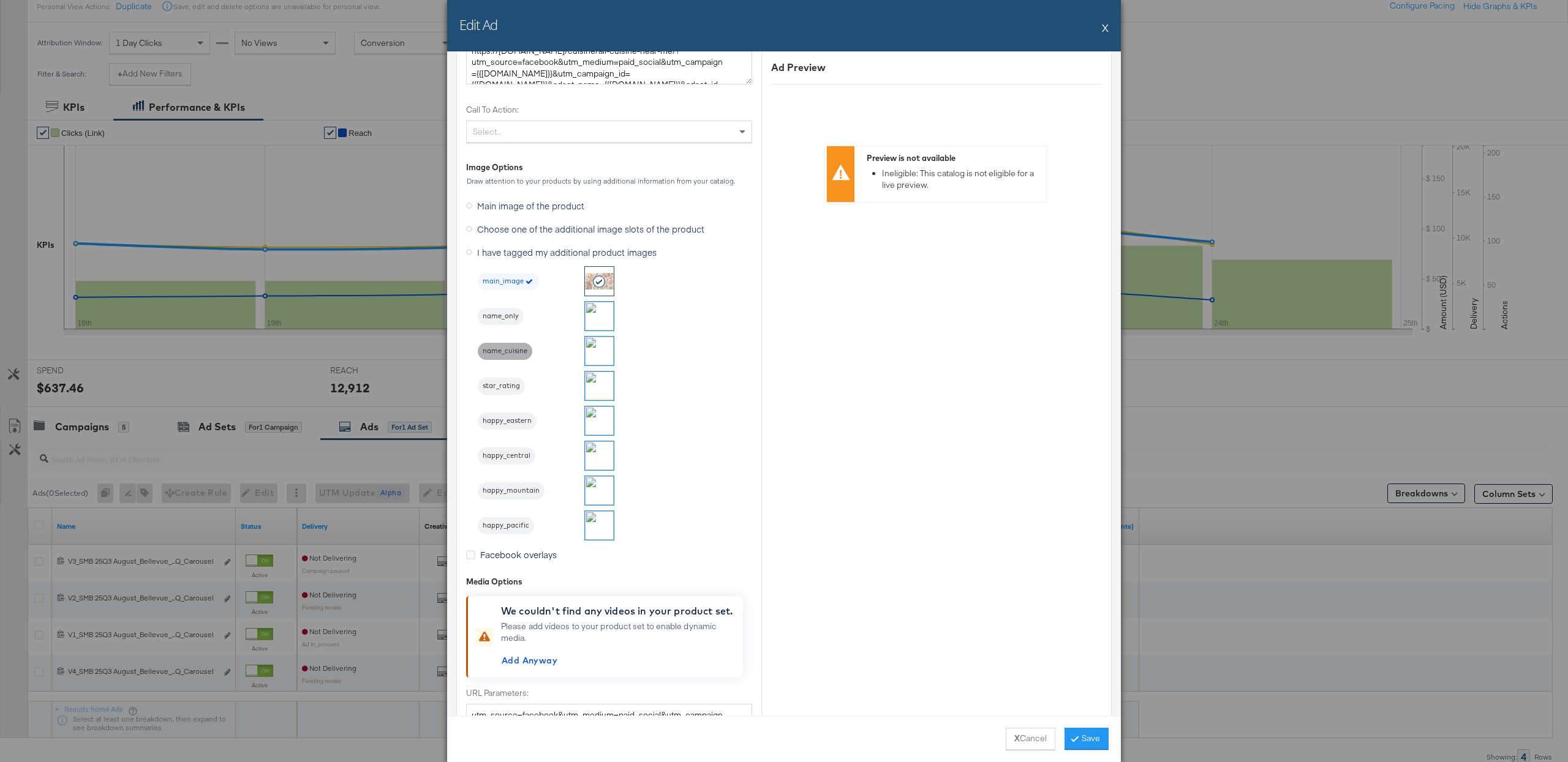
click at [507, 350] on span "name_cuisine" at bounding box center [505, 351] width 54 height 10
click at [1097, 734] on button "Save" at bounding box center [1086, 739] width 44 height 22
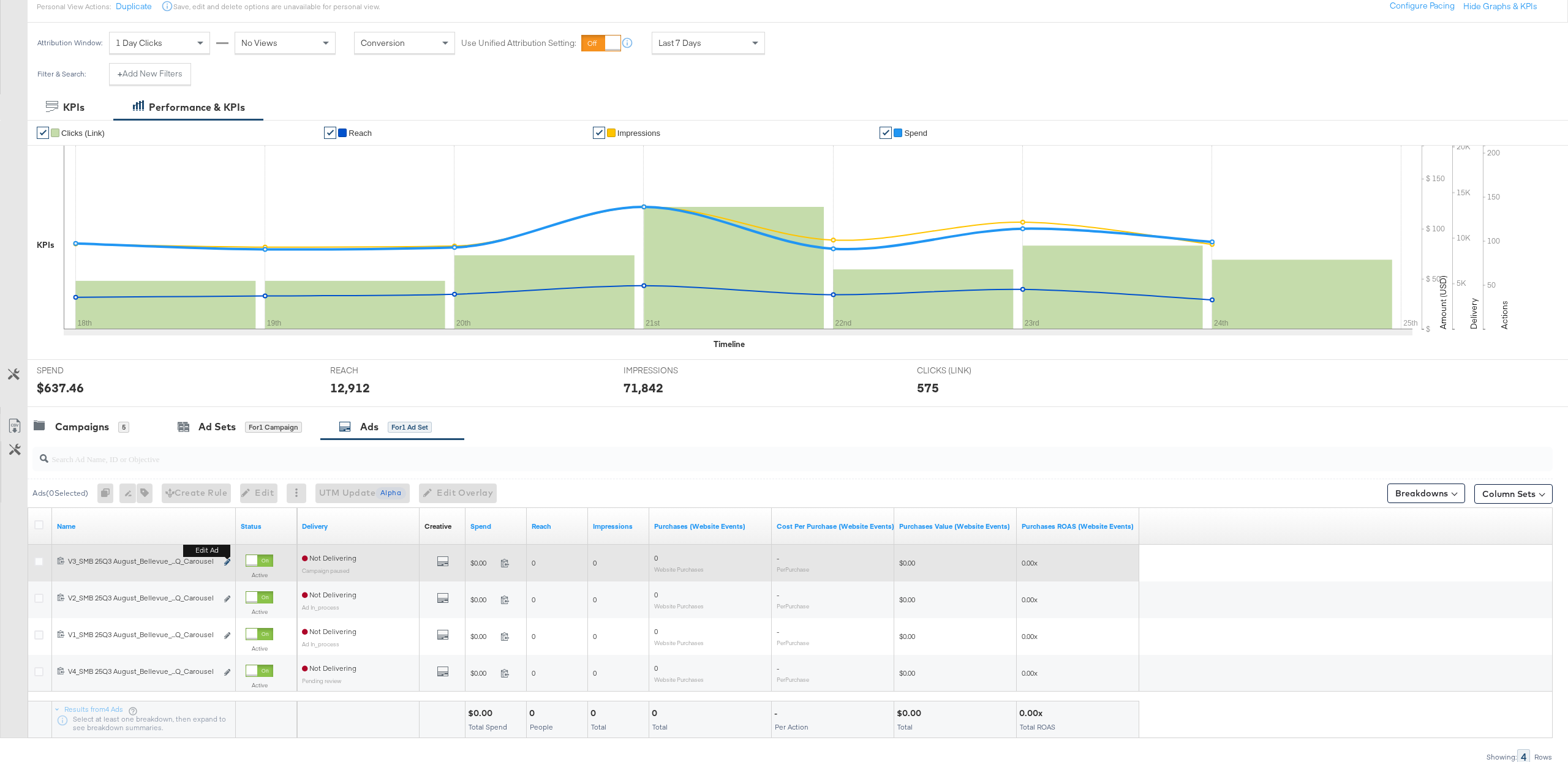
click at [226, 565] on icon "link" at bounding box center [227, 563] width 6 height 7
click at [225, 562] on button "Edit ad" at bounding box center [227, 563] width 7 height 13
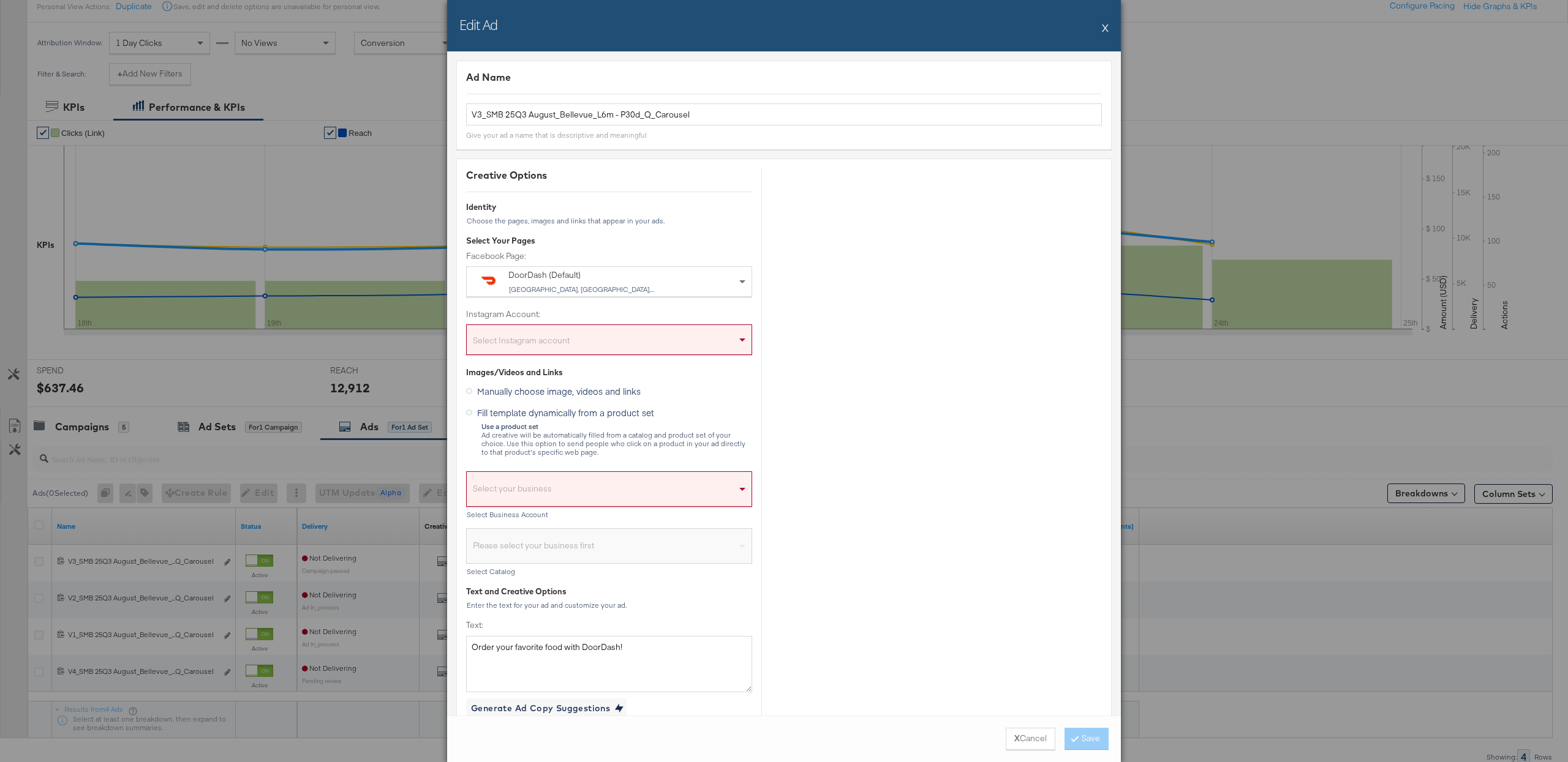
click at [554, 337] on div "Select Instagram account" at bounding box center [609, 342] width 284 height 24
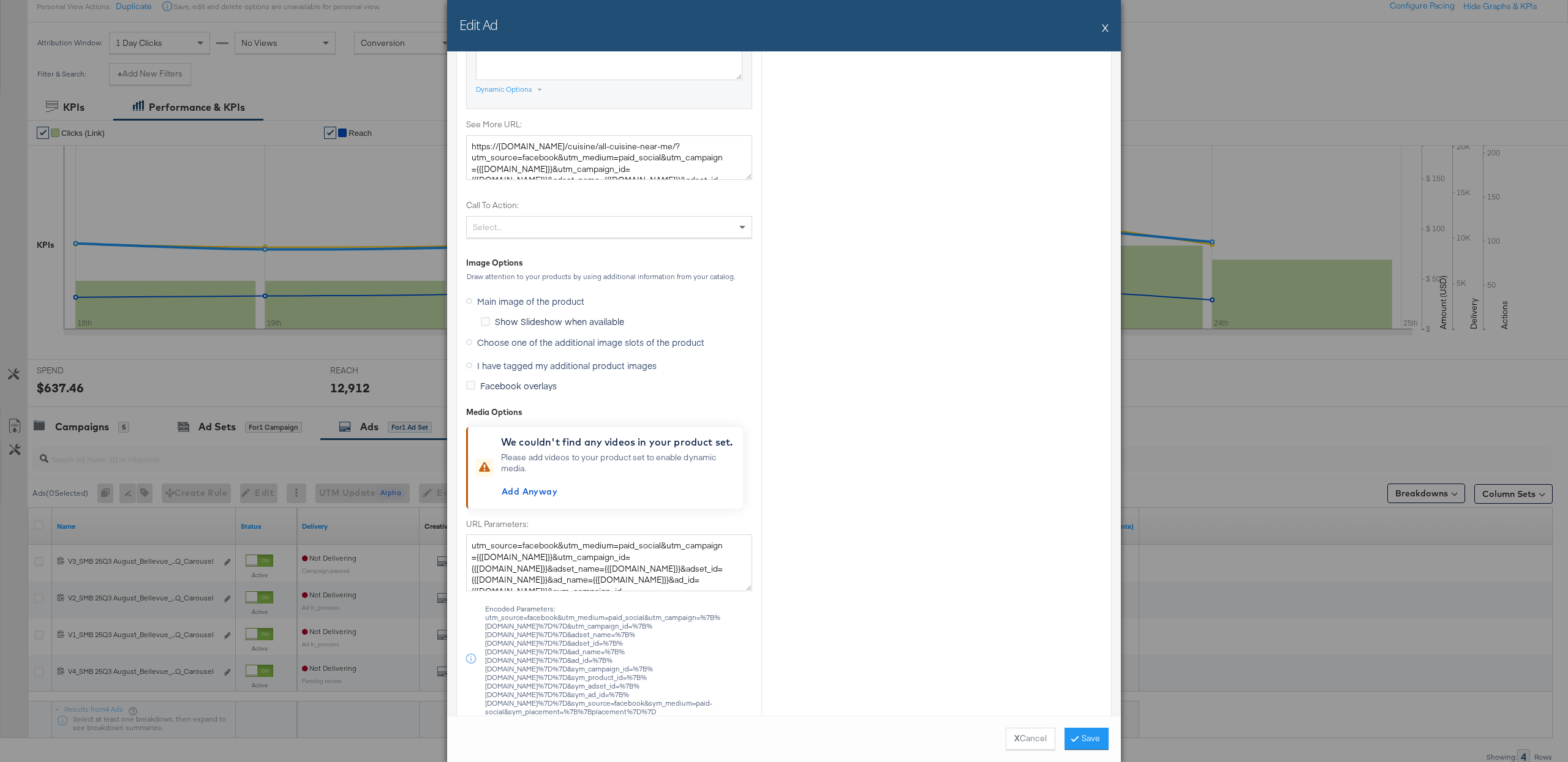
click at [541, 365] on span "I have tagged my additional product images" at bounding box center [567, 365] width 180 height 12
click at [0, 0] on input "I have tagged my additional product images" at bounding box center [0, 0] width 0 height 0
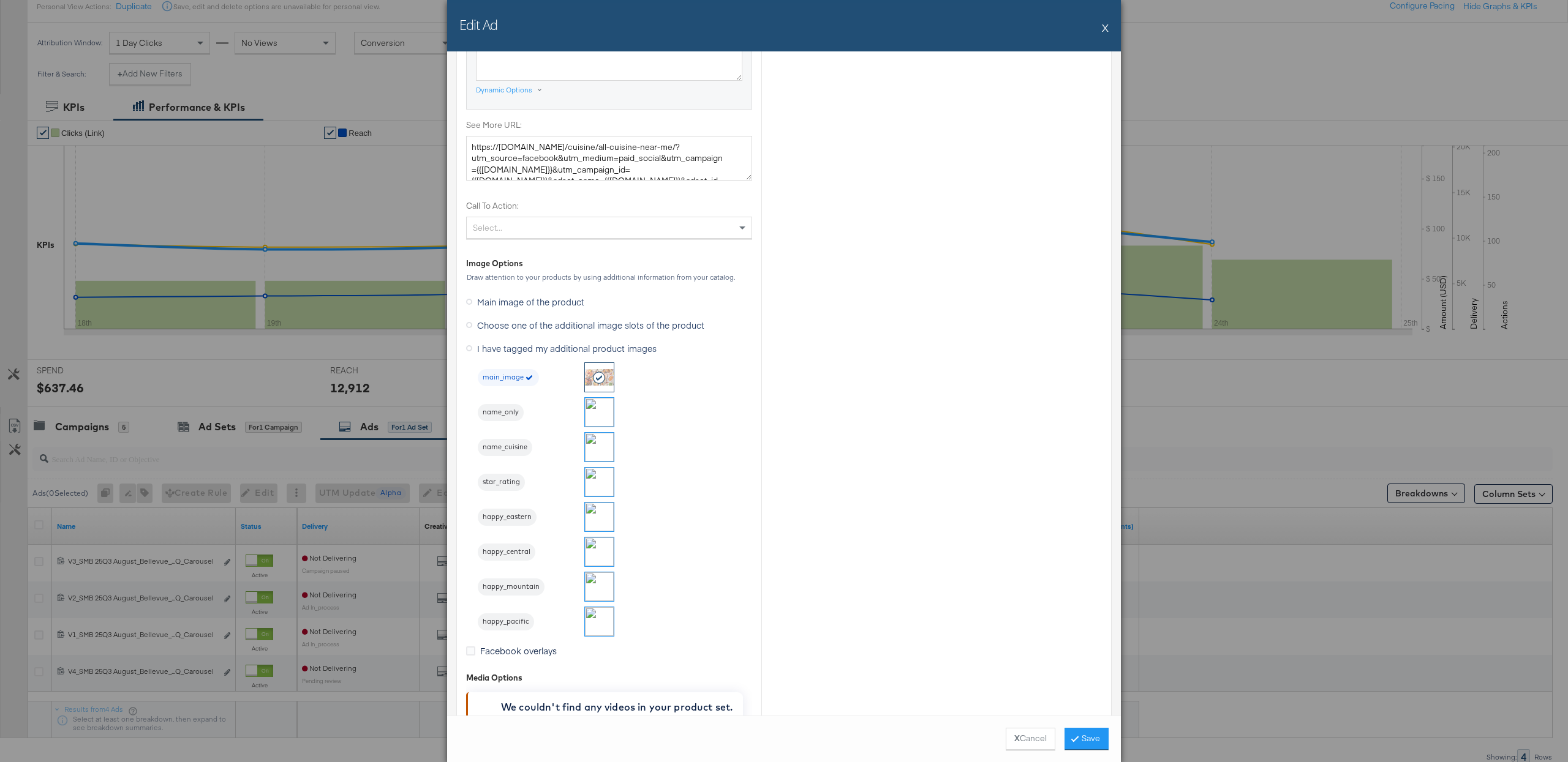
click at [505, 495] on li "star_rating" at bounding box center [546, 482] width 137 height 30
click at [505, 480] on div "star_rating" at bounding box center [501, 482] width 47 height 17
click at [1095, 742] on button "Save" at bounding box center [1086, 739] width 44 height 22
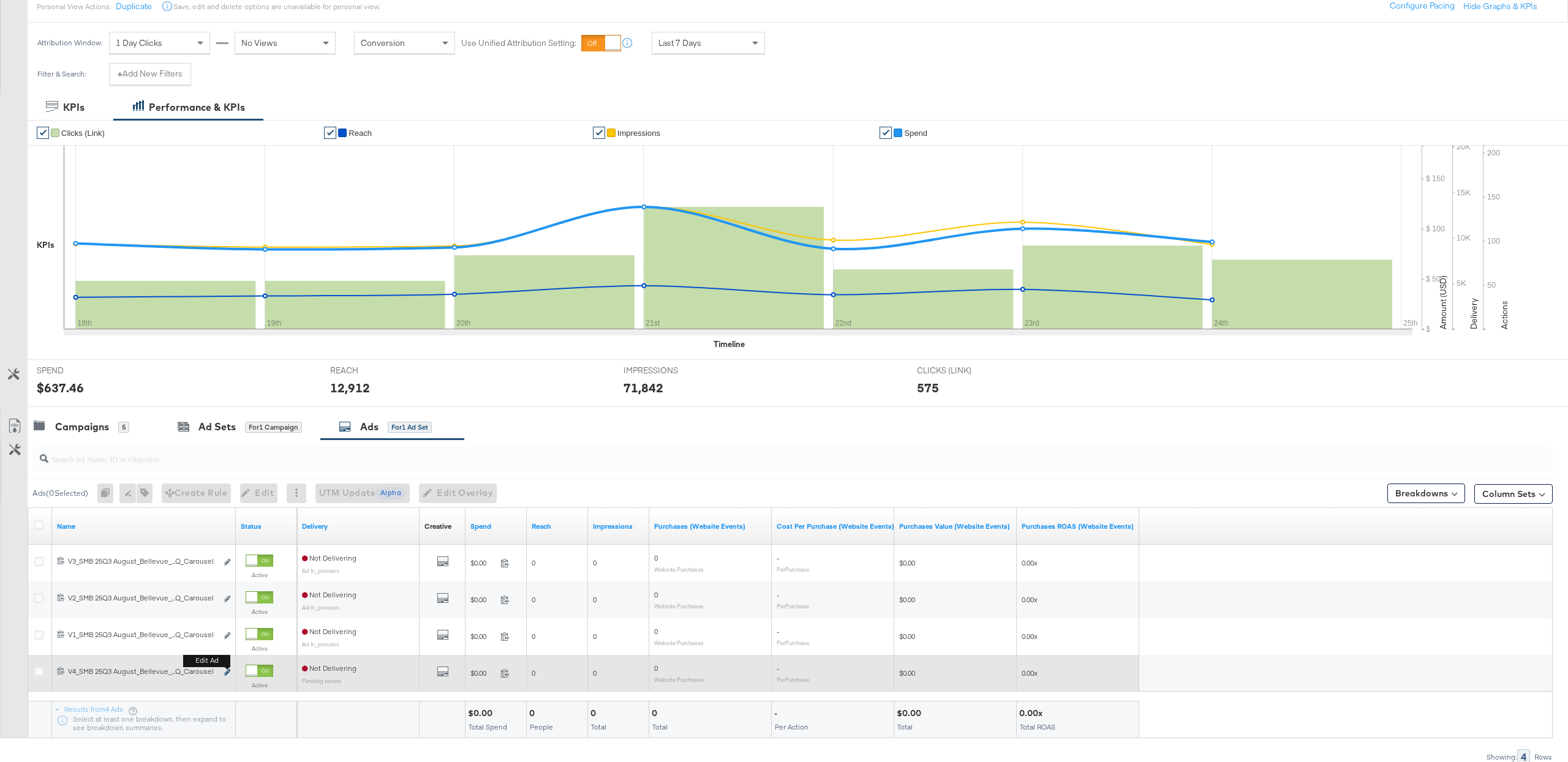
click at [227, 672] on button "Edit ad" at bounding box center [227, 673] width 7 height 13
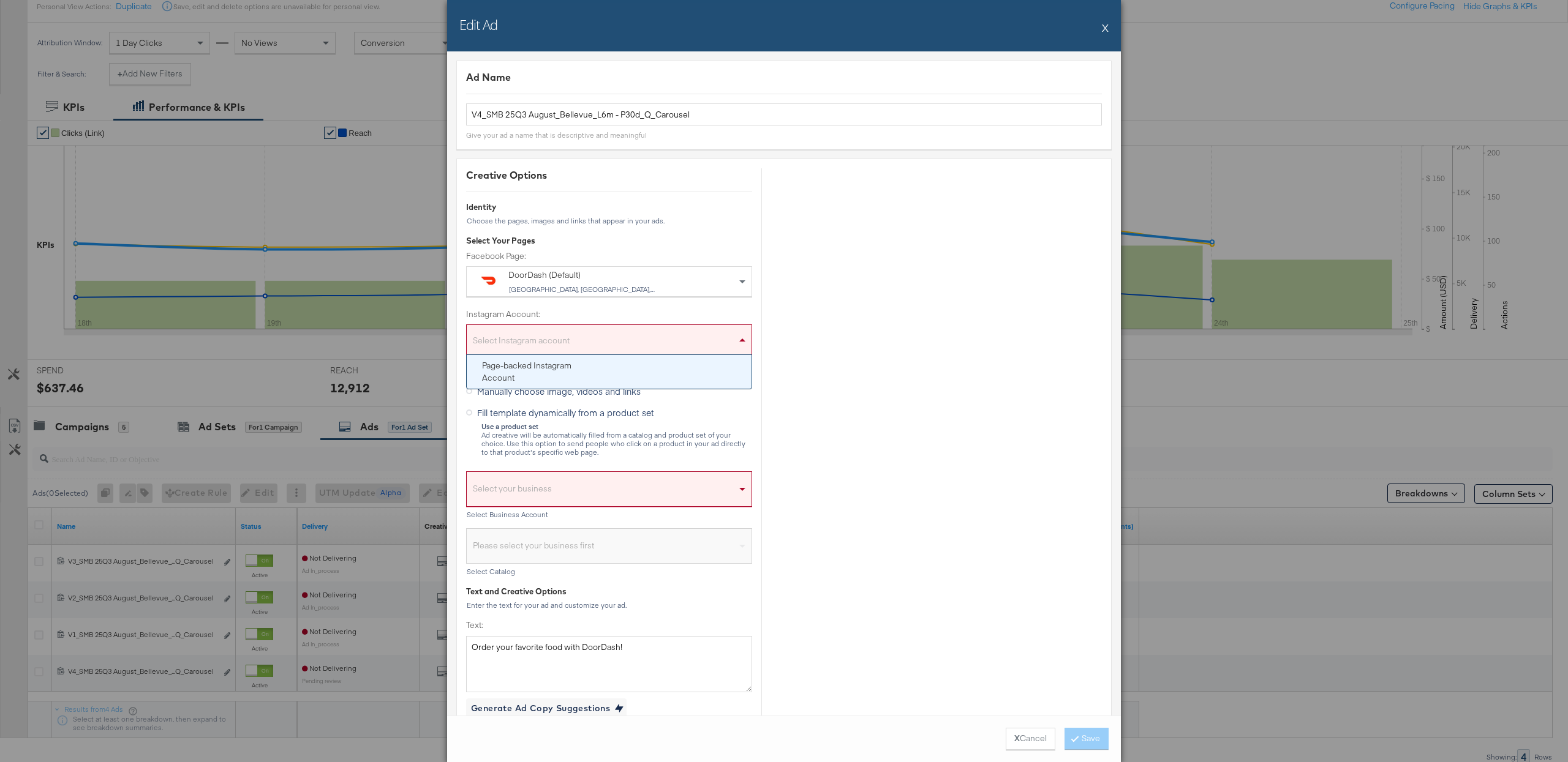
click at [536, 334] on div "Select Instagram account" at bounding box center [609, 342] width 284 height 24
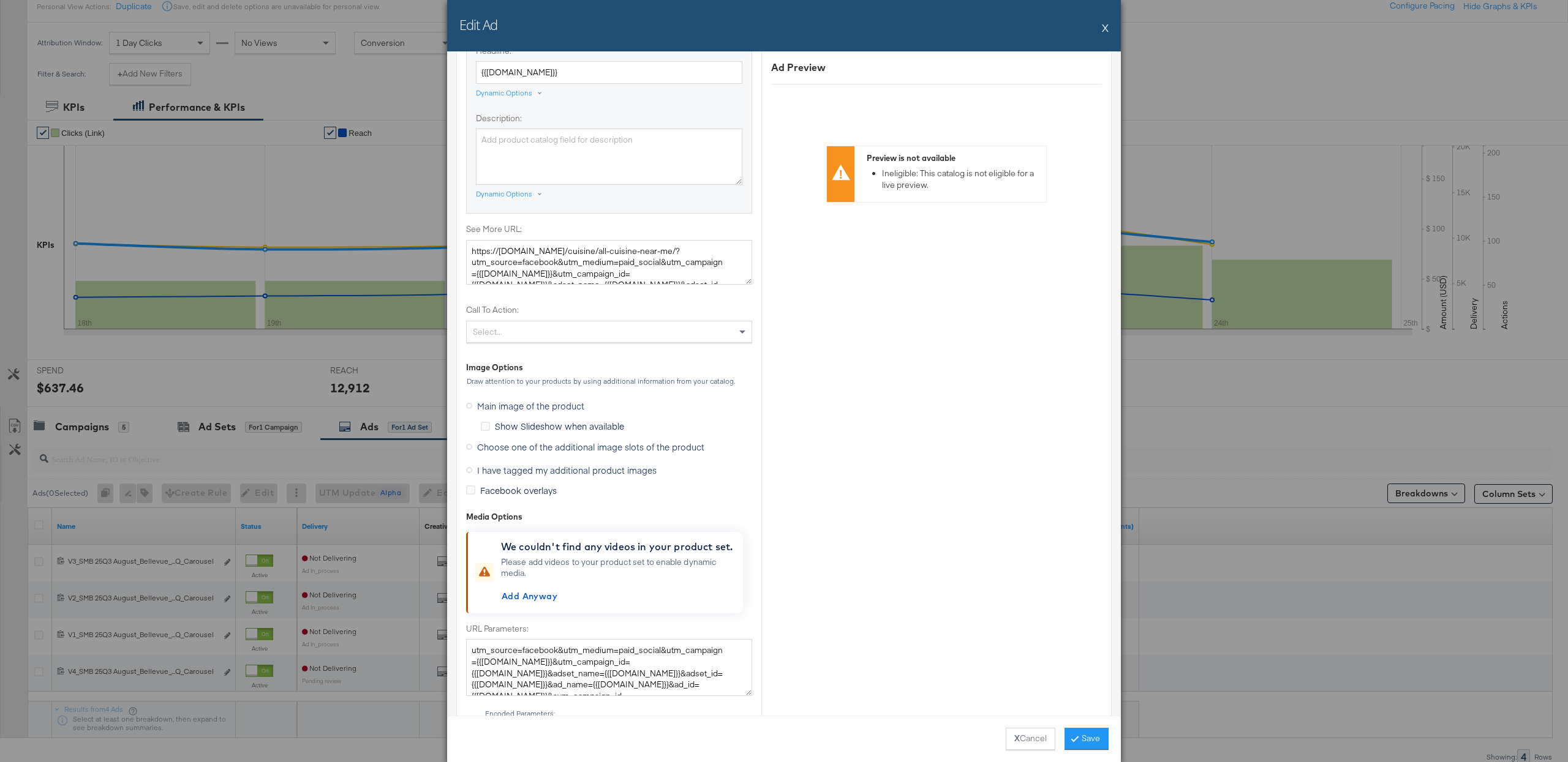
click at [534, 474] on span "I have tagged my additional product images" at bounding box center [567, 470] width 180 height 12
click at [0, 0] on input "I have tagged my additional product images" at bounding box center [0, 0] width 0 height 0
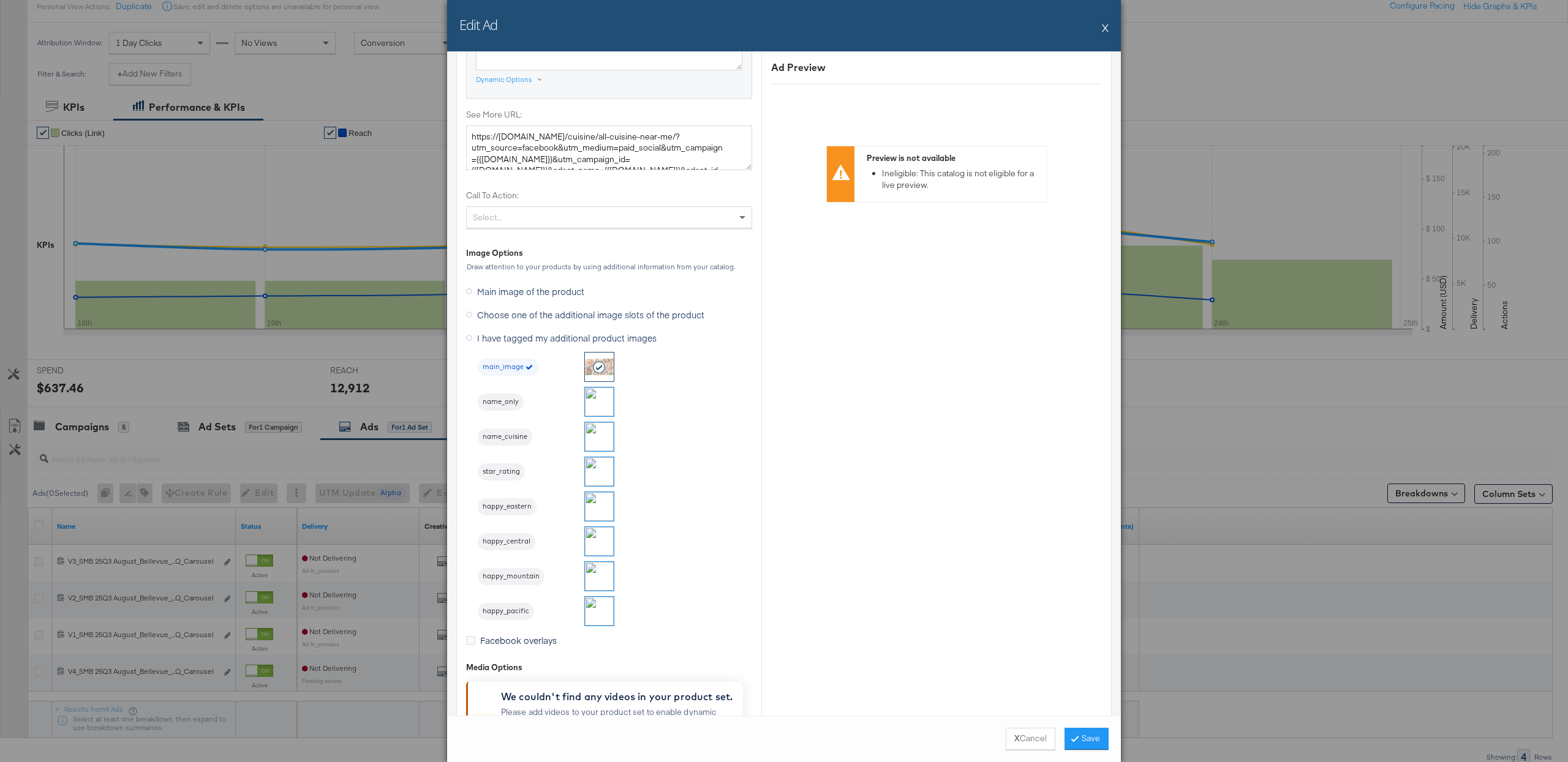
scroll to position [782, 0]
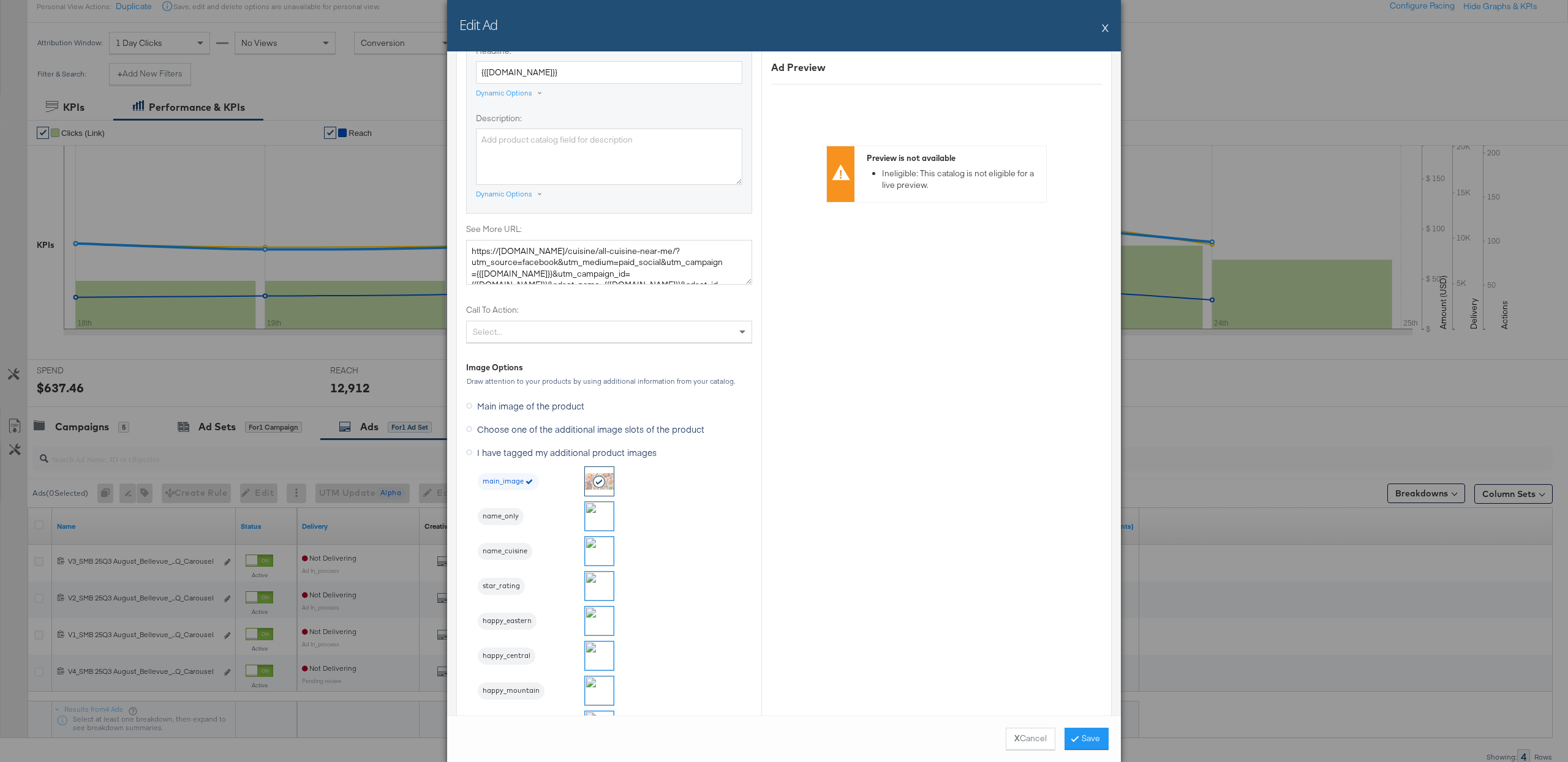
click at [500, 622] on span "happy_eastern" at bounding box center [507, 621] width 59 height 10
click at [1081, 736] on button "Save" at bounding box center [1086, 739] width 44 height 22
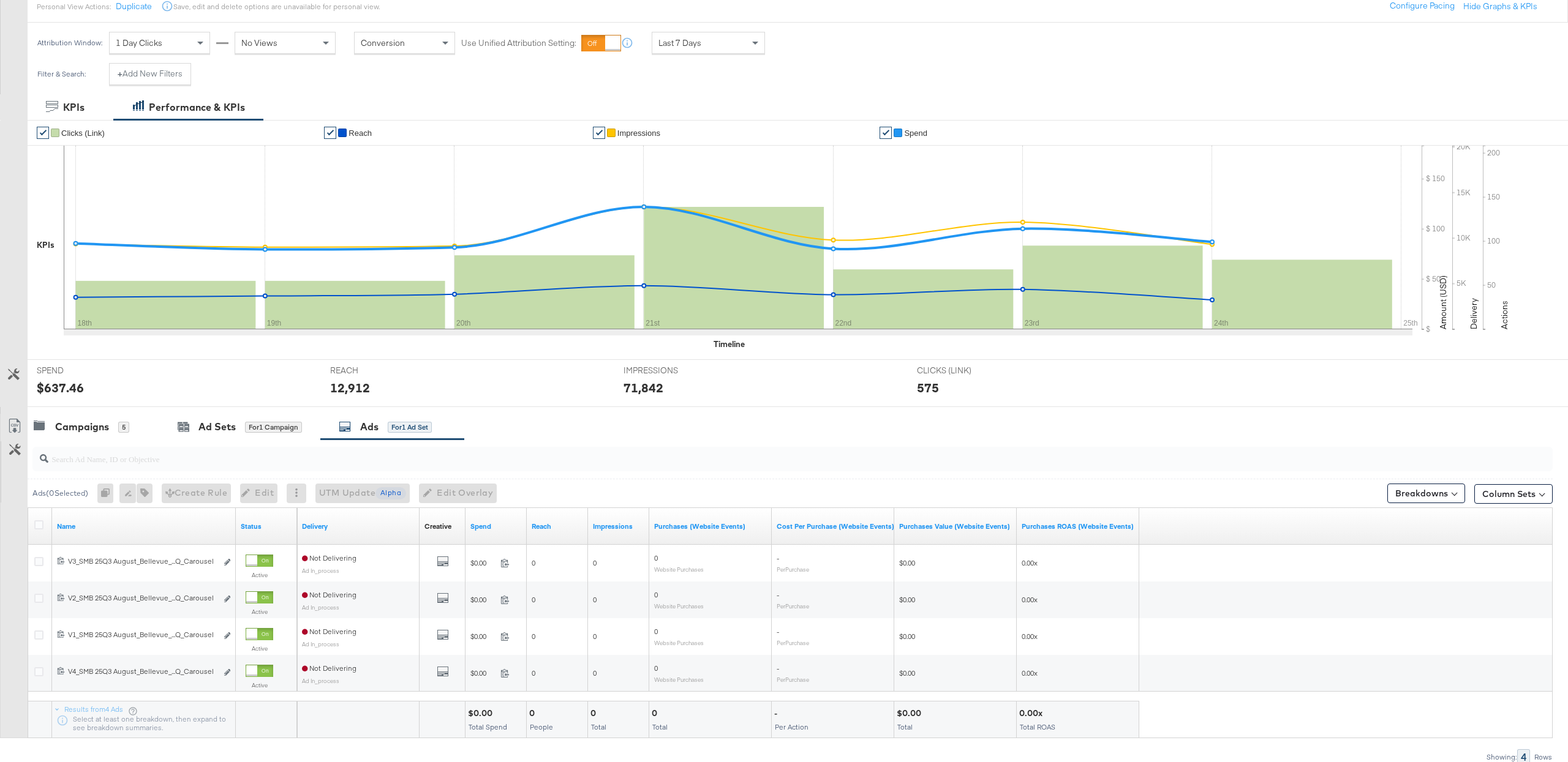
scroll to position [0, 0]
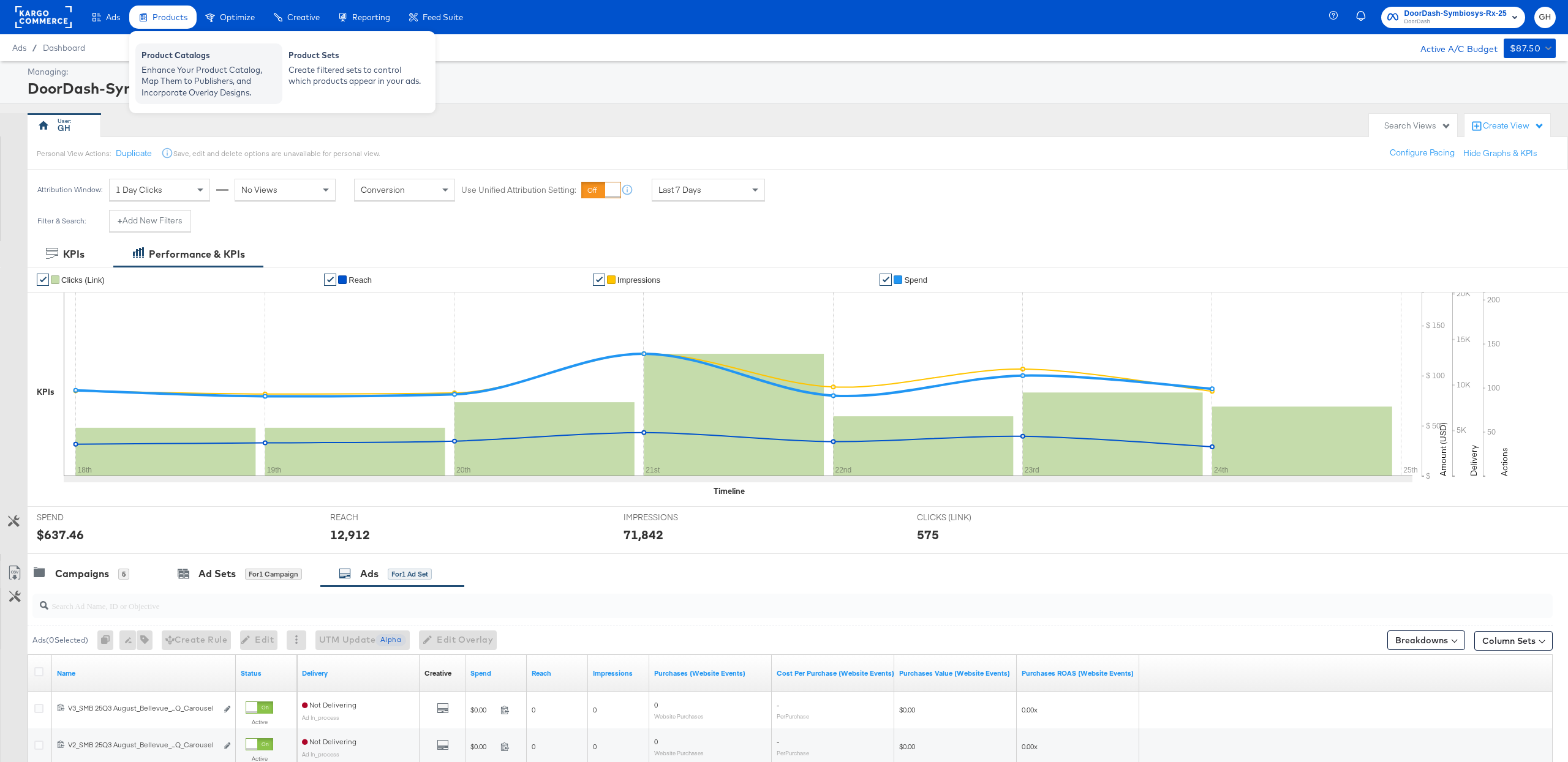
click at [226, 59] on div "Product Catalogs" at bounding box center [209, 57] width 135 height 15
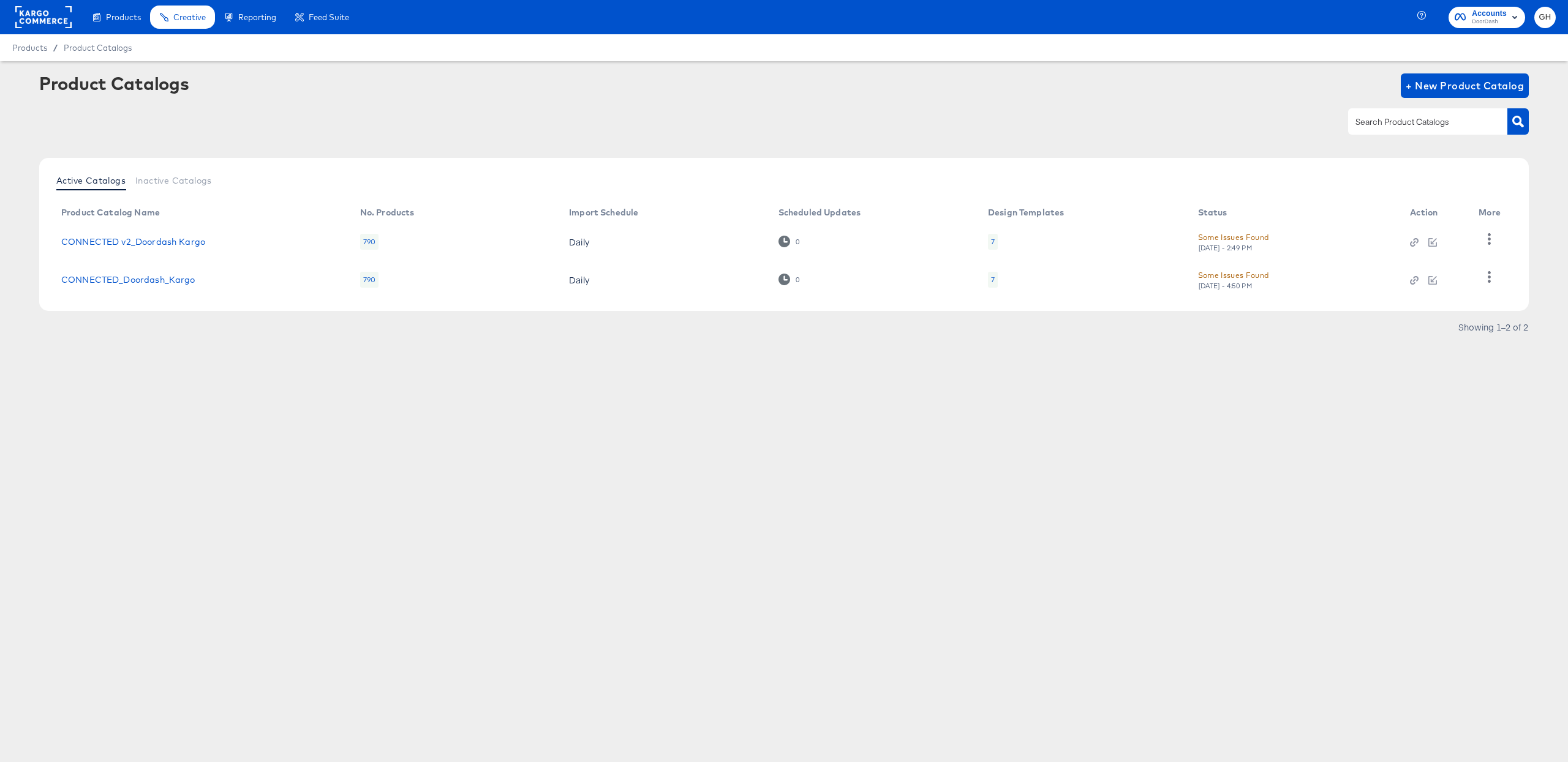
click at [994, 274] on div "7" at bounding box center [993, 280] width 10 height 16
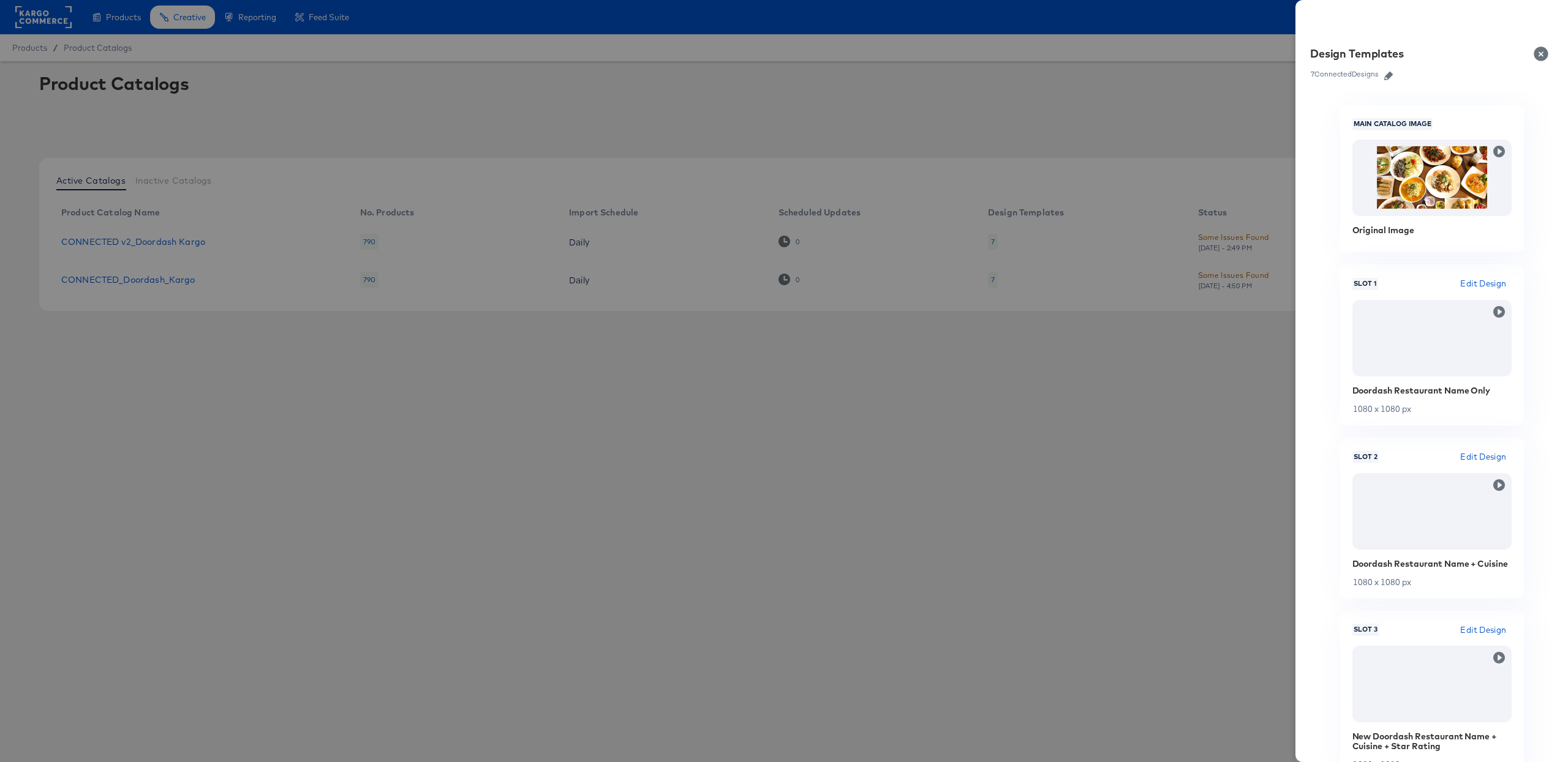
click at [1392, 71] on icon "button" at bounding box center [1388, 76] width 9 height 9
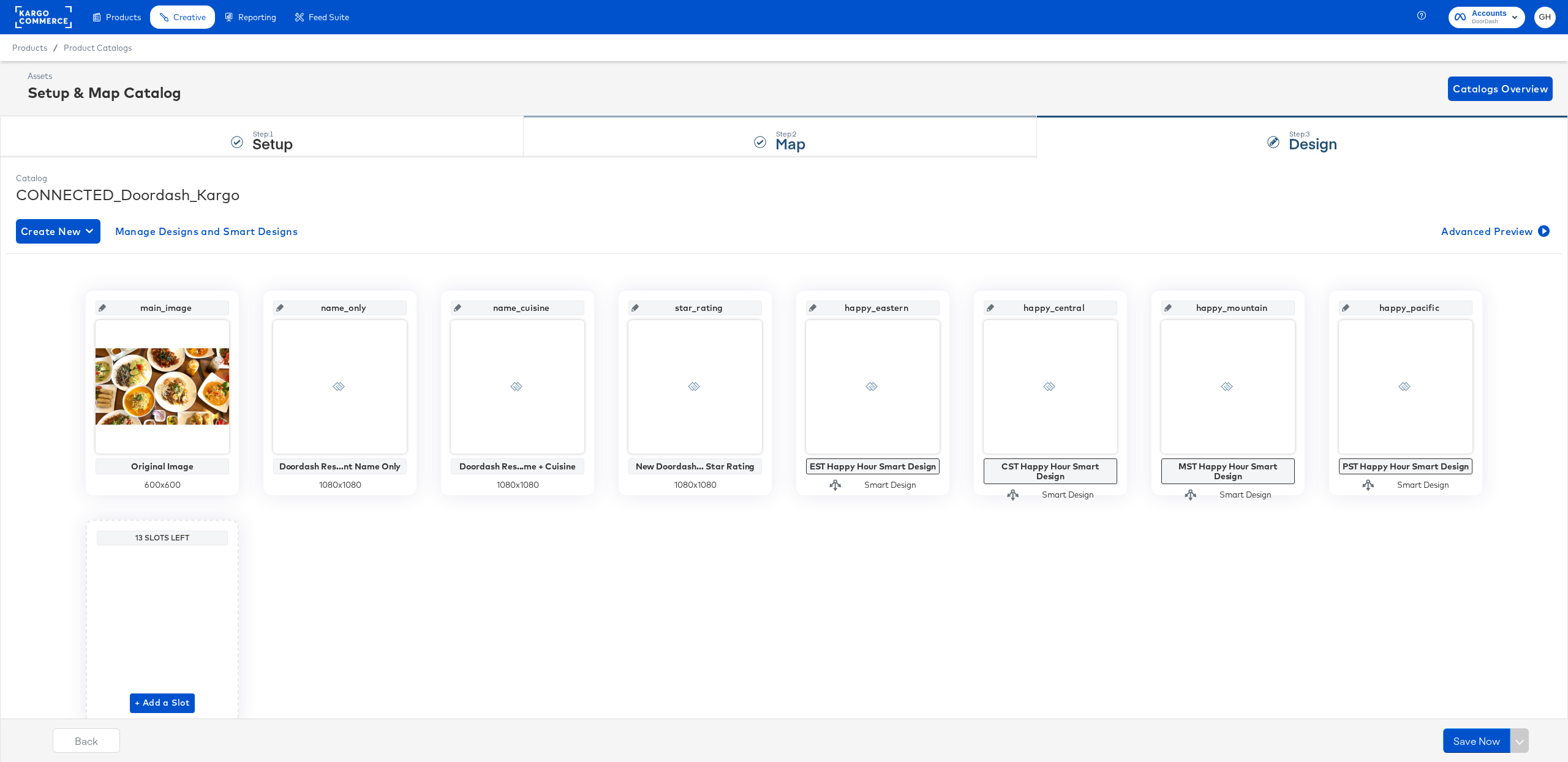
click at [640, 144] on div "Step: 2 Map" at bounding box center [779, 137] width 512 height 40
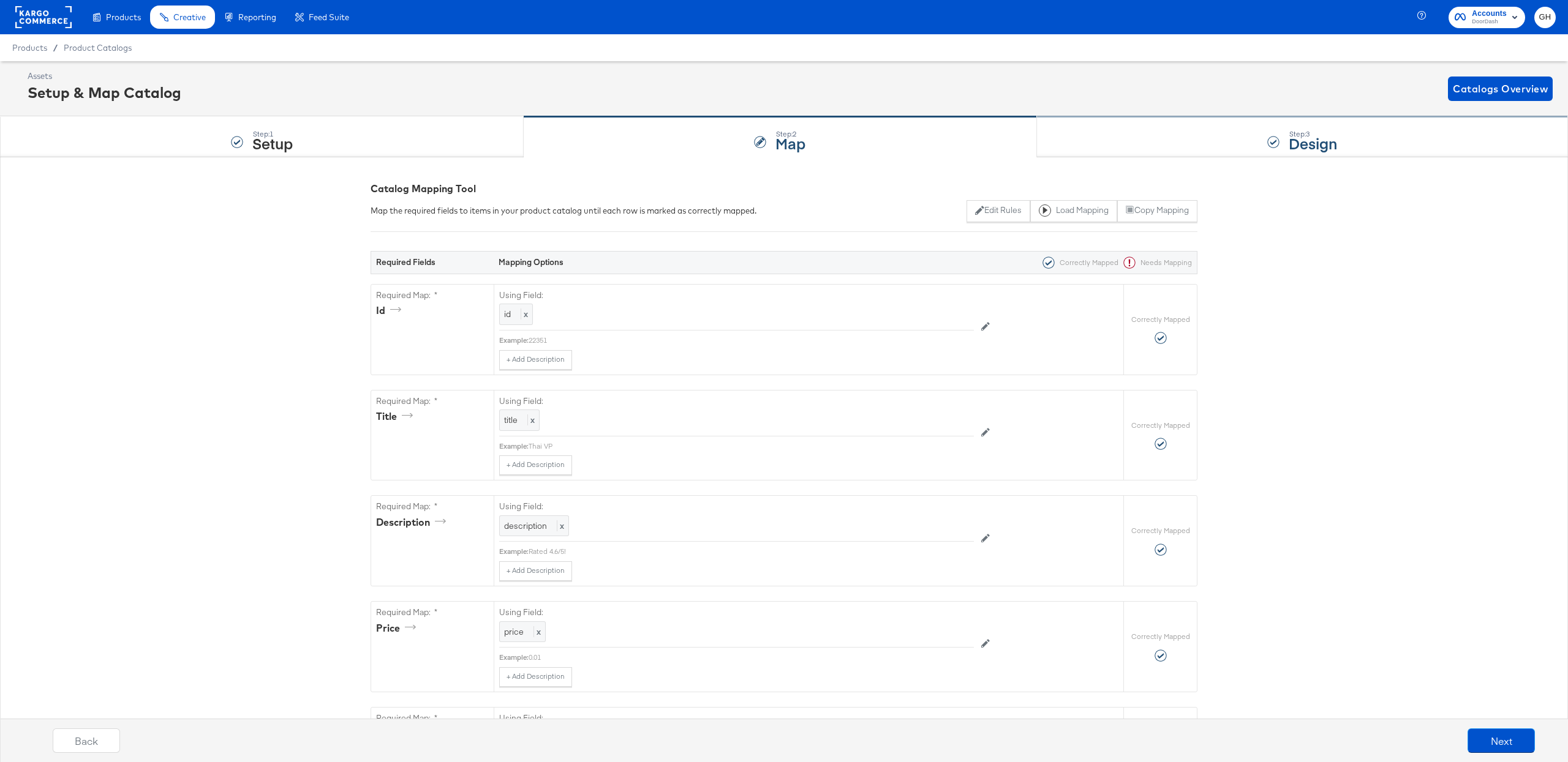
click at [1102, 145] on div "Step: 3 Design" at bounding box center [1302, 137] width 531 height 40
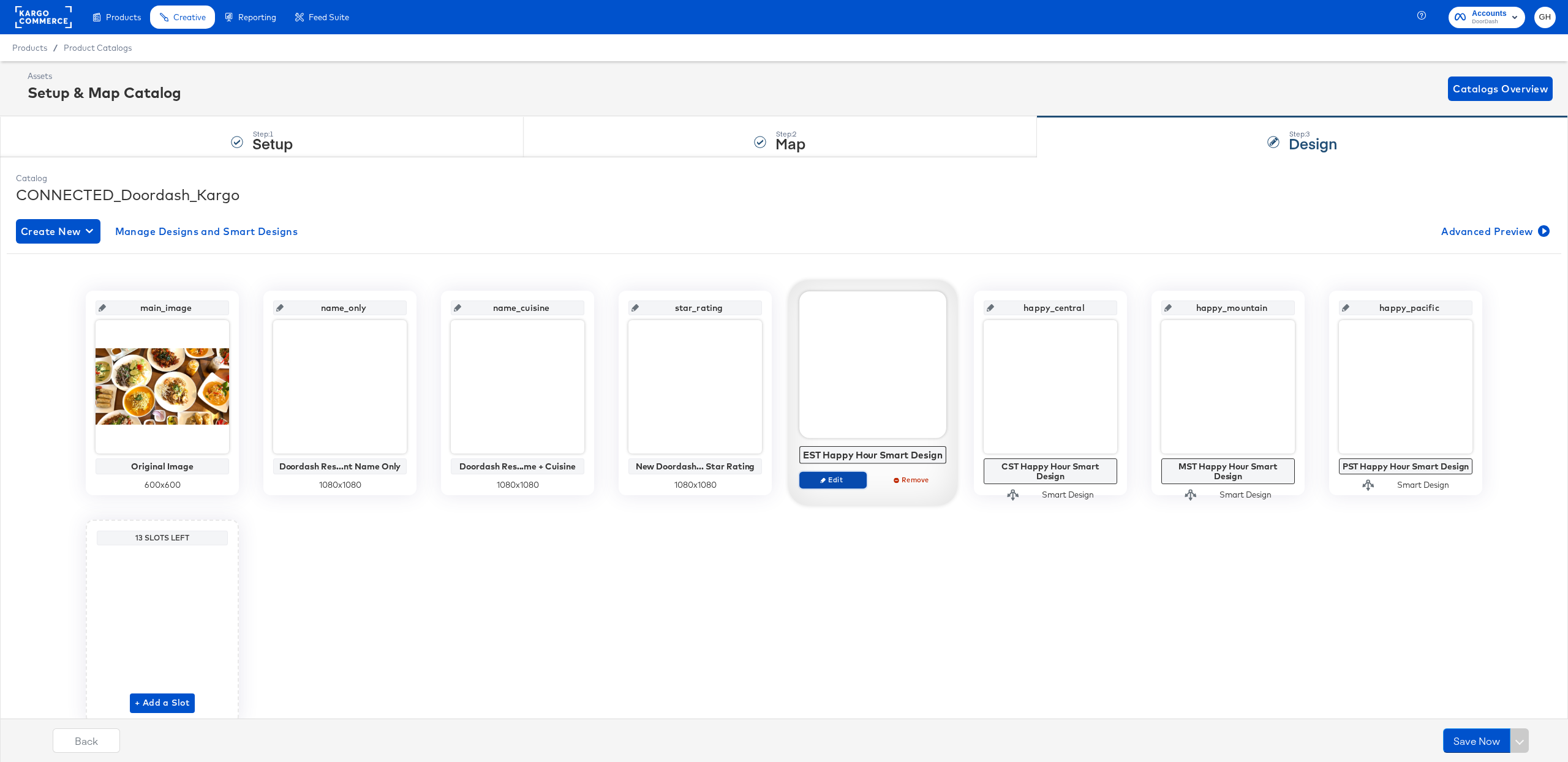
click at [845, 480] on span "Edit" at bounding box center [832, 479] width 56 height 9
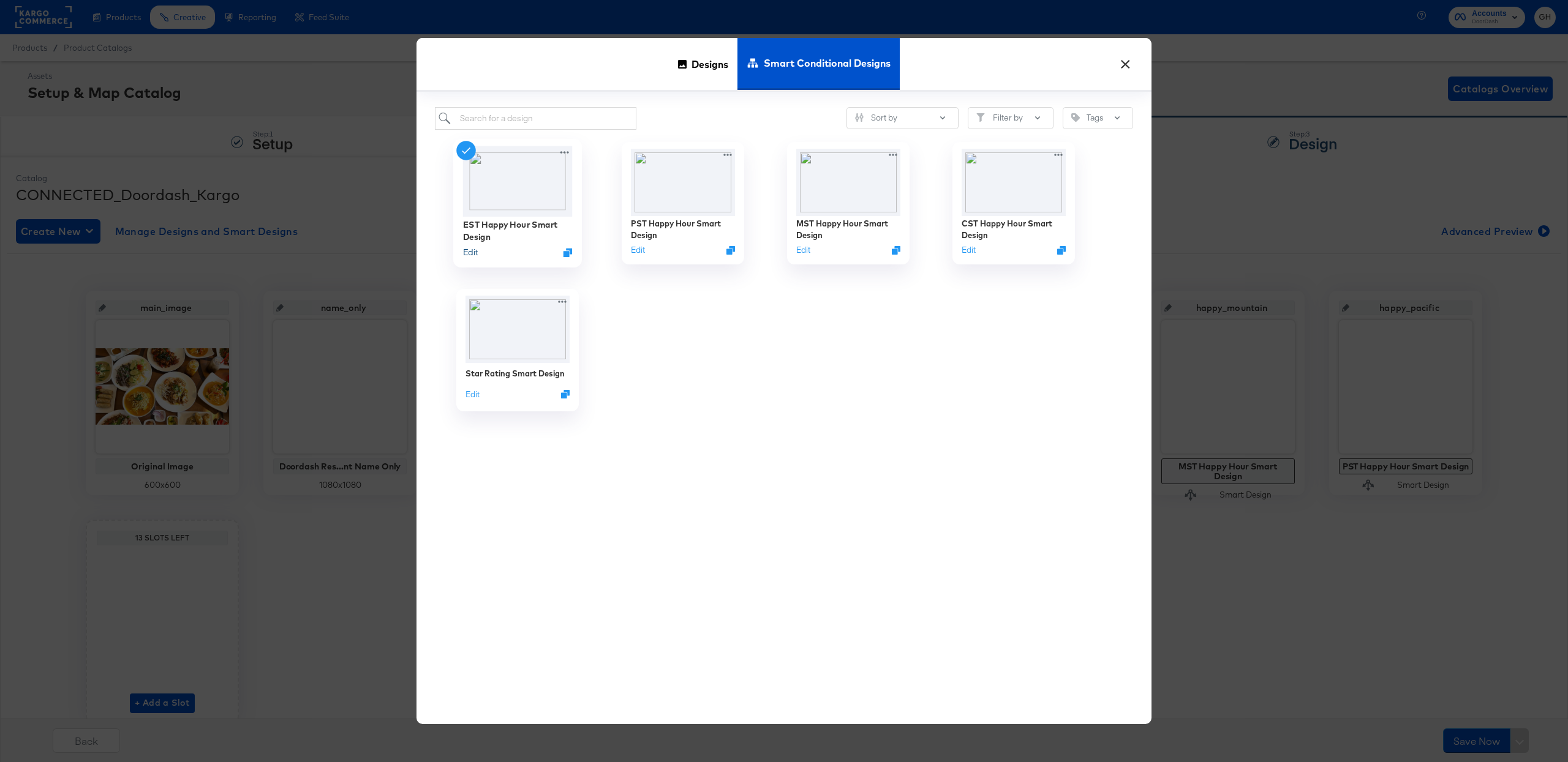
click at [465, 249] on button "Edit" at bounding box center [470, 252] width 15 height 12
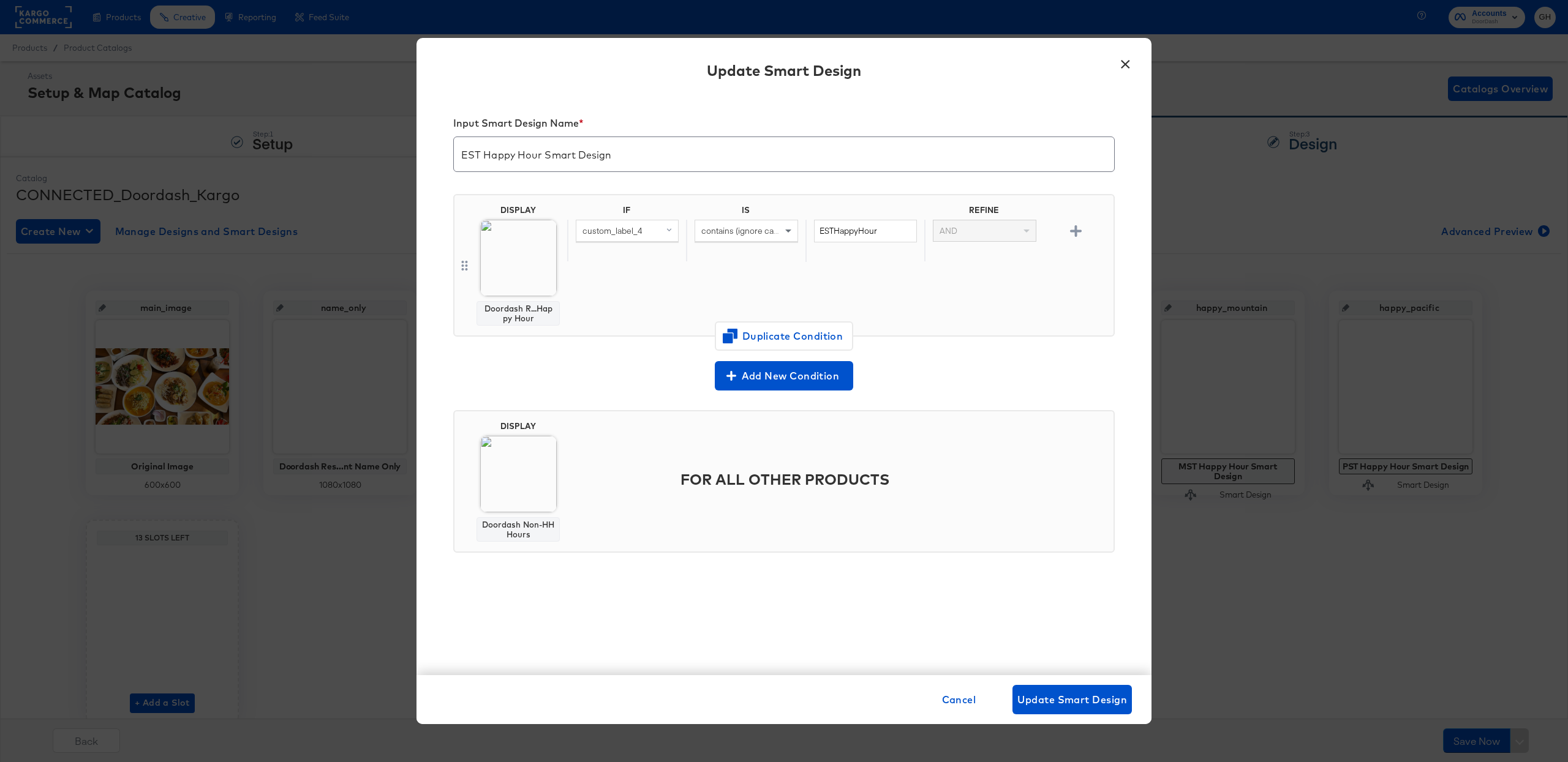
click at [1119, 59] on button "×" at bounding box center [1125, 61] width 22 height 22
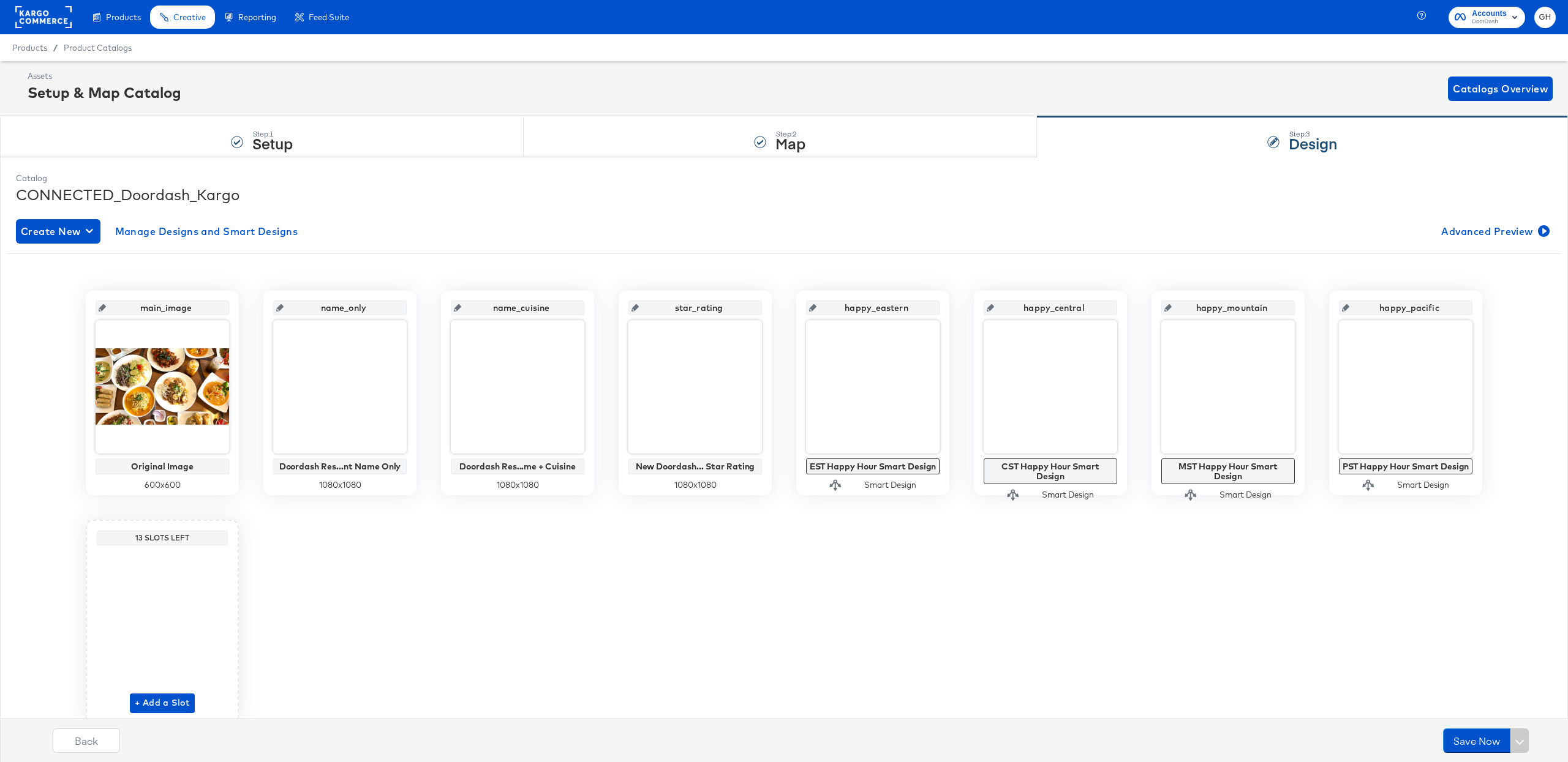
click at [745, 576] on div "main_image Original Image 600 x 600 name_only Doordash Res...nt Name Only 1080 …" at bounding box center [784, 507] width 1554 height 433
